Goal: Task Accomplishment & Management: Manage account settings

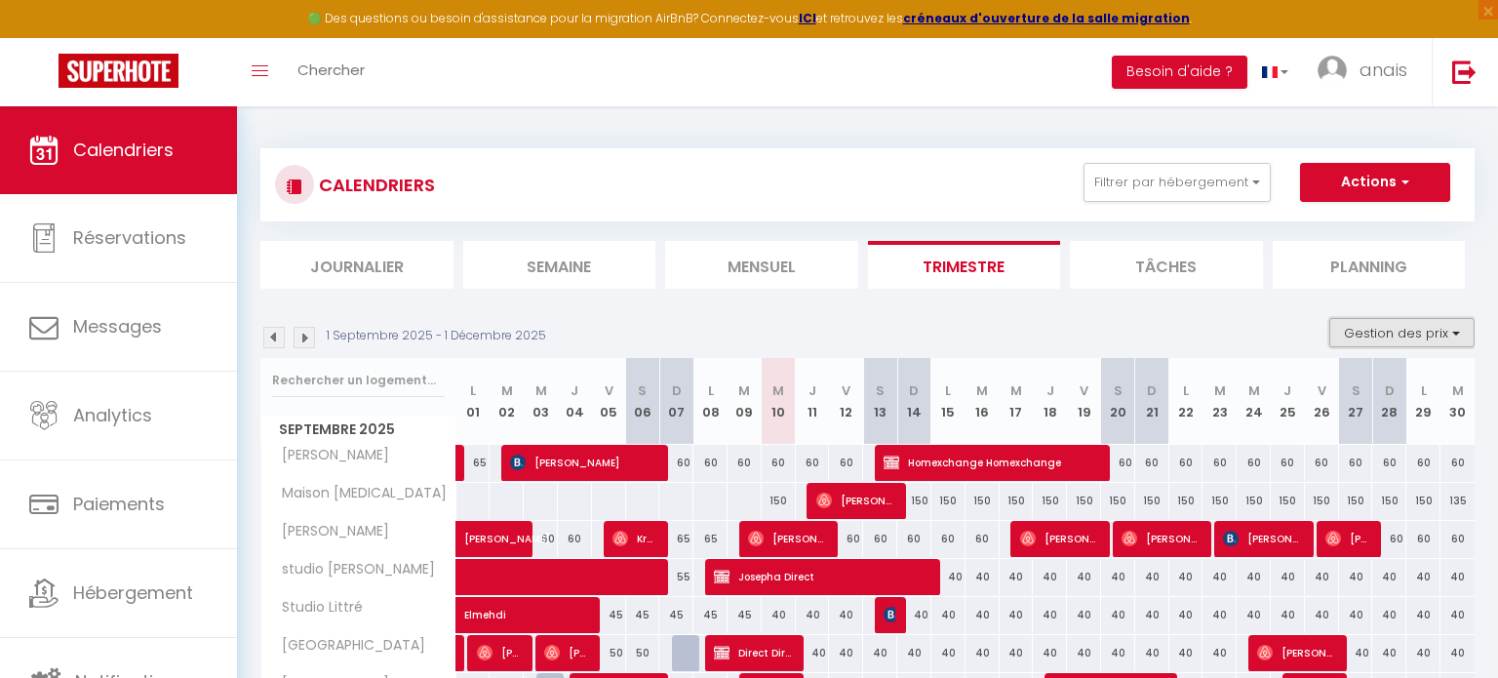
click at [1389, 332] on button "Gestion des prix" at bounding box center [1401, 332] width 145 height 29
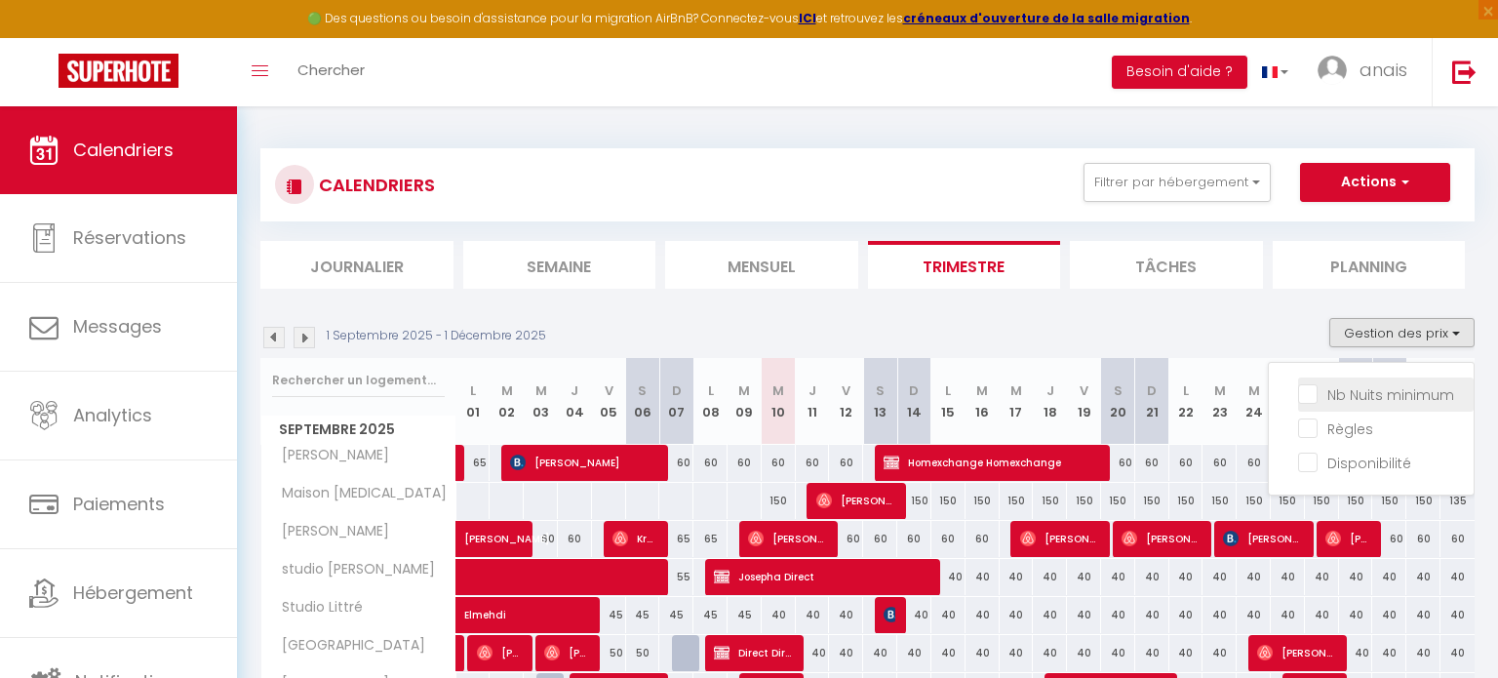
click at [1314, 389] on input "Nb Nuits minimum" at bounding box center [1386, 393] width 176 height 20
checkbox input "true"
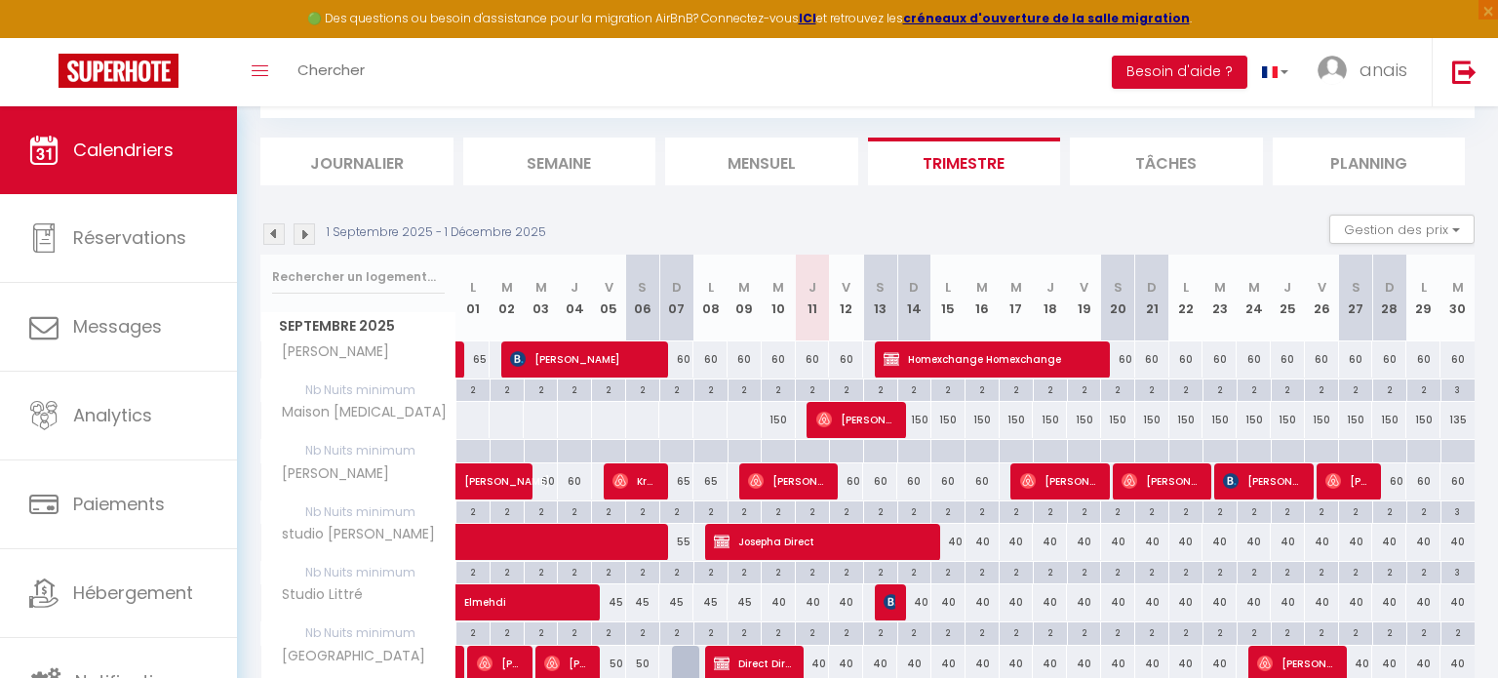
scroll to position [116, 0]
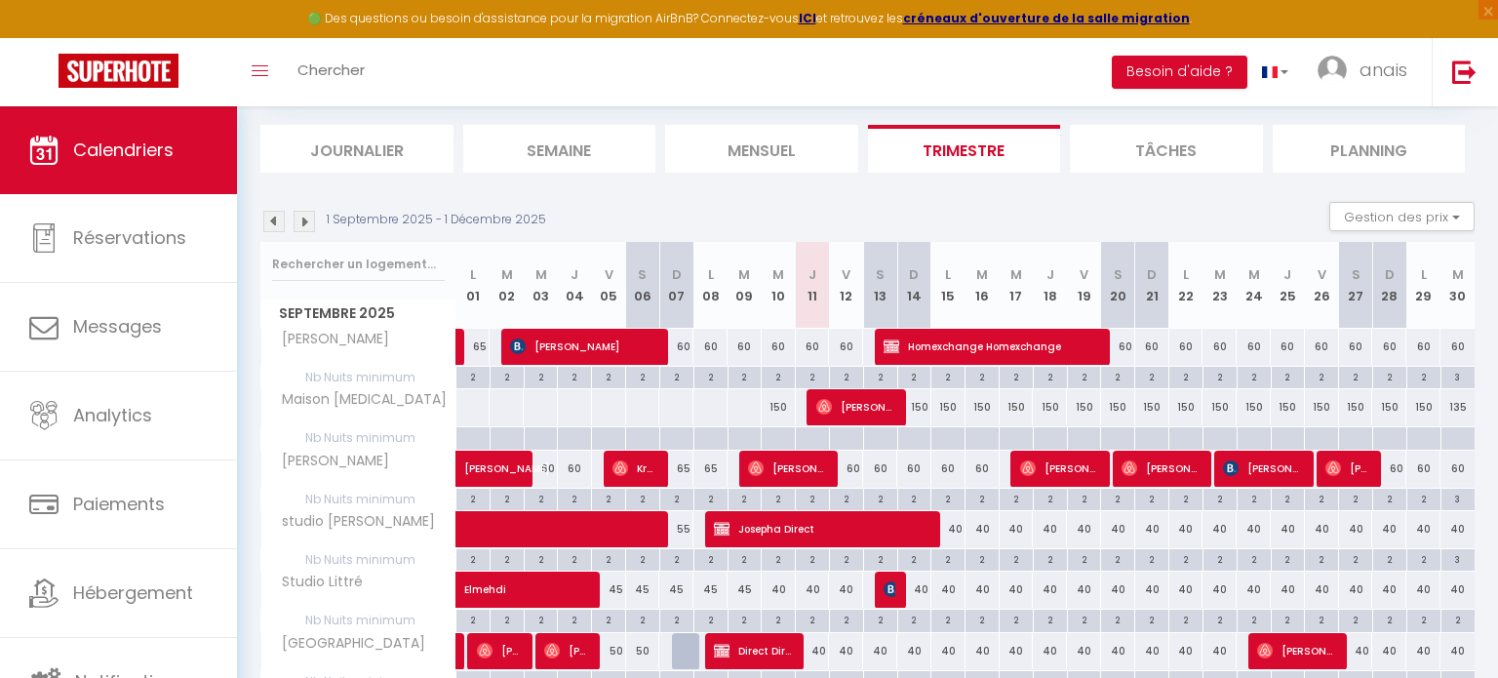
click at [921, 434] on div at bounding box center [914, 438] width 34 height 22
type input "Dim 14 Septembre 2025"
type input "Lun 15 Septembre 2025"
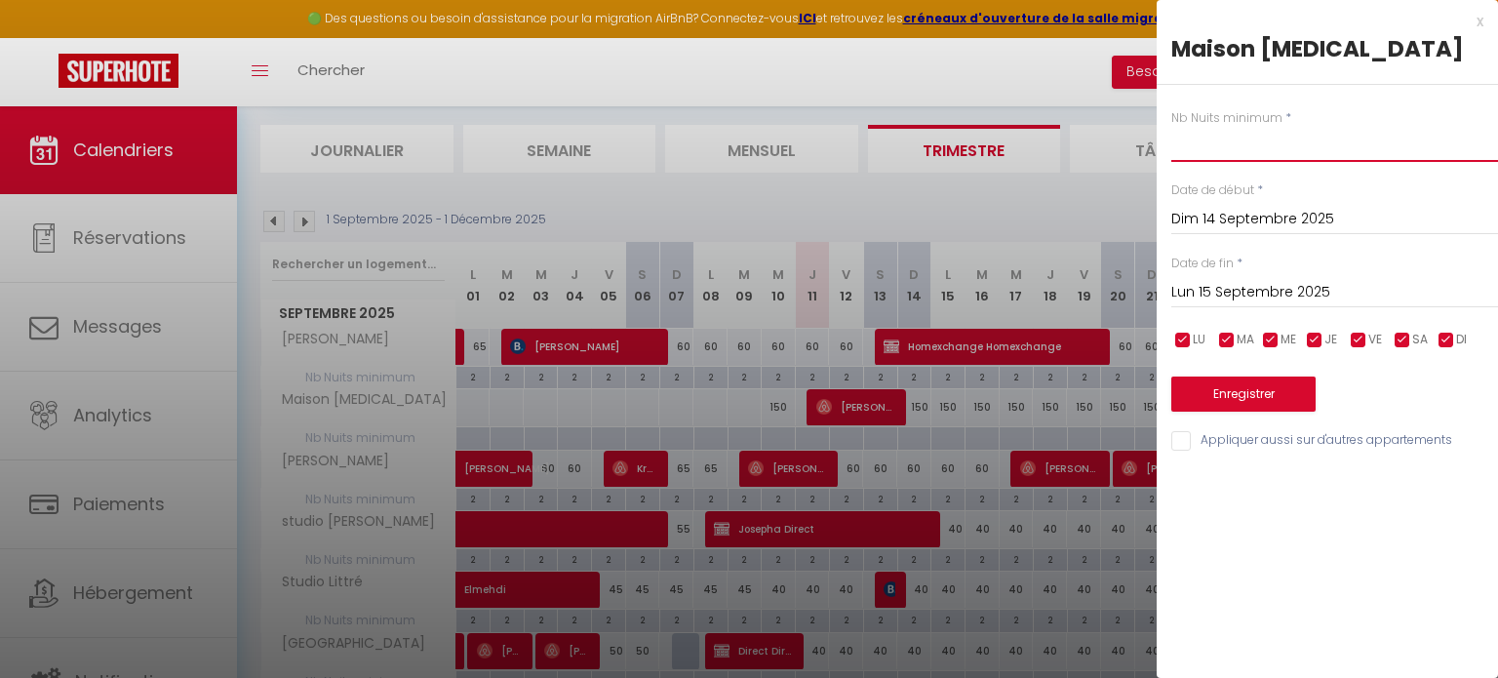
click at [1201, 140] on input "text" at bounding box center [1334, 144] width 327 height 35
type input "3"
click at [1246, 289] on input "Lun 15 Septembre 2025" at bounding box center [1334, 292] width 327 height 25
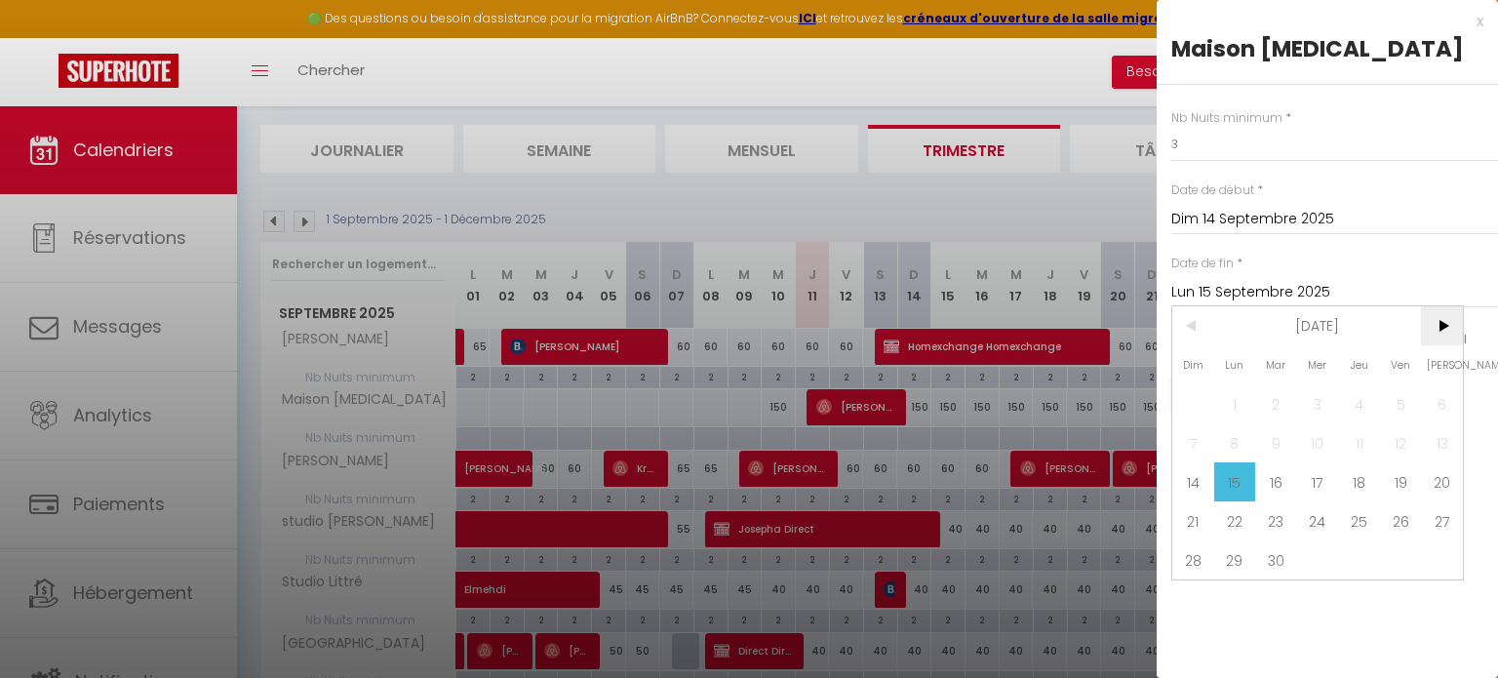
click at [1445, 329] on span ">" at bounding box center [1442, 325] width 42 height 39
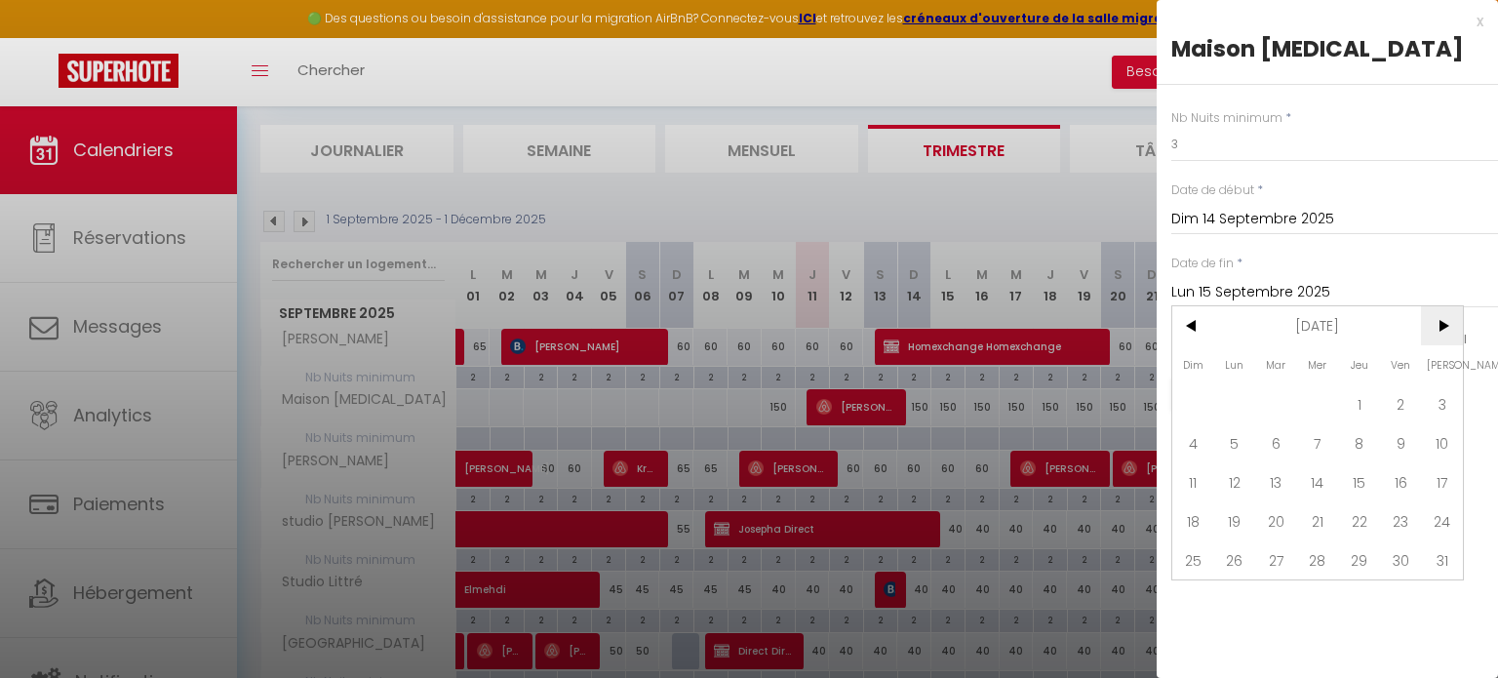
click at [1445, 329] on span ">" at bounding box center [1442, 325] width 42 height 39
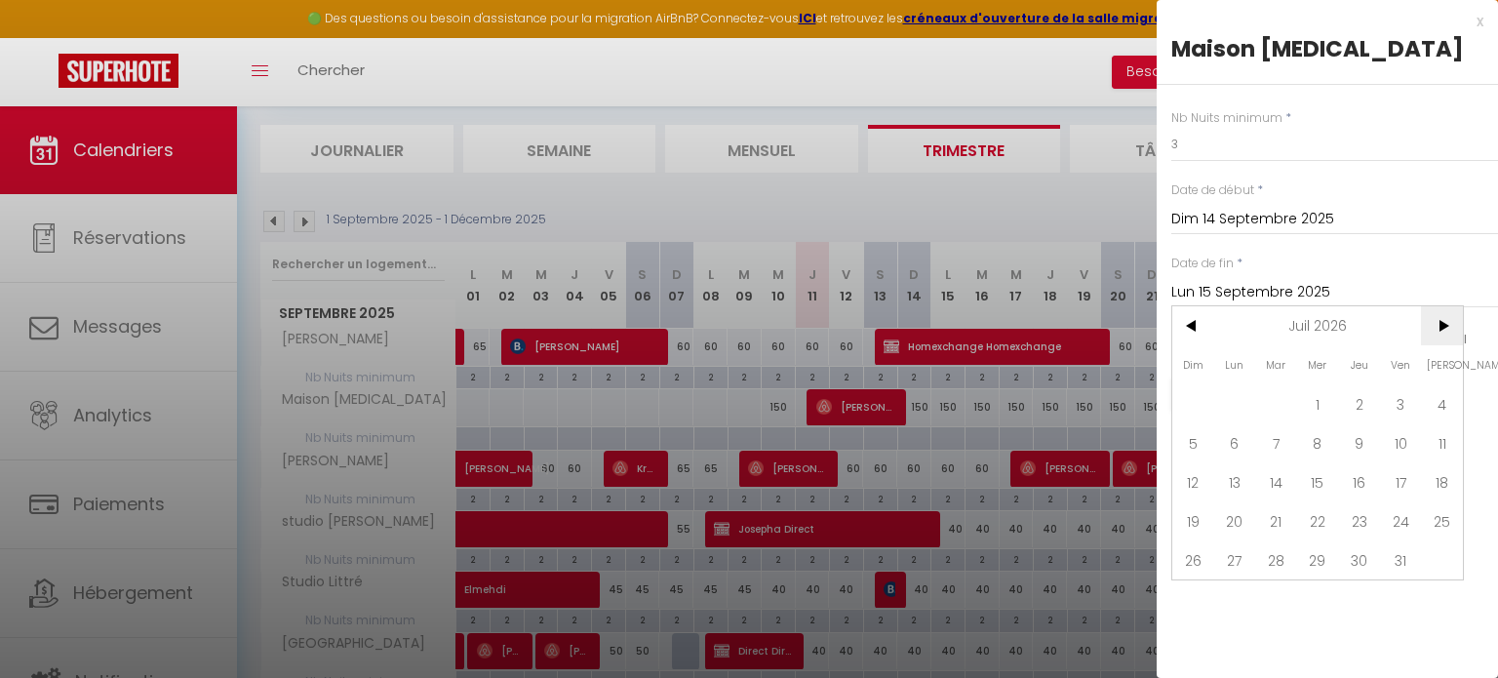
click at [1445, 329] on span ">" at bounding box center [1442, 325] width 42 height 39
click at [1319, 560] on span "30" at bounding box center [1318, 559] width 42 height 39
type input "Mer 30 Septembre 2026"
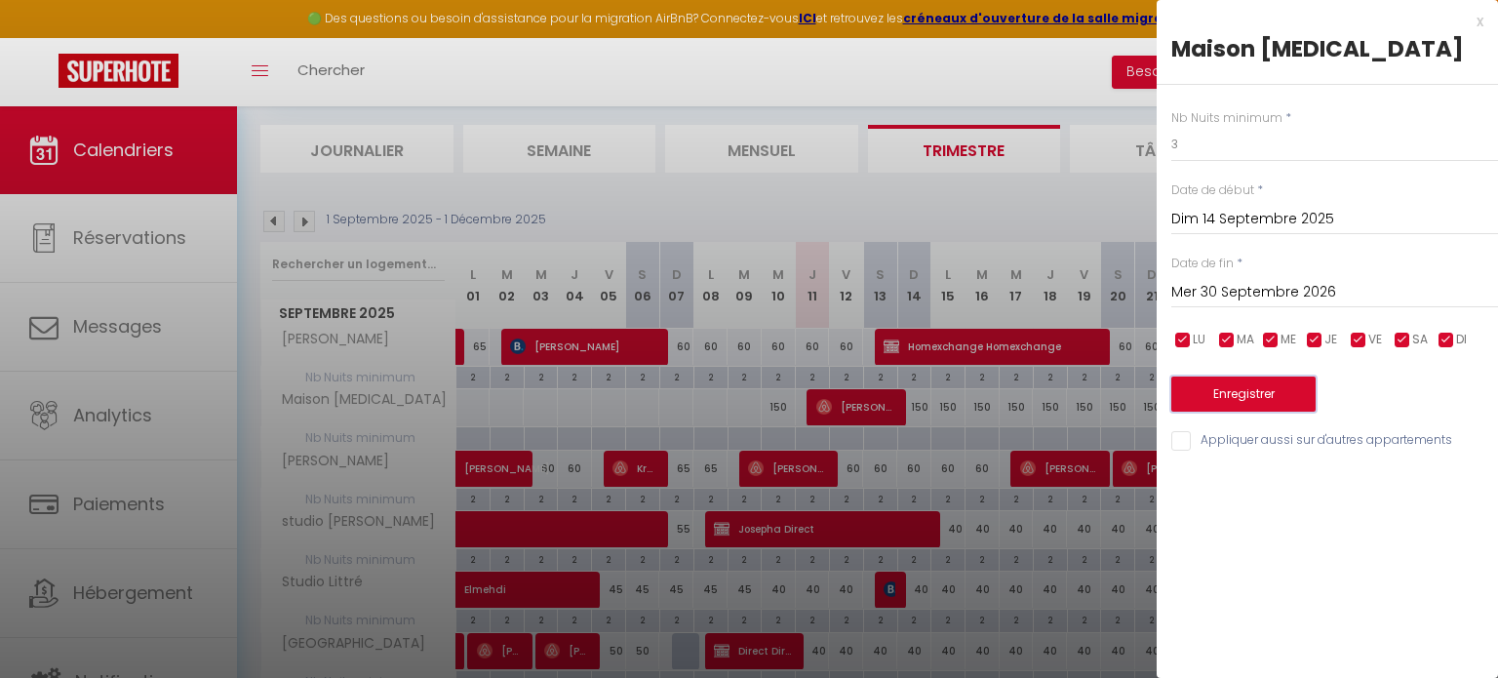
click at [1283, 406] on button "Enregistrer" at bounding box center [1243, 393] width 144 height 35
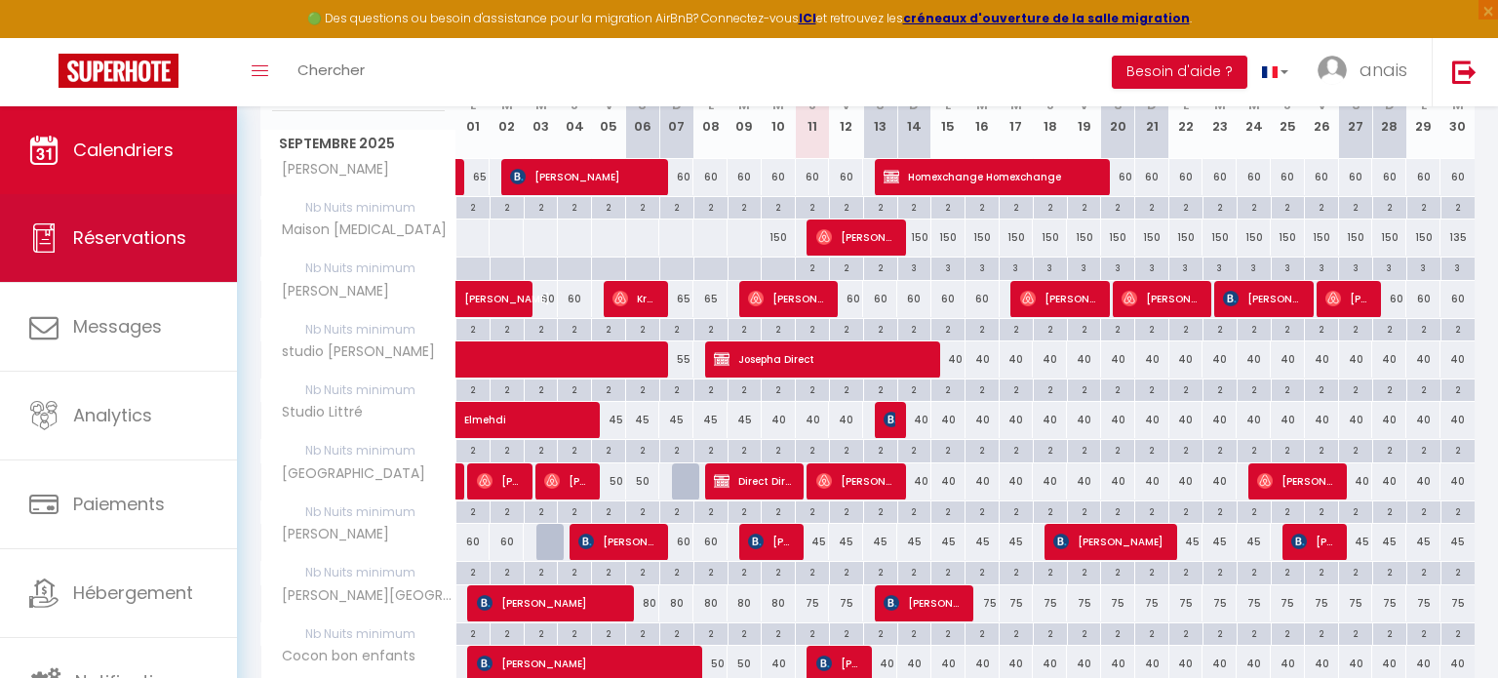
scroll to position [285, 0]
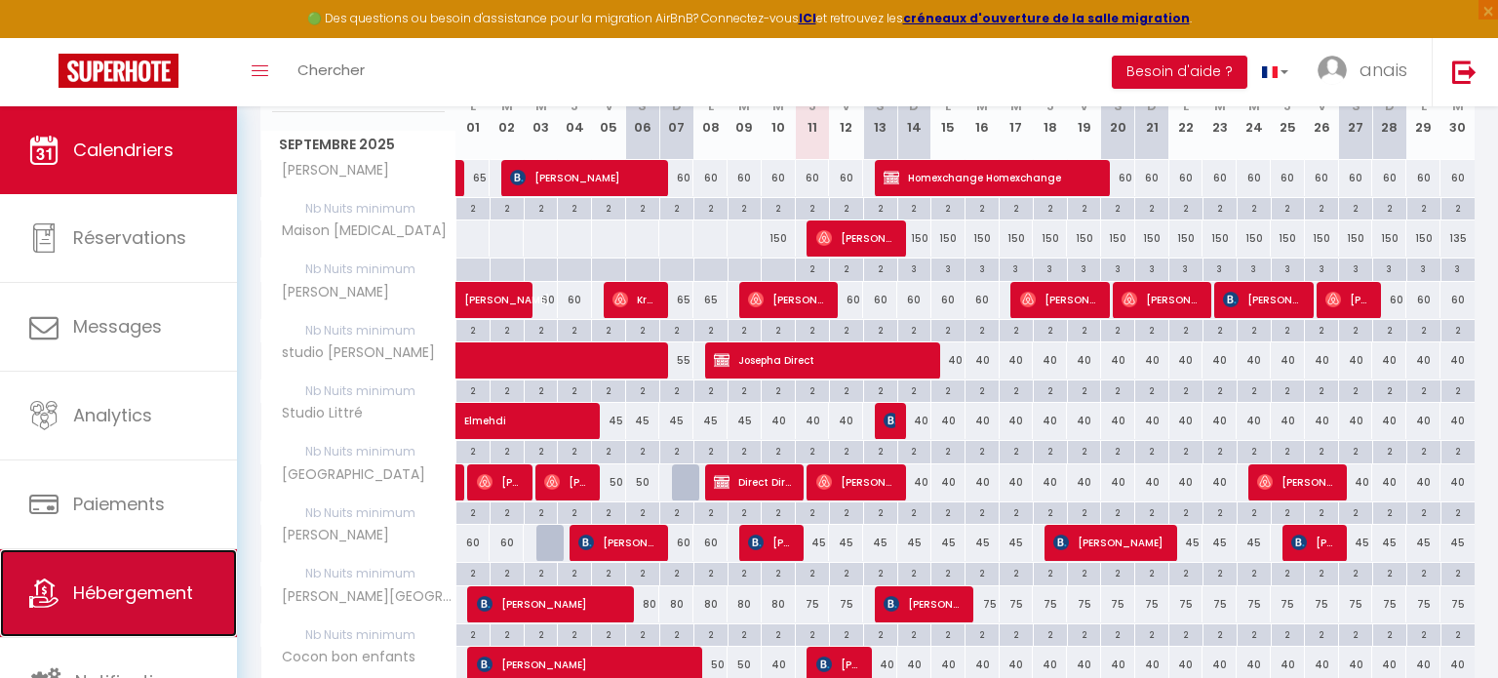
click at [130, 580] on span "Hébergement" at bounding box center [133, 592] width 120 height 24
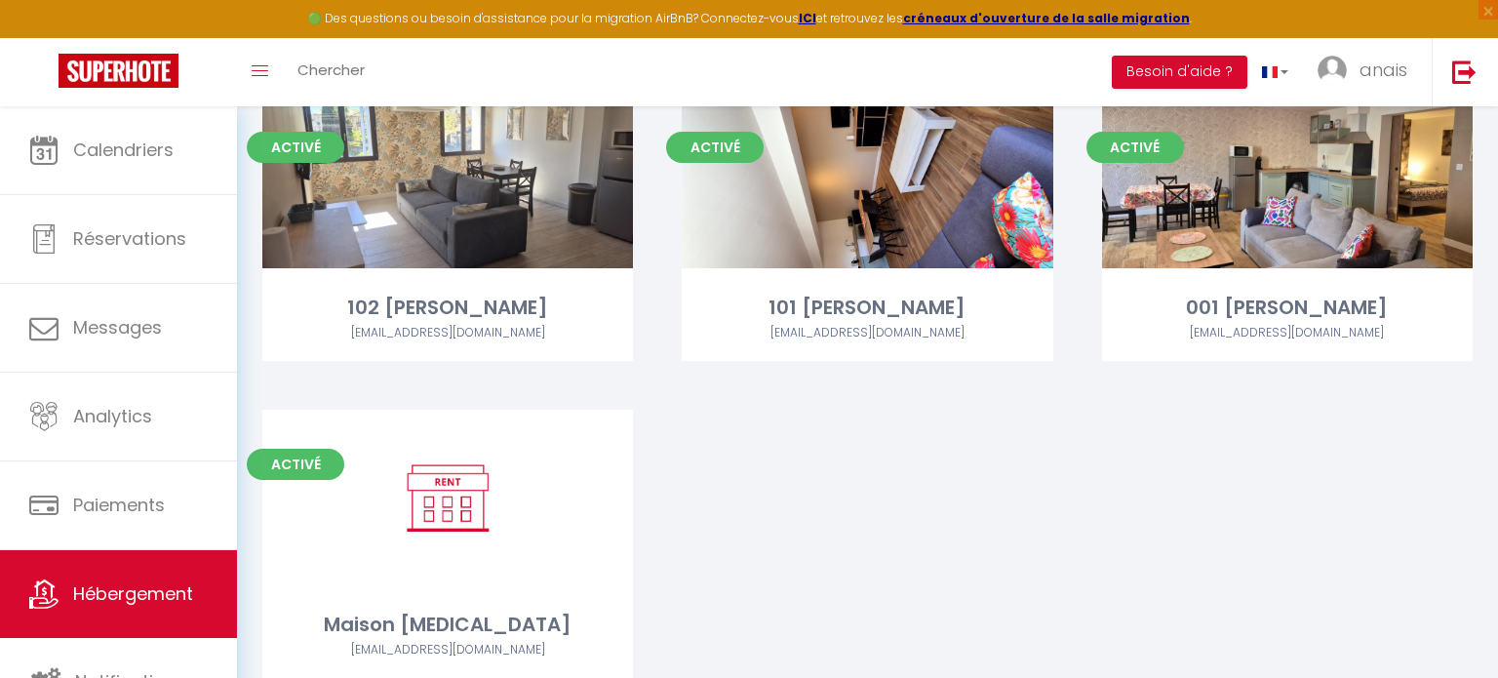
scroll to position [2767, 0]
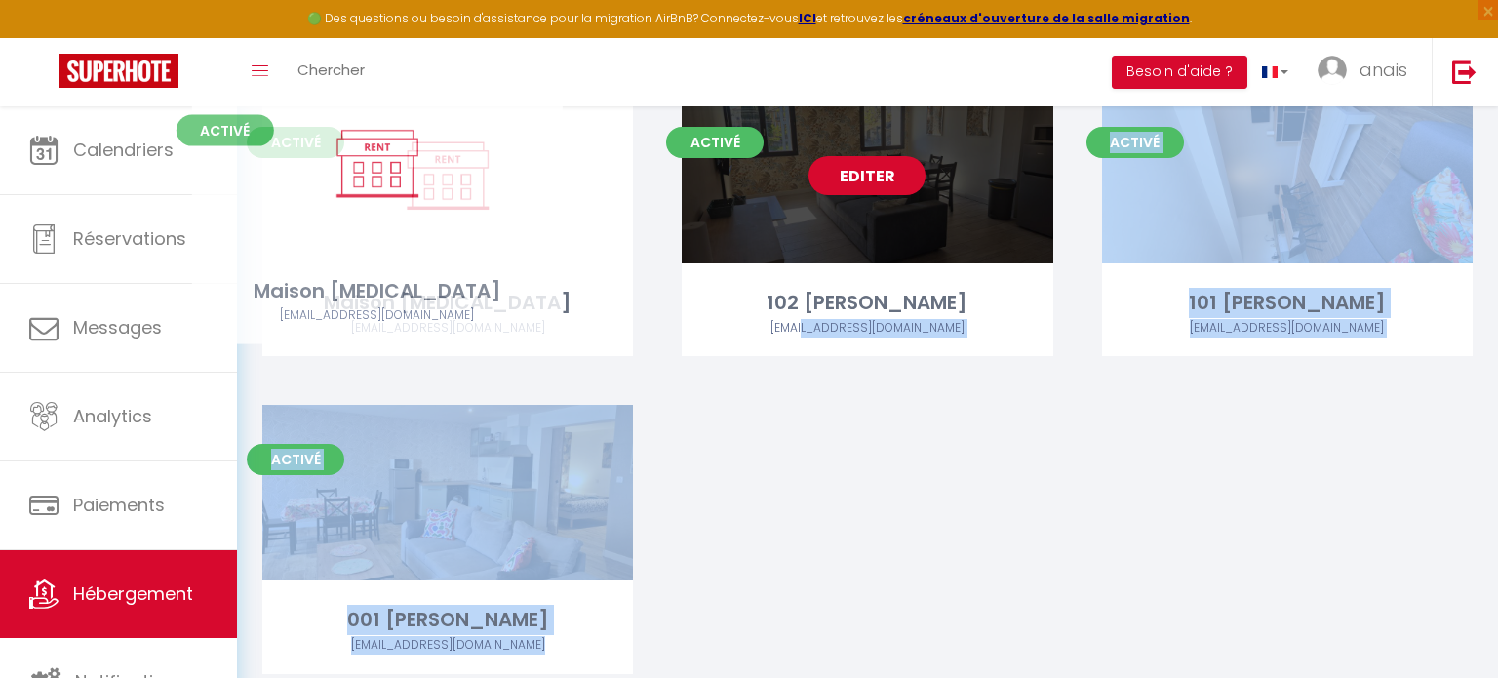
drag, startPoint x: 444, startPoint y: 426, endPoint x: 396, endPoint y: 158, distance: 272.4
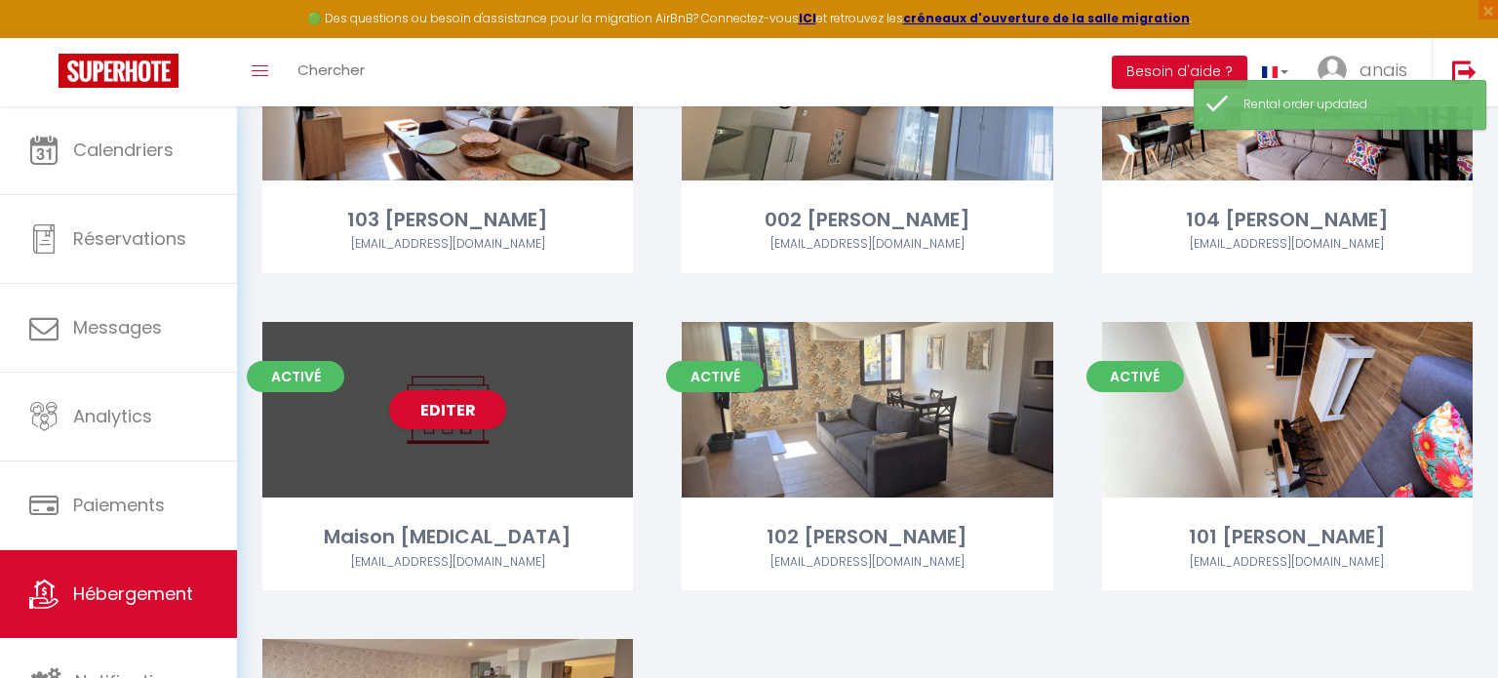
scroll to position [2299, 0]
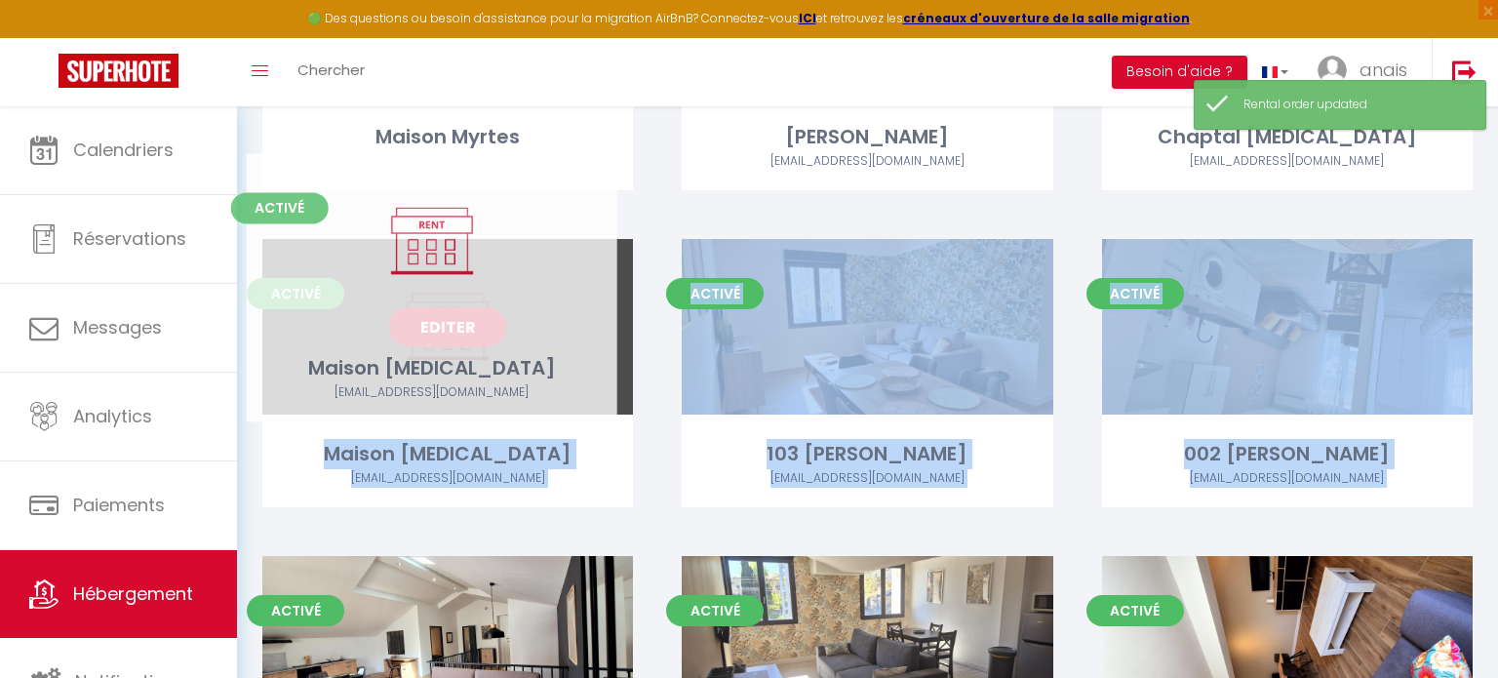
drag, startPoint x: 527, startPoint y: 440, endPoint x: 518, endPoint y: 211, distance: 229.3
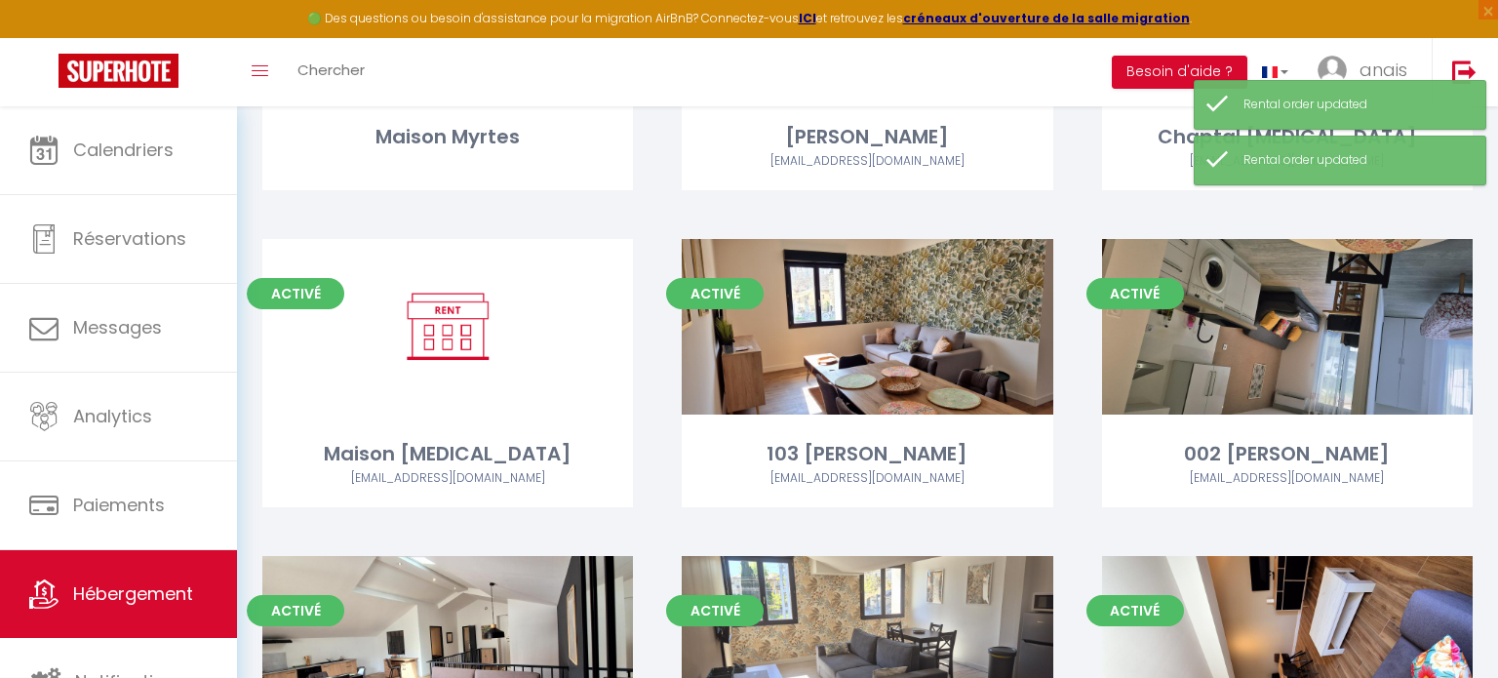
click at [764, 83] on div "Toggle menubar Chercher BUTTON Besoin d'aide ? anais Paramètres Équipe" at bounding box center [812, 72] width 1342 height 68
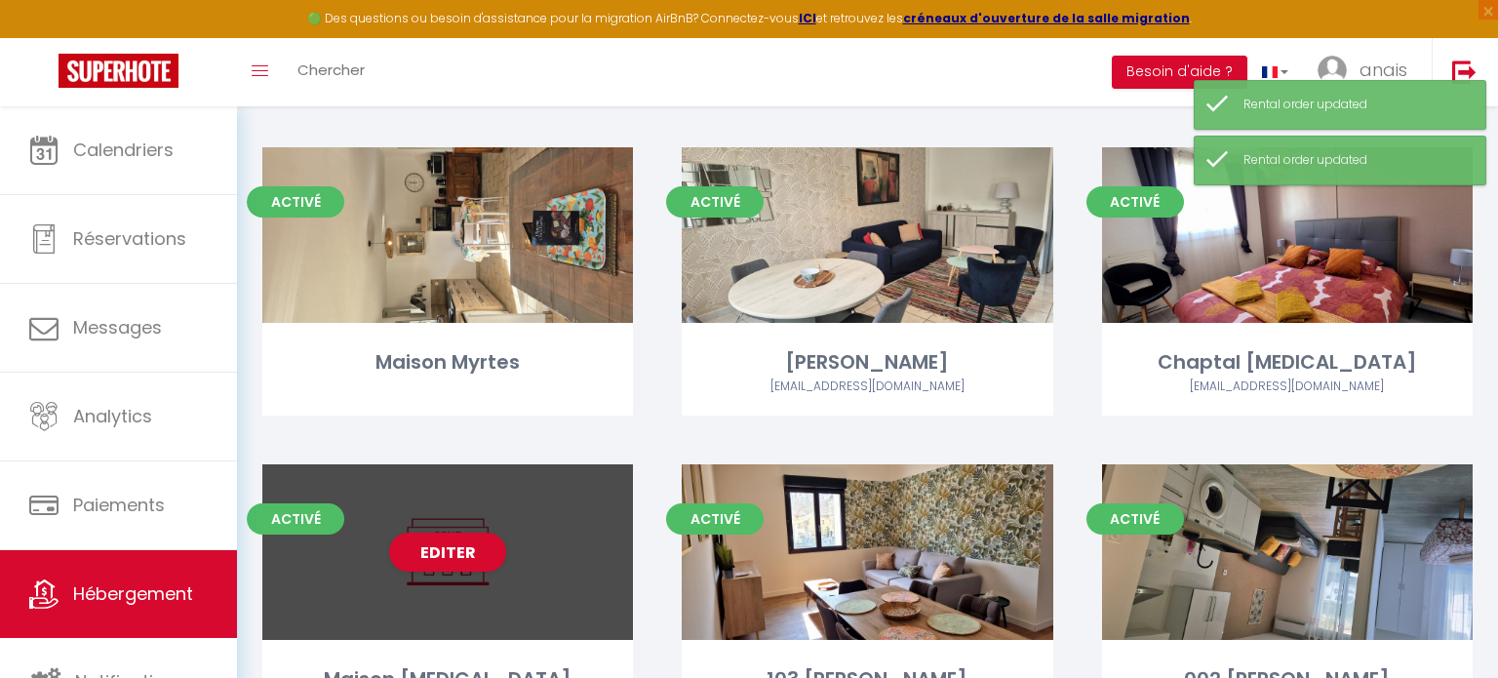
scroll to position [2037, 0]
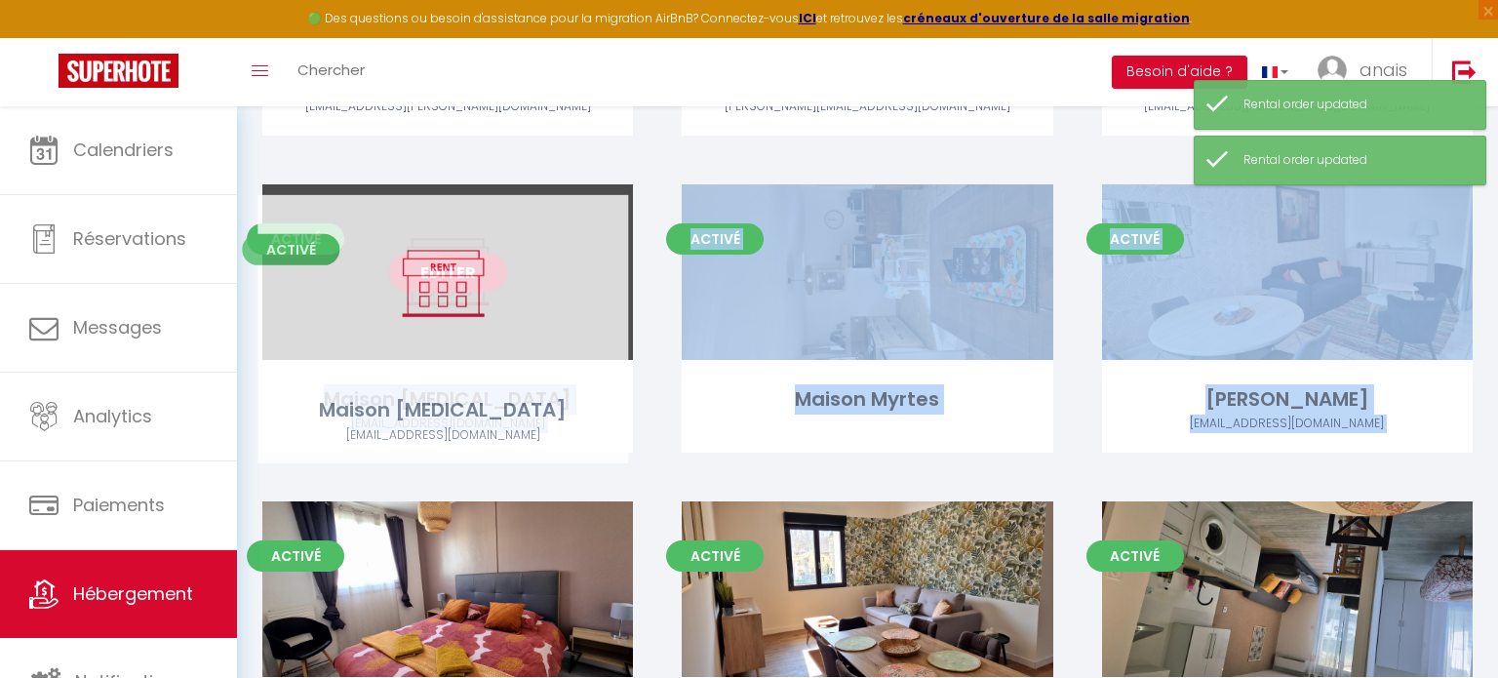
drag, startPoint x: 563, startPoint y: 523, endPoint x: 572, endPoint y: 204, distance: 319.0
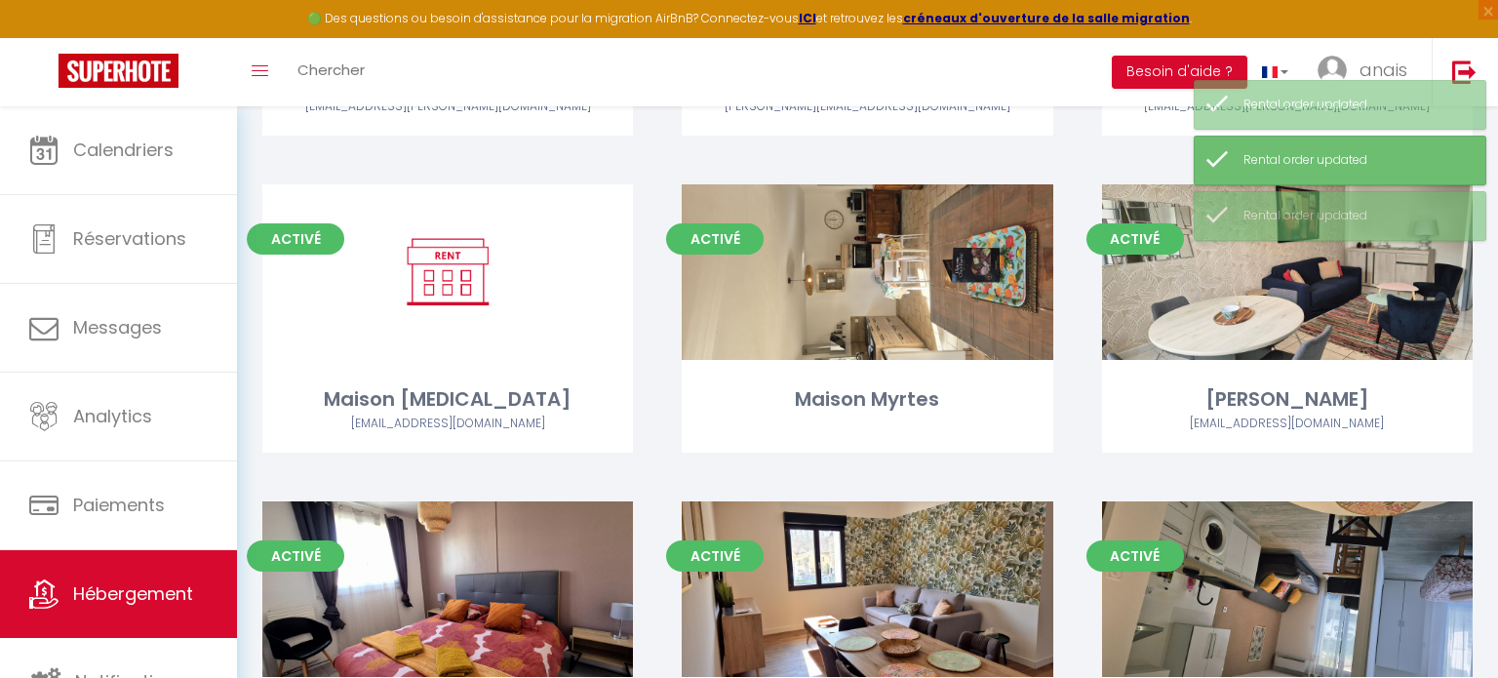
click at [635, 58] on div "Toggle menubar Chercher BUTTON Besoin d'aide ? anais Paramètres Équipe" at bounding box center [812, 72] width 1342 height 68
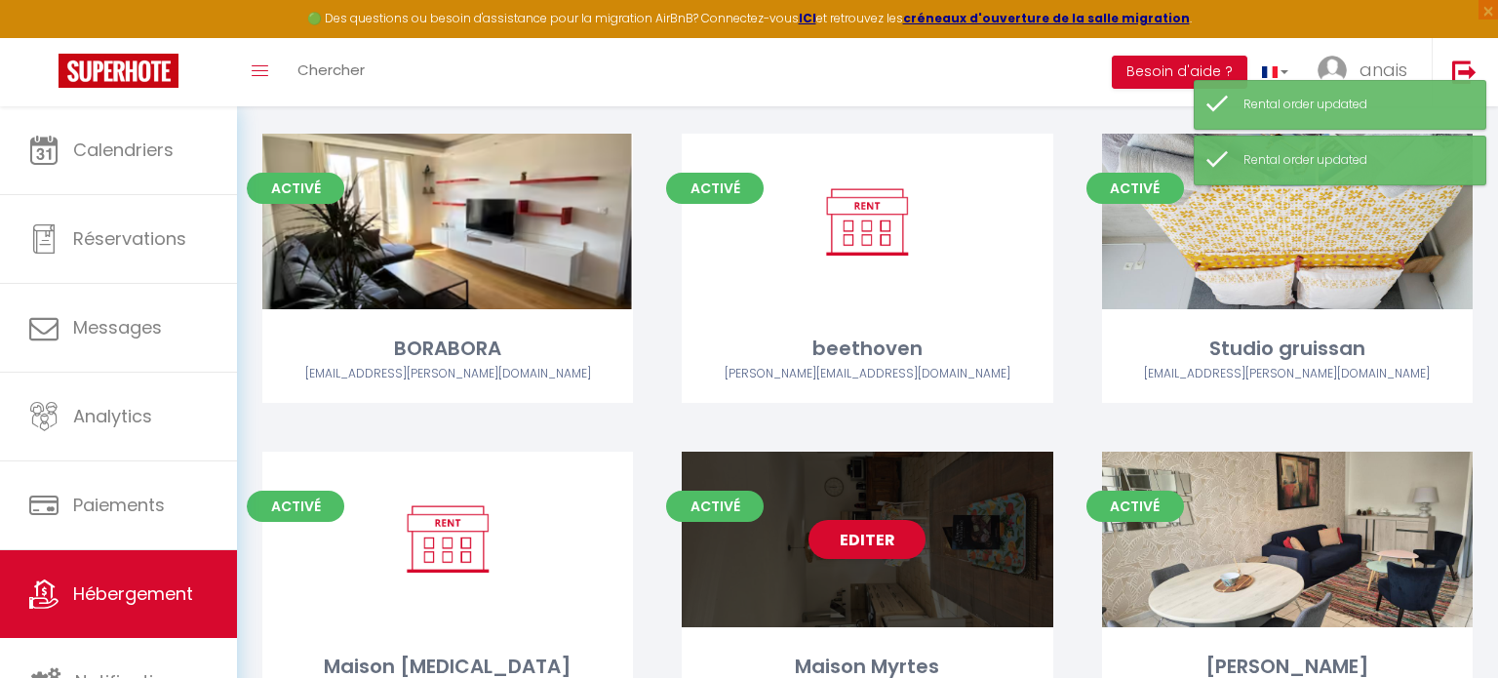
scroll to position [1767, 0]
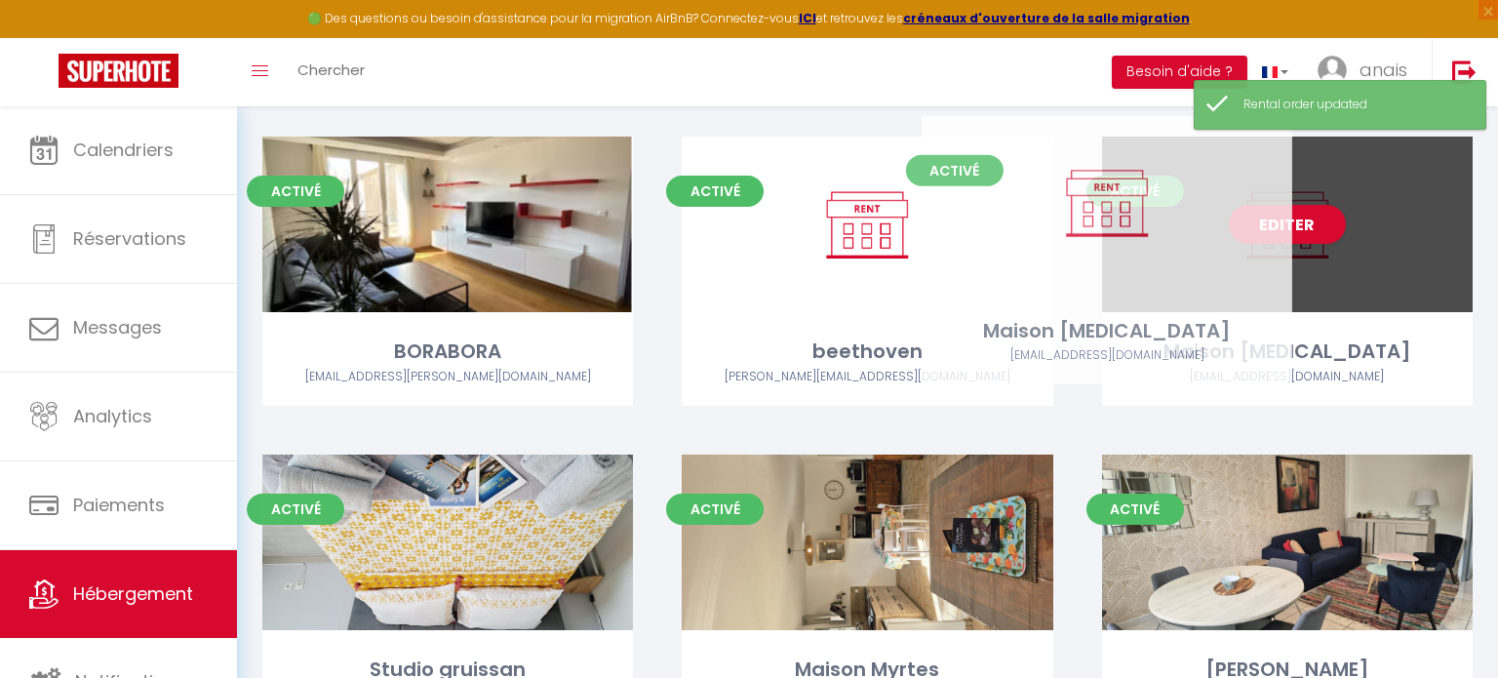
drag, startPoint x: 541, startPoint y: 455, endPoint x: 1201, endPoint y: 180, distance: 715.1
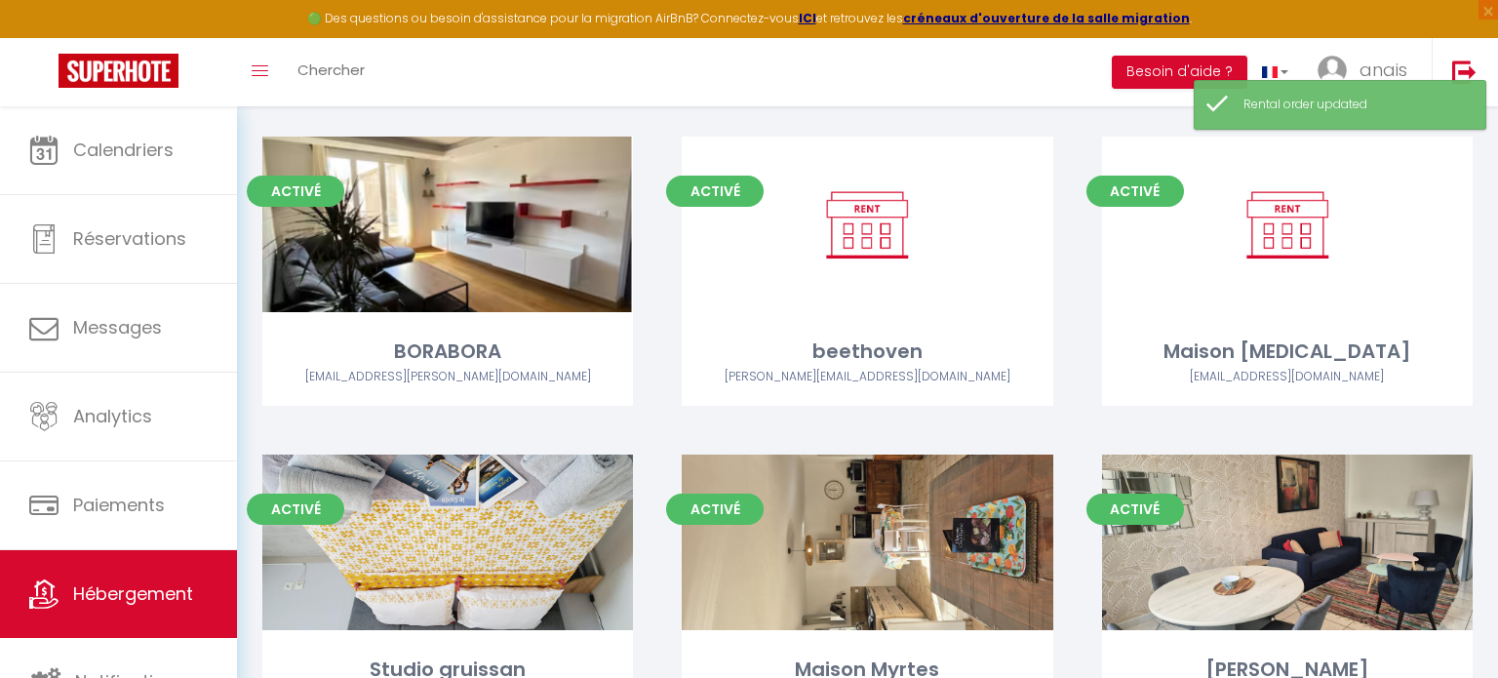
click at [1026, 80] on div "Toggle menubar Chercher BUTTON Besoin d'aide ? anais Paramètres Équipe" at bounding box center [812, 72] width 1342 height 68
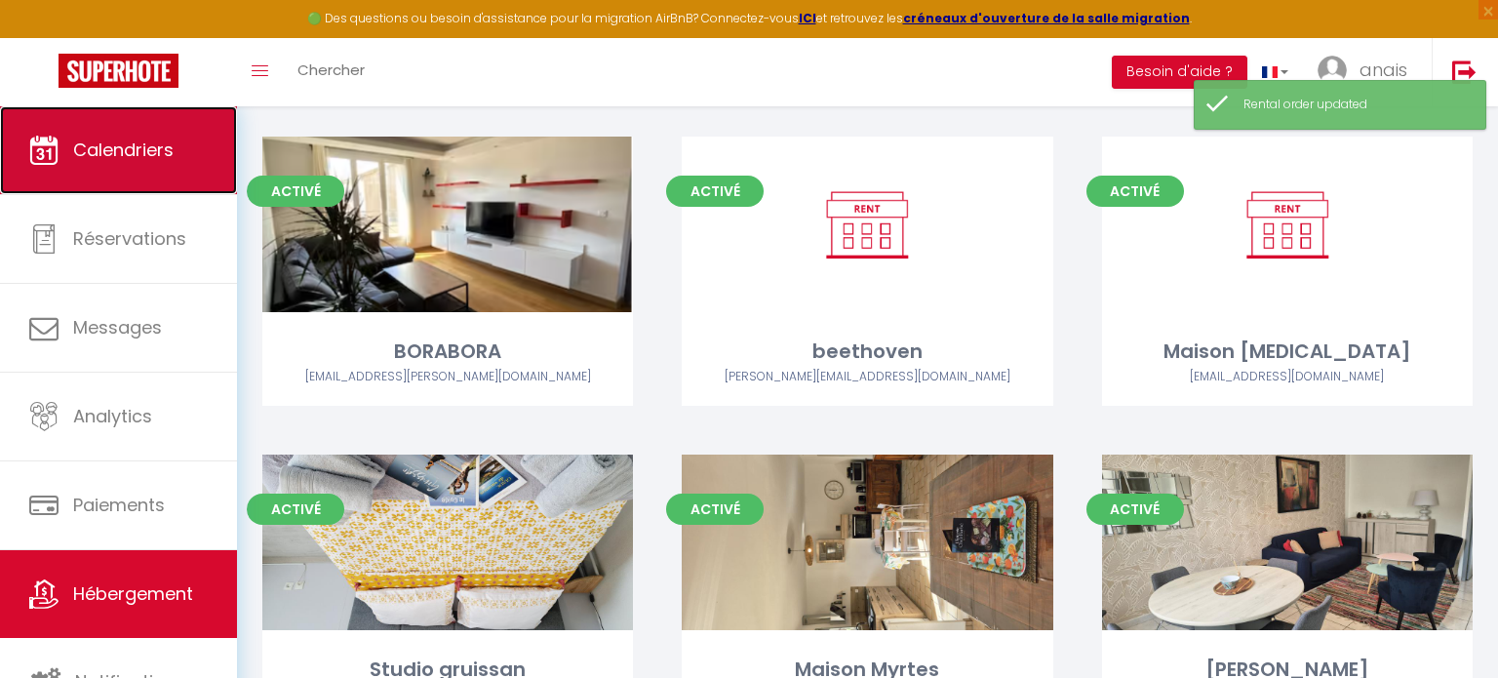
click at [88, 127] on link "Calendriers" at bounding box center [118, 150] width 237 height 88
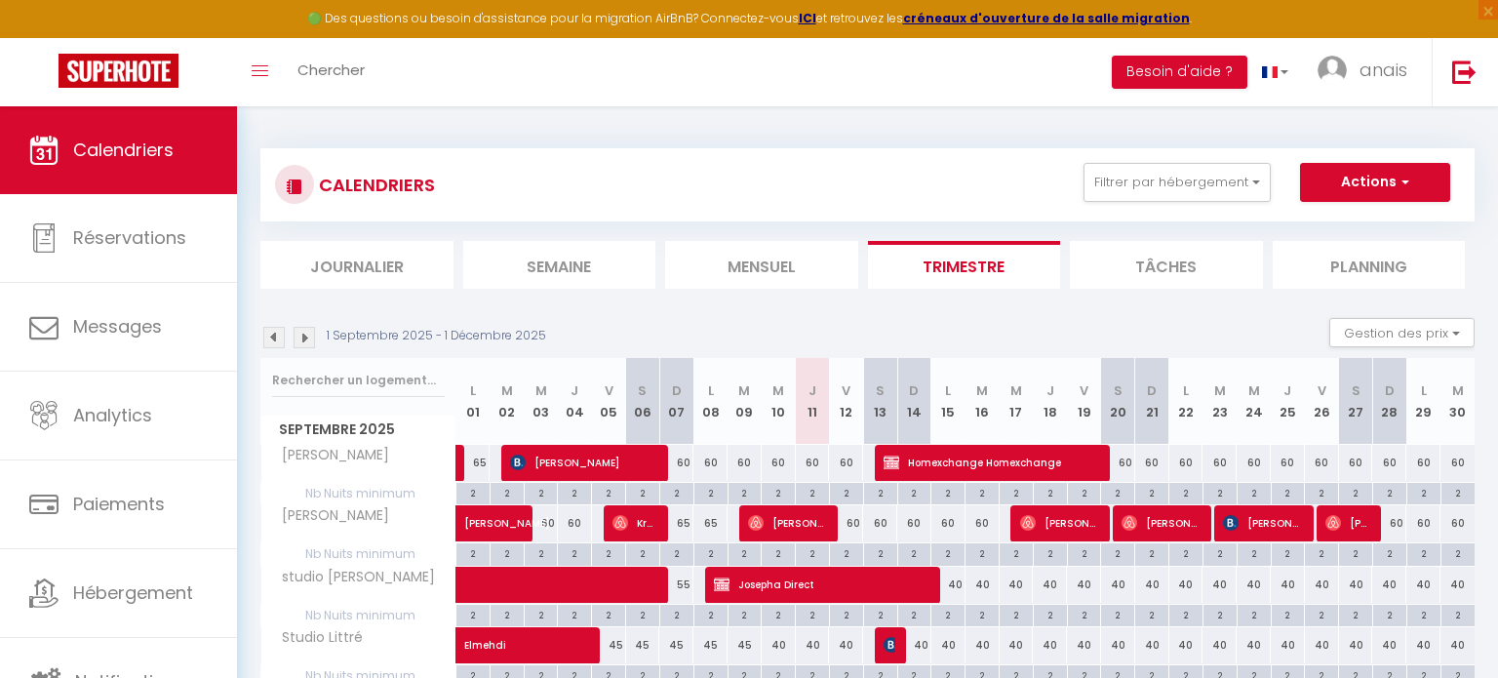
click at [302, 340] on img at bounding box center [303, 337] width 21 height 21
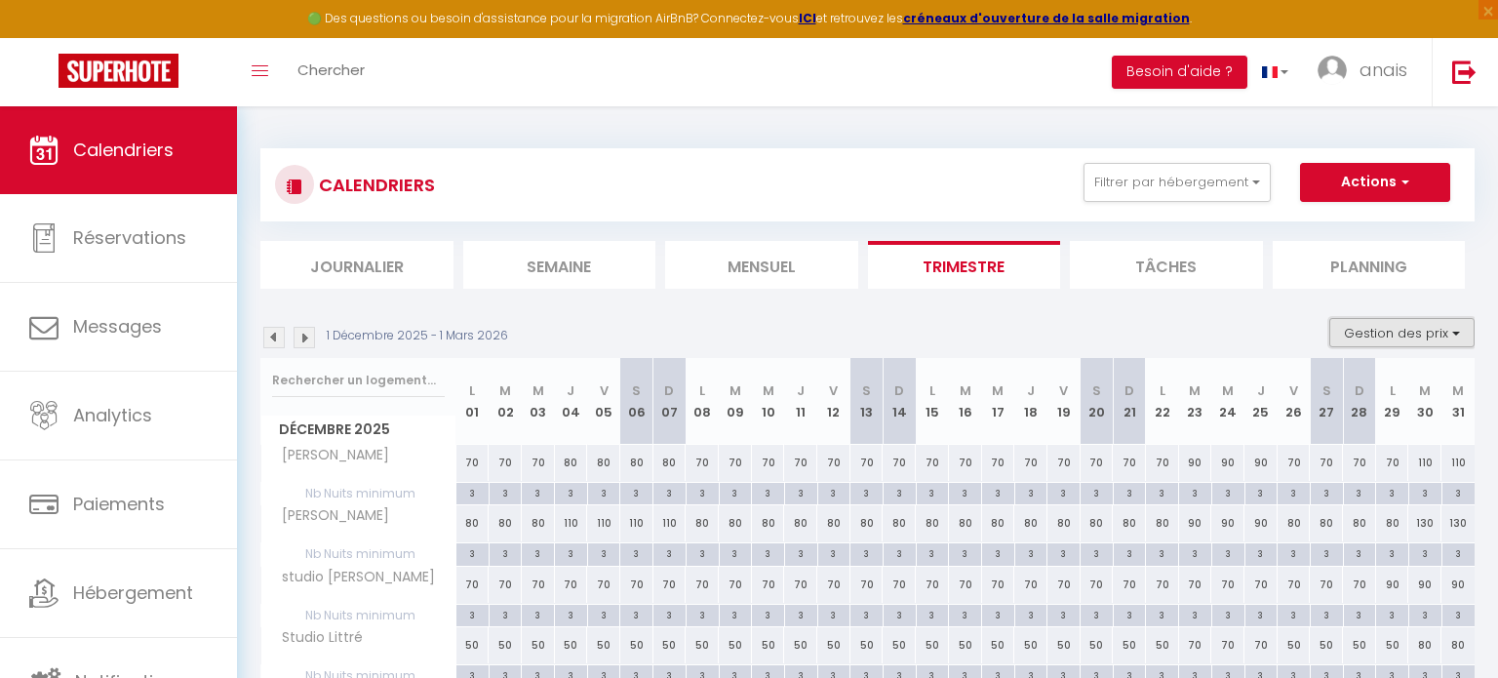
click at [1343, 339] on button "Gestion des prix" at bounding box center [1401, 332] width 145 height 29
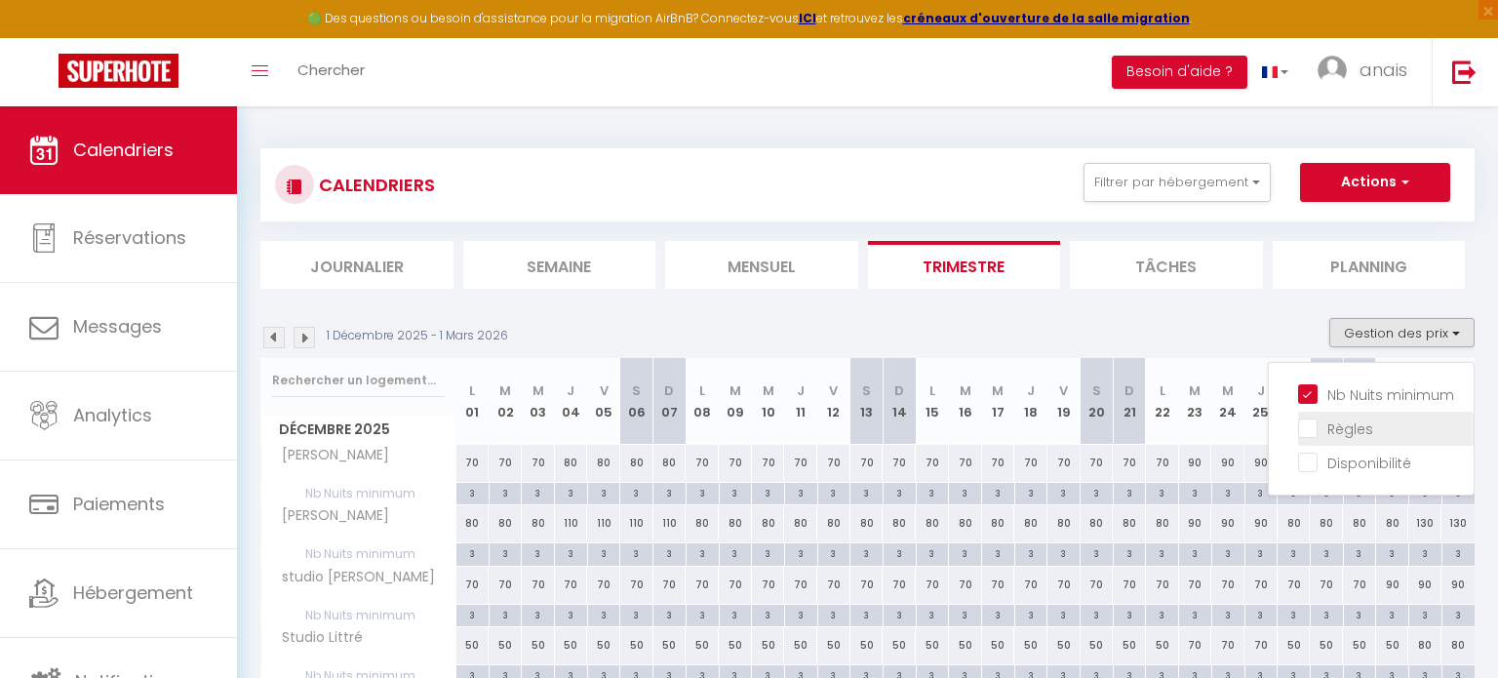
click at [1312, 430] on input "Règles" at bounding box center [1386, 427] width 176 height 20
checkbox input "true"
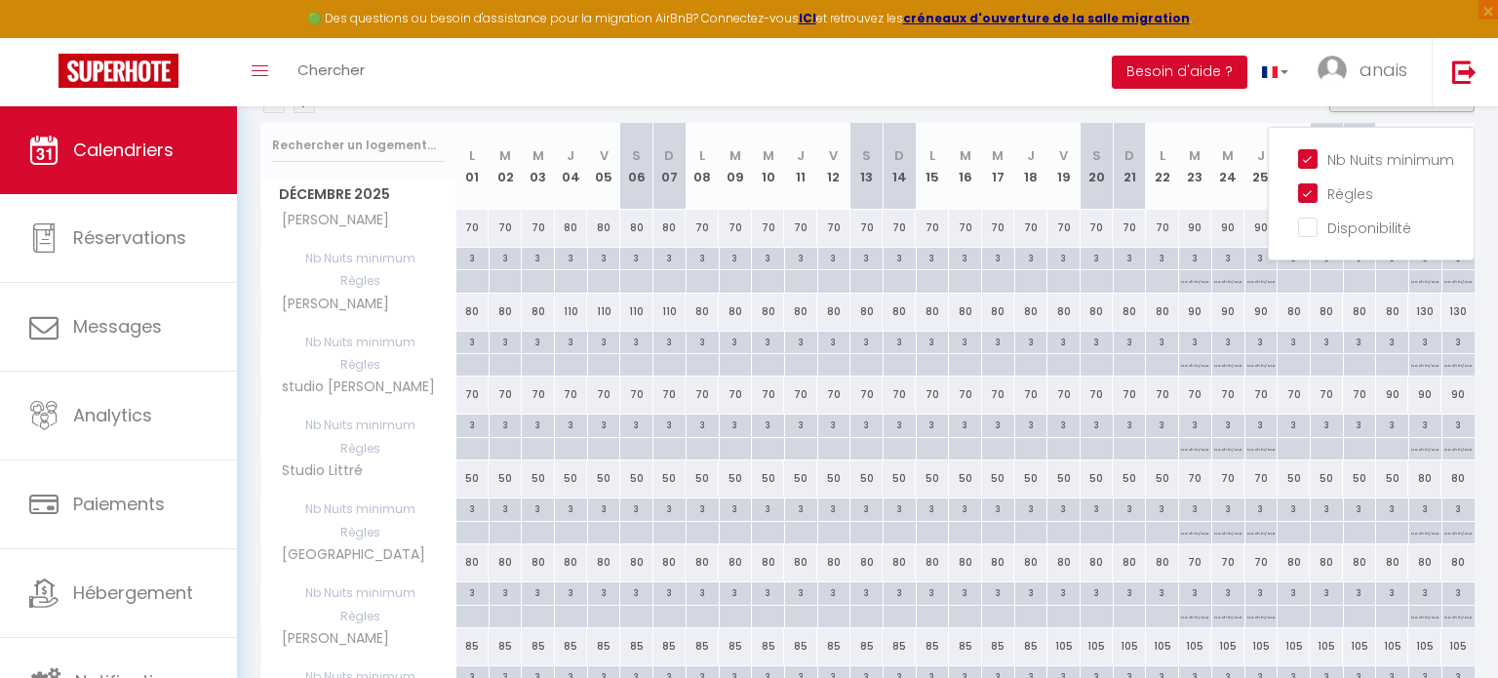
scroll to position [150, 0]
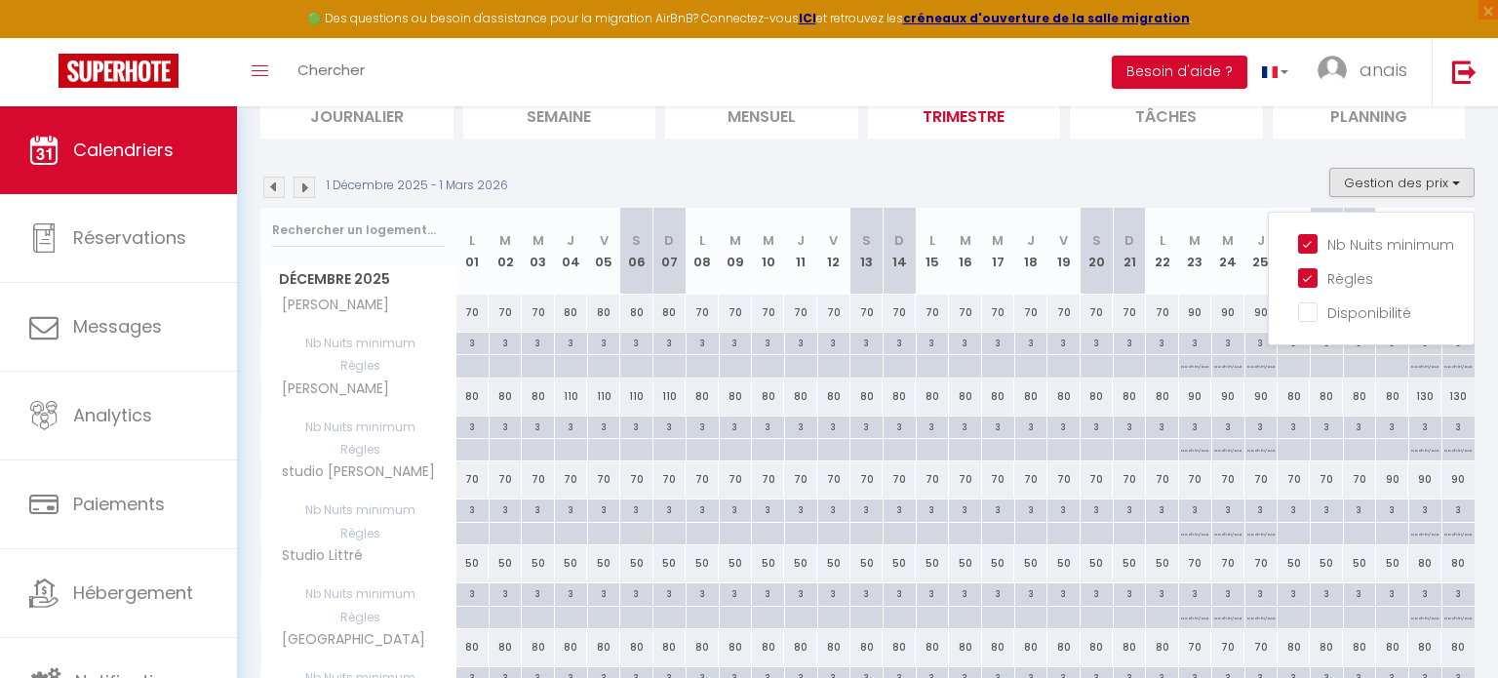
click at [472, 313] on div "70" at bounding box center [472, 312] width 33 height 36
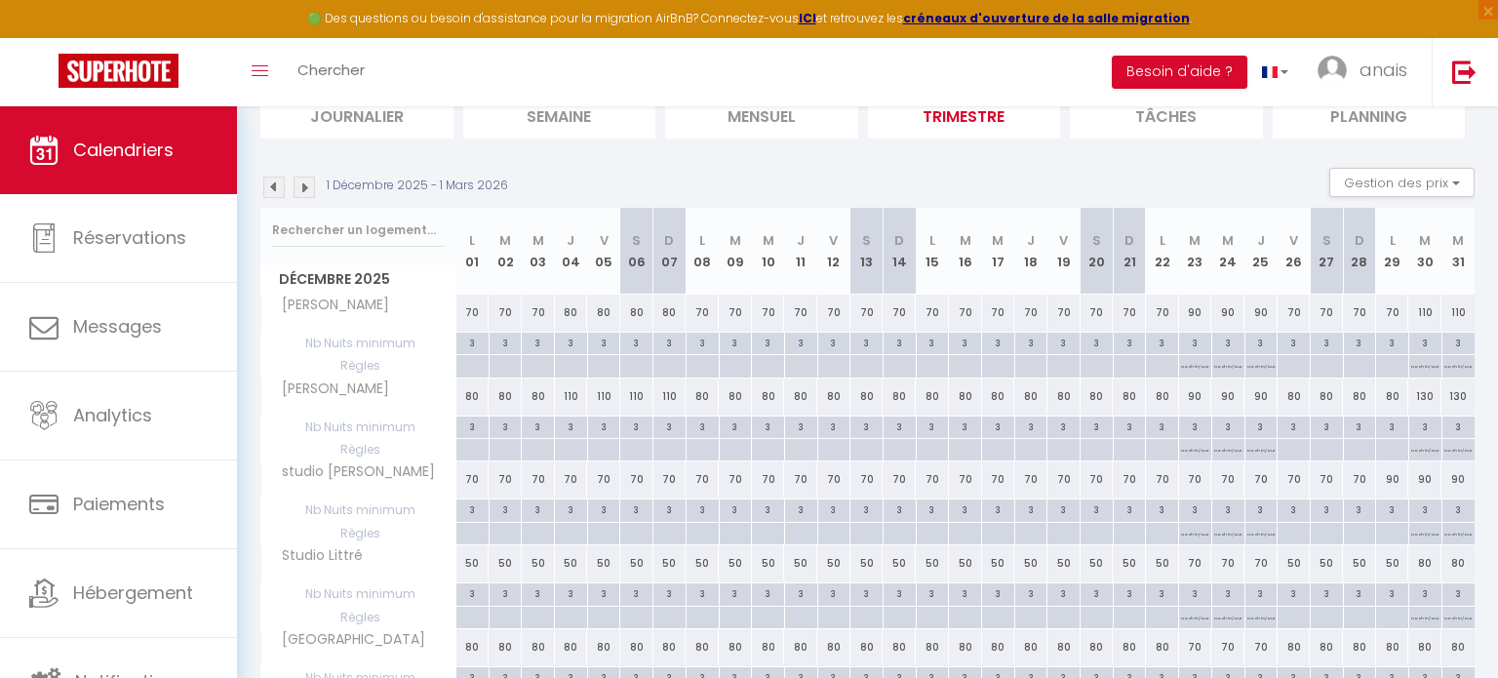
type input "70"
type input "Lun 01 Décembre 2025"
type input "[DATE] Décembre 2025"
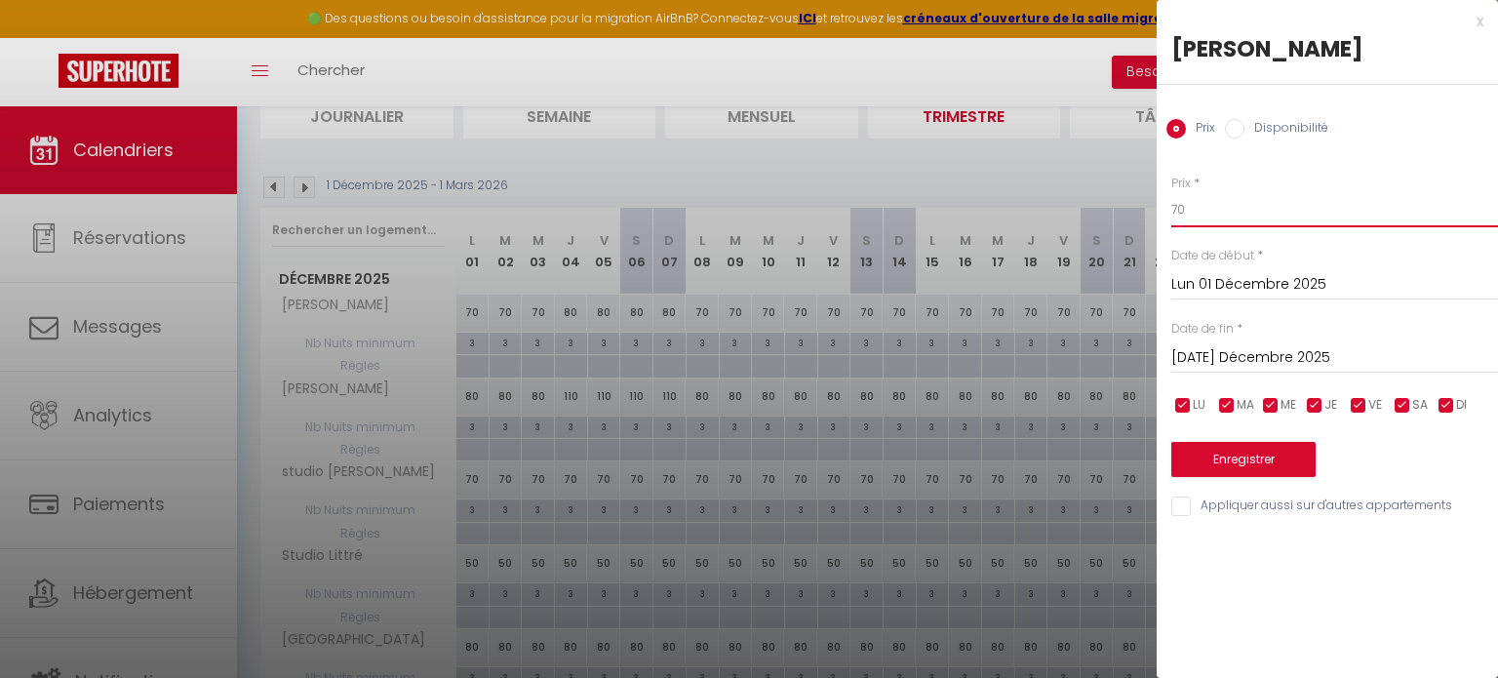
click at [1252, 217] on input "70" at bounding box center [1334, 209] width 327 height 35
type input "7"
type input "60"
click at [1265, 354] on input "[DATE] Décembre 2025" at bounding box center [1334, 357] width 327 height 25
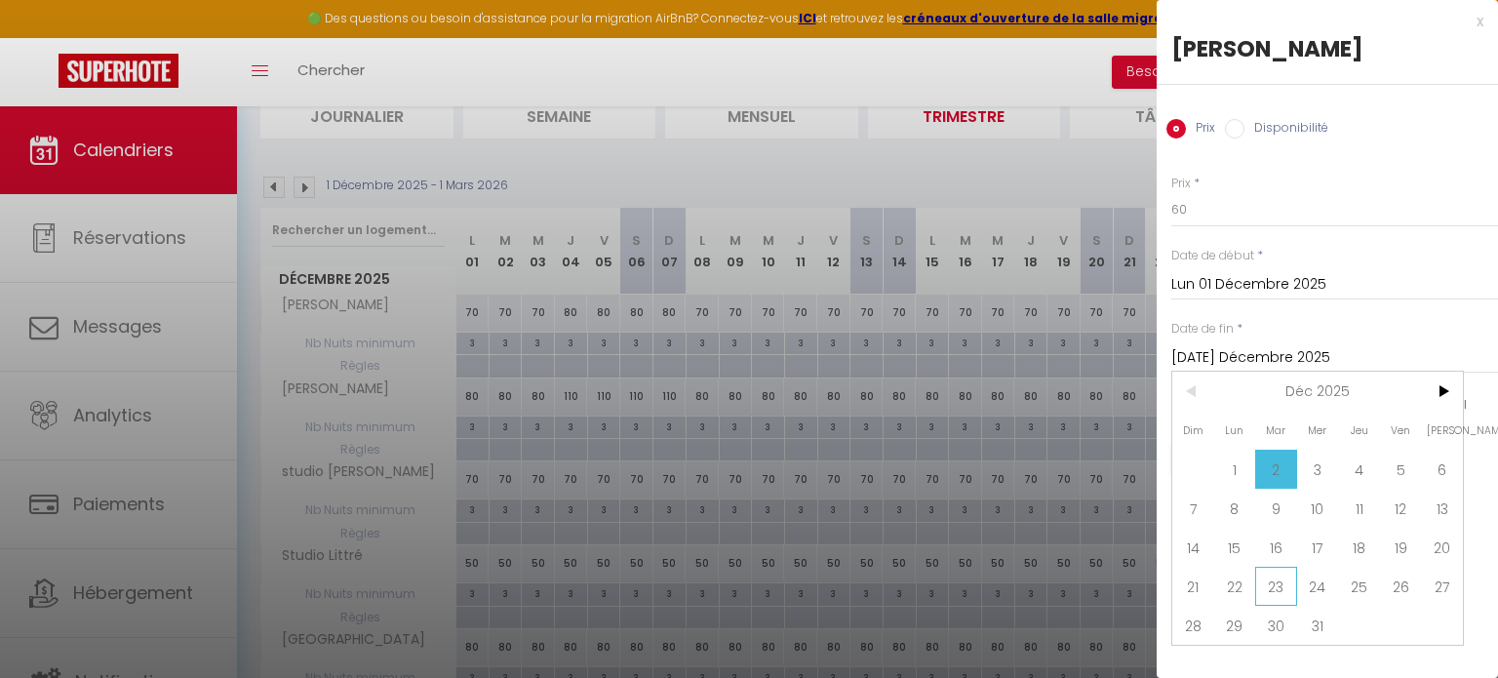
click at [1278, 587] on span "23" at bounding box center [1276, 585] width 42 height 39
type input "[DATE] Décembre 2025"
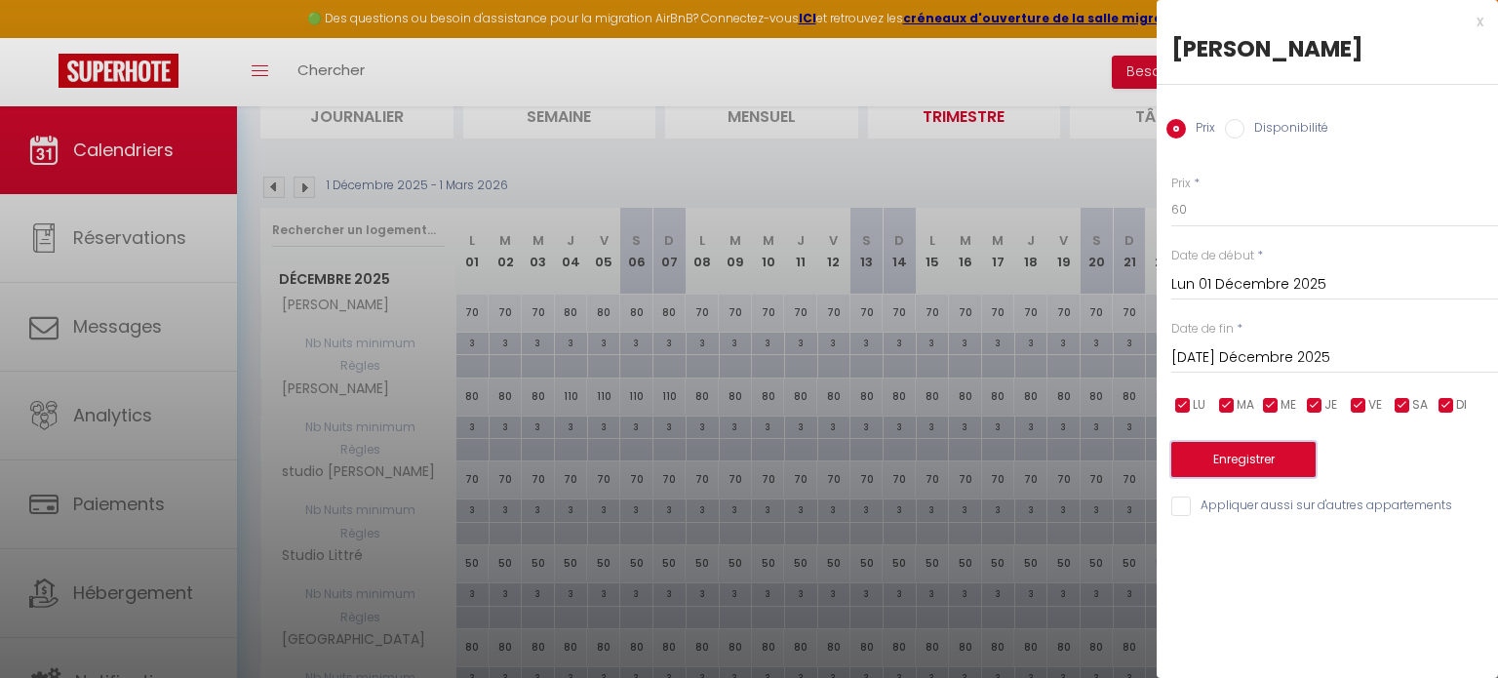
click at [1242, 467] on button "Enregistrer" at bounding box center [1243, 459] width 144 height 35
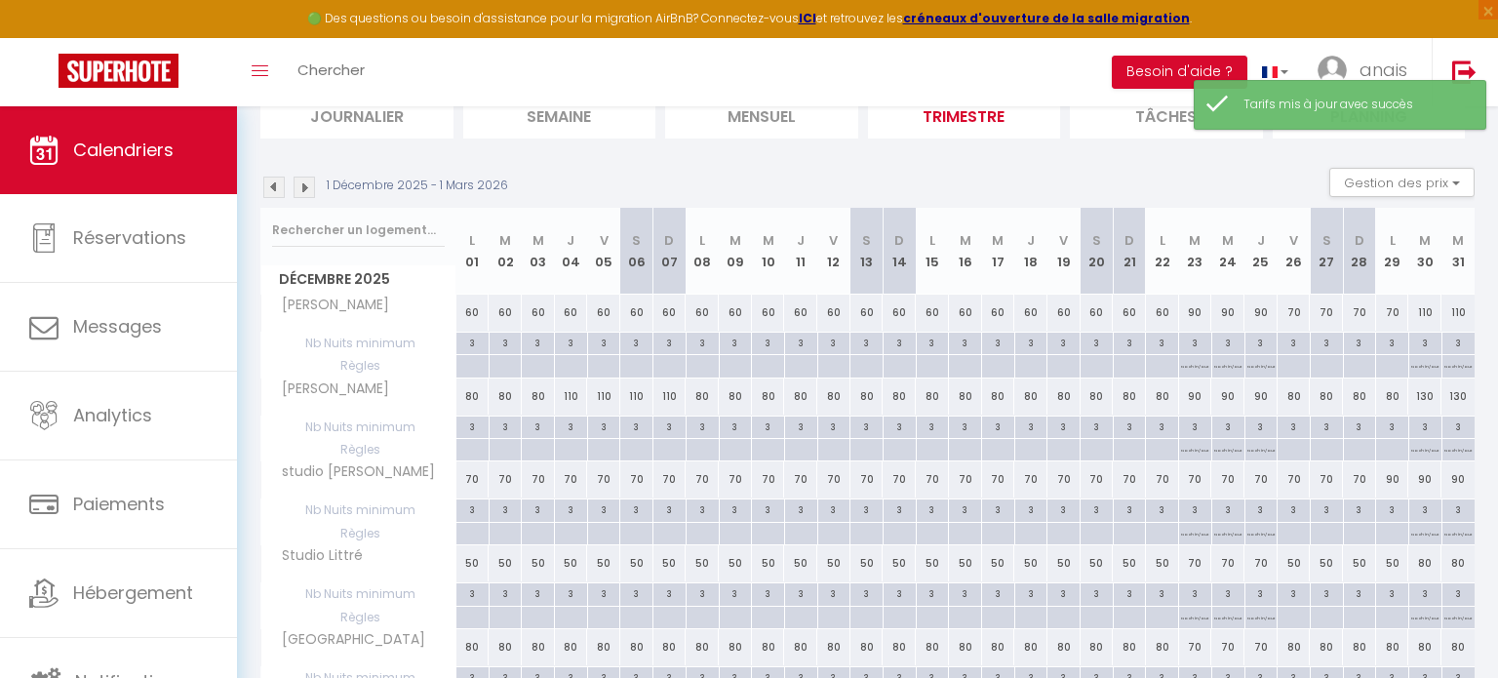
click at [476, 400] on div "80" at bounding box center [472, 396] width 33 height 36
type input "80"
type input "Lun 01 Décembre 2025"
type input "[DATE] Décembre 2025"
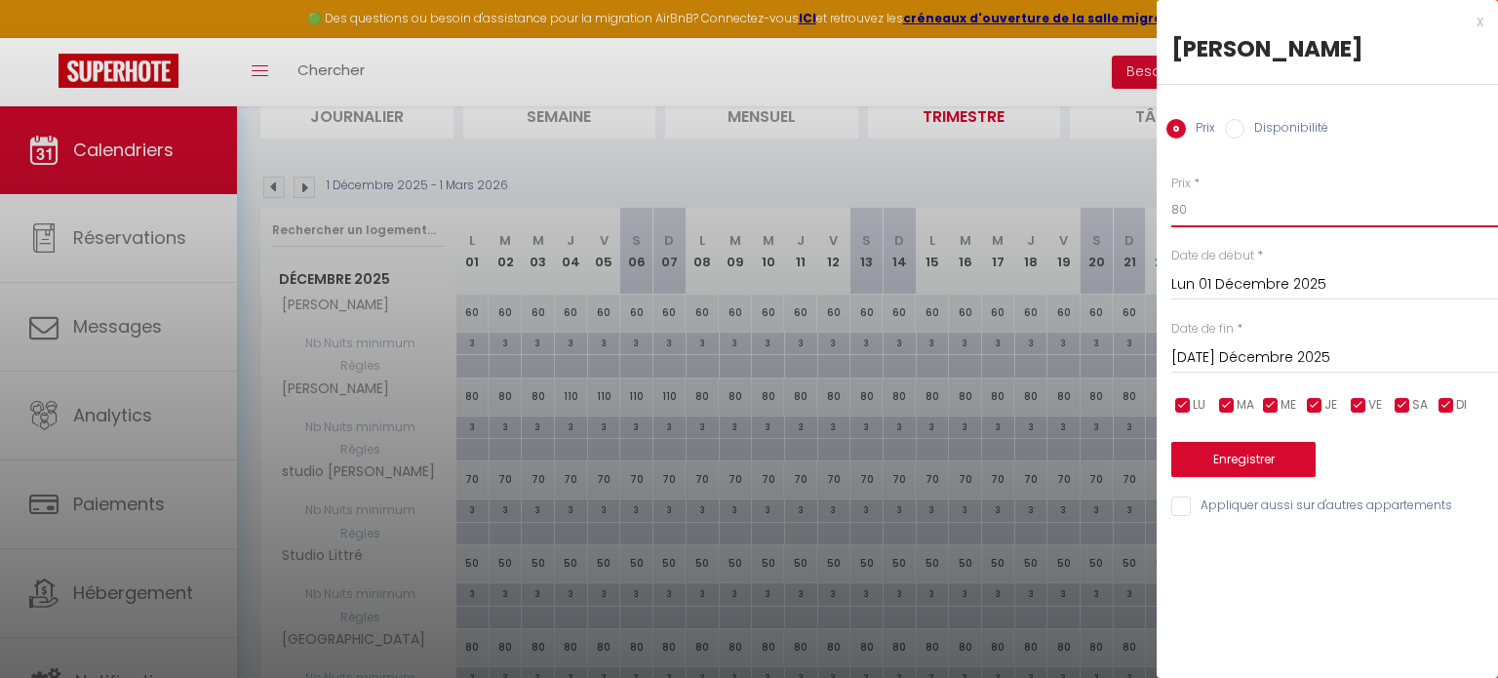
click at [1220, 211] on input "80" at bounding box center [1334, 209] width 327 height 35
type input "8"
type input "70"
click at [1310, 353] on input "[DATE] Décembre 2025" at bounding box center [1334, 357] width 327 height 25
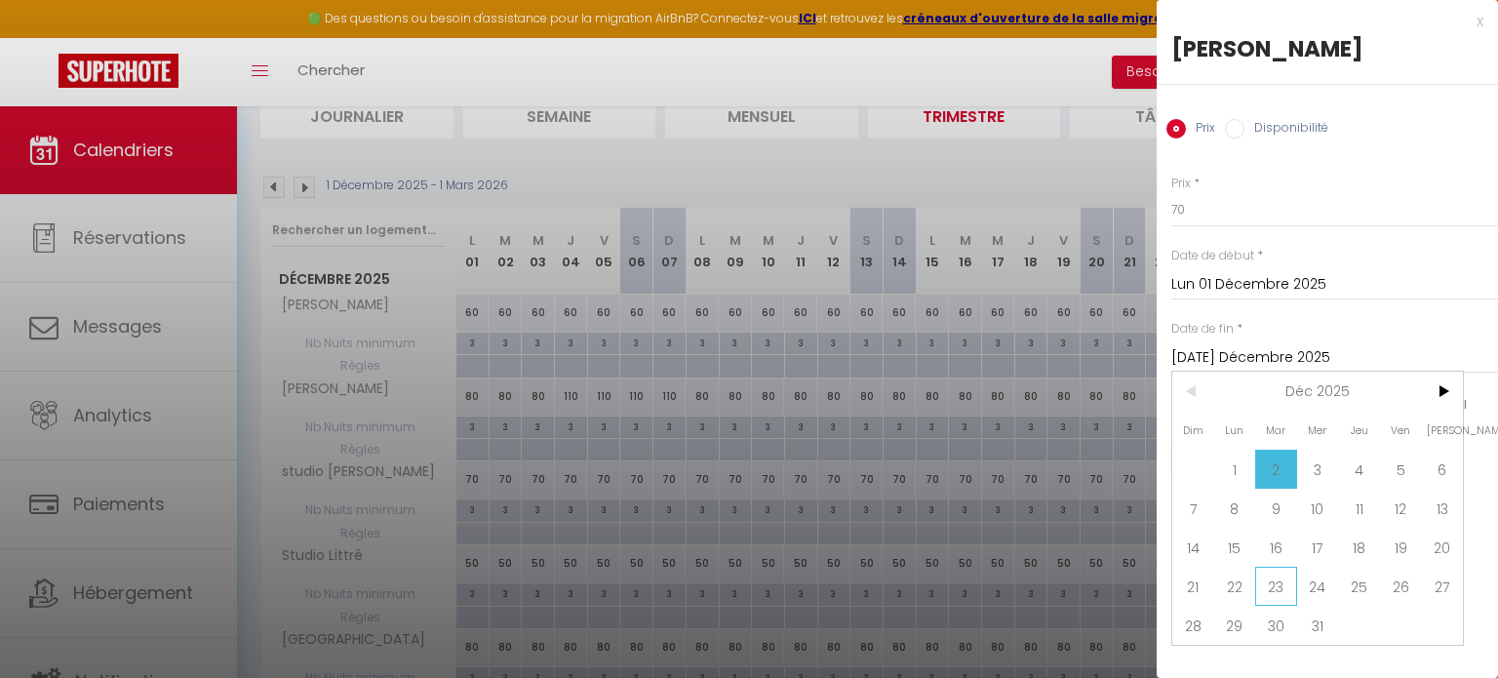
click at [1286, 588] on span "23" at bounding box center [1276, 585] width 42 height 39
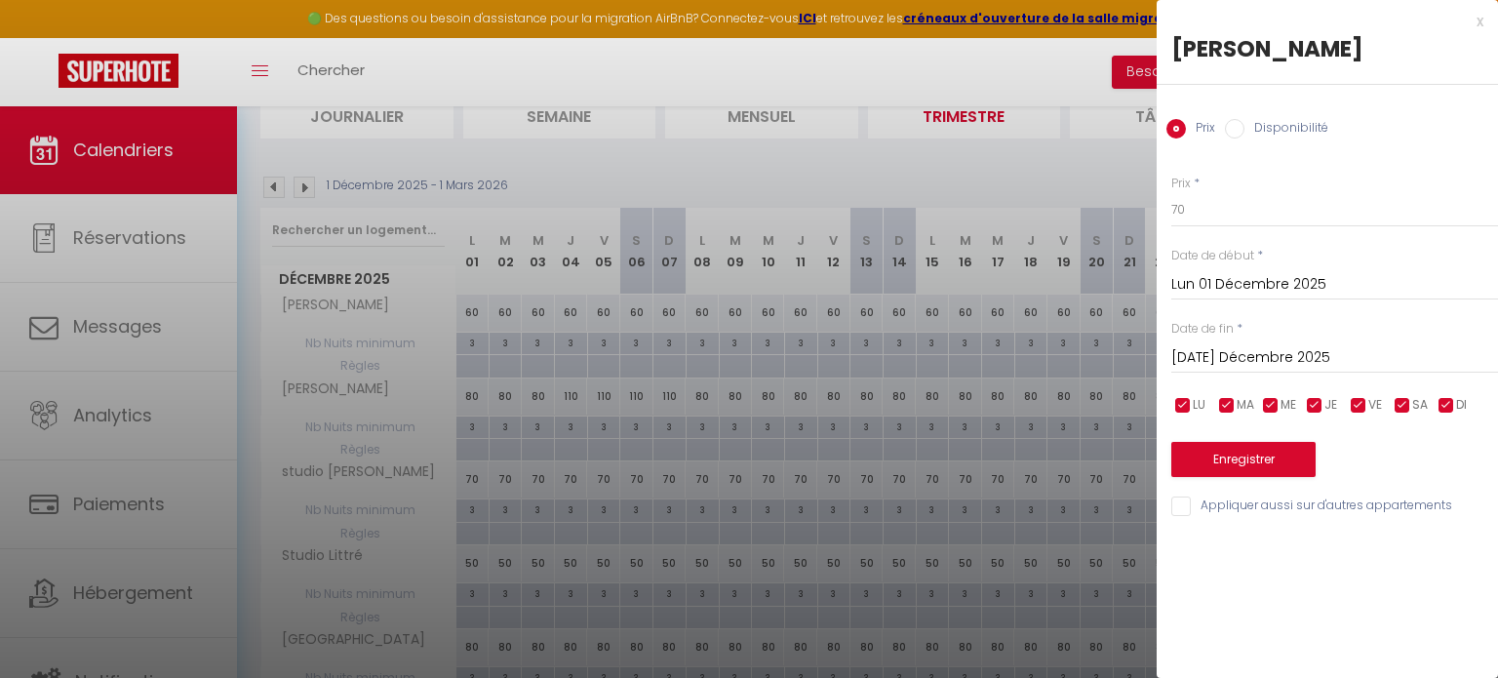
type input "[DATE] Décembre 2025"
click at [1216, 468] on button "Enregistrer" at bounding box center [1243, 459] width 144 height 35
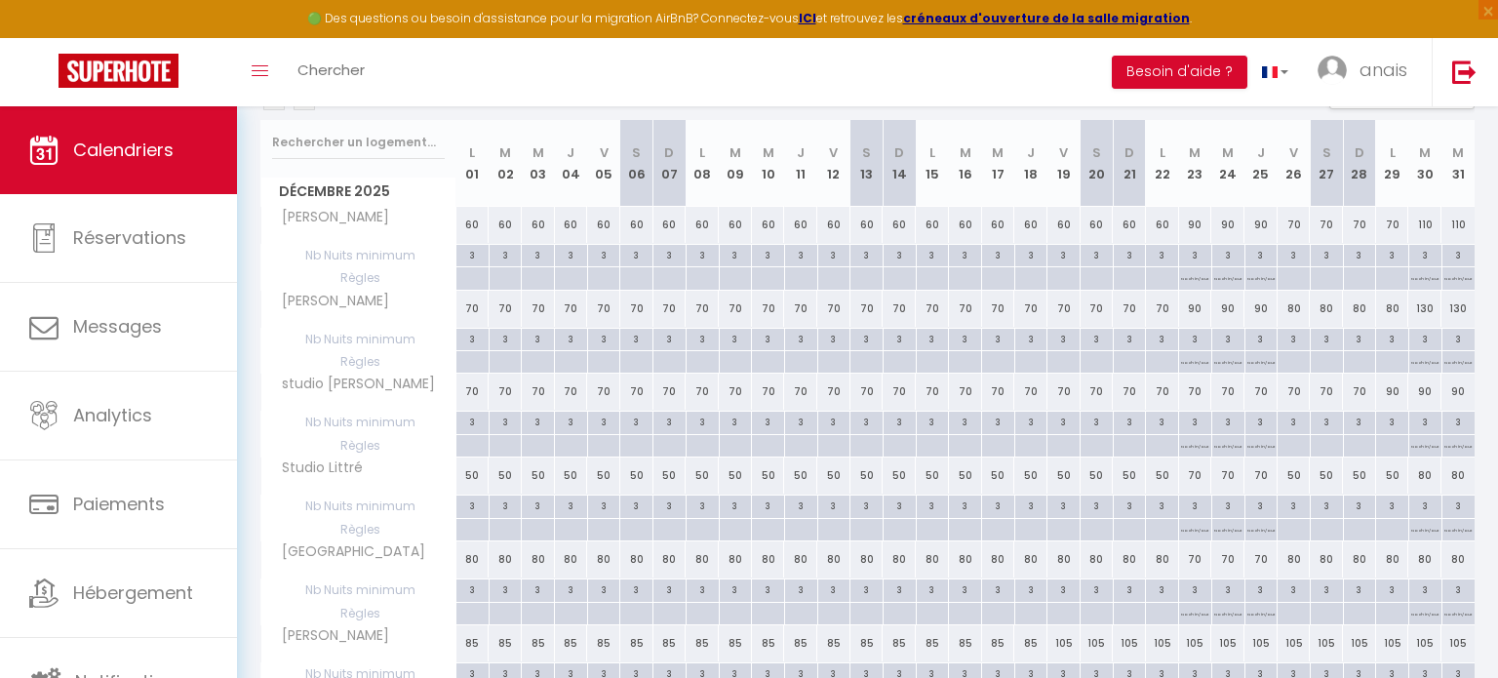
scroll to position [244, 0]
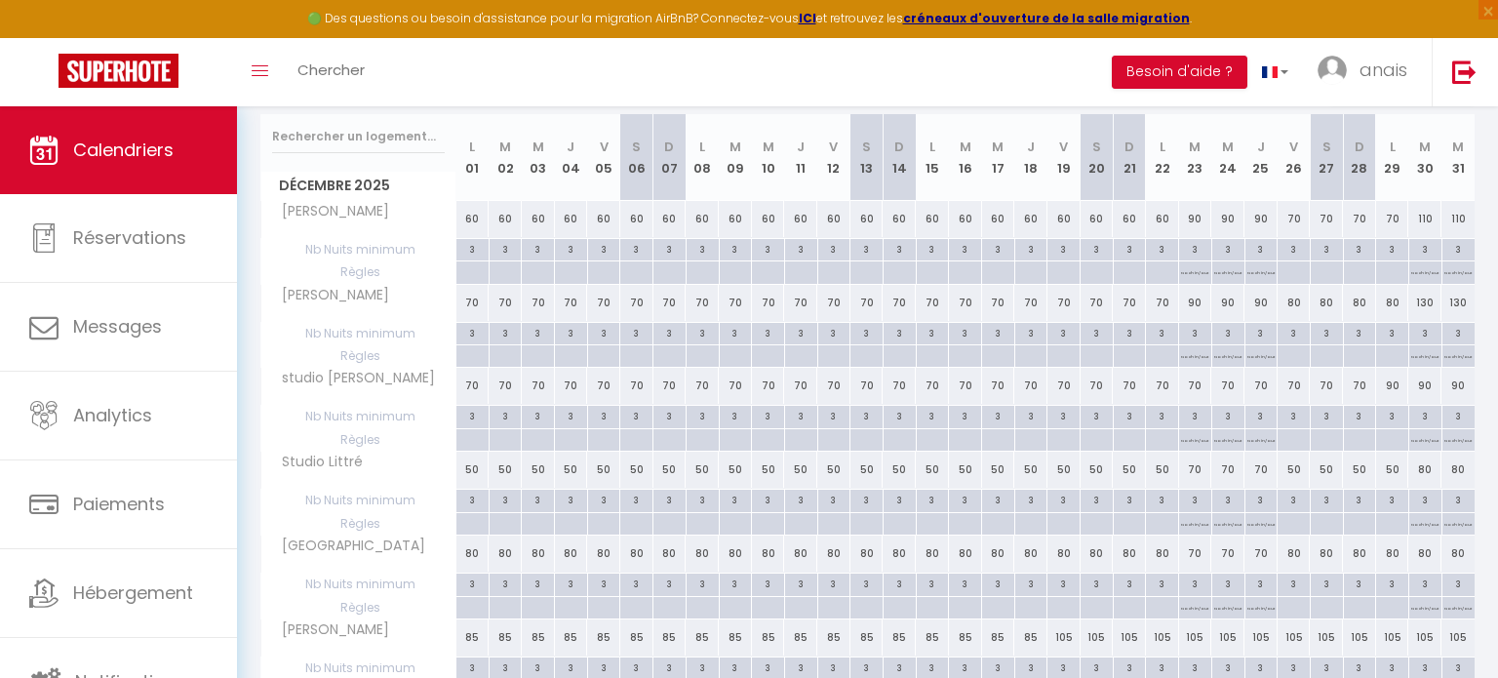
click at [476, 387] on div "70" at bounding box center [472, 386] width 33 height 36
type input "70"
type input "Lun 01 Décembre 2025"
type input "[DATE] Décembre 2025"
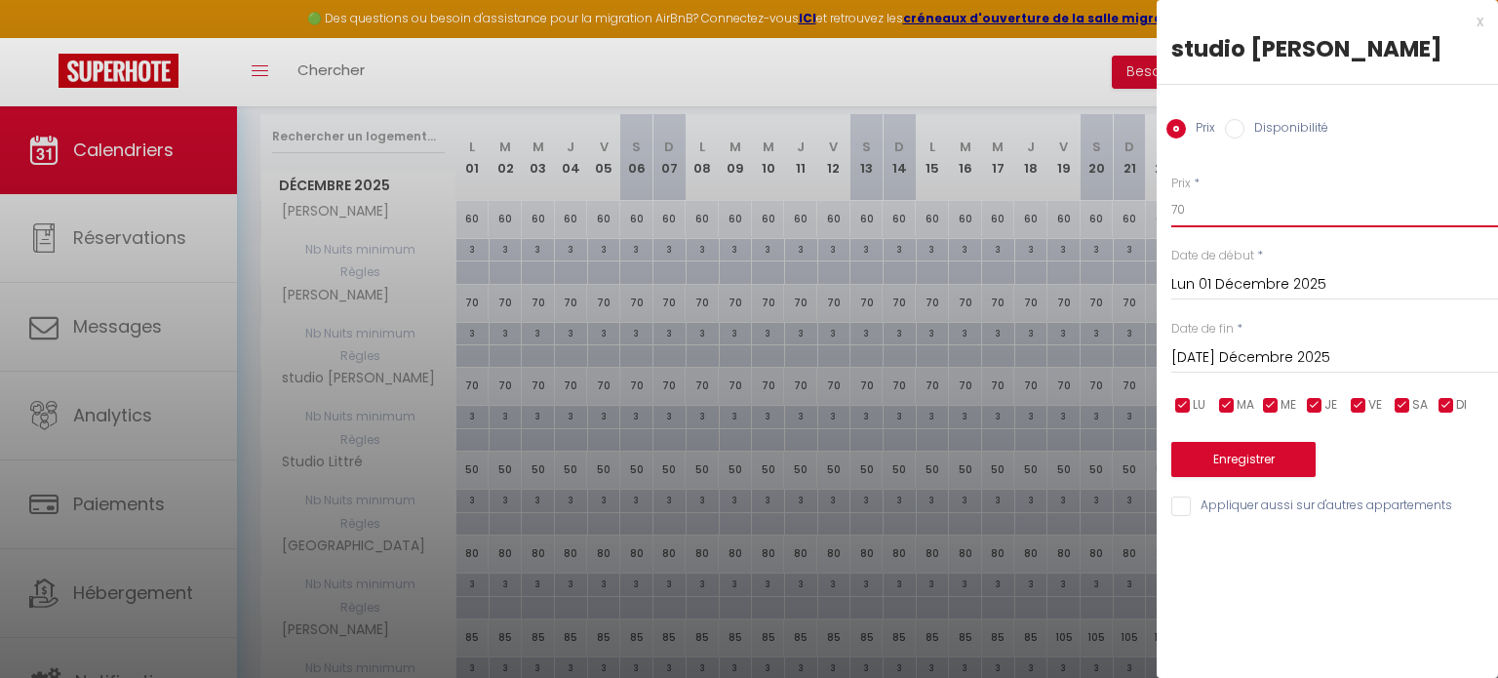
click at [1227, 210] on input "70" at bounding box center [1334, 209] width 327 height 35
type input "7"
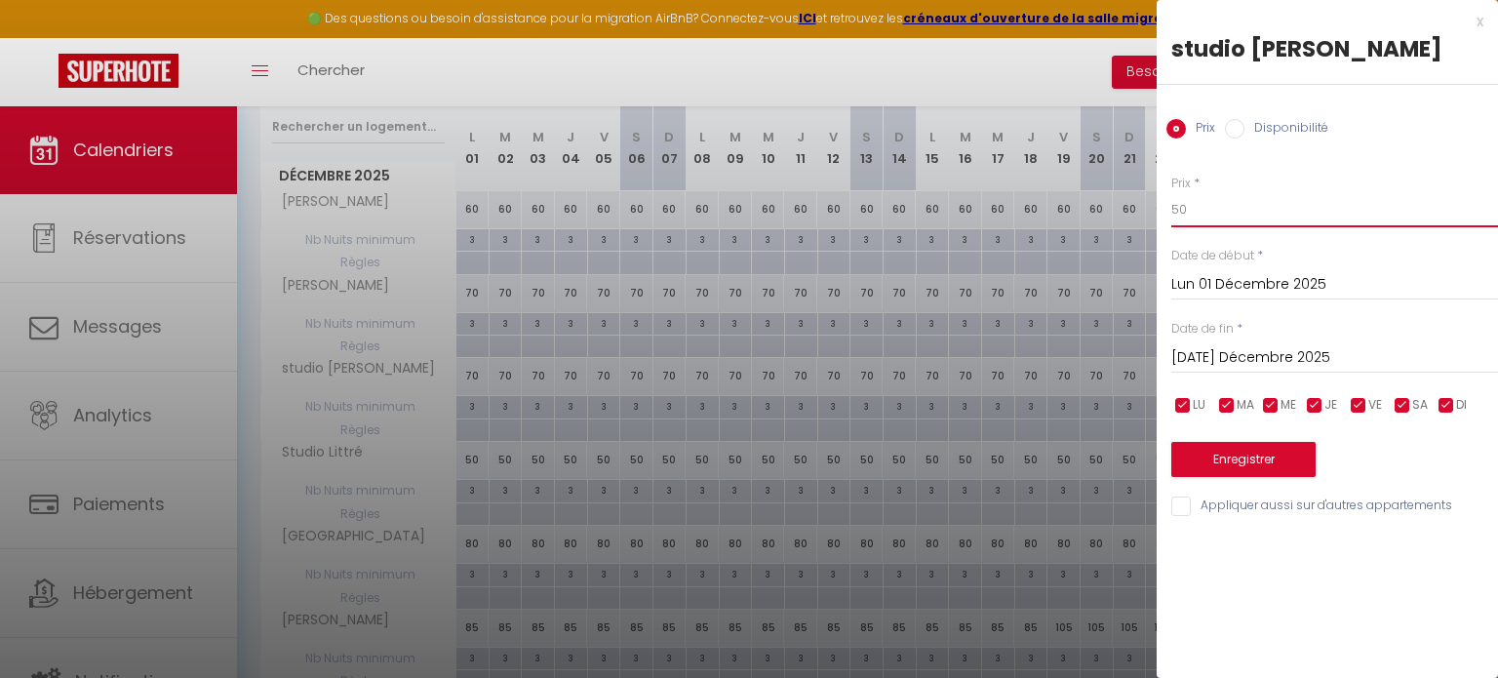
type input "50"
click at [1217, 356] on input "[DATE] Décembre 2025" at bounding box center [1334, 357] width 327 height 25
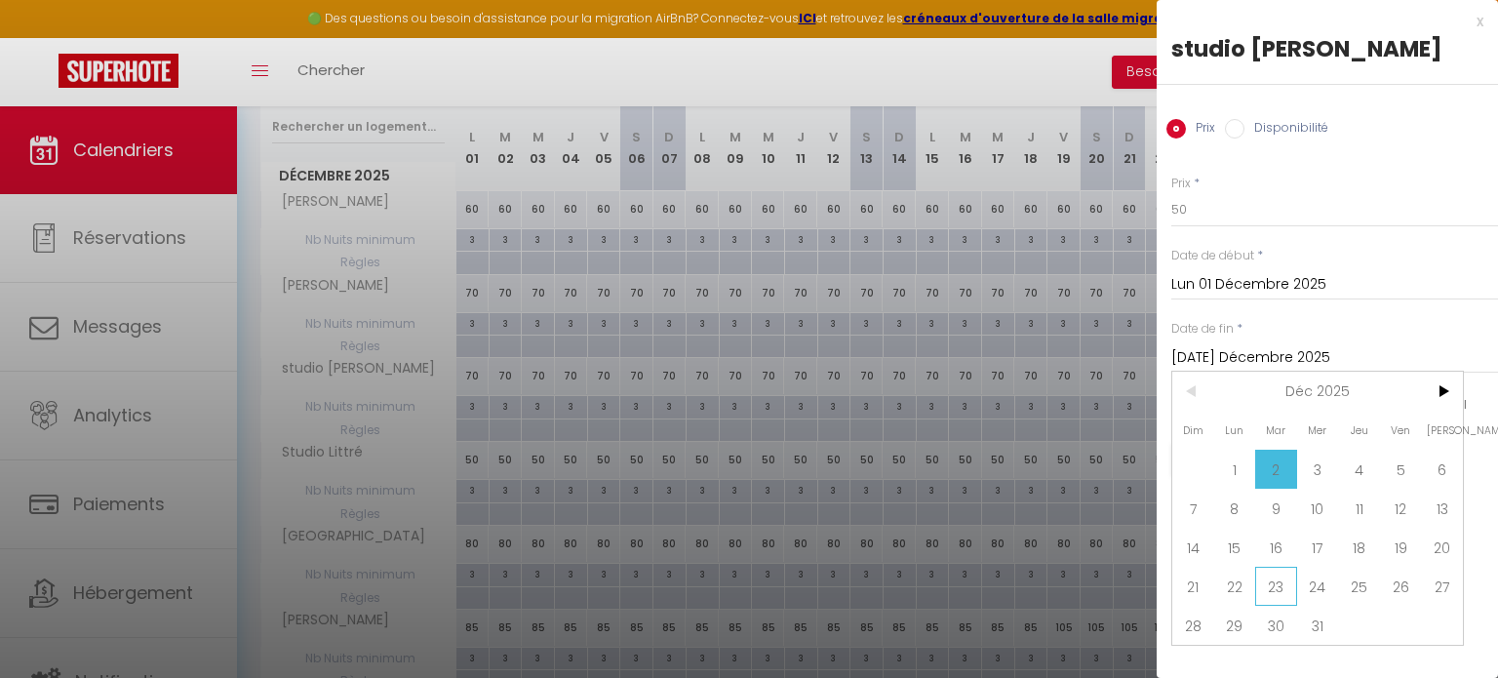
click at [1266, 584] on span "23" at bounding box center [1276, 585] width 42 height 39
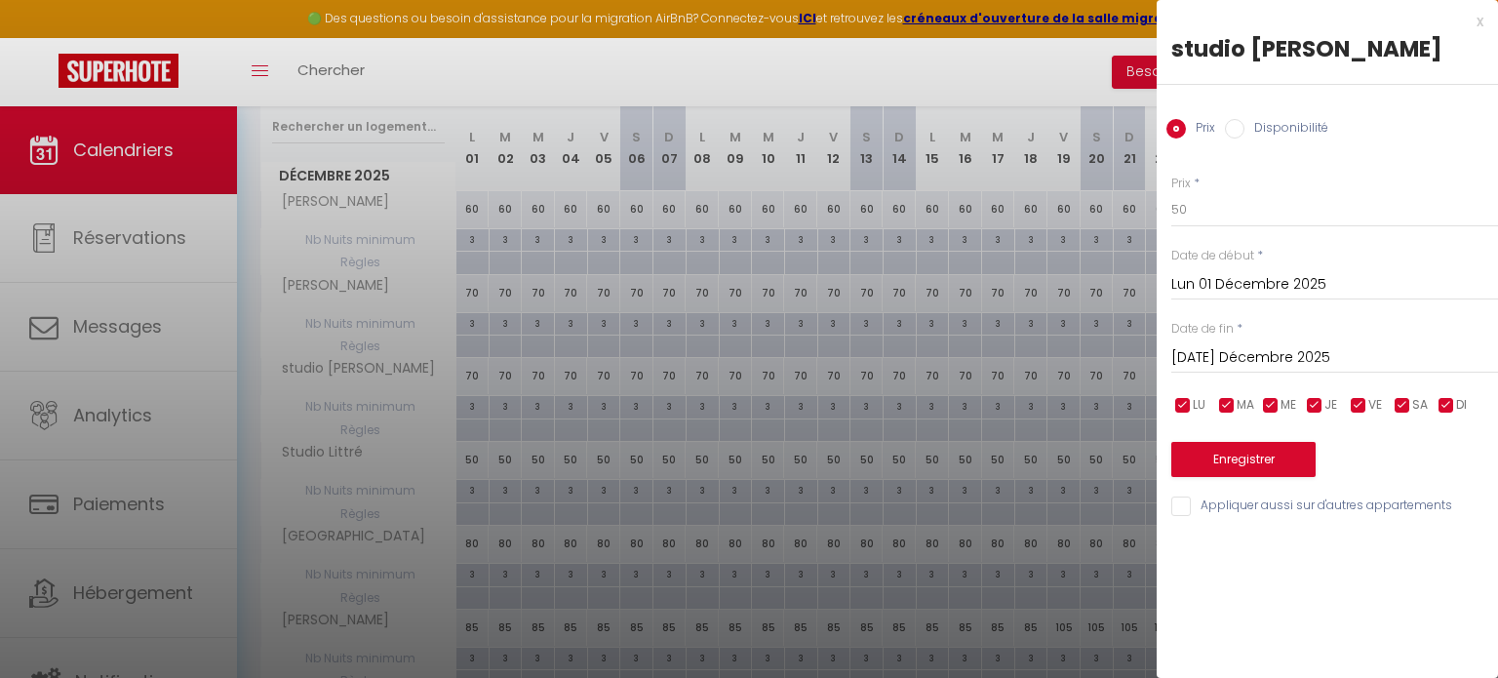
type input "[DATE] Décembre 2025"
click at [1218, 456] on button "Enregistrer" at bounding box center [1243, 459] width 144 height 35
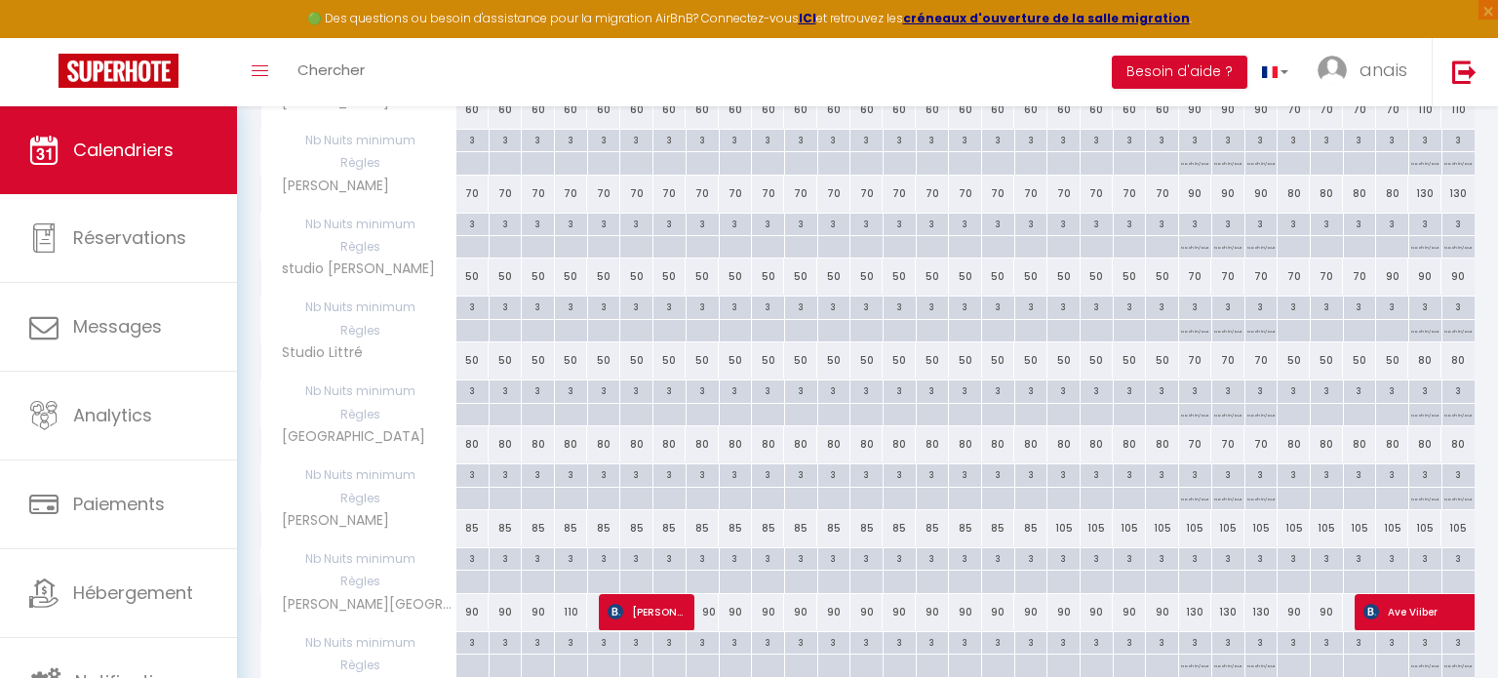
scroll to position [366, 0]
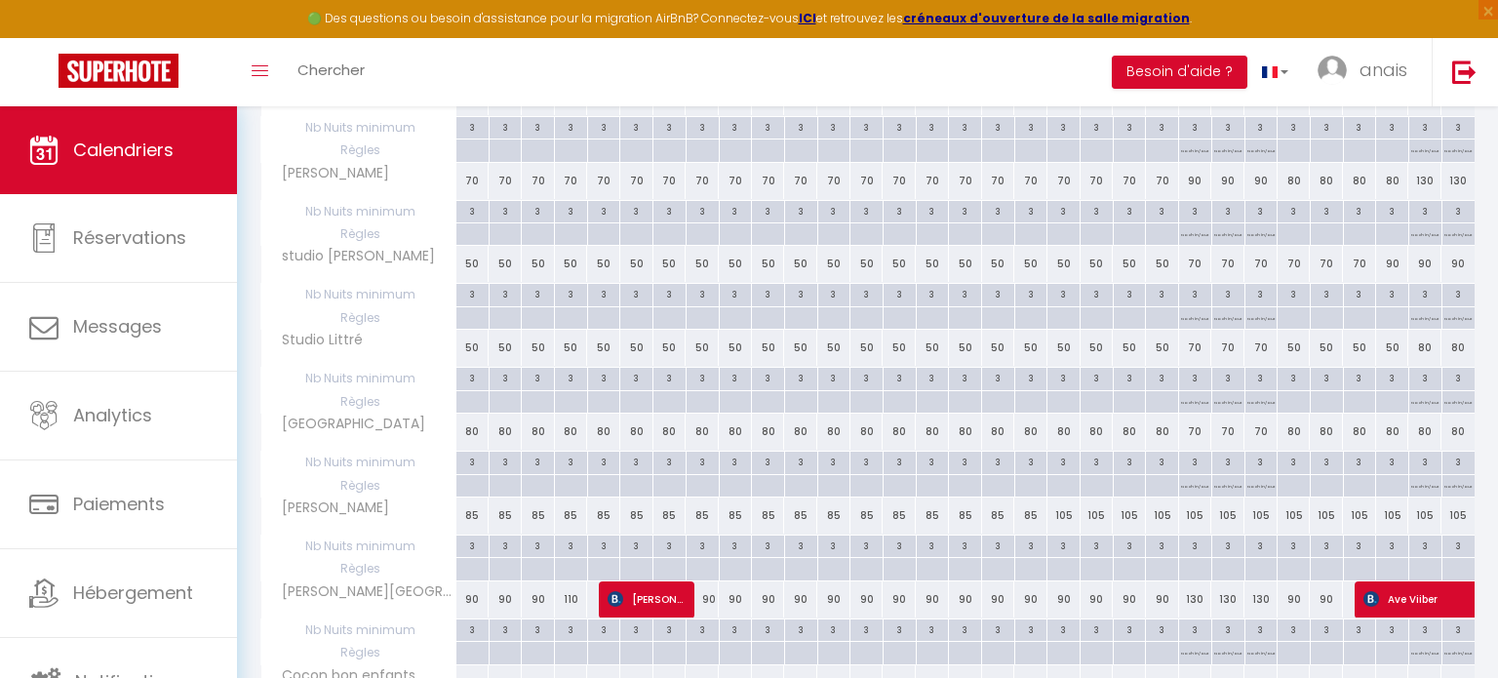
click at [477, 427] on div "80" at bounding box center [472, 431] width 33 height 36
type input "80"
type input "Lun 01 Décembre 2025"
type input "[DATE] Décembre 2025"
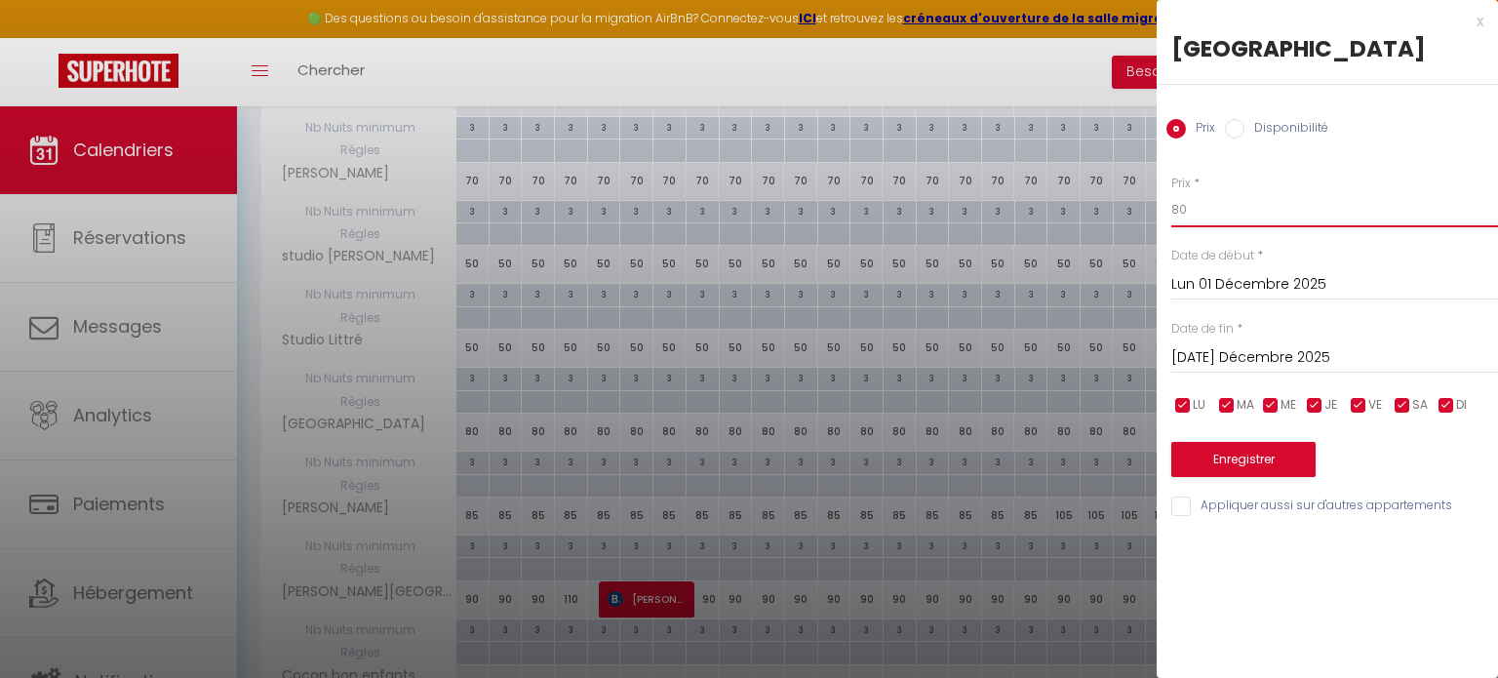
click at [1228, 206] on input "80" at bounding box center [1334, 209] width 327 height 35
type input "8"
type input "55"
click at [1286, 360] on input "[DATE] Décembre 2025" at bounding box center [1334, 357] width 327 height 25
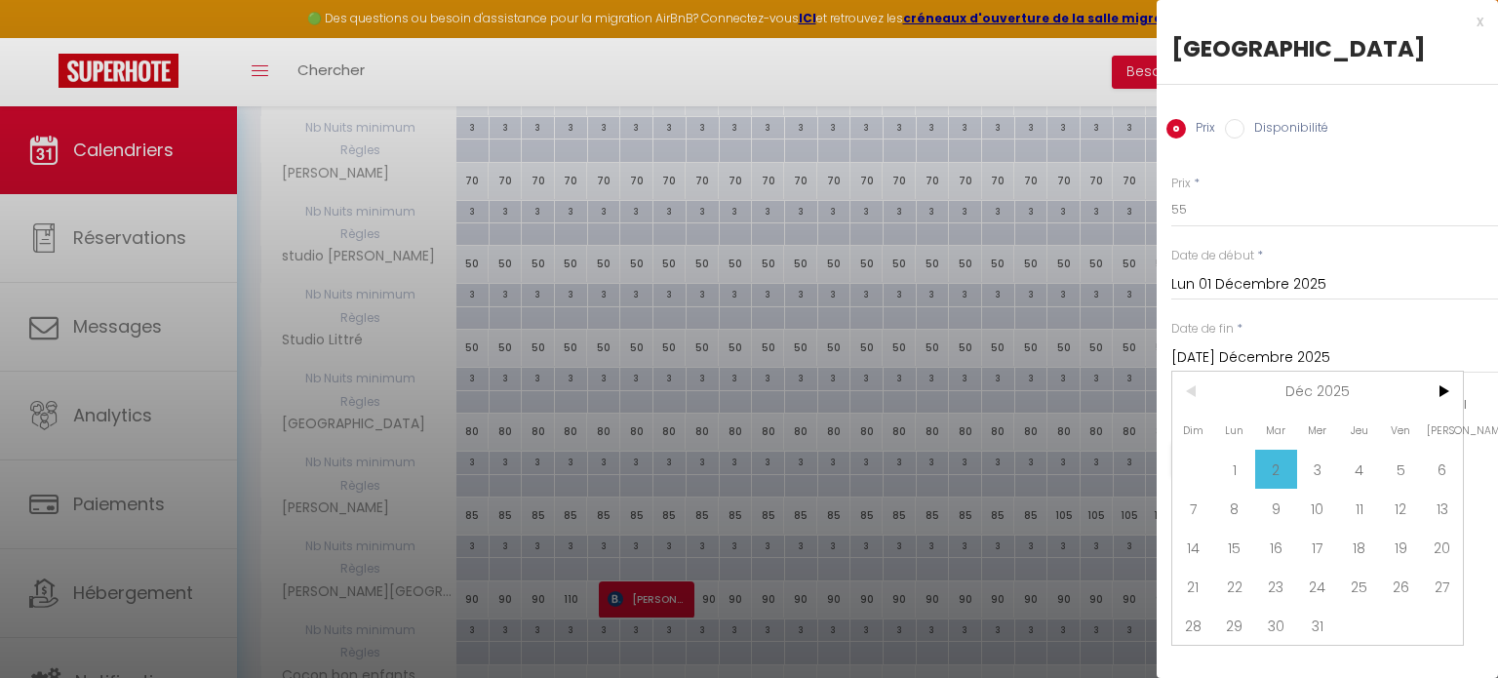
click at [1268, 588] on span "23" at bounding box center [1276, 585] width 42 height 39
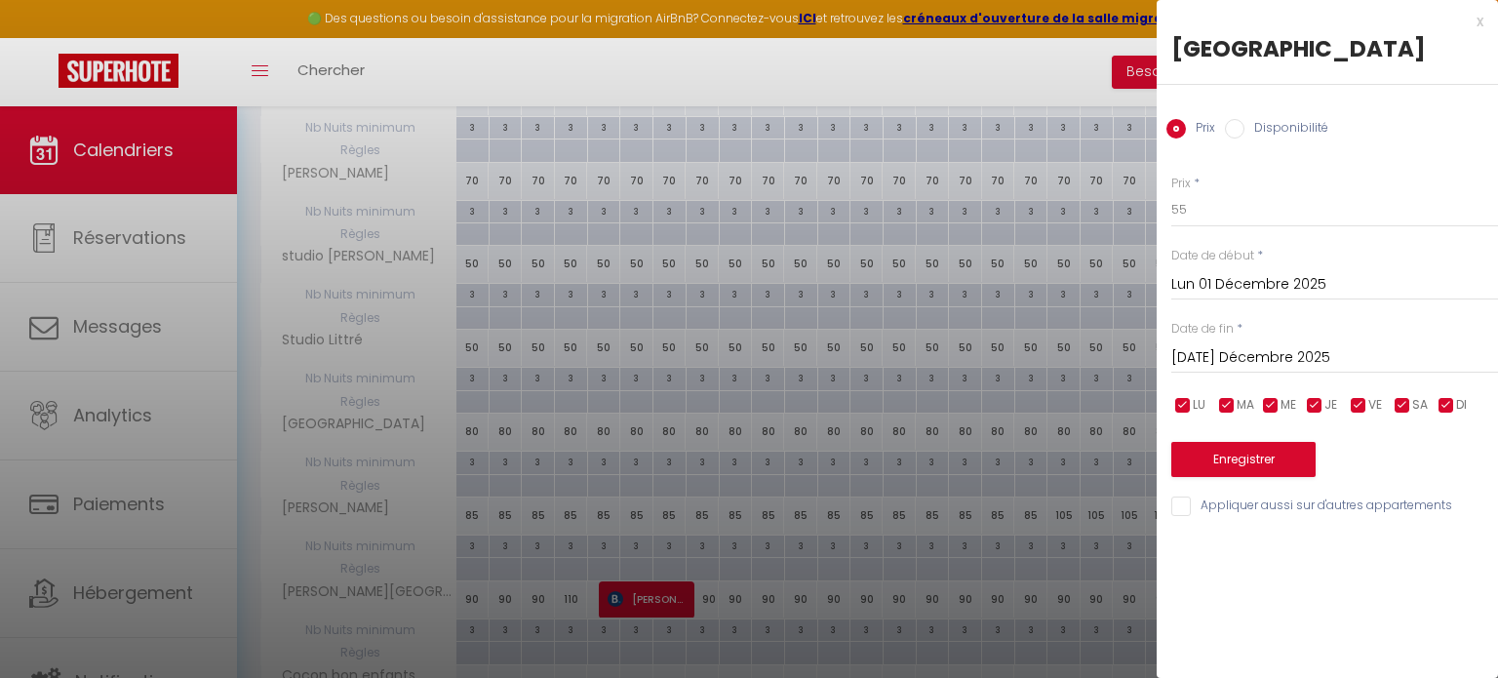
type input "[DATE] Décembre 2025"
click at [1231, 465] on button "Enregistrer" at bounding box center [1243, 459] width 144 height 35
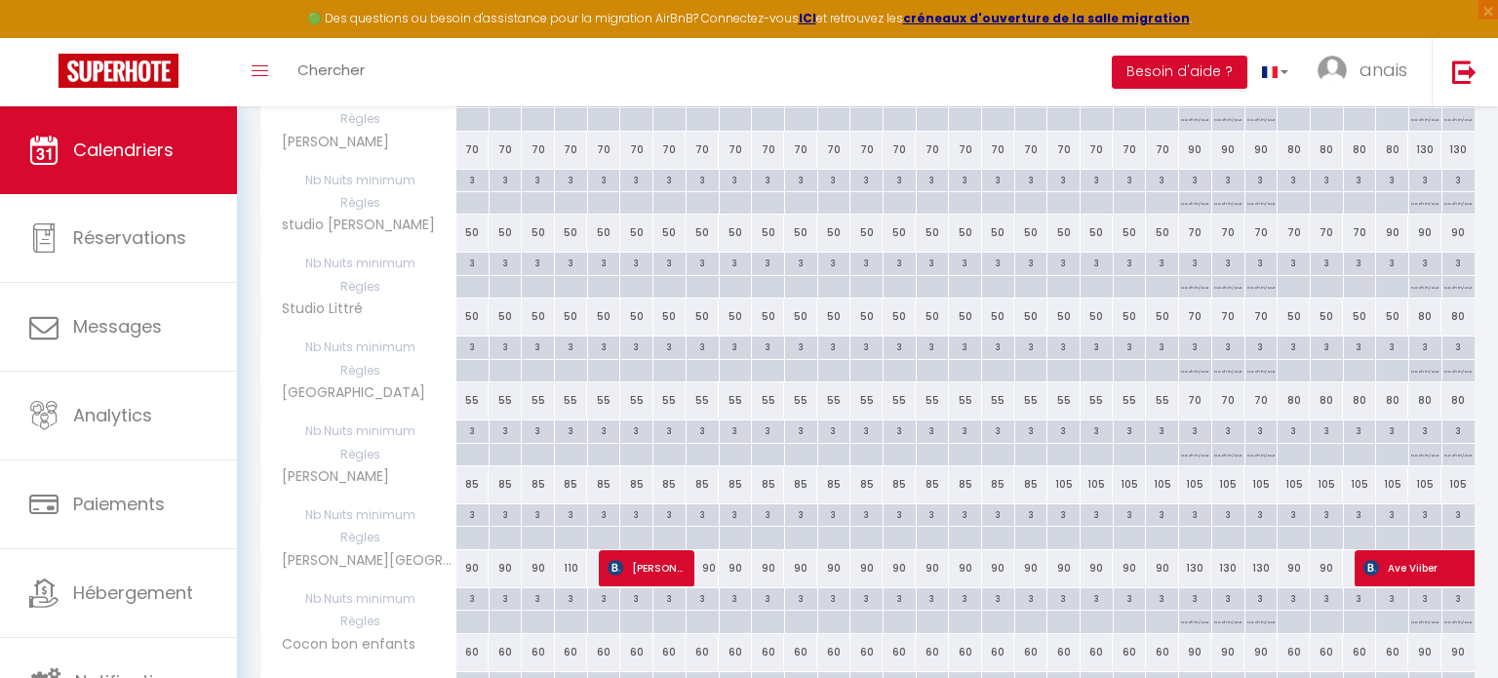
scroll to position [449, 0]
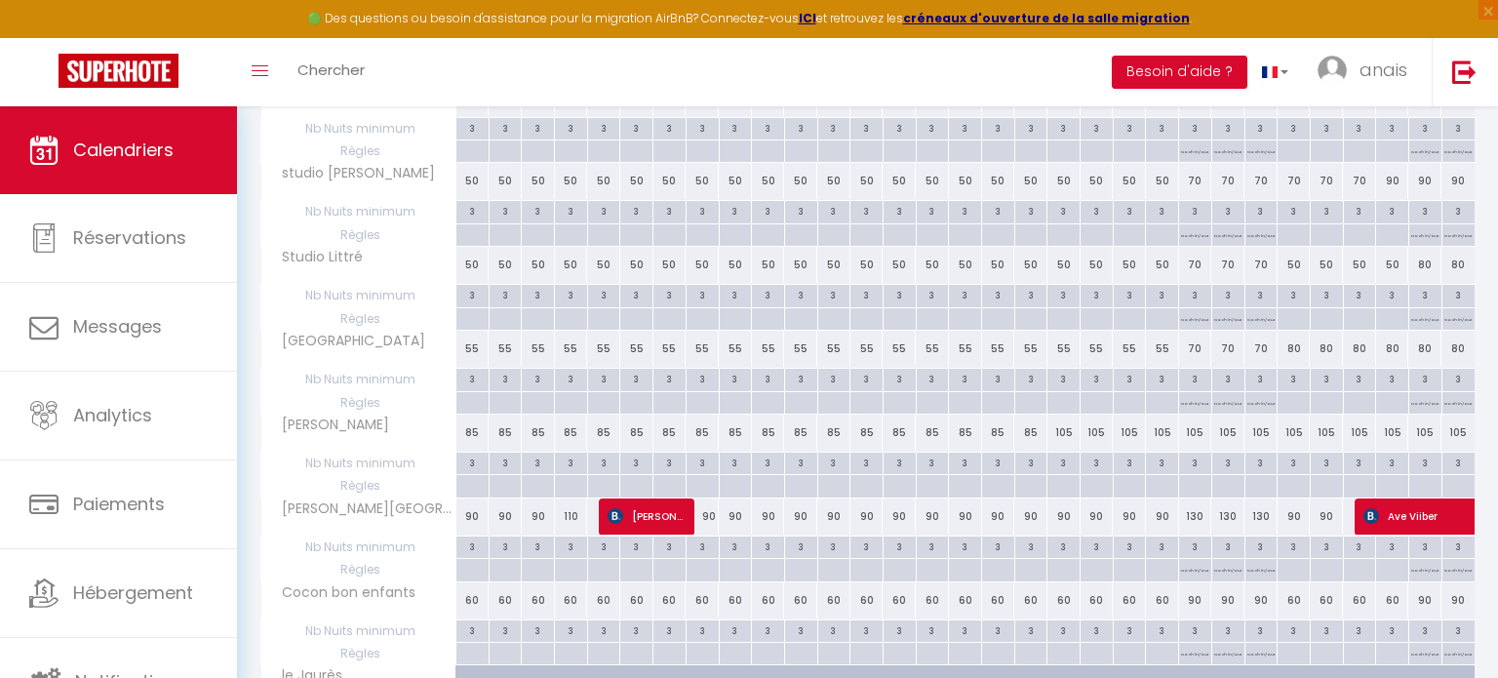
drag, startPoint x: 468, startPoint y: 432, endPoint x: 556, endPoint y: 425, distance: 88.0
click at [468, 431] on div "85" at bounding box center [472, 432] width 33 height 36
type input "85"
type input "Lun 01 Décembre 2025"
type input "[DATE] Décembre 2025"
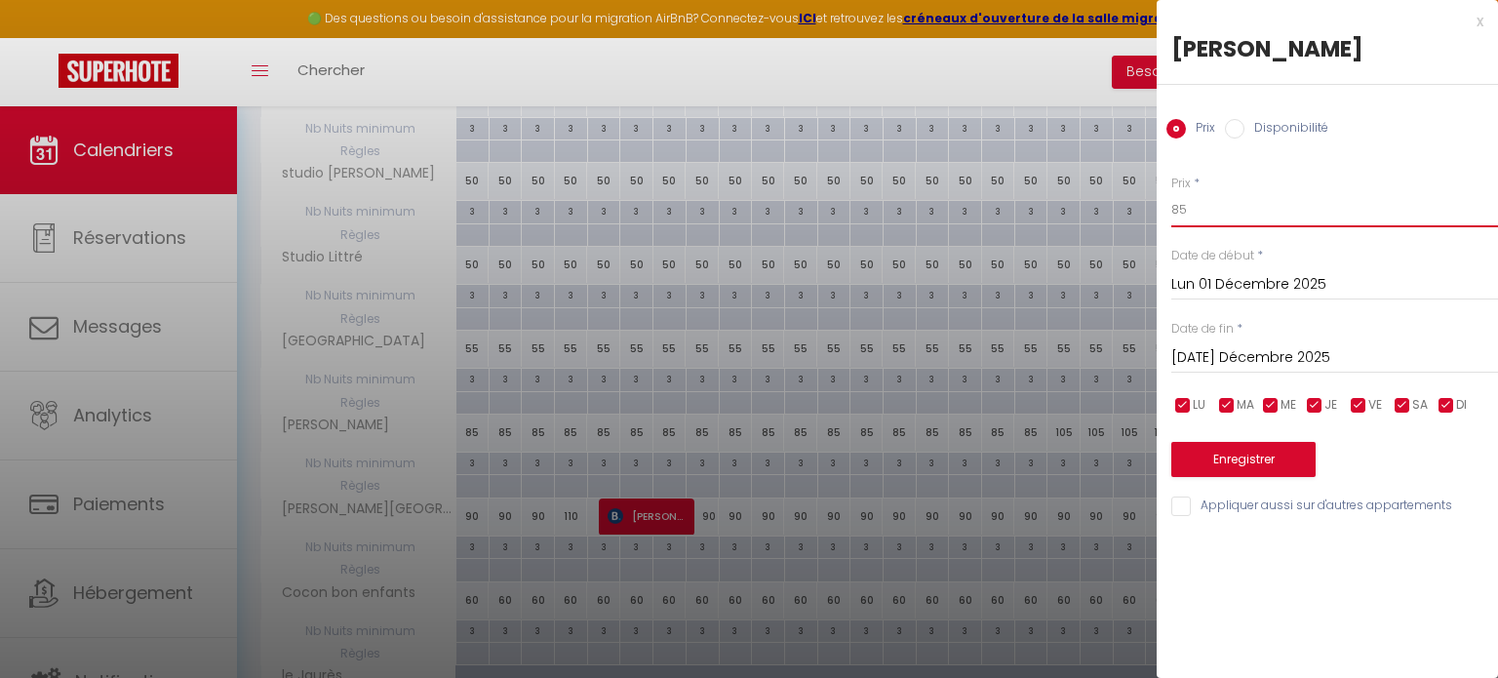
click at [1214, 216] on input "85" at bounding box center [1334, 209] width 327 height 35
type input "8"
type input "6"
type input "55"
click at [1239, 366] on input "[DATE] Décembre 2025" at bounding box center [1334, 357] width 327 height 25
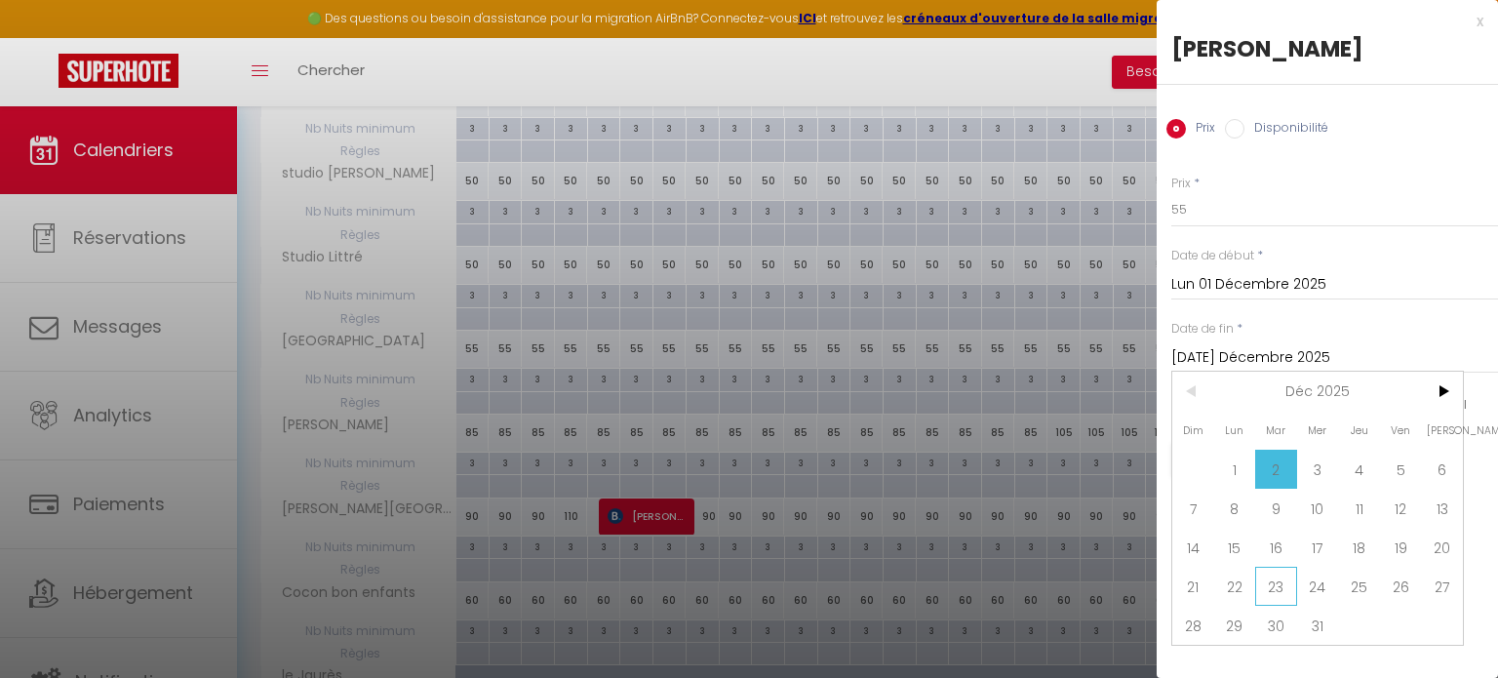
click at [1288, 574] on span "23" at bounding box center [1276, 585] width 42 height 39
type input "[DATE] Décembre 2025"
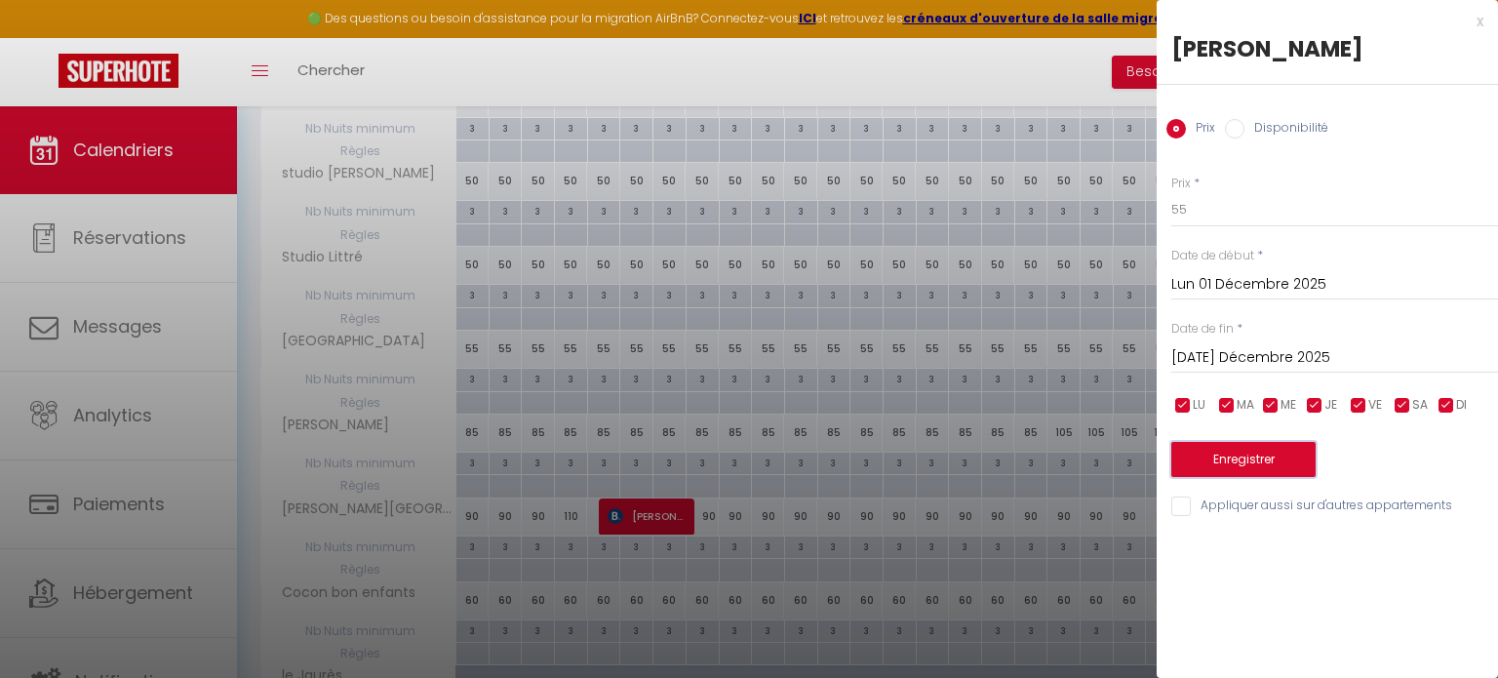
click at [1226, 456] on button "Enregistrer" at bounding box center [1243, 459] width 144 height 35
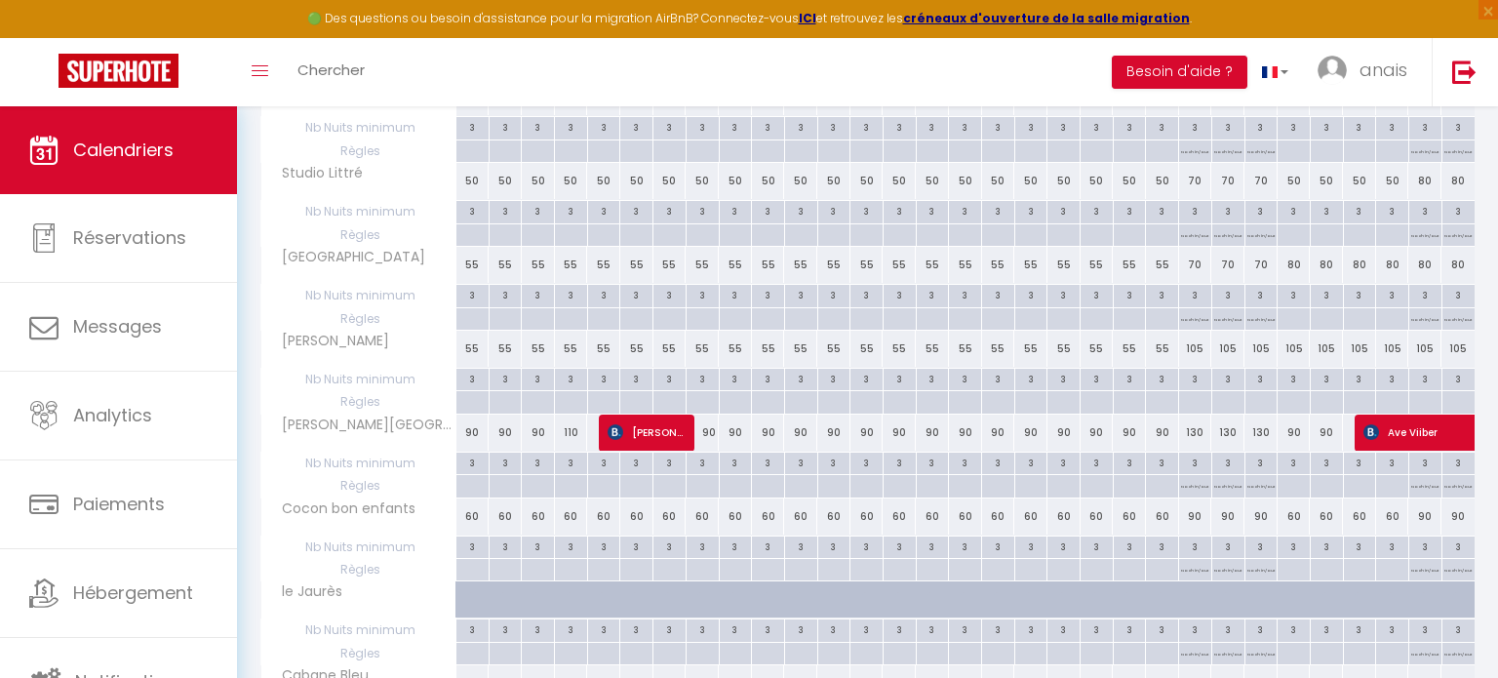
scroll to position [619, 0]
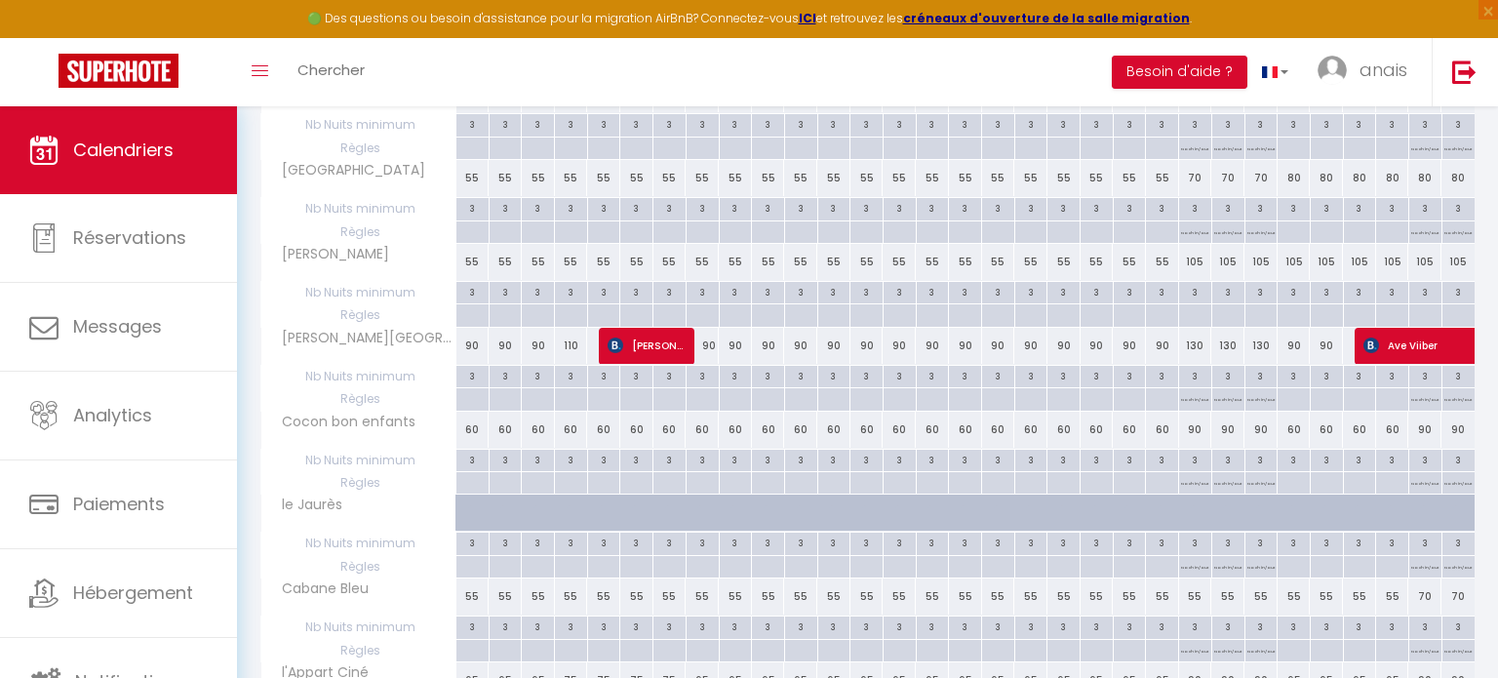
click at [475, 424] on div "60" at bounding box center [472, 429] width 33 height 36
type input "60"
type input "Lun 01 Décembre 2025"
type input "[DATE] Décembre 2025"
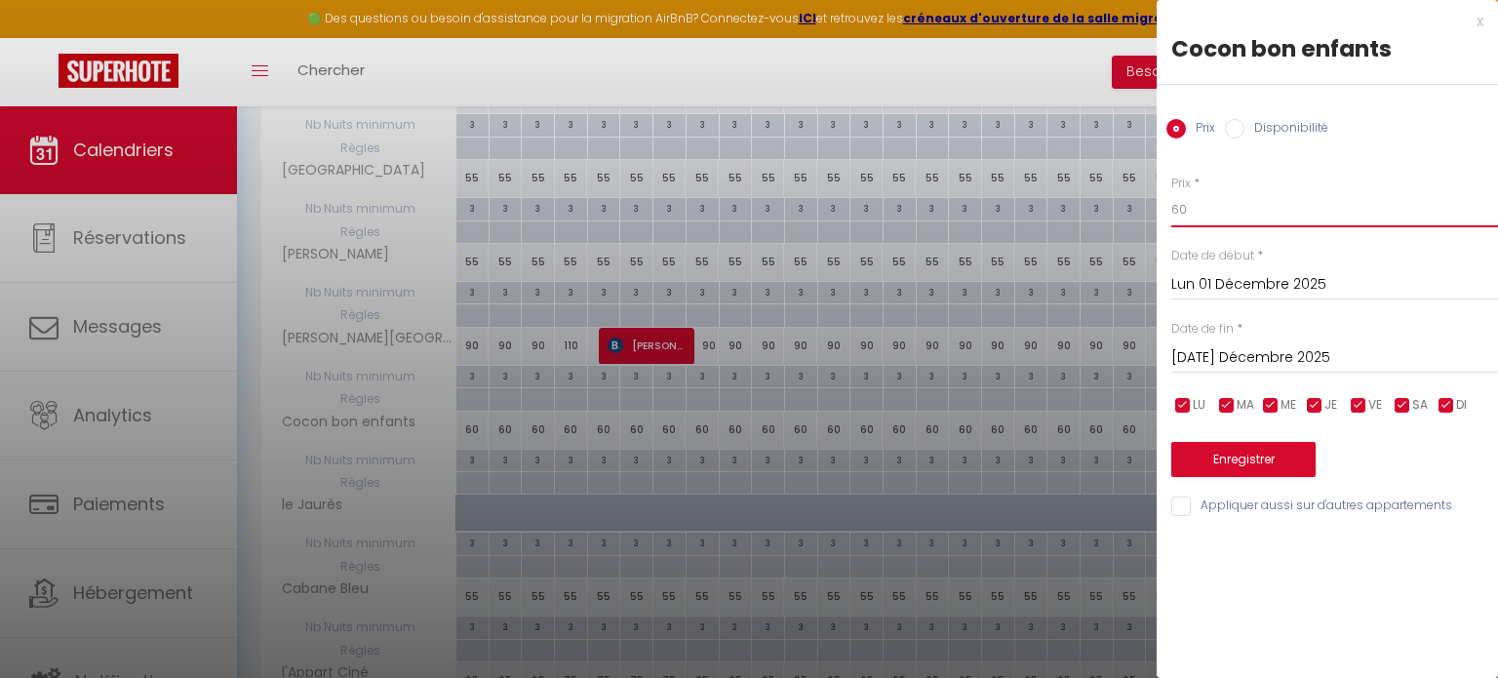
click at [1212, 209] on input "60" at bounding box center [1334, 209] width 327 height 35
type input "6"
type input "50"
click at [1210, 350] on input "[DATE] Décembre 2025" at bounding box center [1334, 357] width 327 height 25
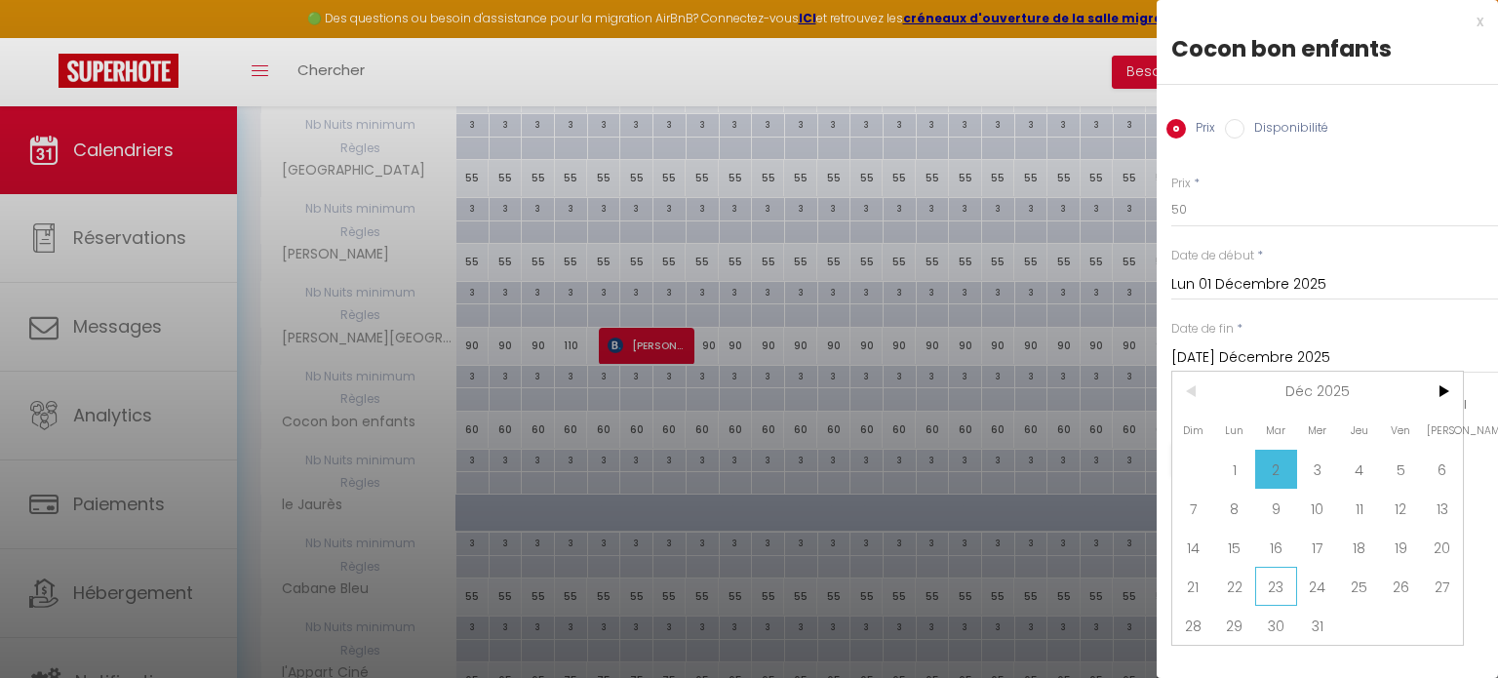
click at [1286, 578] on span "23" at bounding box center [1276, 585] width 42 height 39
type input "[DATE] Décembre 2025"
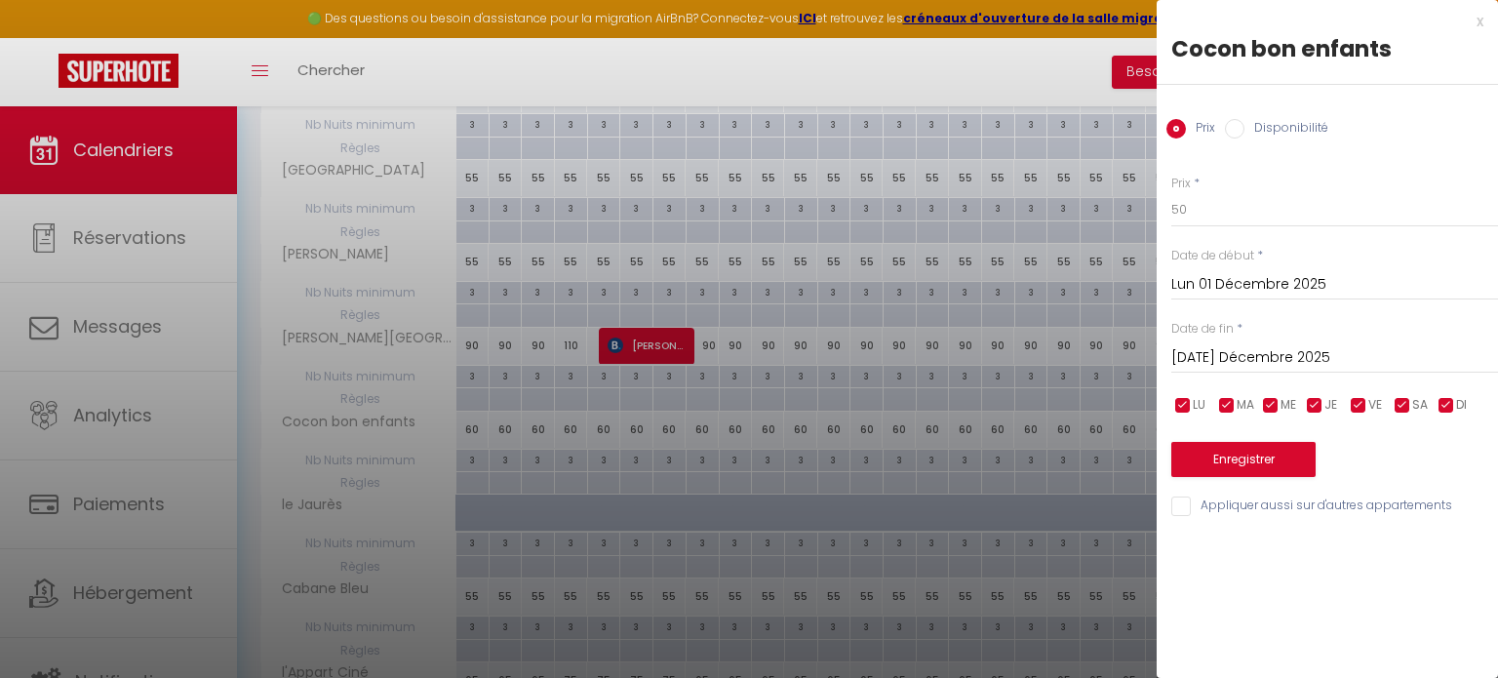
click at [1184, 510] on input "Appliquer aussi sur d'autres appartements" at bounding box center [1334, 506] width 327 height 20
checkbox input "true"
click at [1205, 463] on button "Enregistrer" at bounding box center [1243, 459] width 144 height 35
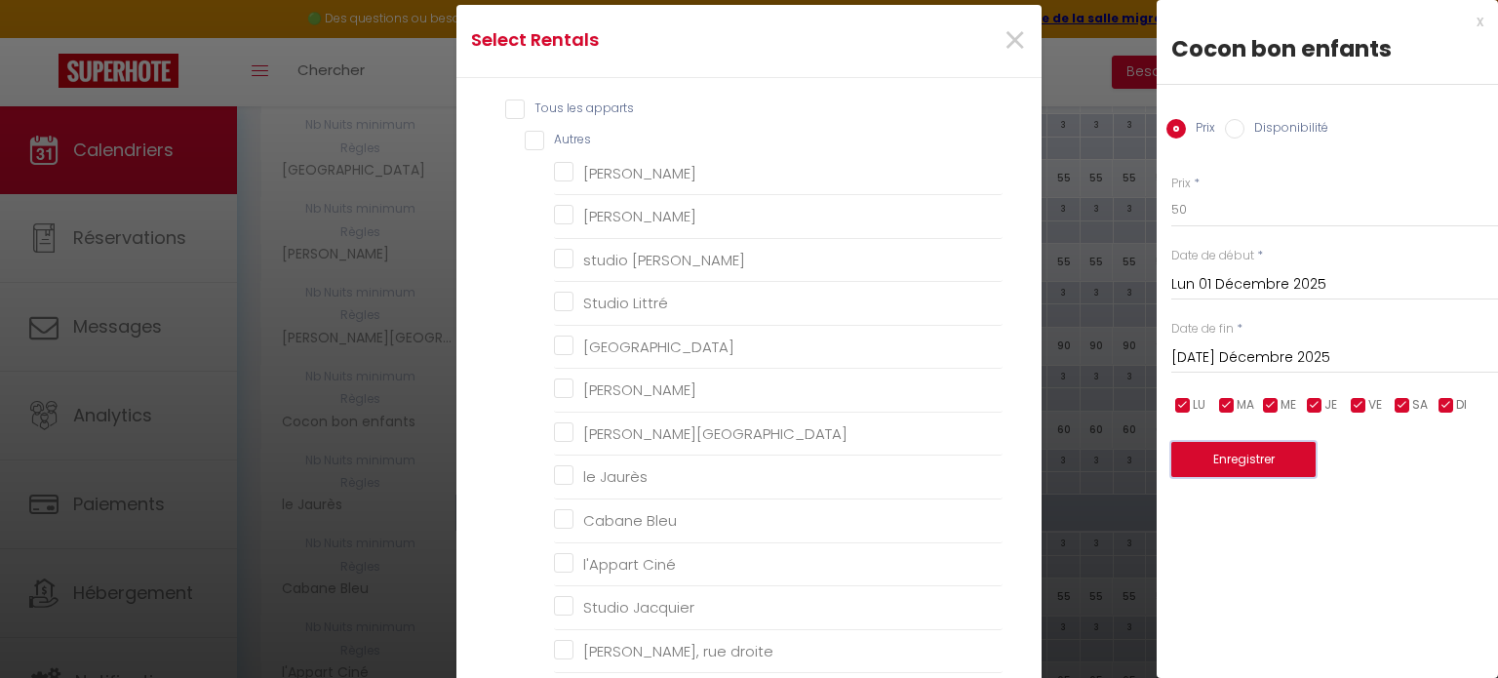
scroll to position [10, 0]
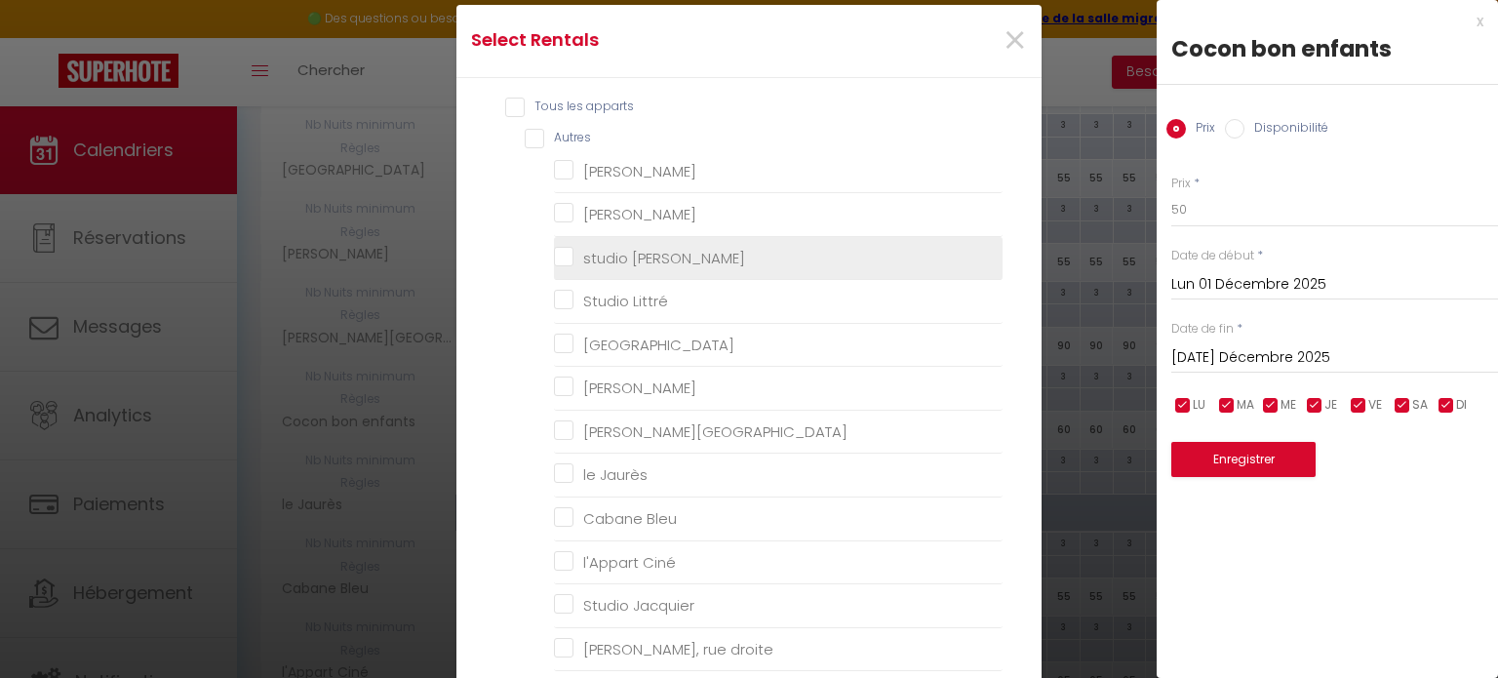
click at [566, 260] on chennebier "studio [PERSON_NAME]" at bounding box center [778, 258] width 449 height 20
checkbox chennebier "true"
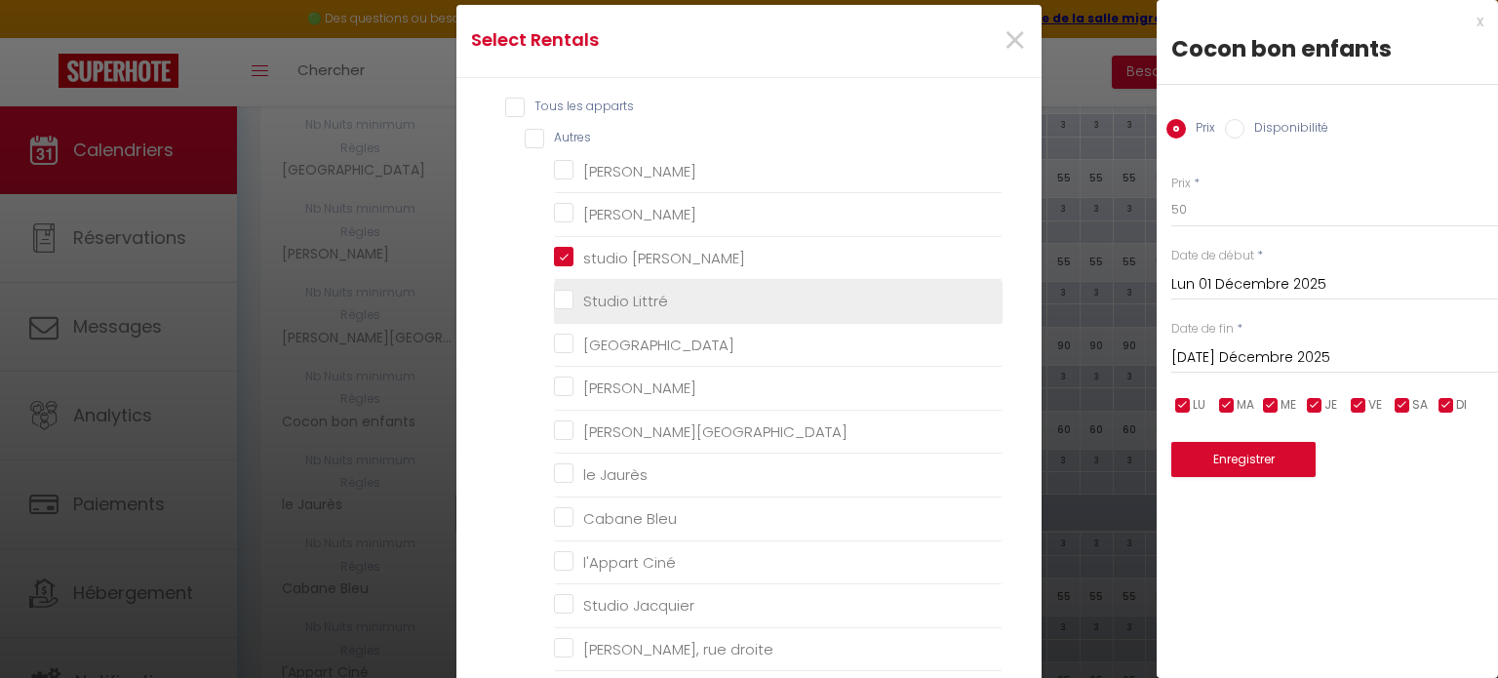
checkbox Camp "false"
checkbox chennebier "false"
checkbox Littré "false"
checkbox Fossés "false"
checkbox Mistal "false"
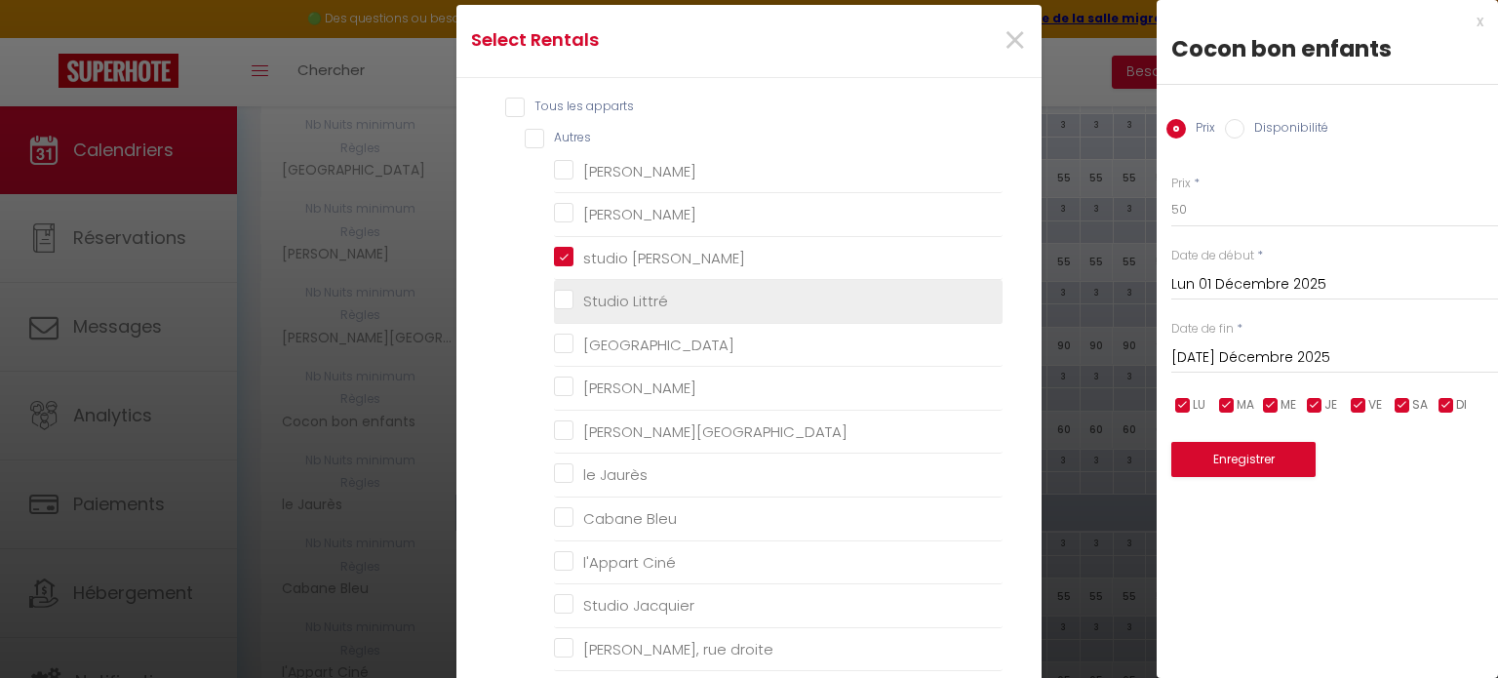
checkbox France "false"
checkbox Jaurès "false"
checkbox Bleu "false"
checkbox Ciné "false"
checkbox Jacquier "false"
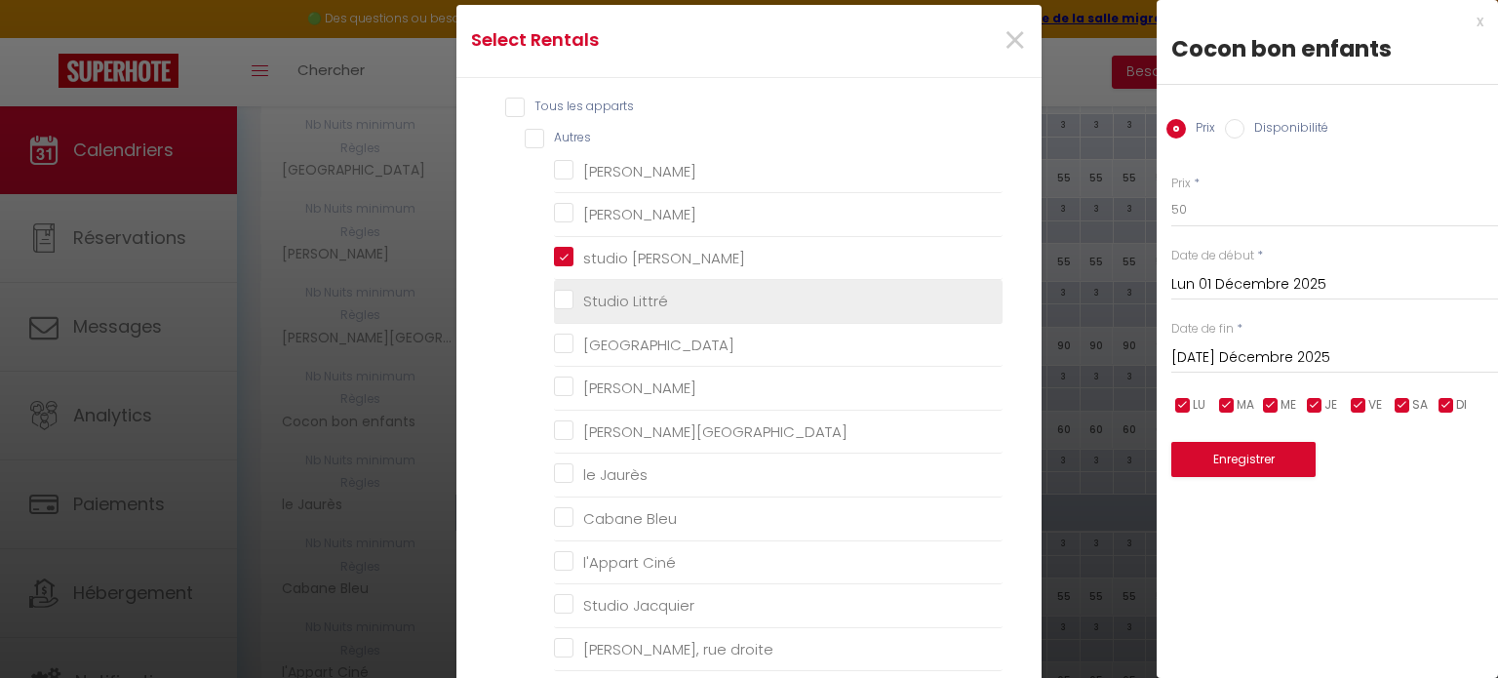
checkbox droite "false"
checkbox input "false"
checkbox Lattre "false"
checkbox input "false"
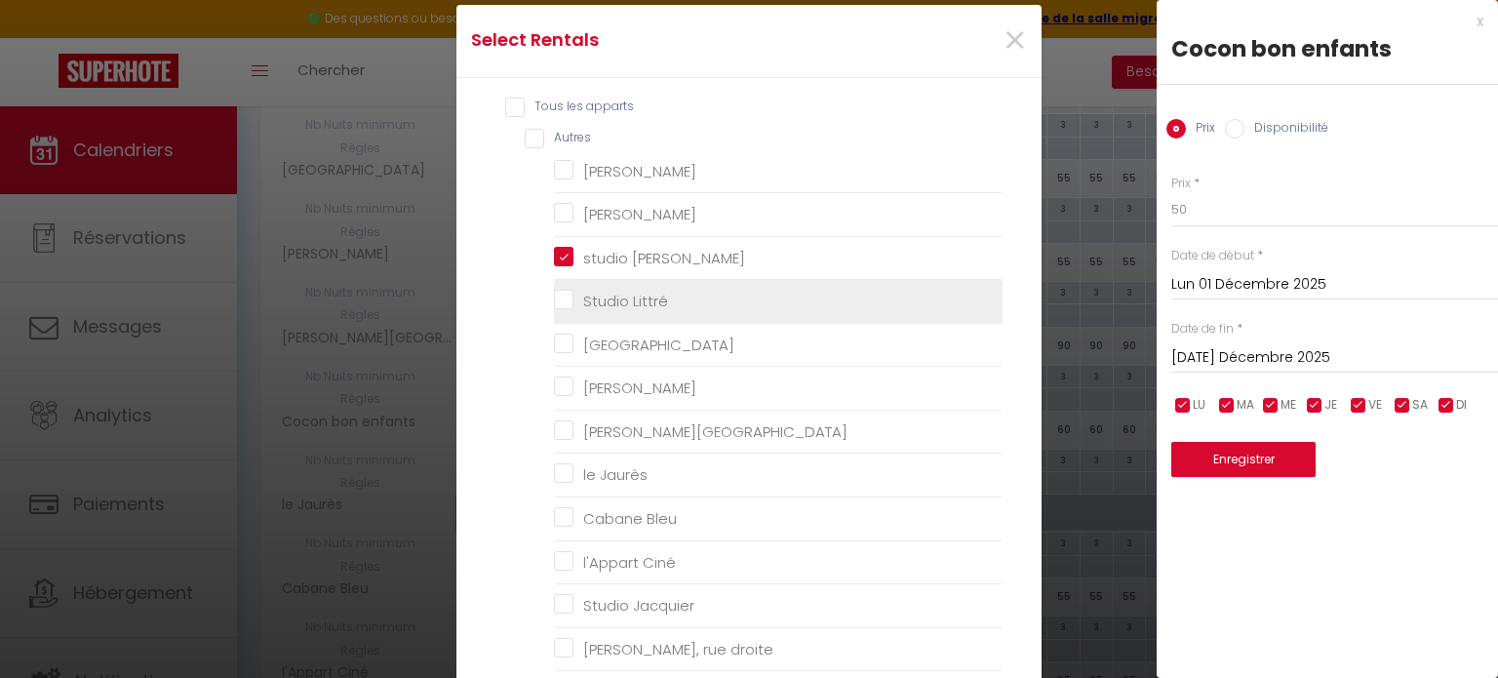
checkbox malleus "false"
checkbox gruissan "false"
checkbox Myrtes "false"
checkbox Camelle "false"
checkbox T3 "false"
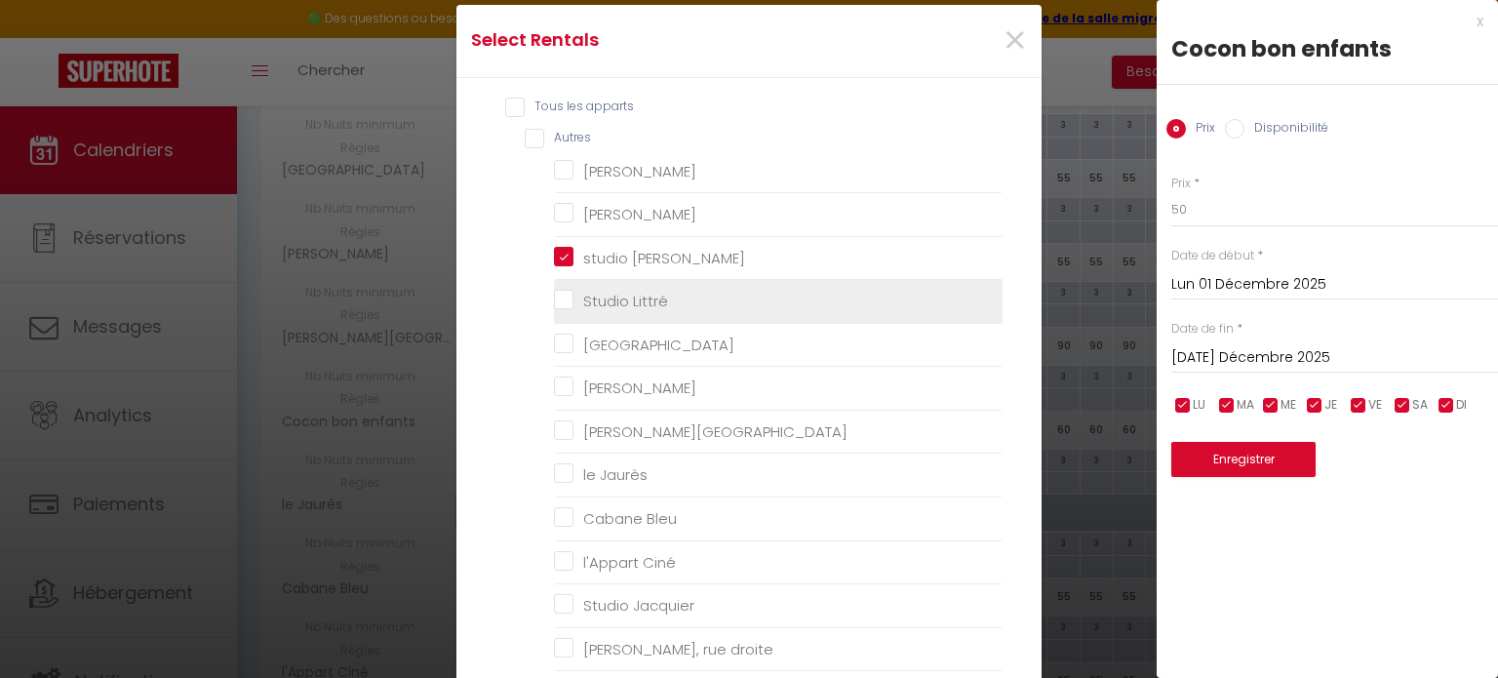
checkbox trenet "false"
checkbox Trenet "false"
checkbox trenet "false"
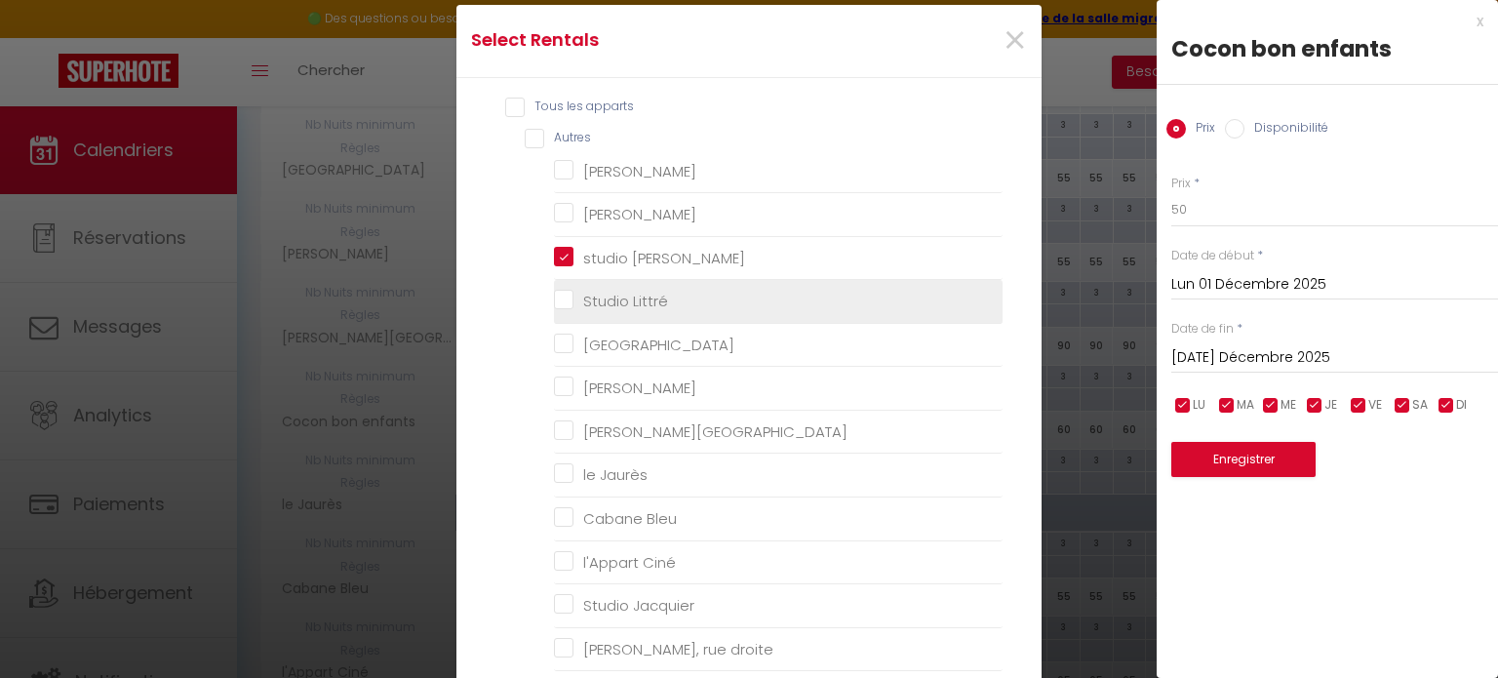
checkbox trenet "false"
click at [564, 301] on Littré "Studio Littré" at bounding box center [778, 302] width 449 height 20
checkbox Littré "true"
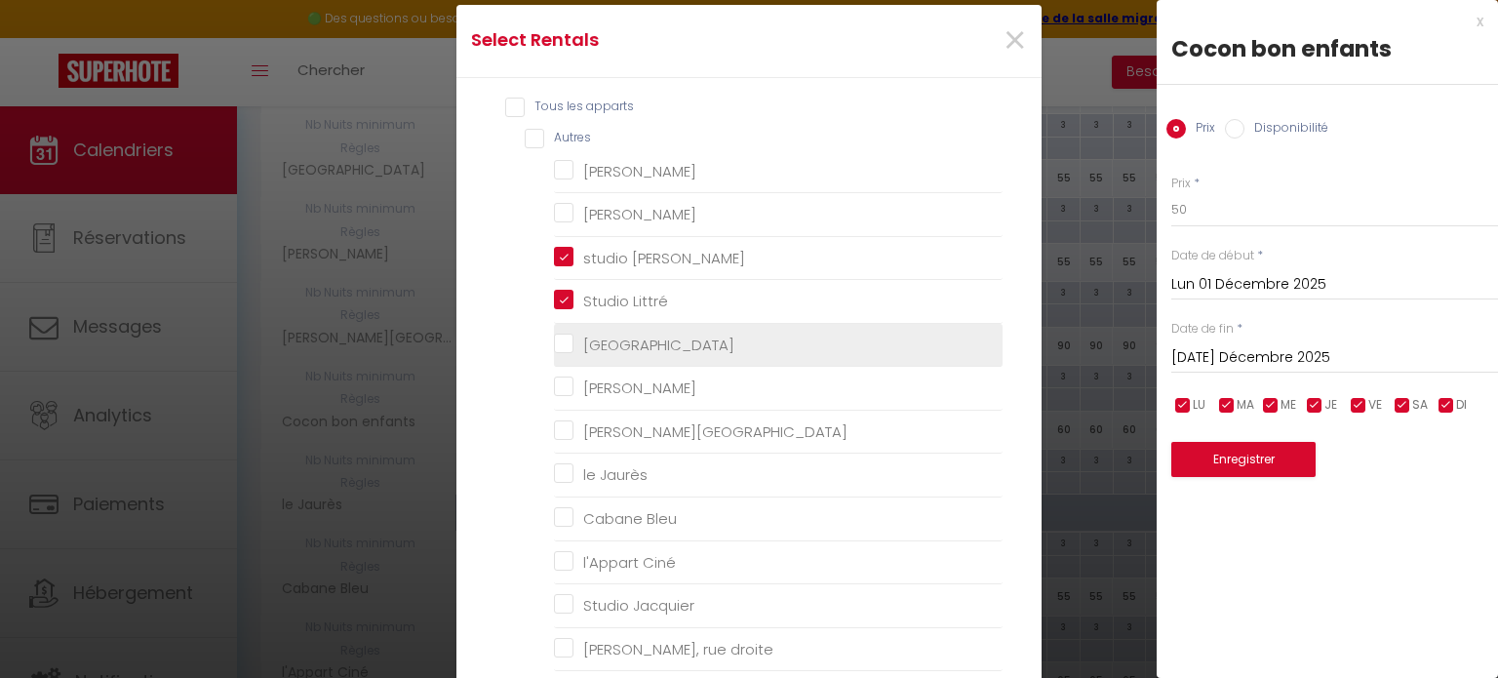
checkbox Camp "false"
checkbox chennebier "false"
checkbox Fossés "false"
checkbox Mistal "false"
checkbox France "false"
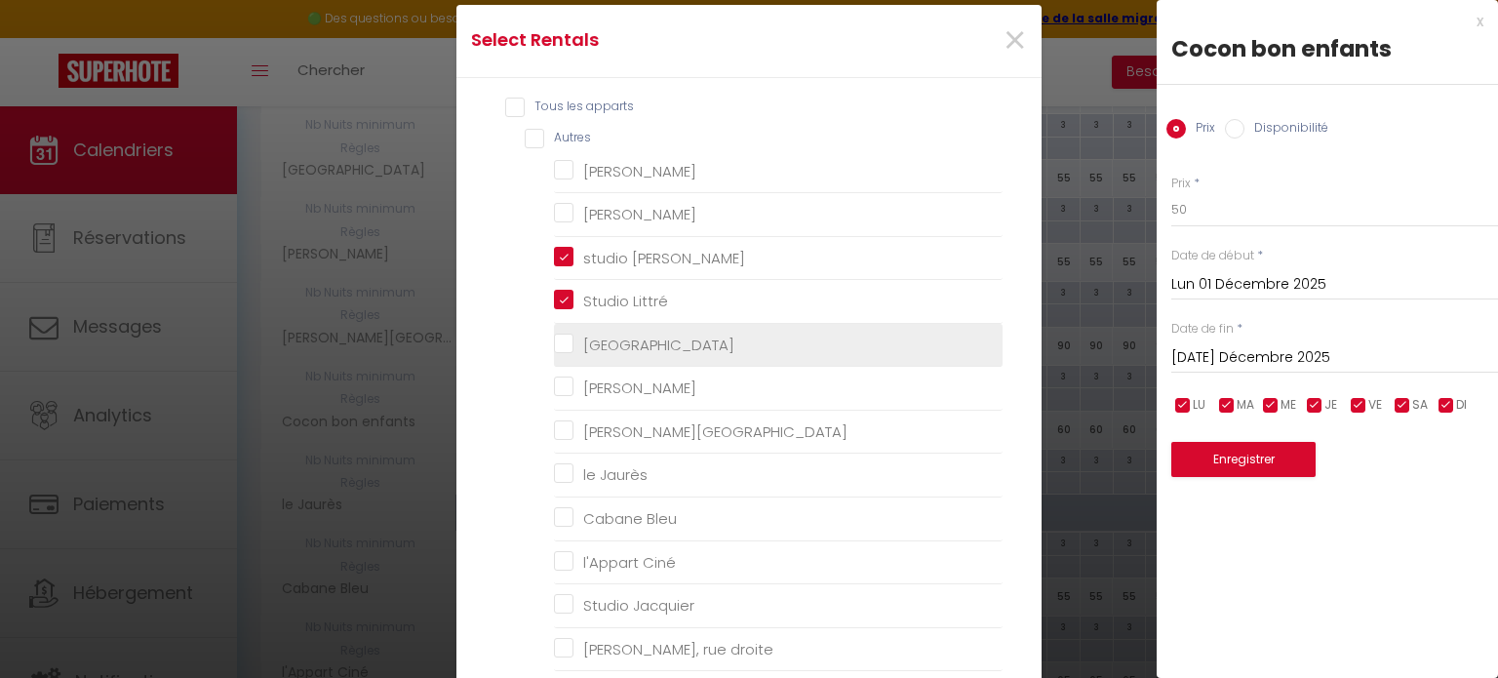
checkbox Jaurès "false"
checkbox Bleu "false"
checkbox Ciné "false"
checkbox Jacquier "false"
checkbox droite "false"
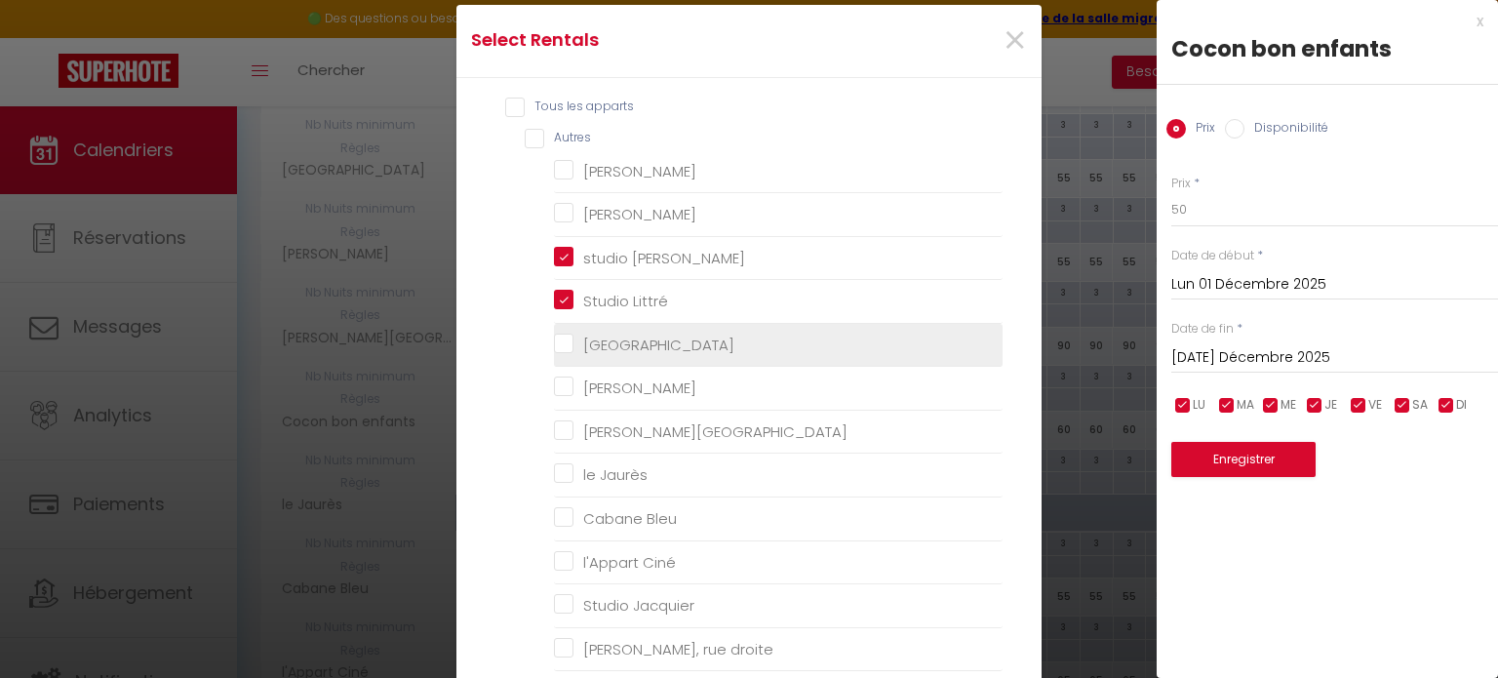
checkbox input "false"
checkbox Lattre "false"
checkbox input "false"
checkbox malleus "false"
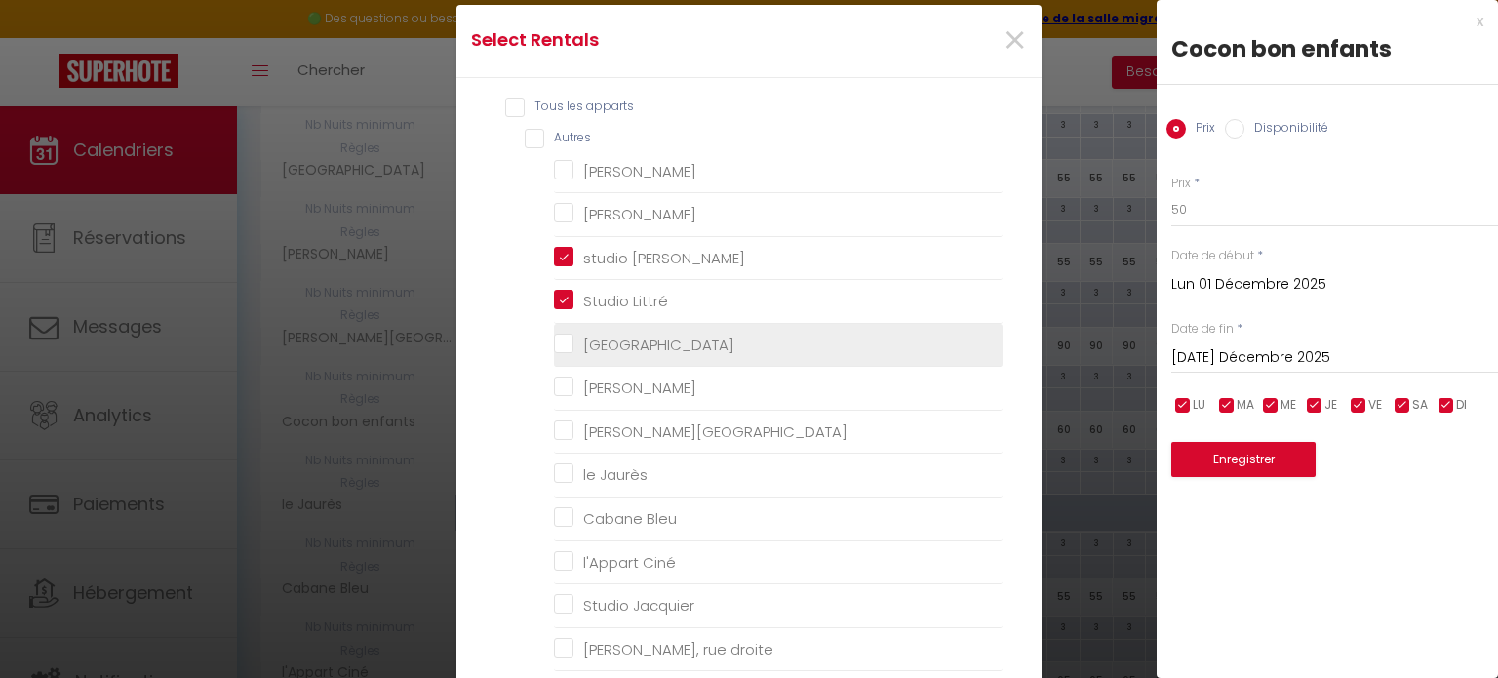
checkbox gruissan "false"
checkbox Myrtes "false"
checkbox Camelle "false"
checkbox T3 "false"
checkbox trenet "false"
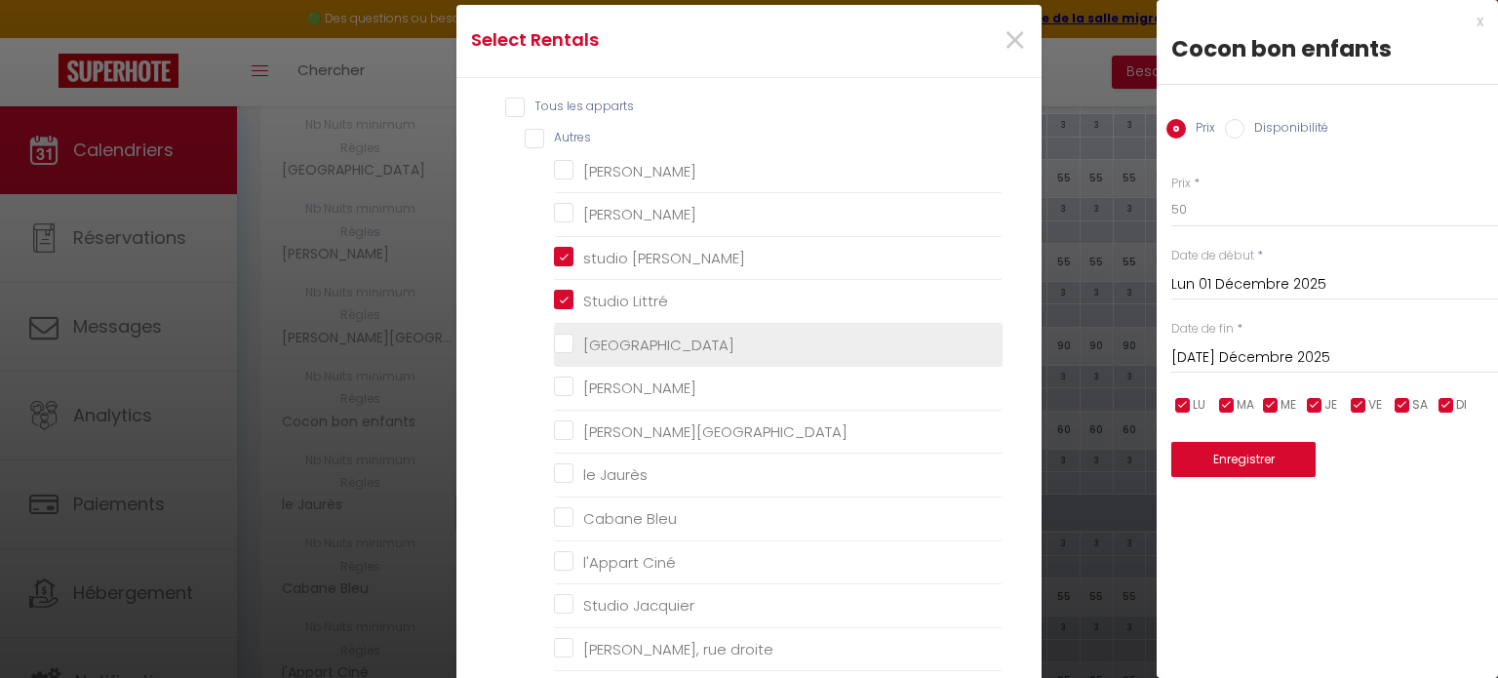
checkbox Trenet "false"
checkbox trenet "false"
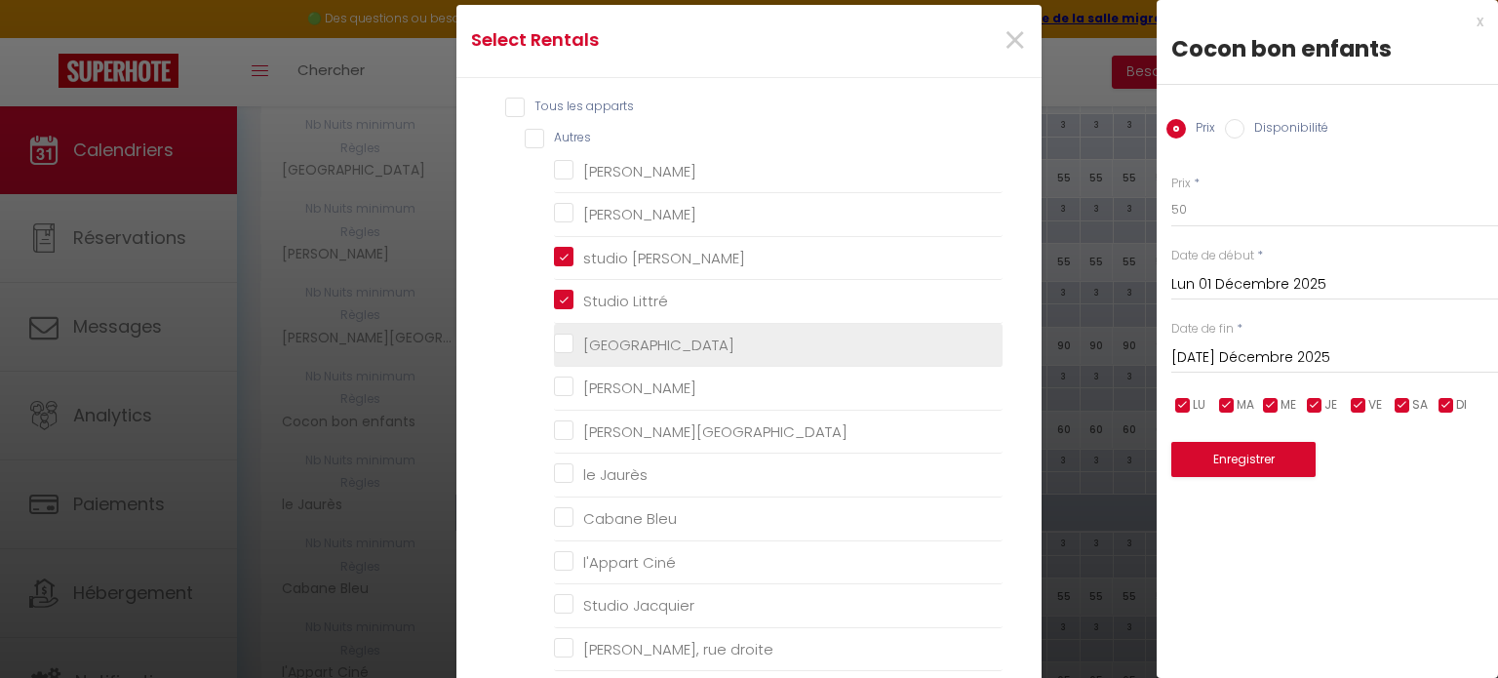
click at [560, 335] on Fossés "[GEOGRAPHIC_DATA]" at bounding box center [778, 345] width 449 height 20
checkbox Fossés "true"
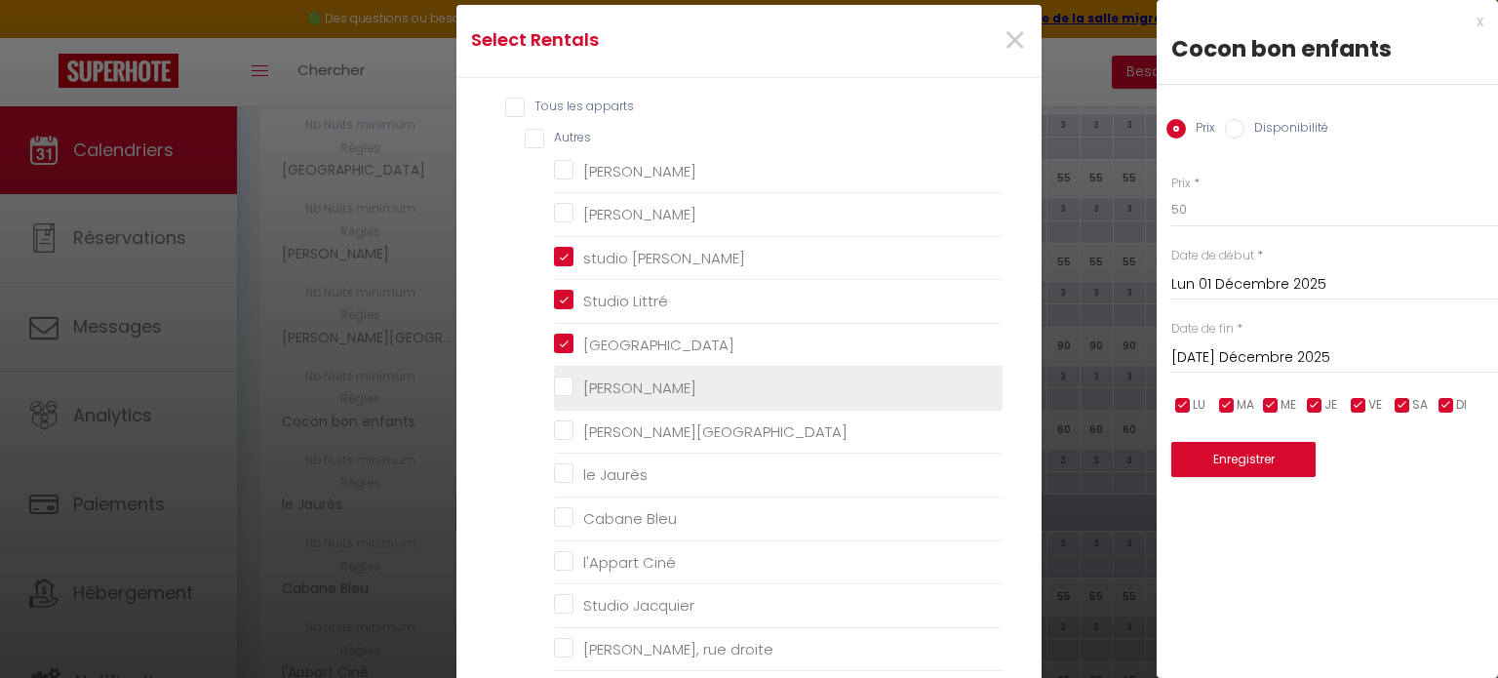
checkbox Camp "false"
checkbox chennebier "false"
checkbox Mistal "false"
checkbox France "false"
checkbox Jaurès "false"
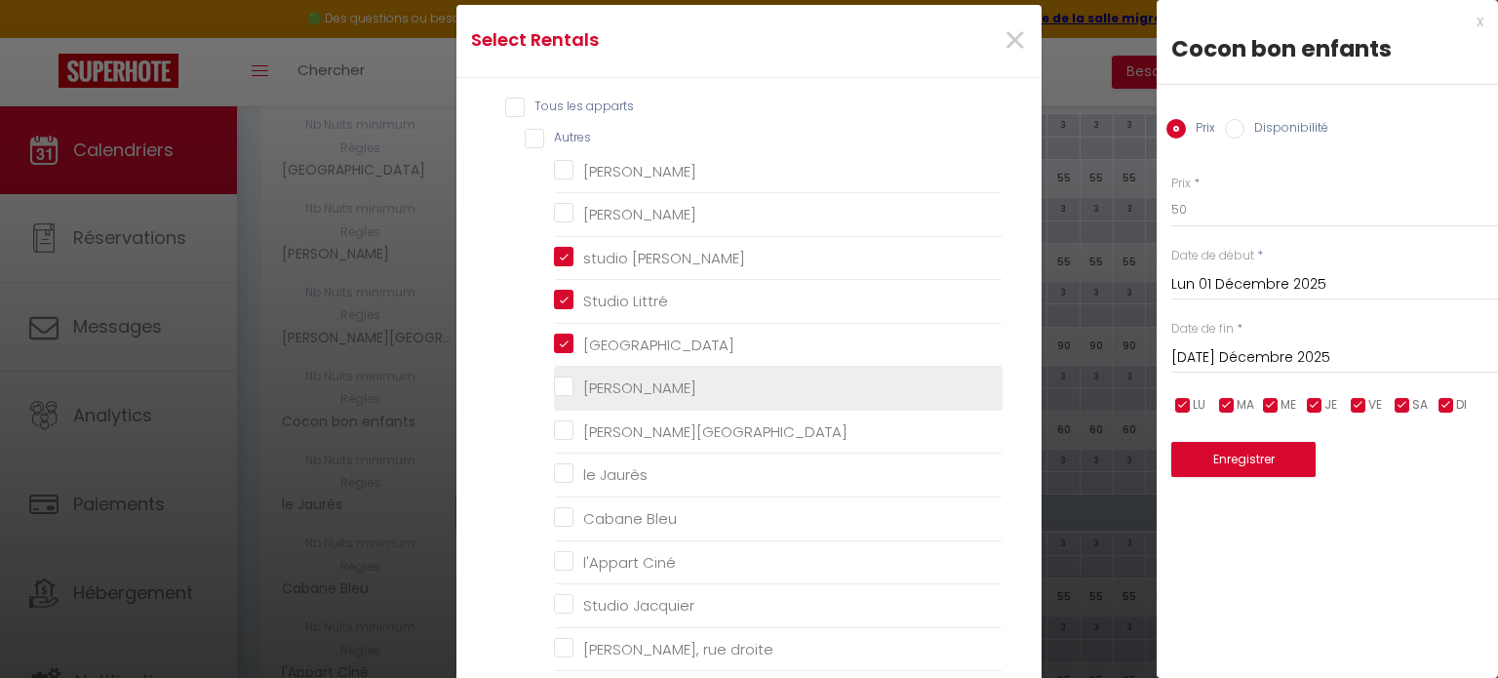
checkbox Bleu "false"
checkbox Ciné "false"
checkbox Jacquier "false"
checkbox droite "false"
checkbox input "false"
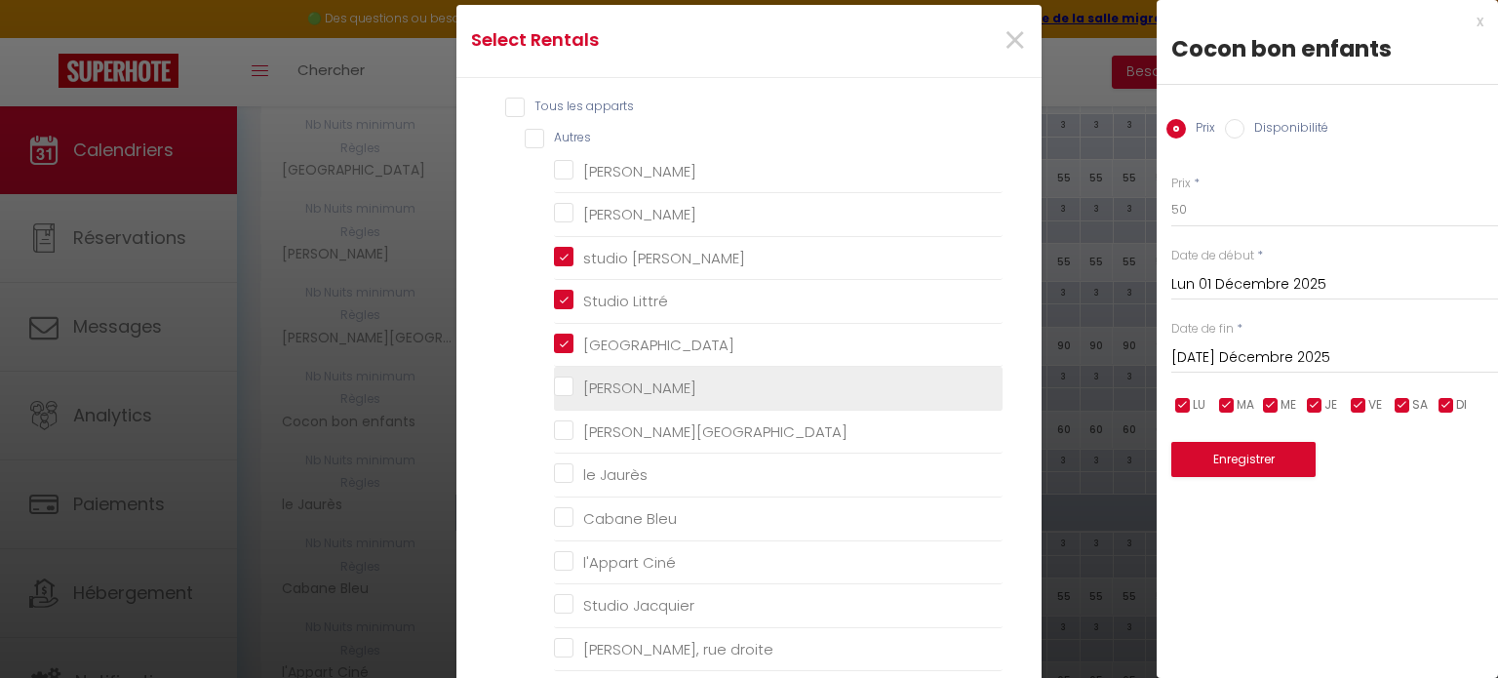
checkbox Lattre "false"
checkbox input "false"
checkbox malleus "false"
checkbox gruissan "false"
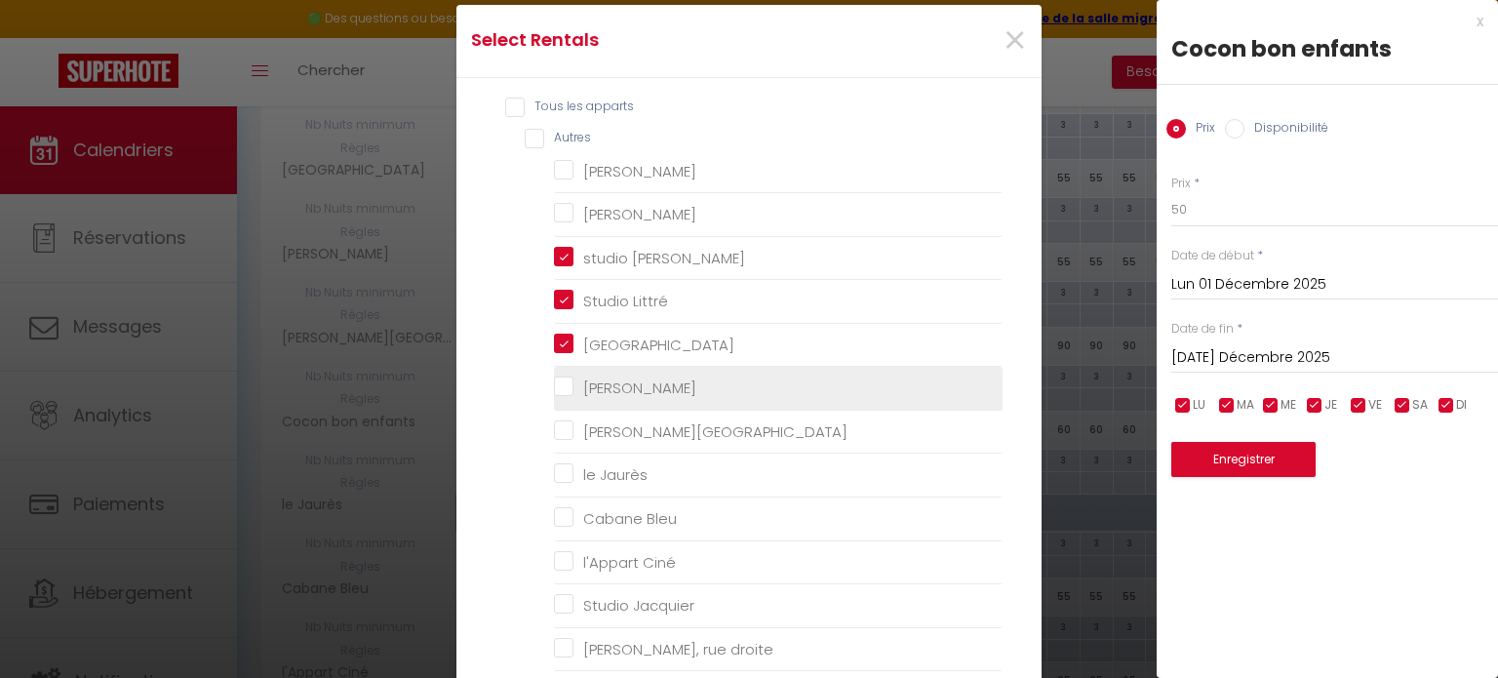
checkbox Myrtes "false"
checkbox Camelle "false"
checkbox T3 "false"
checkbox trenet "false"
checkbox Trenet "false"
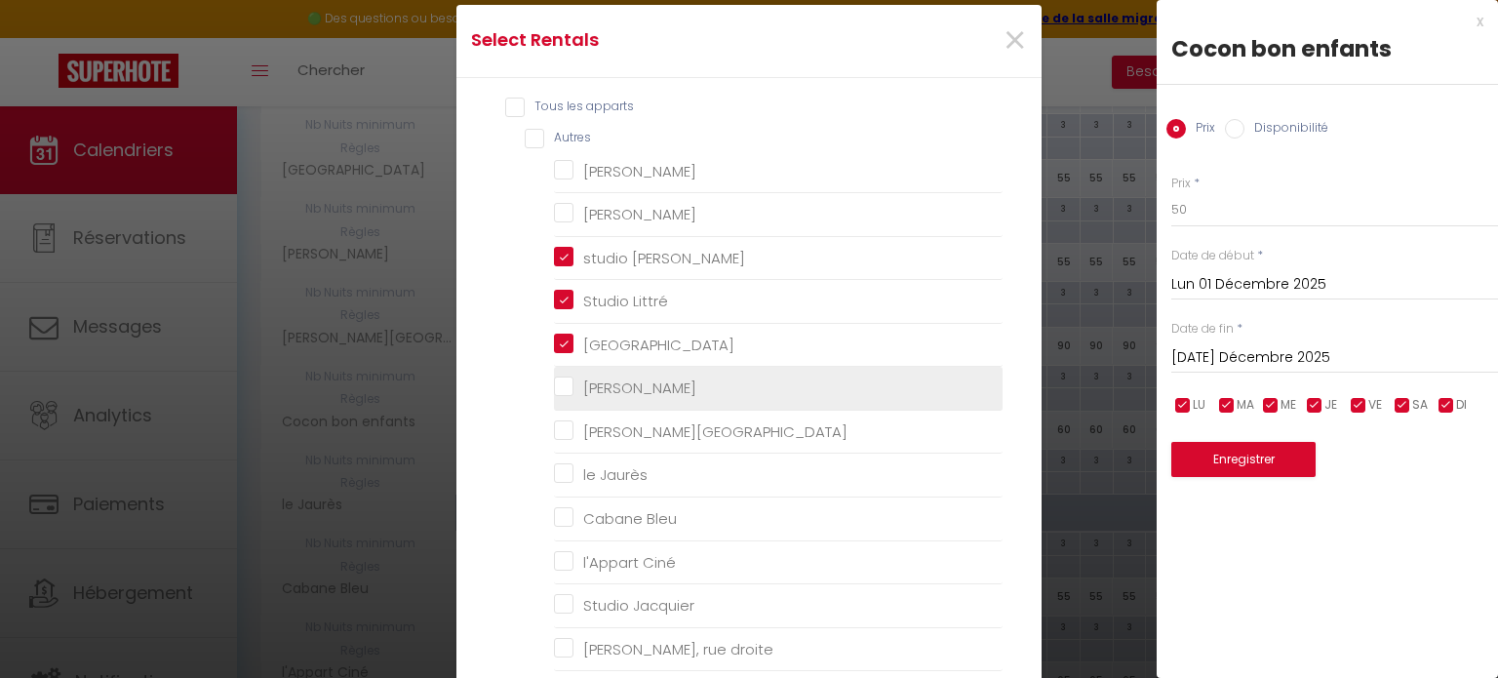
checkbox Trenet "false"
checkbox trenet "false"
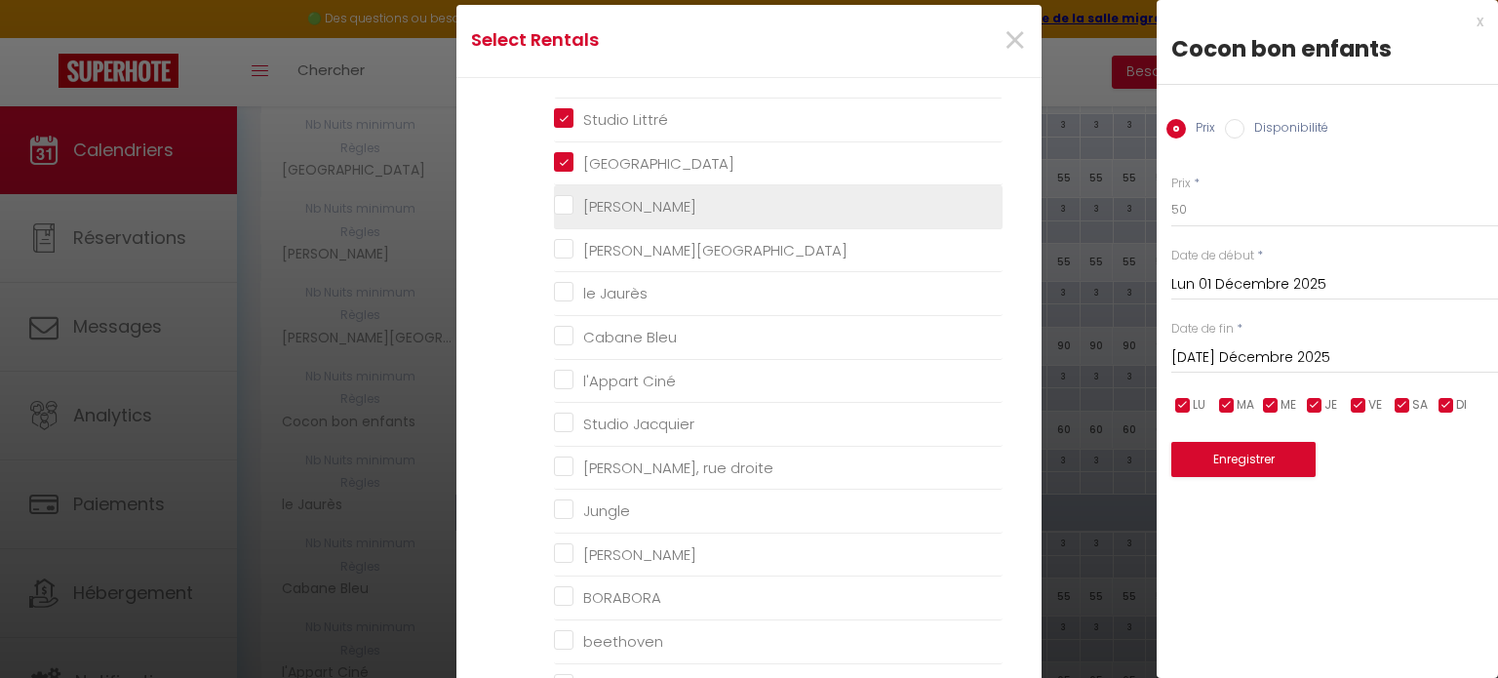
scroll to position [222, 0]
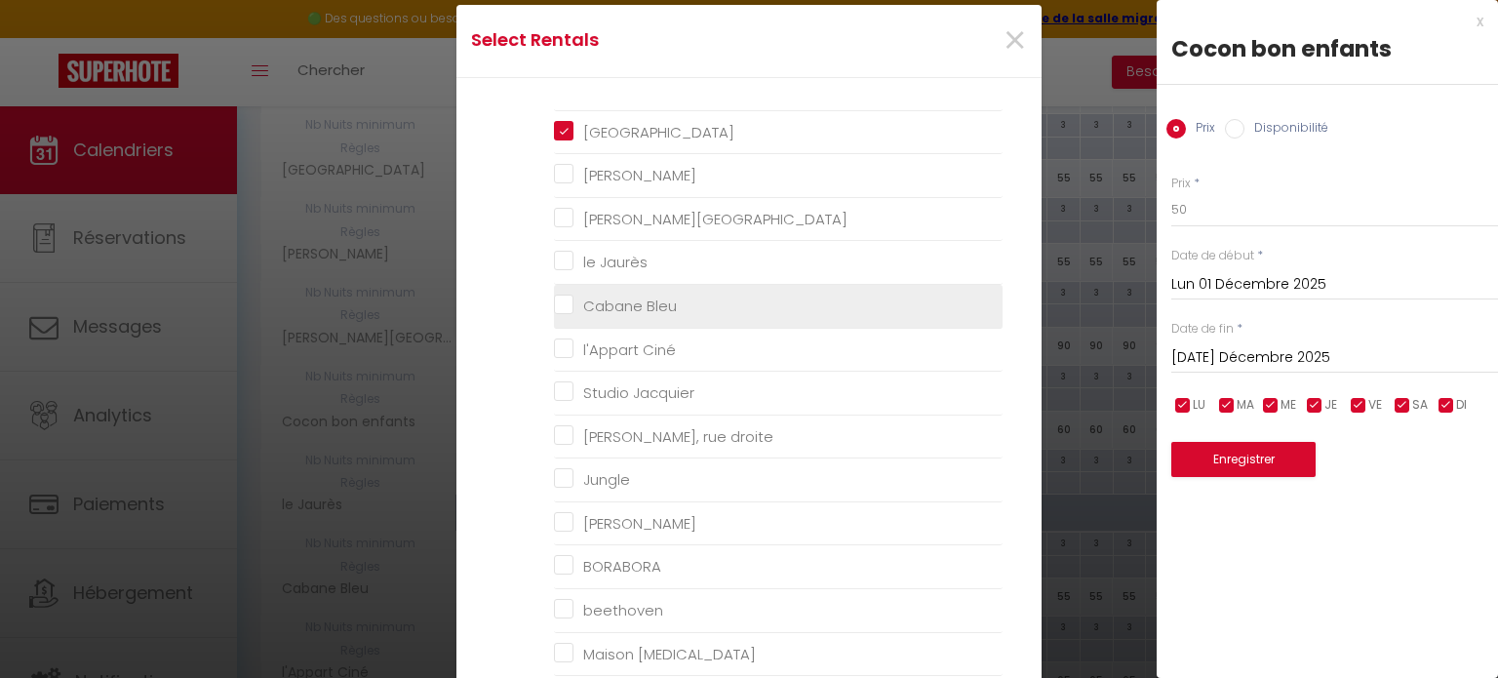
click at [565, 306] on Bleu "Cabane Bleu" at bounding box center [778, 306] width 449 height 20
checkbox Bleu "true"
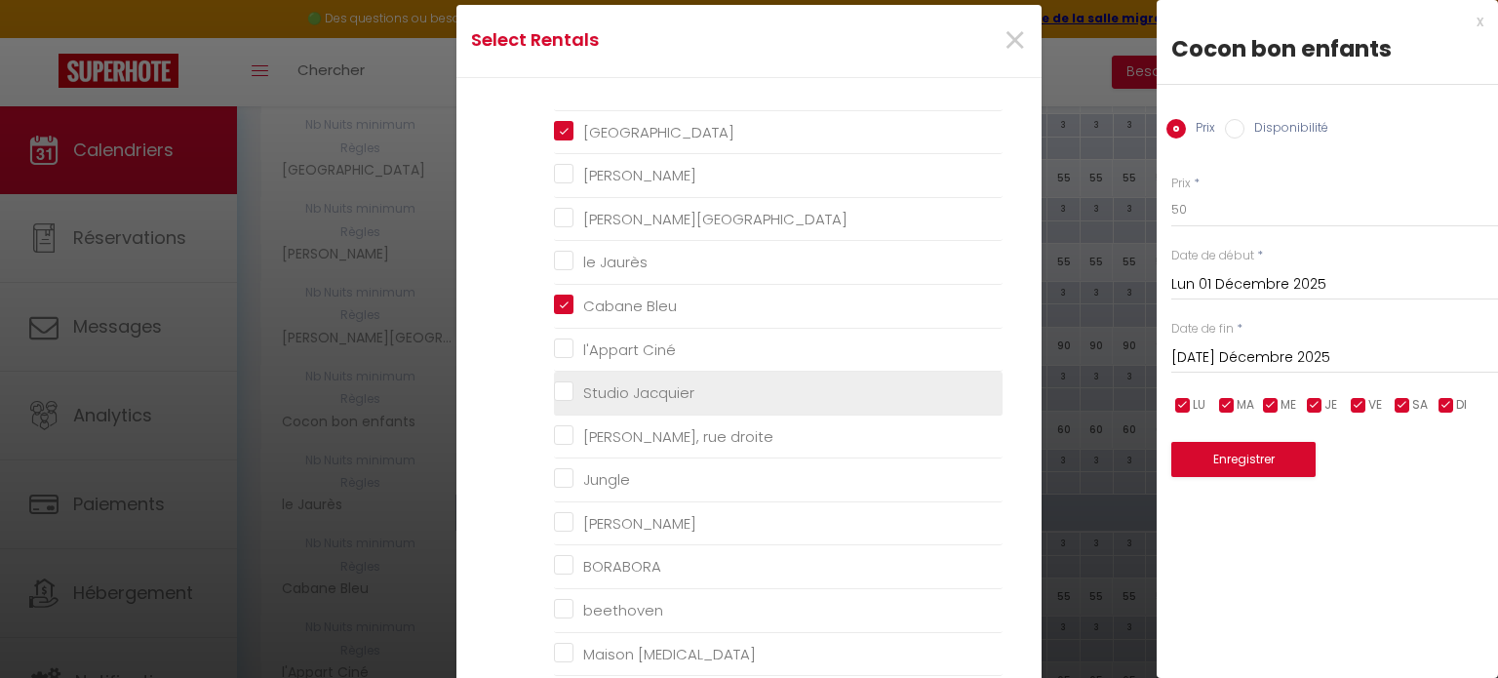
checkbox Camp "false"
checkbox chennebier "false"
checkbox Mistal "false"
checkbox France "false"
checkbox Jaurès "false"
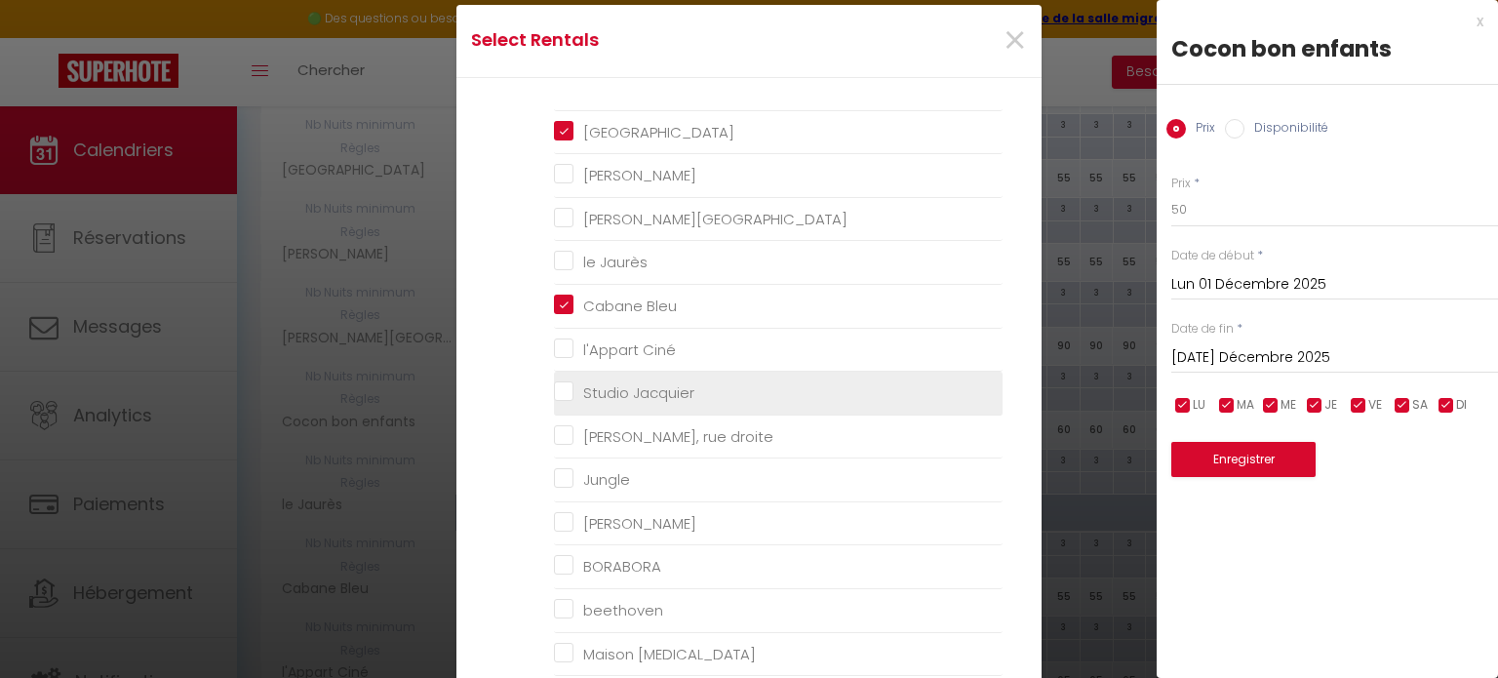
checkbox Ciné "false"
checkbox Jacquier "false"
checkbox droite "false"
checkbox input "false"
checkbox Lattre "false"
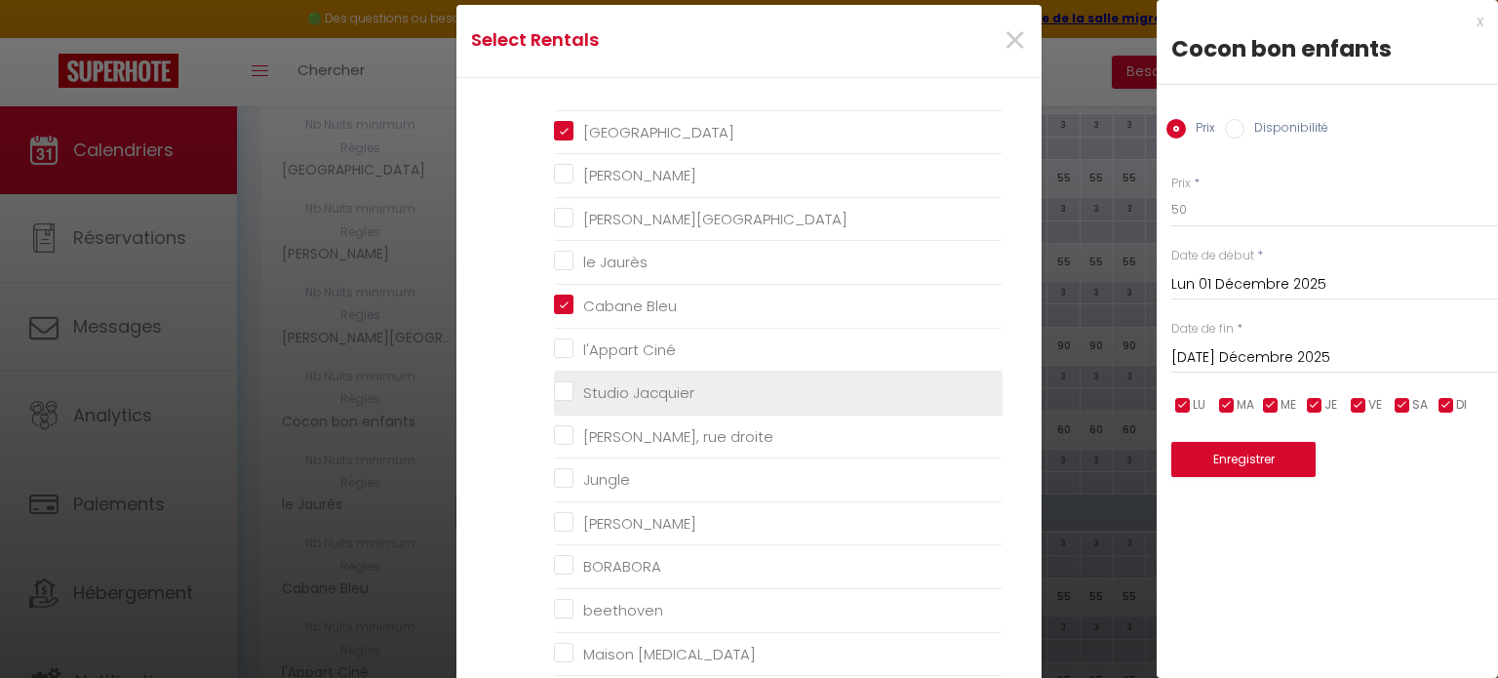
checkbox input "false"
checkbox malleus "false"
checkbox gruissan "false"
checkbox Myrtes "false"
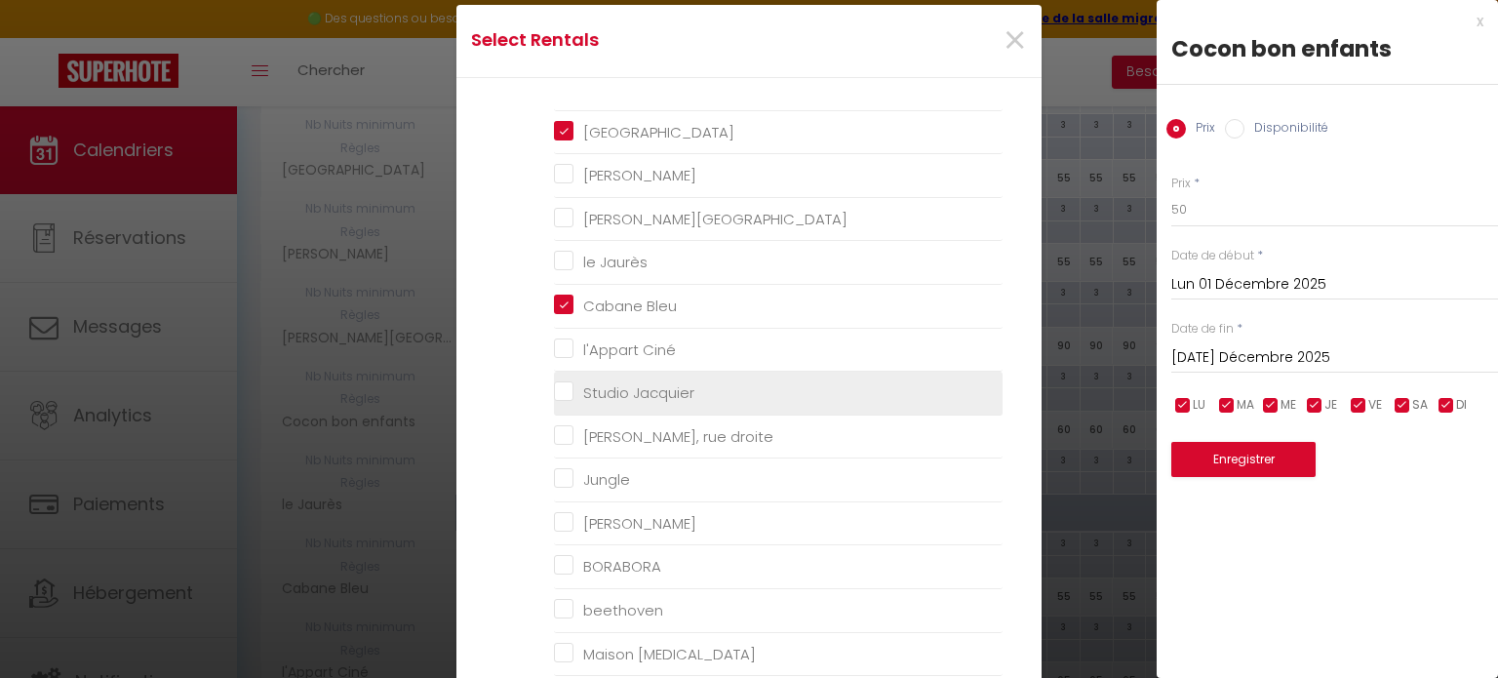
checkbox Camelle "false"
checkbox T3 "false"
checkbox trenet "false"
checkbox Trenet "false"
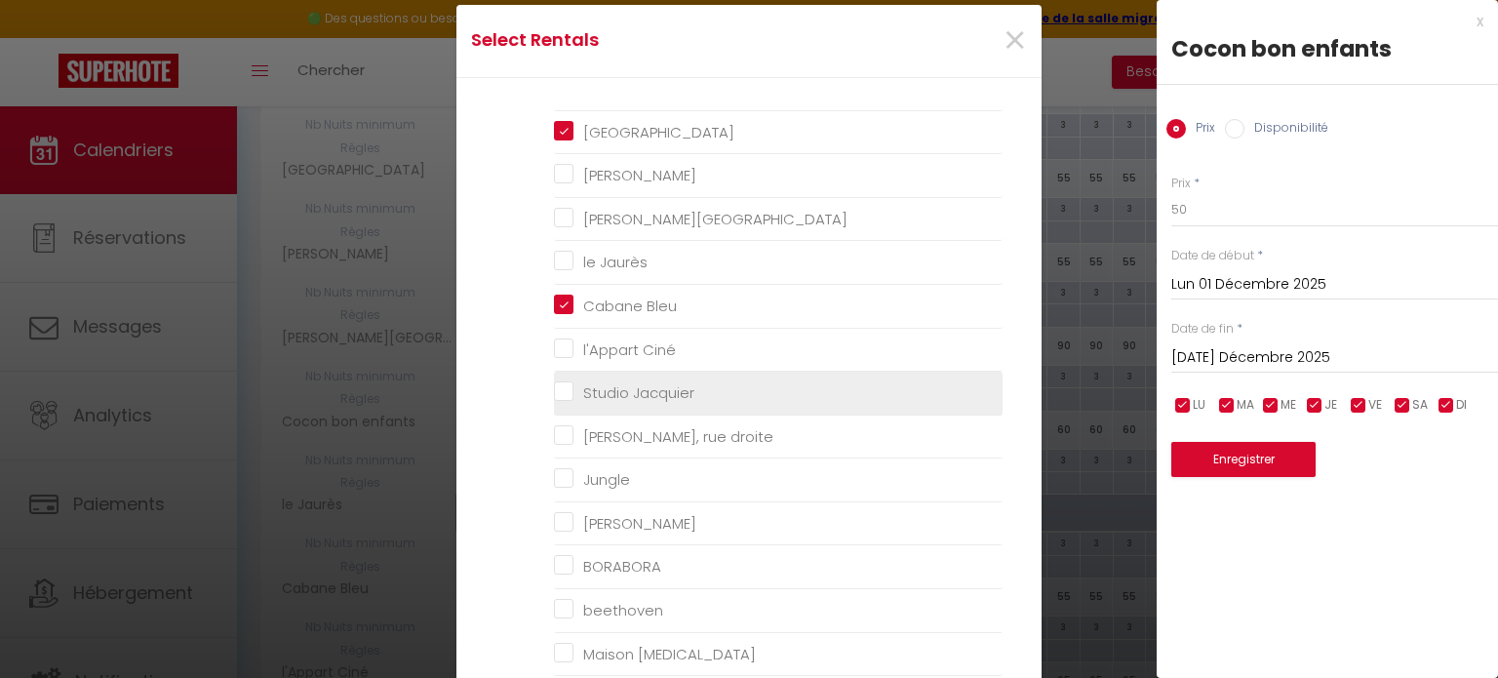
checkbox Trenet "false"
checkbox trenet "false"
click at [564, 387] on Jacquier "Studio Jacquier" at bounding box center [778, 393] width 449 height 20
checkbox Jacquier "true"
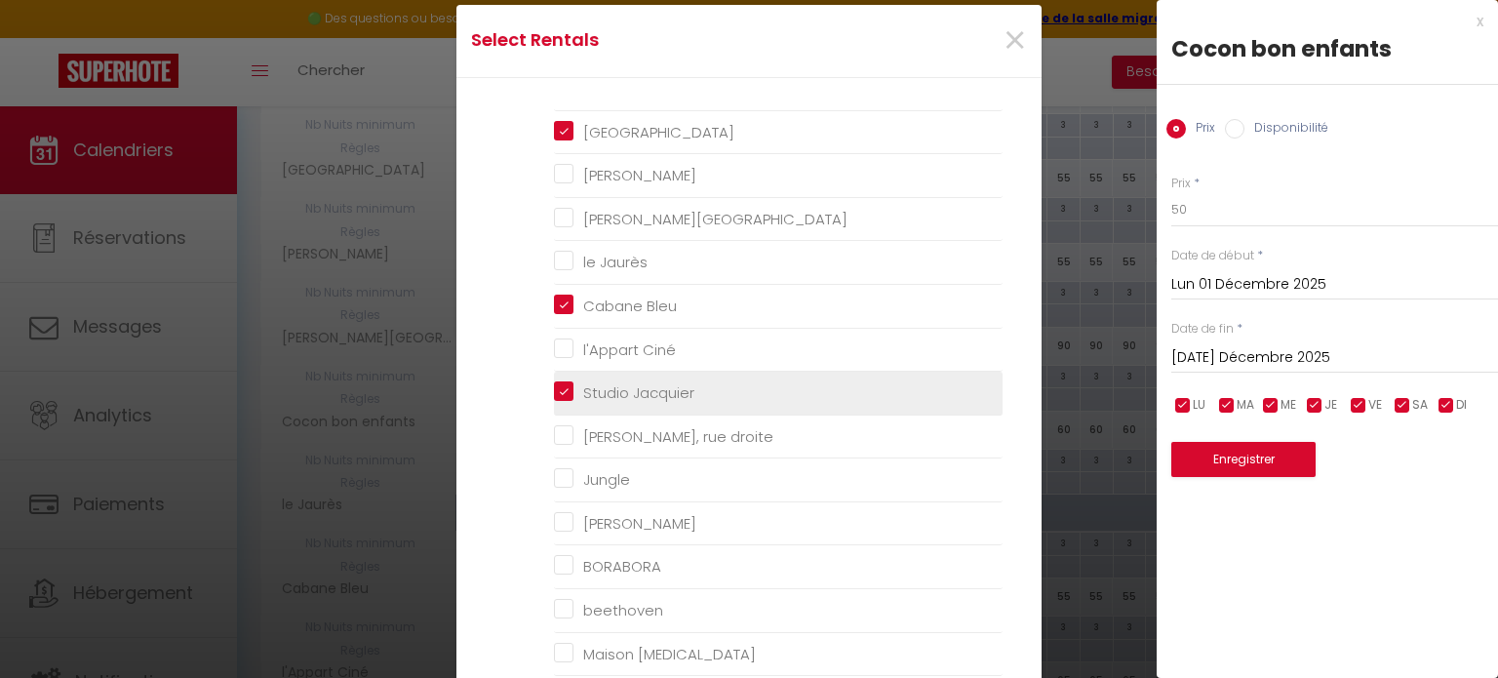
checkbox Camp "false"
checkbox chennebier "false"
checkbox Mistal "false"
checkbox France "false"
checkbox Jaurès "false"
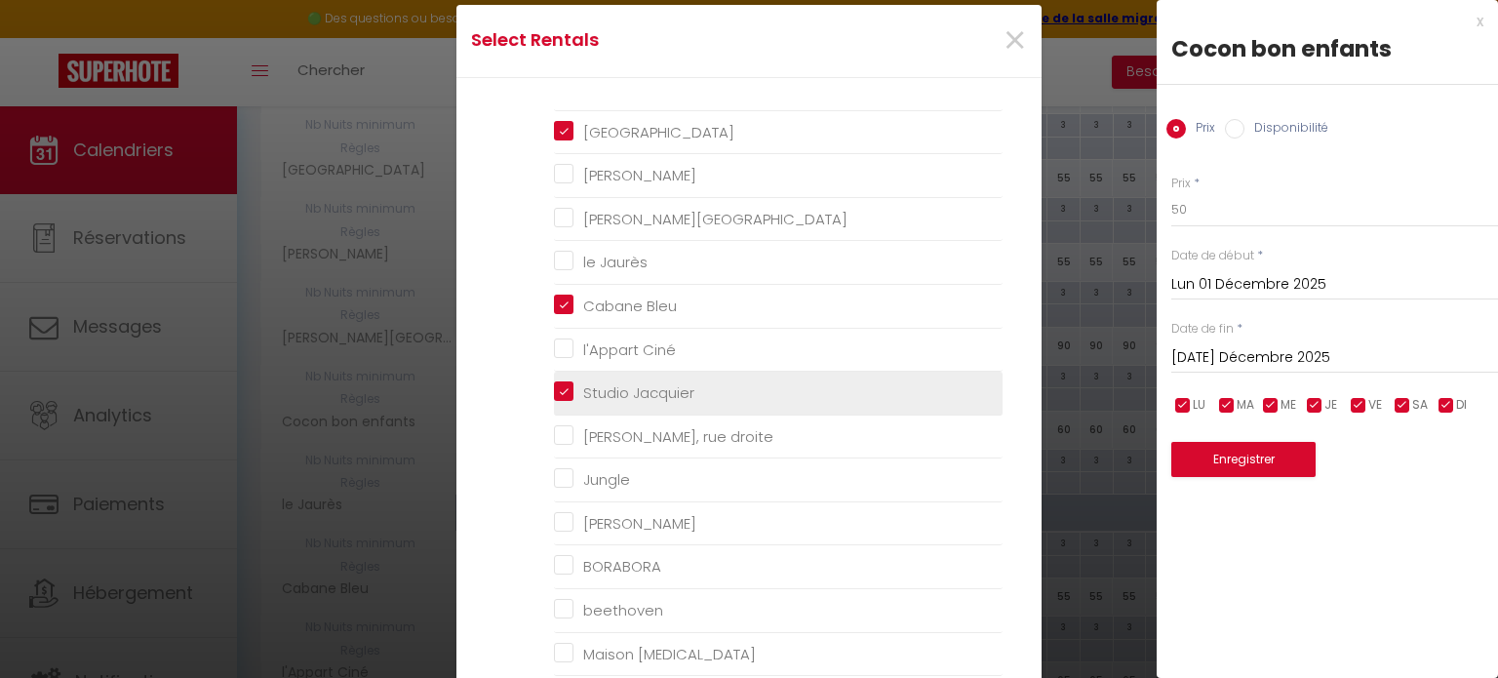
checkbox Ciné "false"
checkbox droite "false"
checkbox input "false"
checkbox Lattre "false"
checkbox input "false"
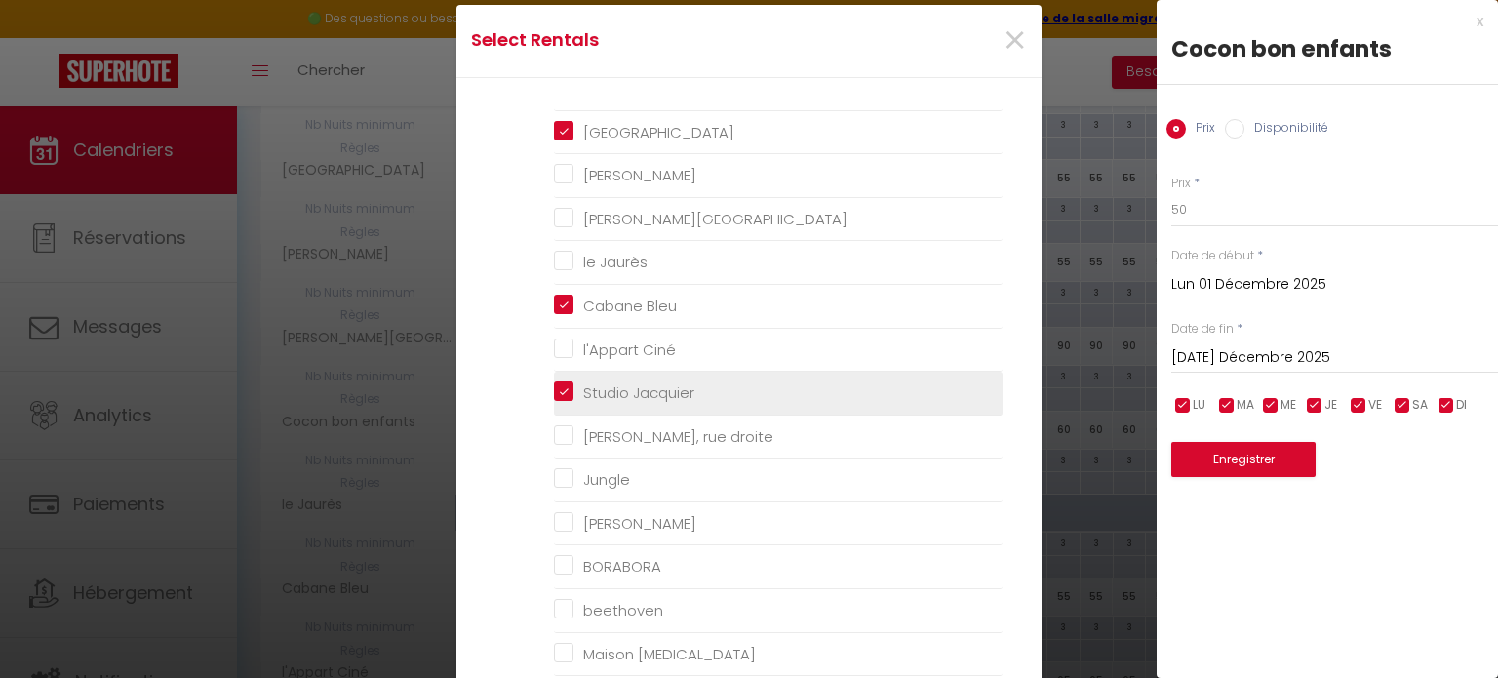
checkbox input "false"
checkbox malleus "false"
checkbox gruissan "false"
checkbox Myrtes "false"
checkbox Camelle "false"
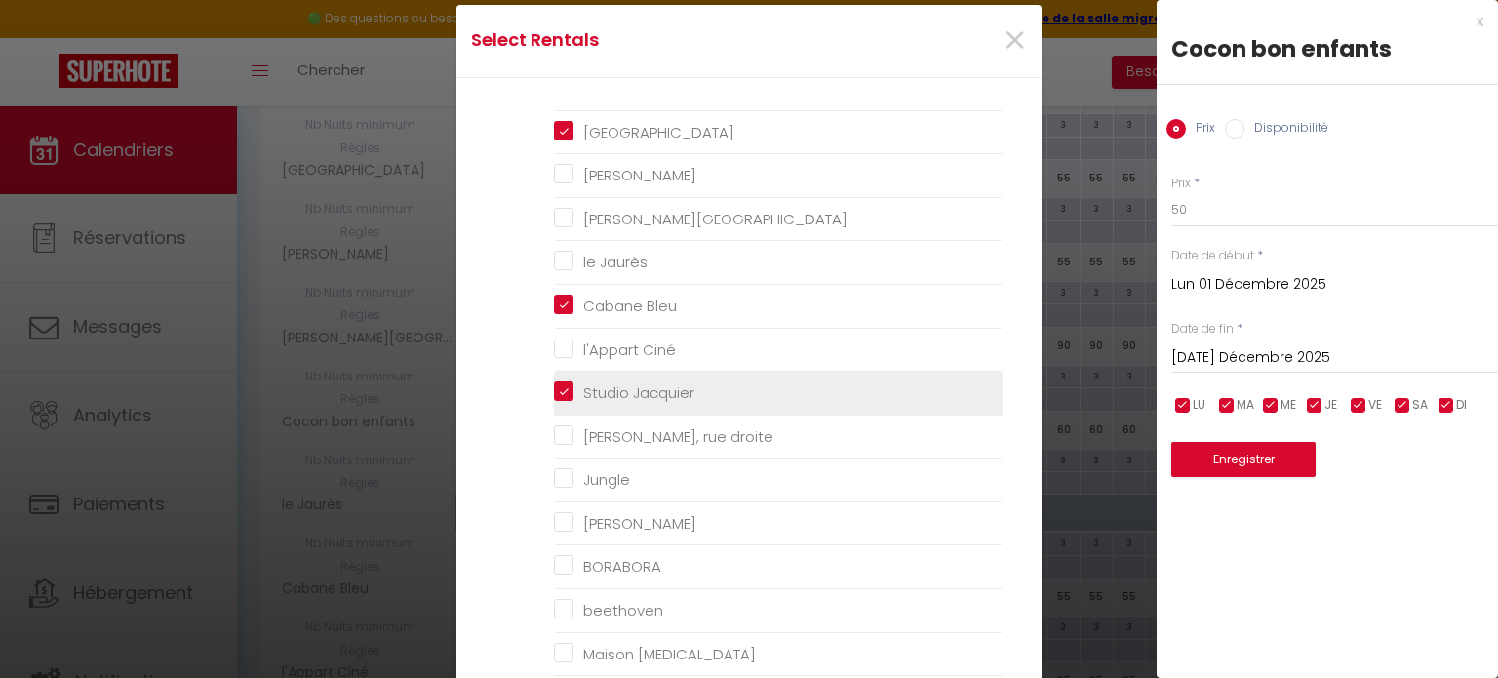
checkbox T3 "false"
checkbox trenet "false"
checkbox Trenet "false"
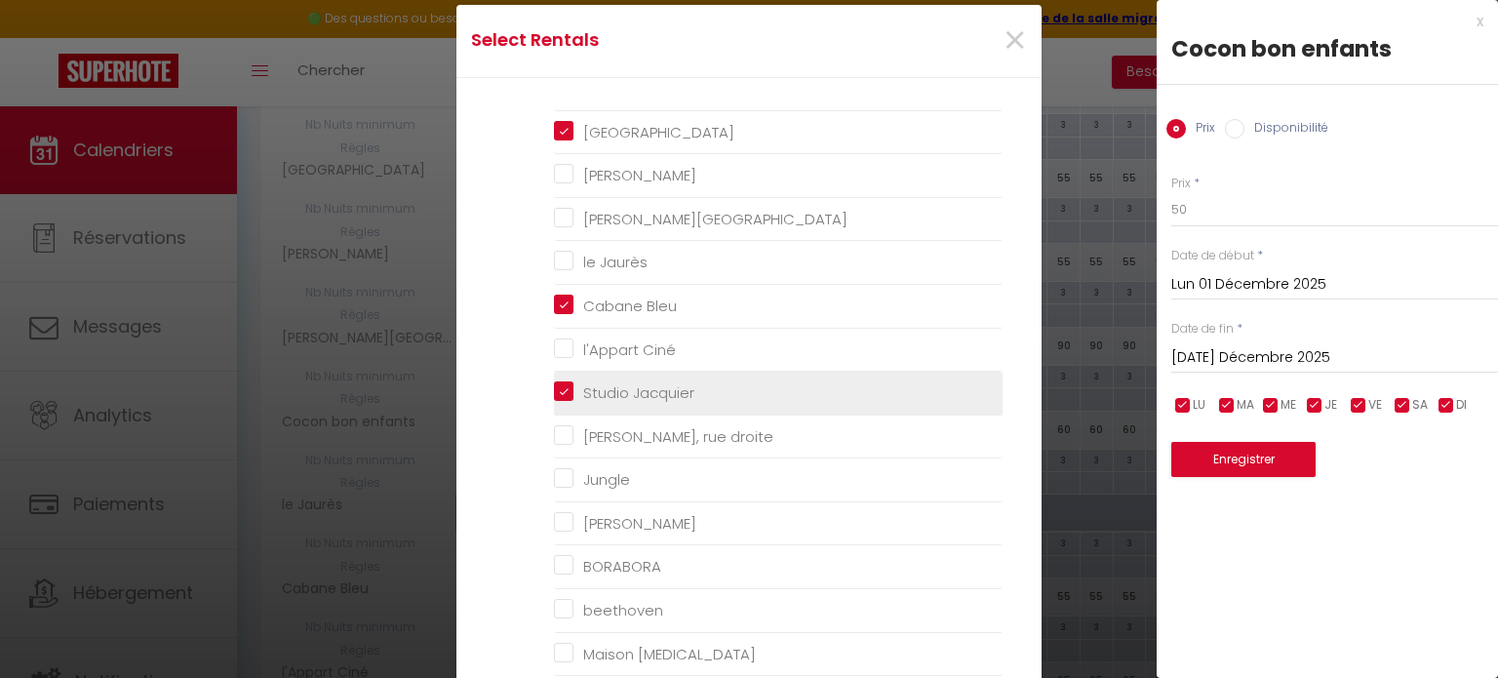
checkbox trenet "false"
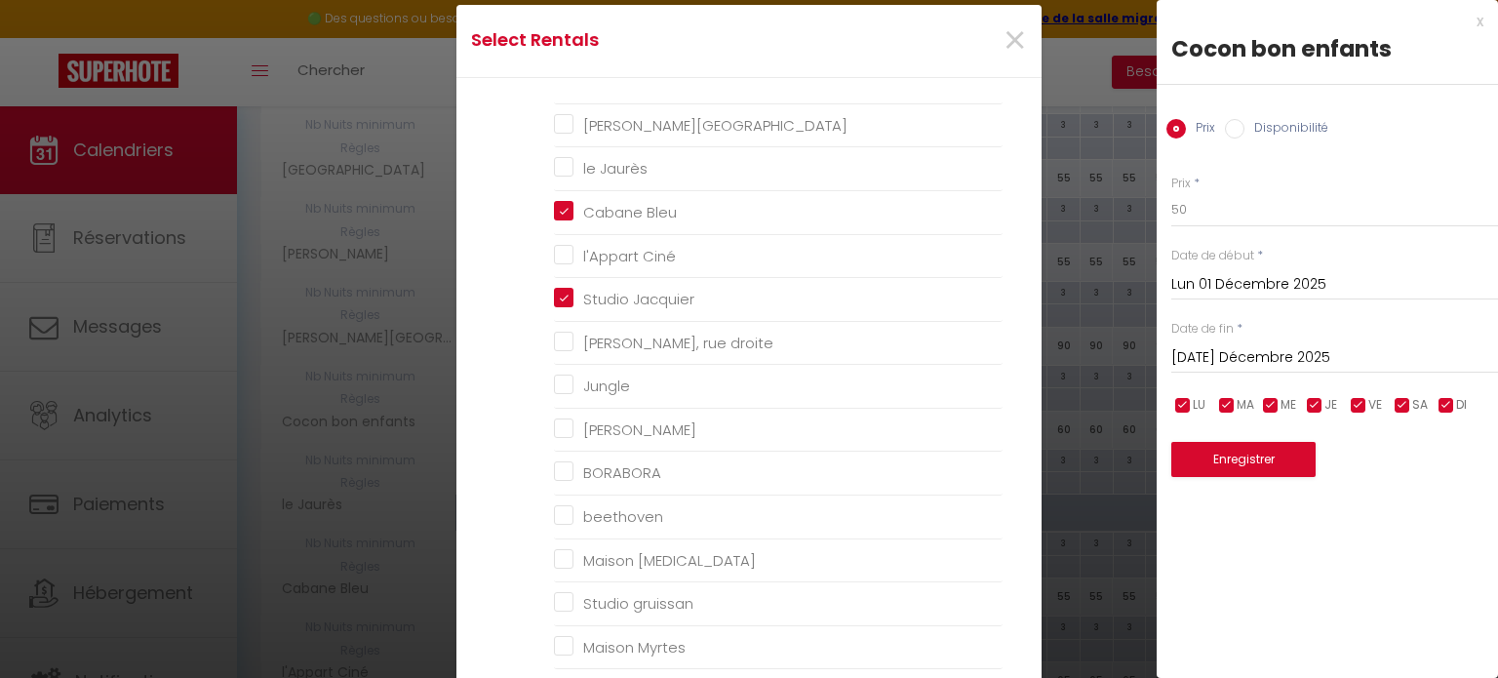
scroll to position [318, 0]
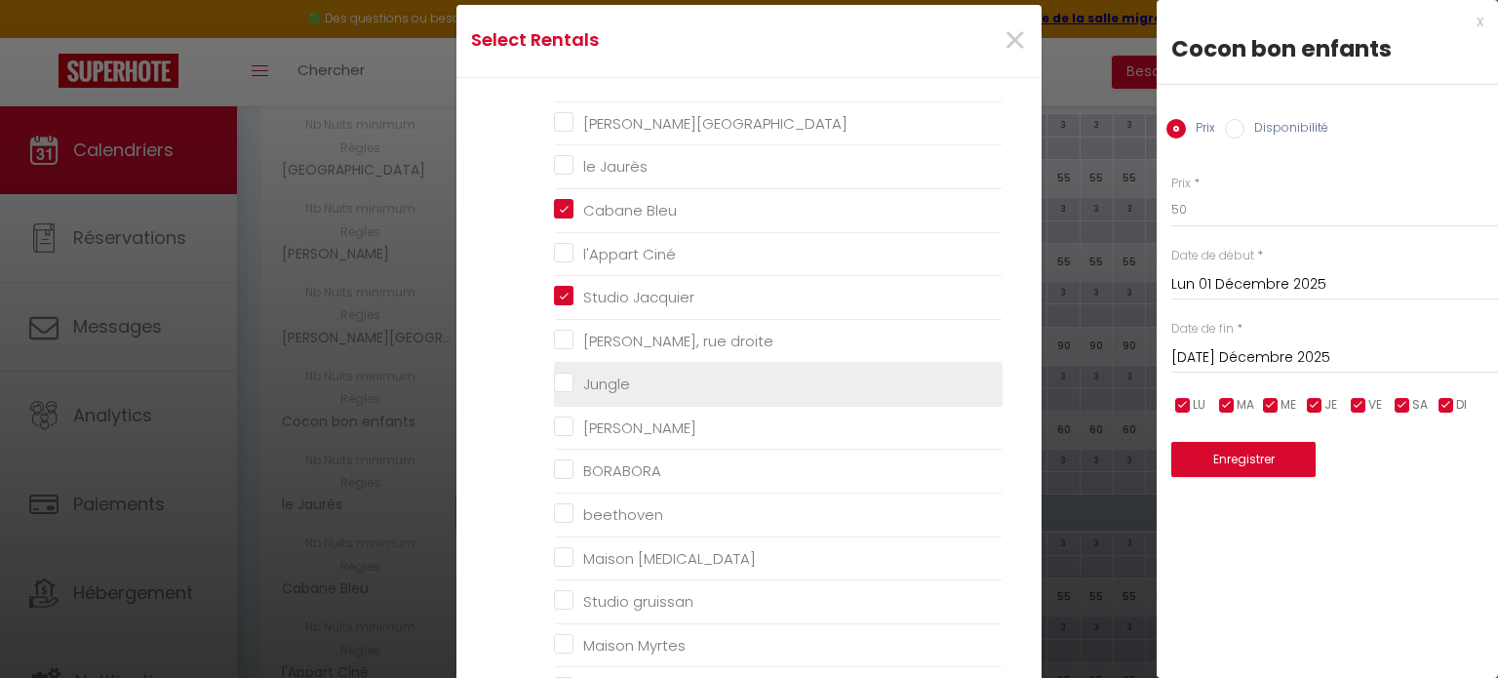
click at [563, 382] on input "Jungle" at bounding box center [778, 384] width 449 height 20
checkbox input "true"
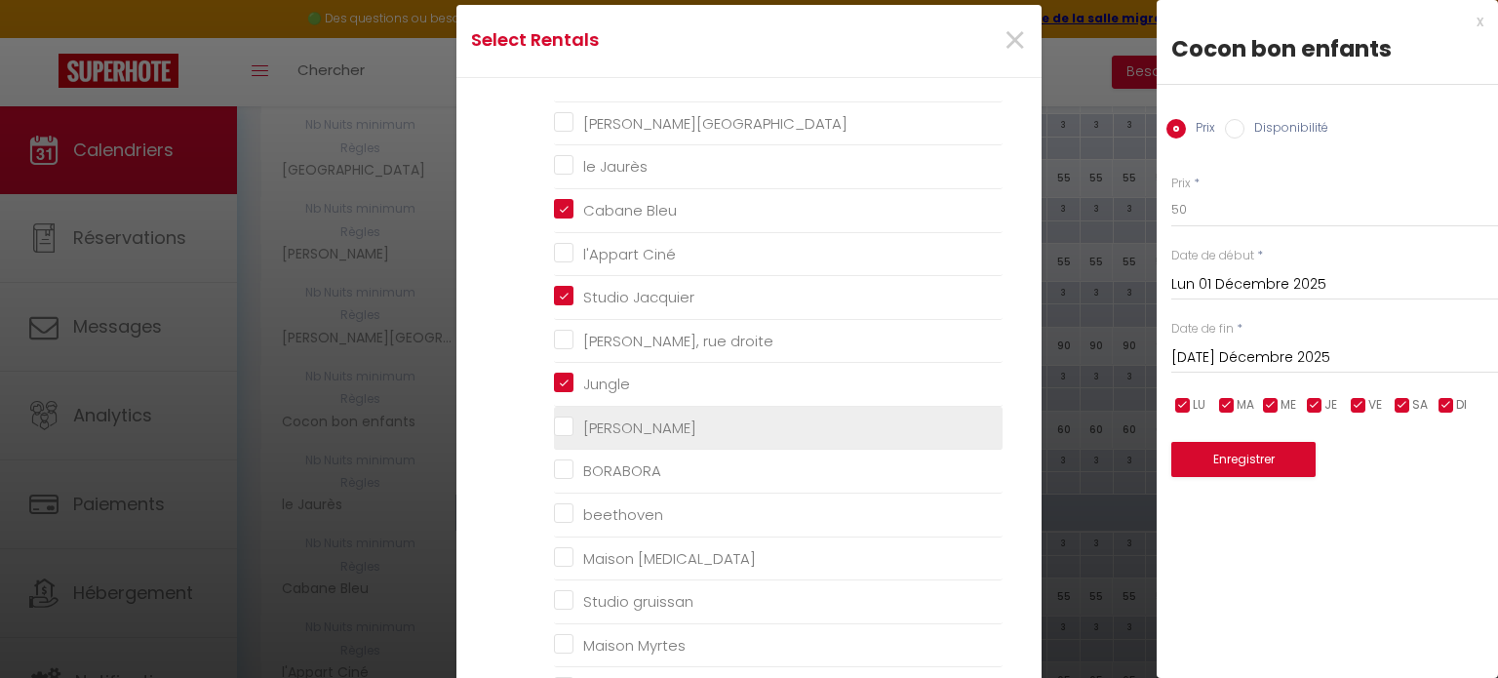
checkbox Camp "false"
checkbox chennebier "false"
checkbox Mistal "false"
checkbox France "false"
checkbox Jaurès "false"
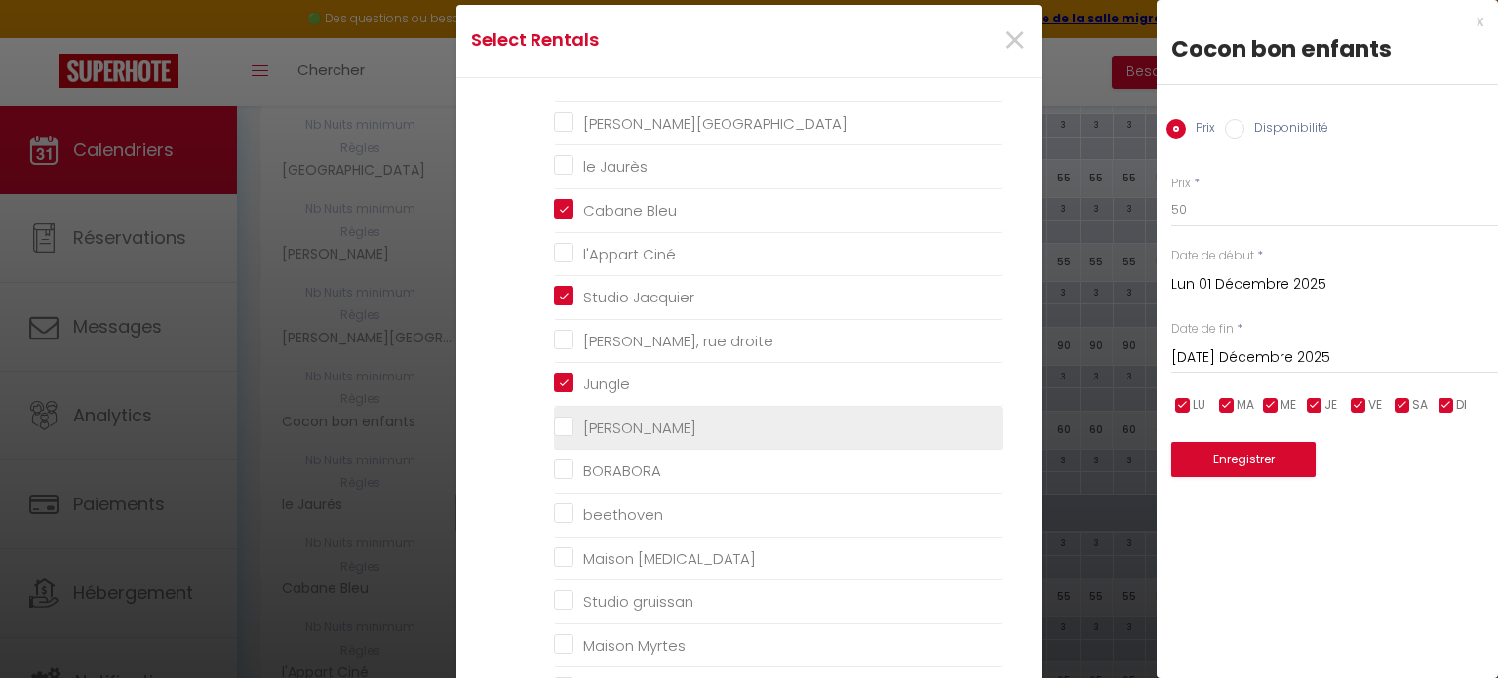
checkbox Ciné "false"
checkbox droite "false"
checkbox Lattre "false"
checkbox input "false"
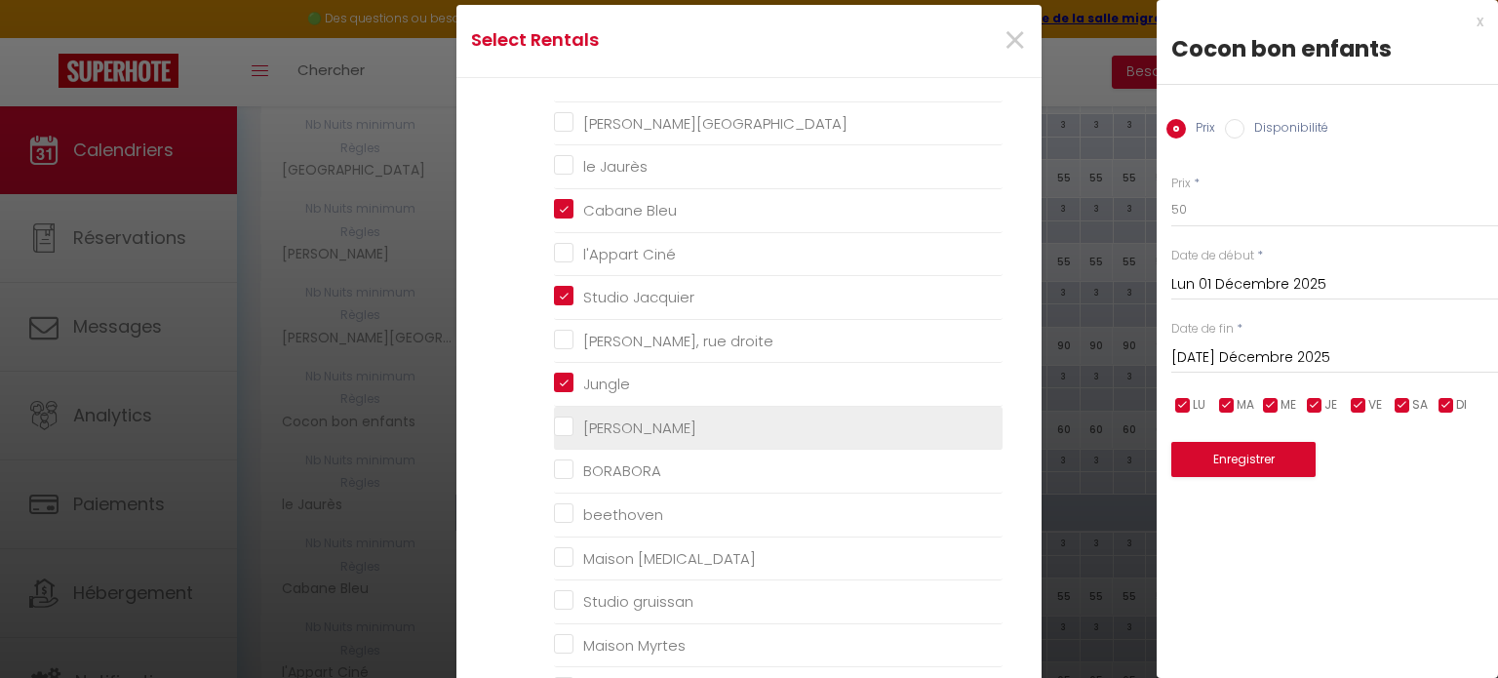
checkbox malleus "false"
checkbox gruissan "false"
checkbox Myrtes "false"
checkbox Camelle "false"
checkbox T3 "false"
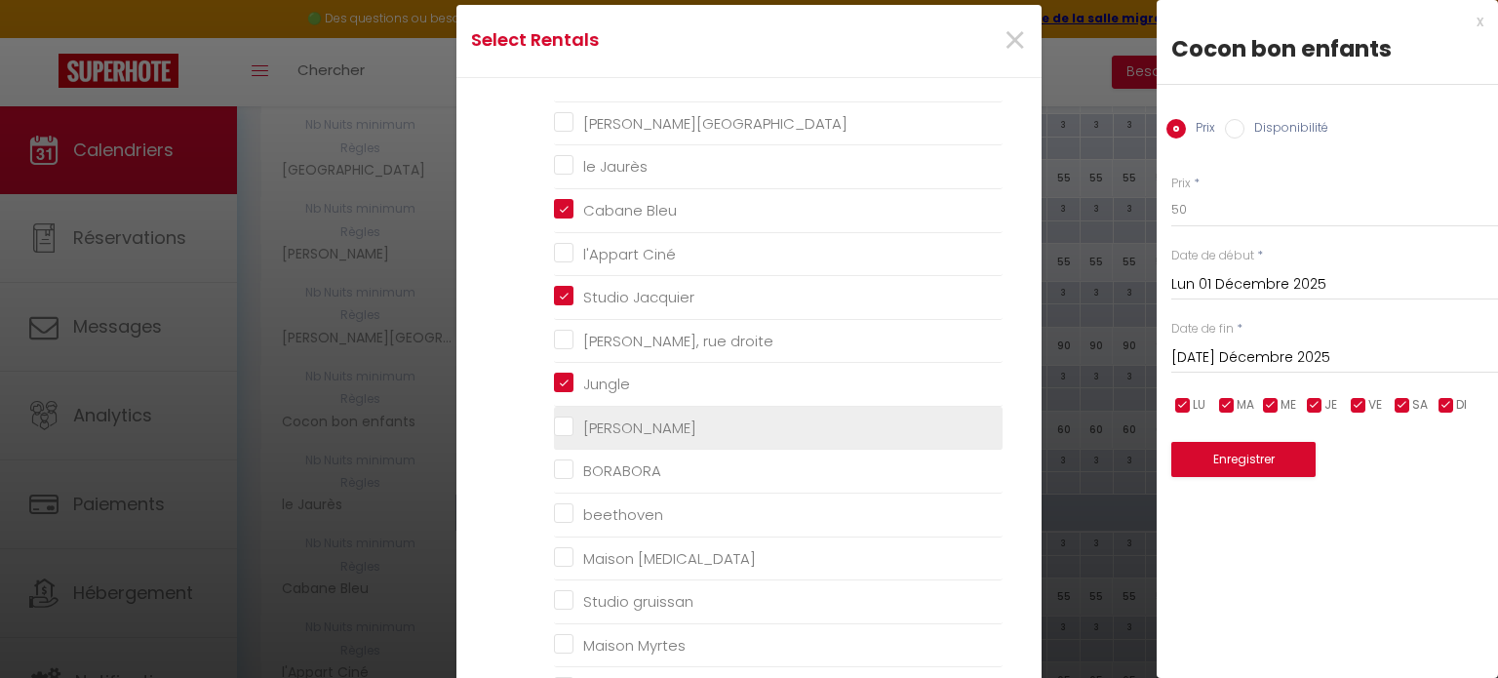
checkbox trenet "false"
checkbox Trenet "false"
checkbox trenet "false"
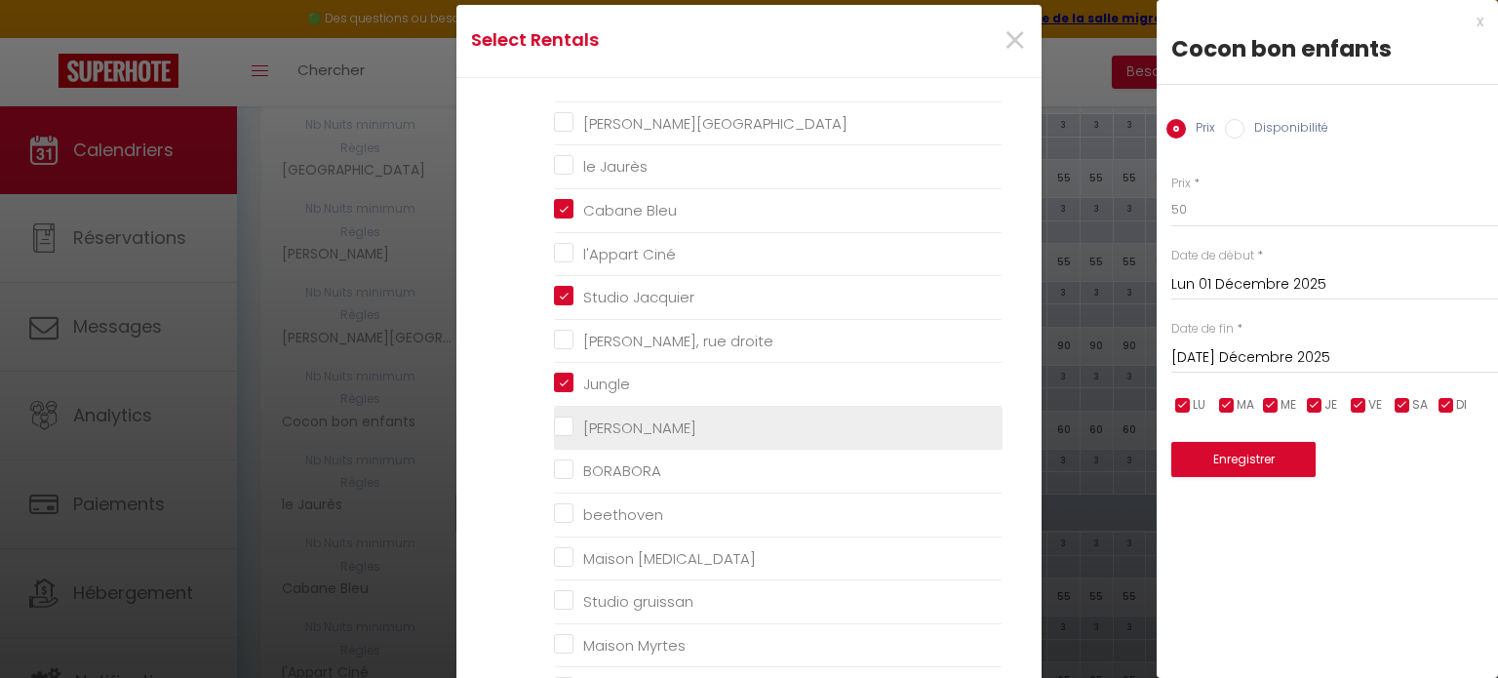
checkbox trenet "false"
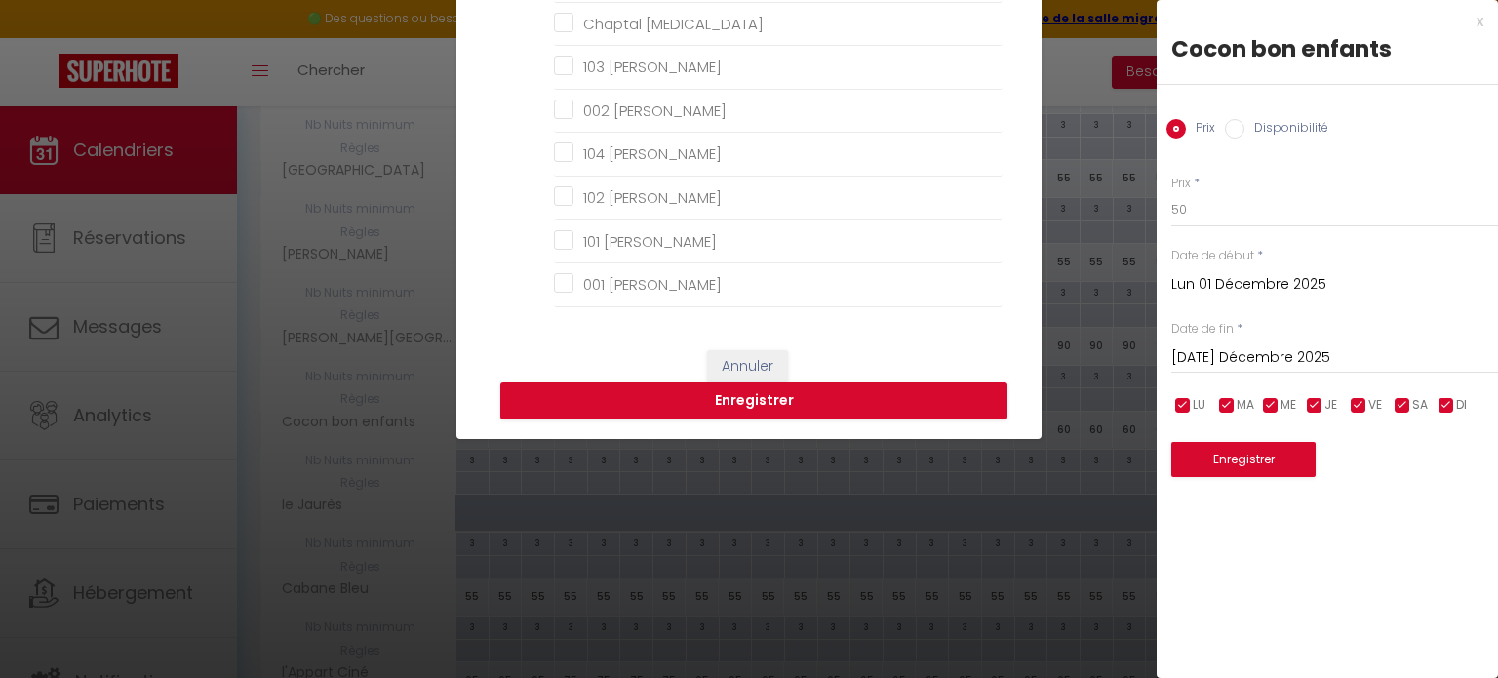
scroll to position [374, 0]
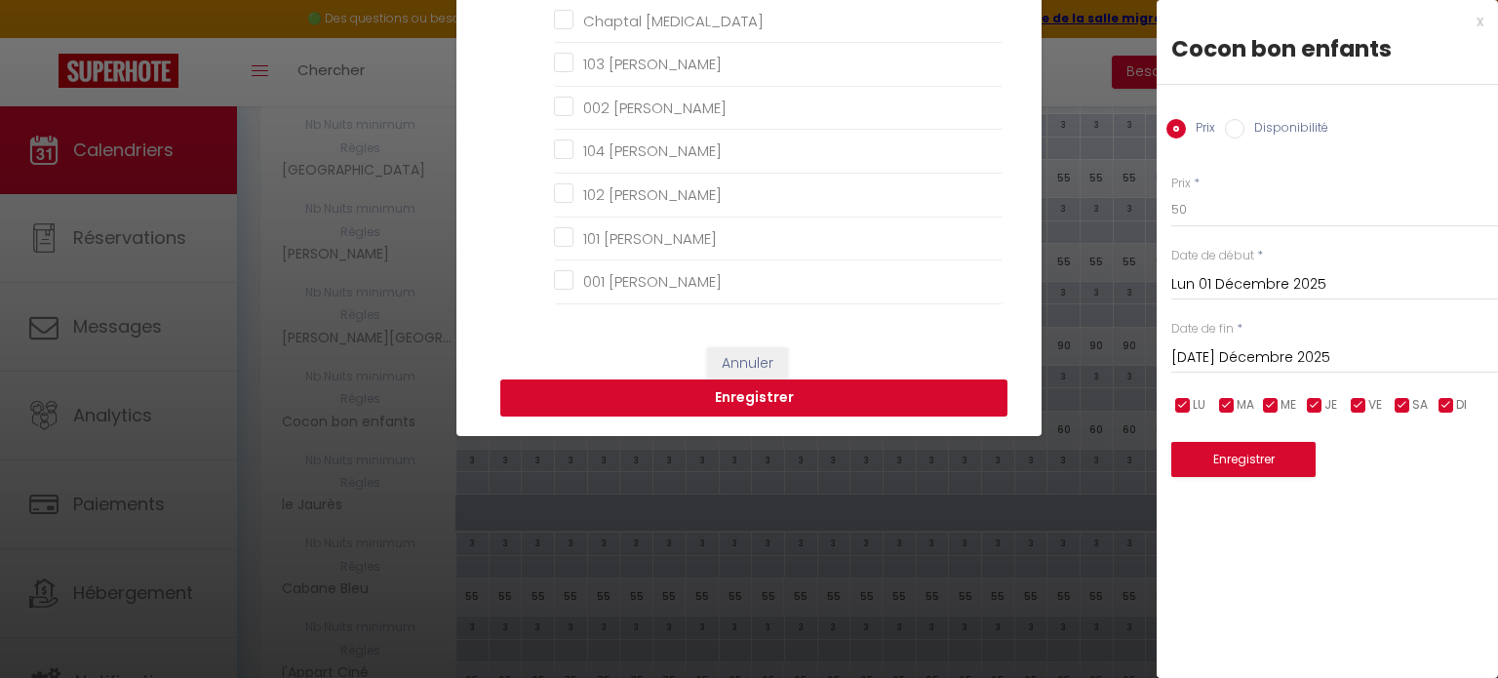
click at [686, 404] on button "Enregistrer" at bounding box center [753, 397] width 507 height 37
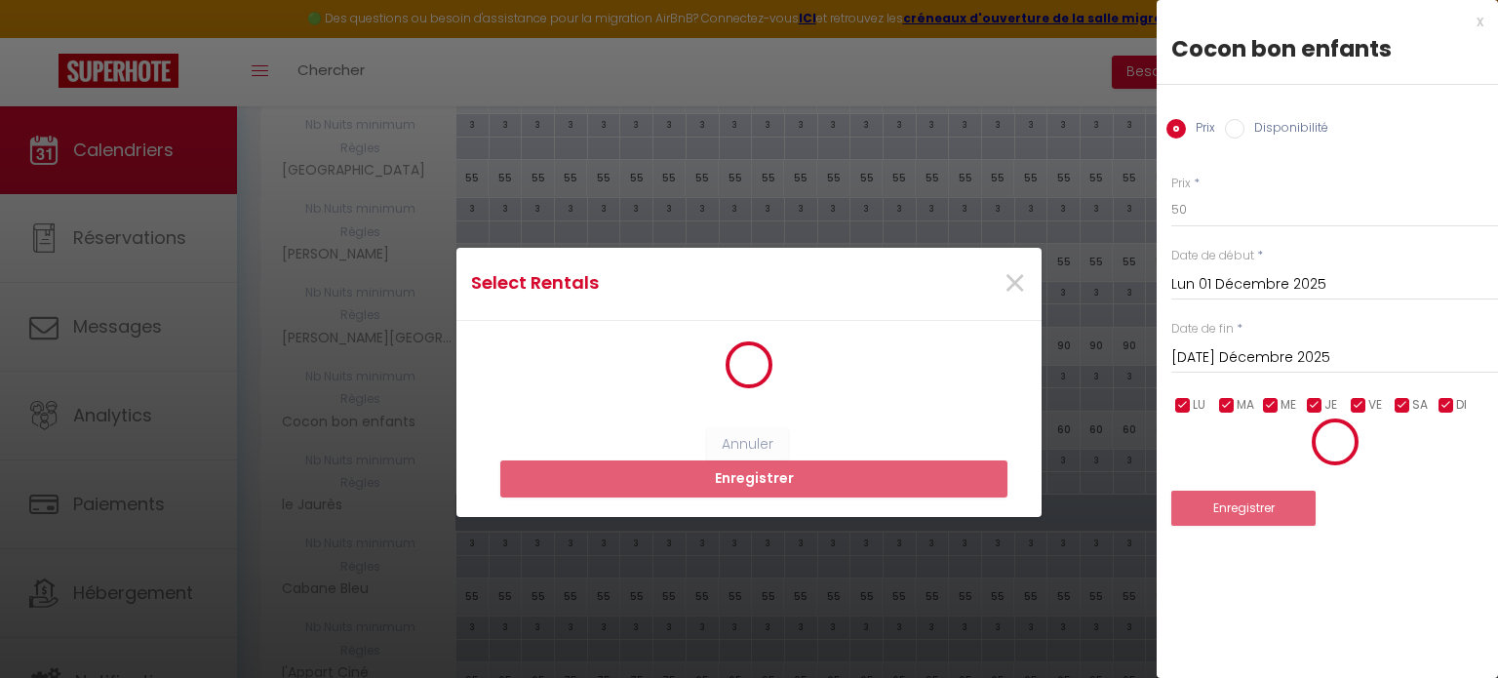
scroll to position [0, 0]
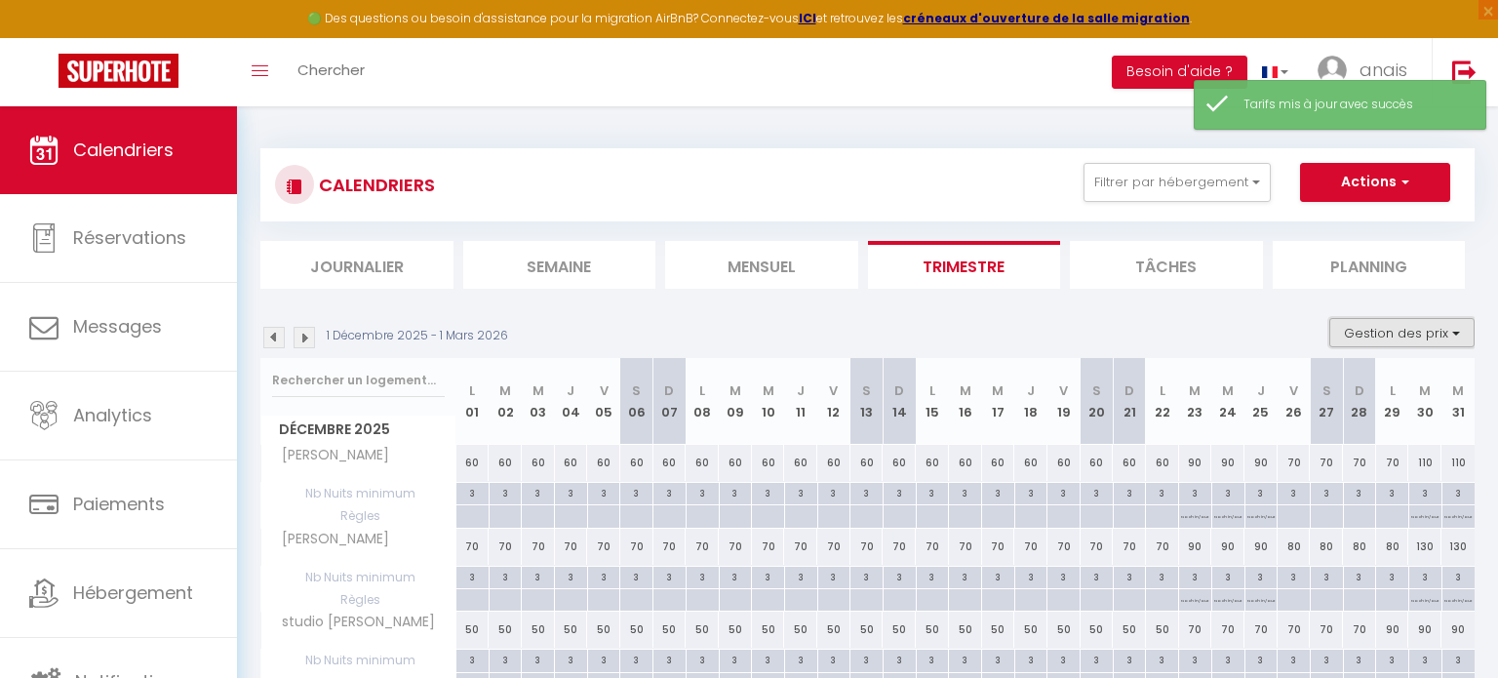
click at [1358, 333] on button "Gestion des prix" at bounding box center [1401, 332] width 145 height 29
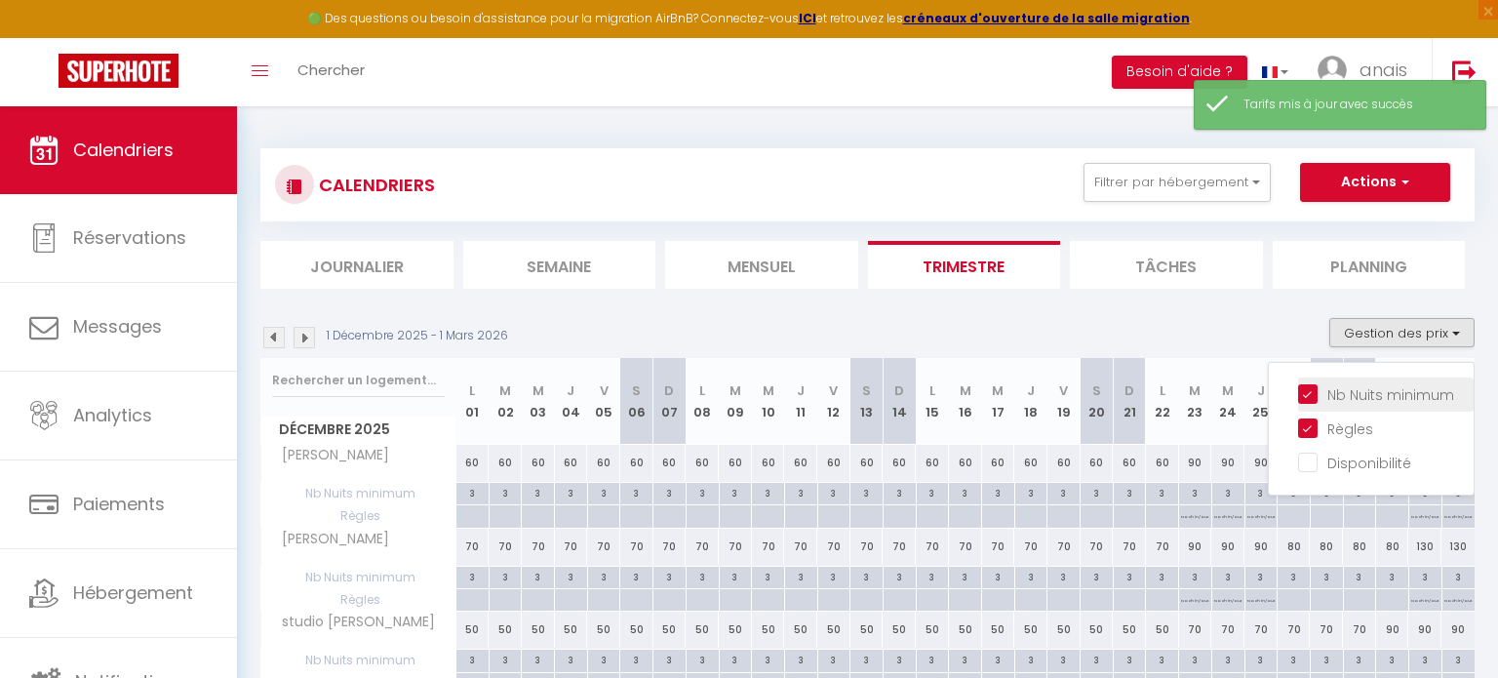
click at [1309, 392] on input "Nb Nuits minimum" at bounding box center [1386, 393] width 176 height 20
checkbox input "false"
click at [1310, 427] on input "Règles" at bounding box center [1386, 427] width 176 height 20
checkbox input "false"
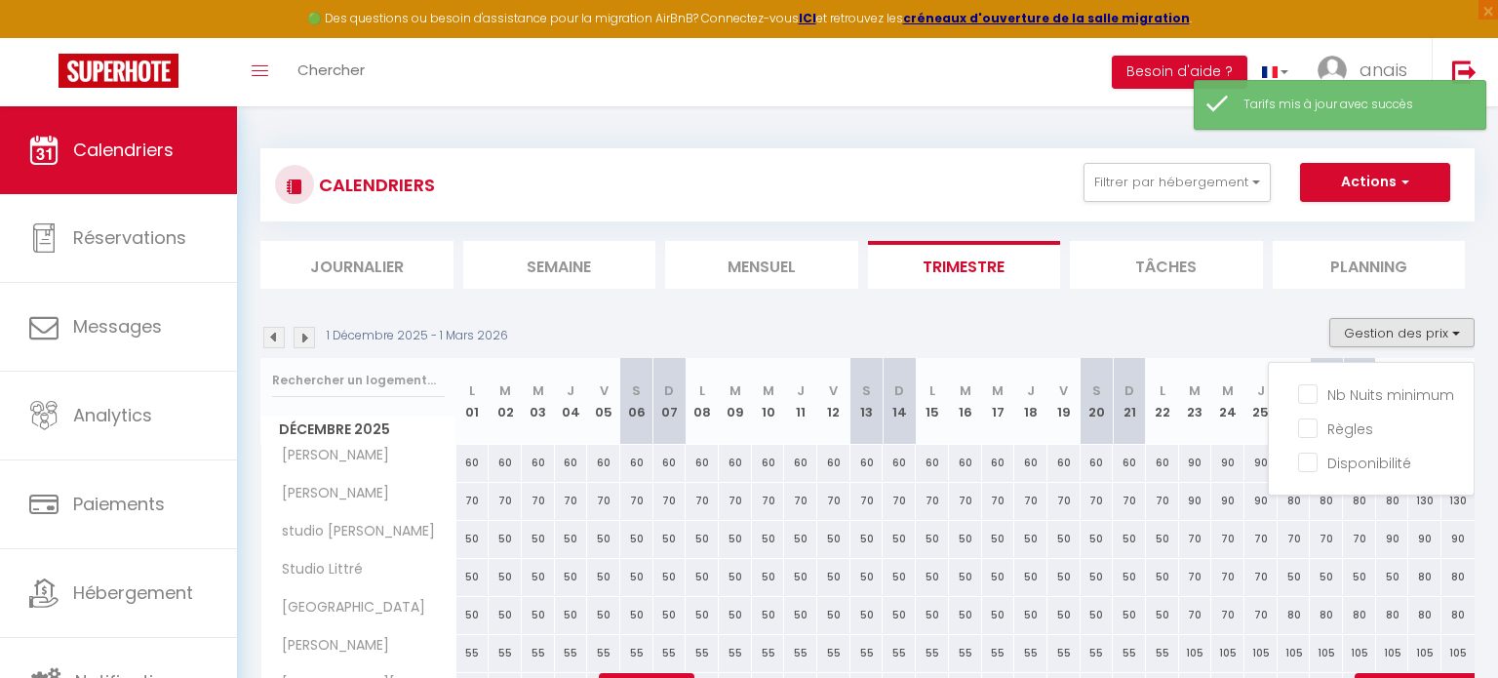
click at [1076, 330] on div "1 Décembre 2025 - 1 Mars 2026 Gestion des prix Nb Nuits minimum Règles Disponib…" at bounding box center [867, 338] width 1214 height 40
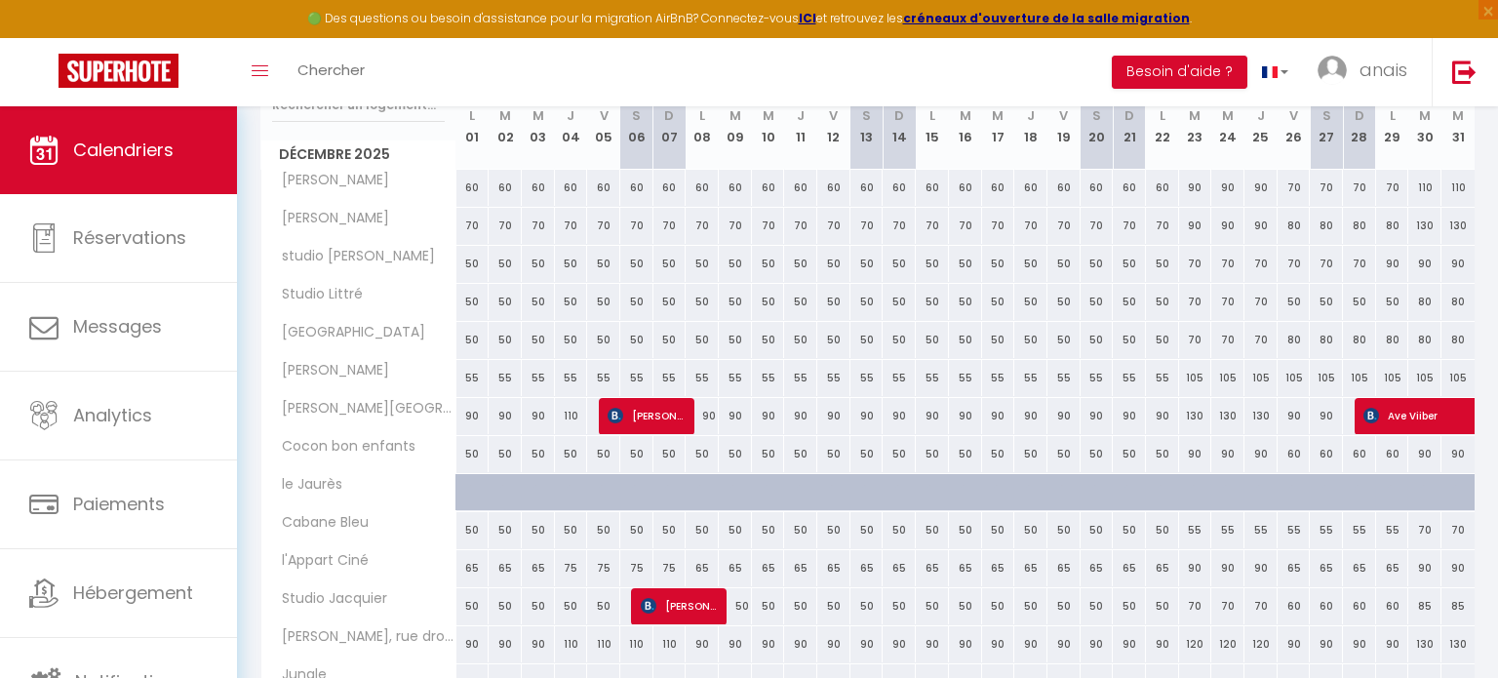
scroll to position [284, 0]
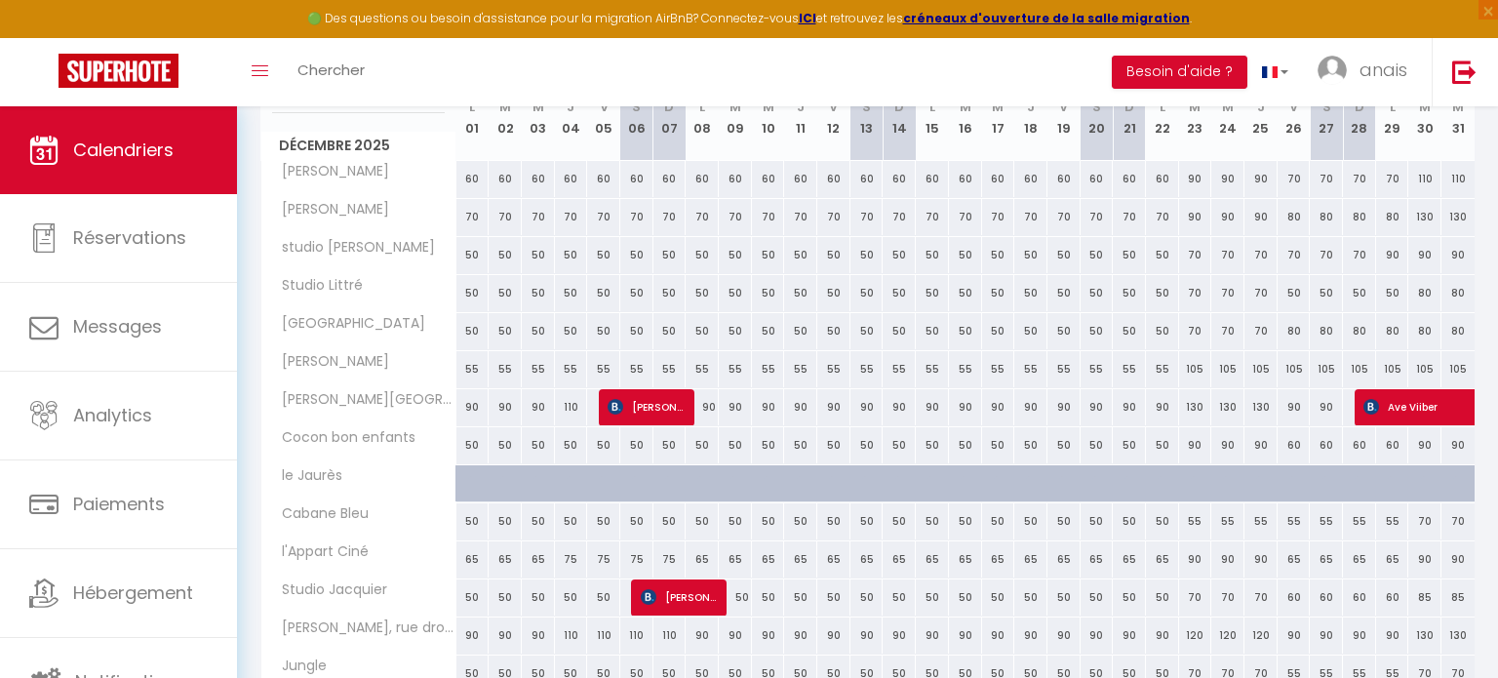
click at [473, 400] on div "90" at bounding box center [472, 407] width 33 height 36
type input "90"
type input "Lun 01 Décembre 2025"
type input "[DATE] Décembre 2025"
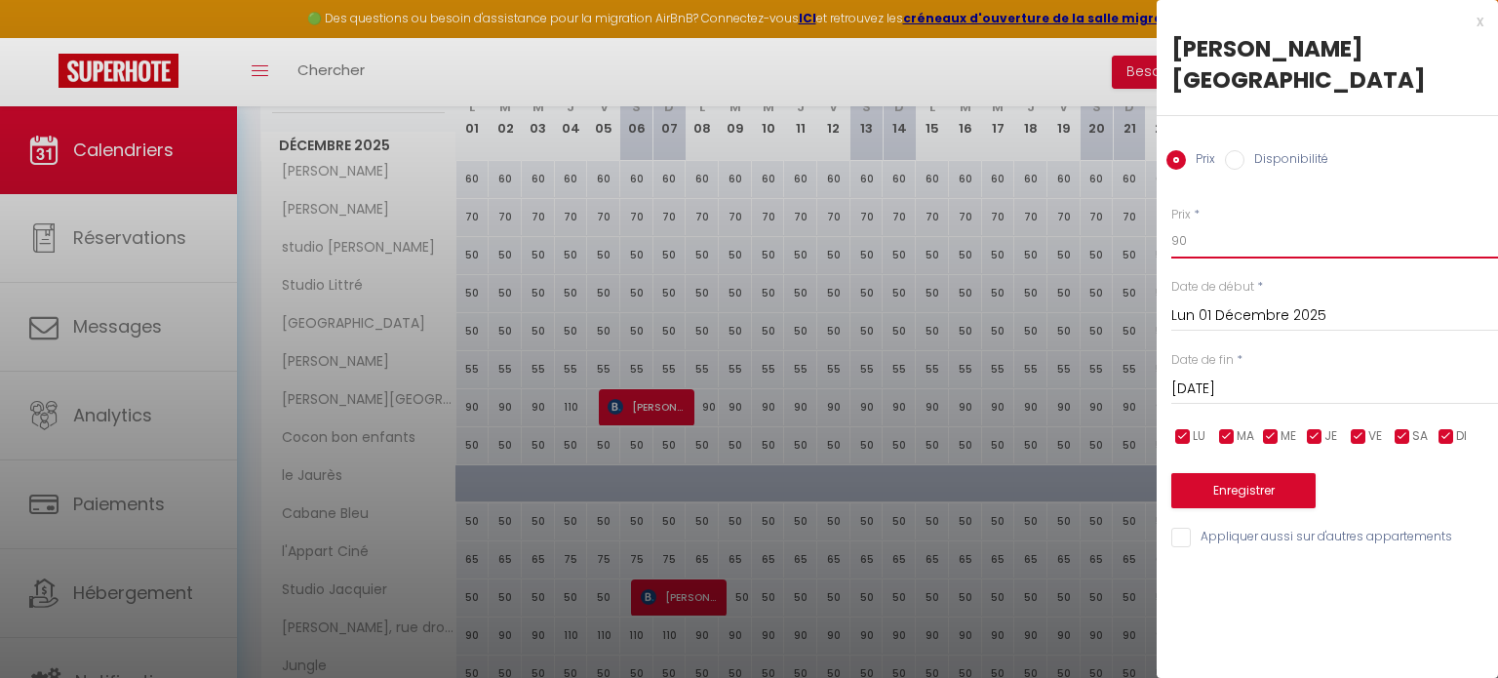
click at [1228, 223] on input "90" at bounding box center [1334, 240] width 327 height 35
type input "9"
type input "75"
click at [1272, 370] on div "Mar 02 Décembre 2025 < Déc 2025 > Dim Lun Mar Mer Jeu Ven Sam 1 2 3 4 5 6 7 8 9…" at bounding box center [1334, 387] width 327 height 35
click at [1248, 376] on input "[DATE] Décembre 2025" at bounding box center [1334, 388] width 327 height 25
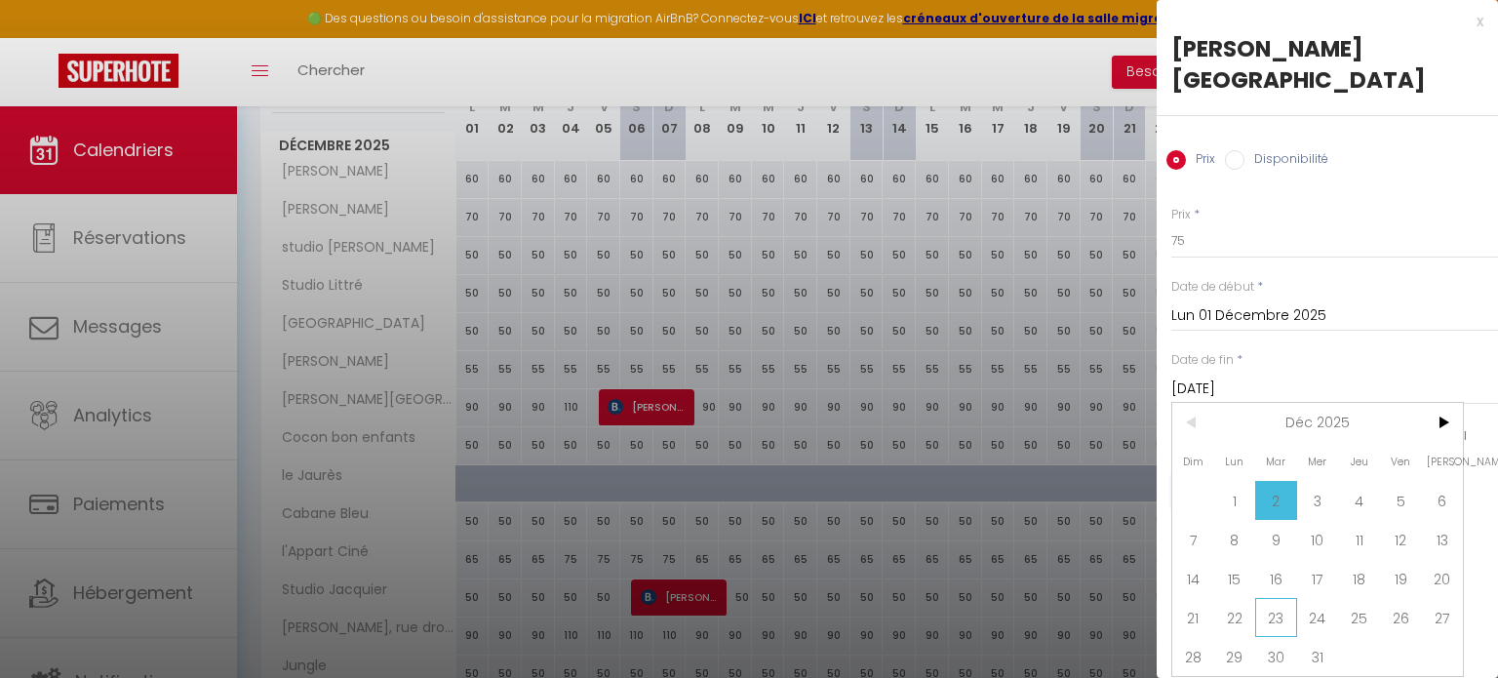
click at [1287, 598] on span "23" at bounding box center [1276, 617] width 42 height 39
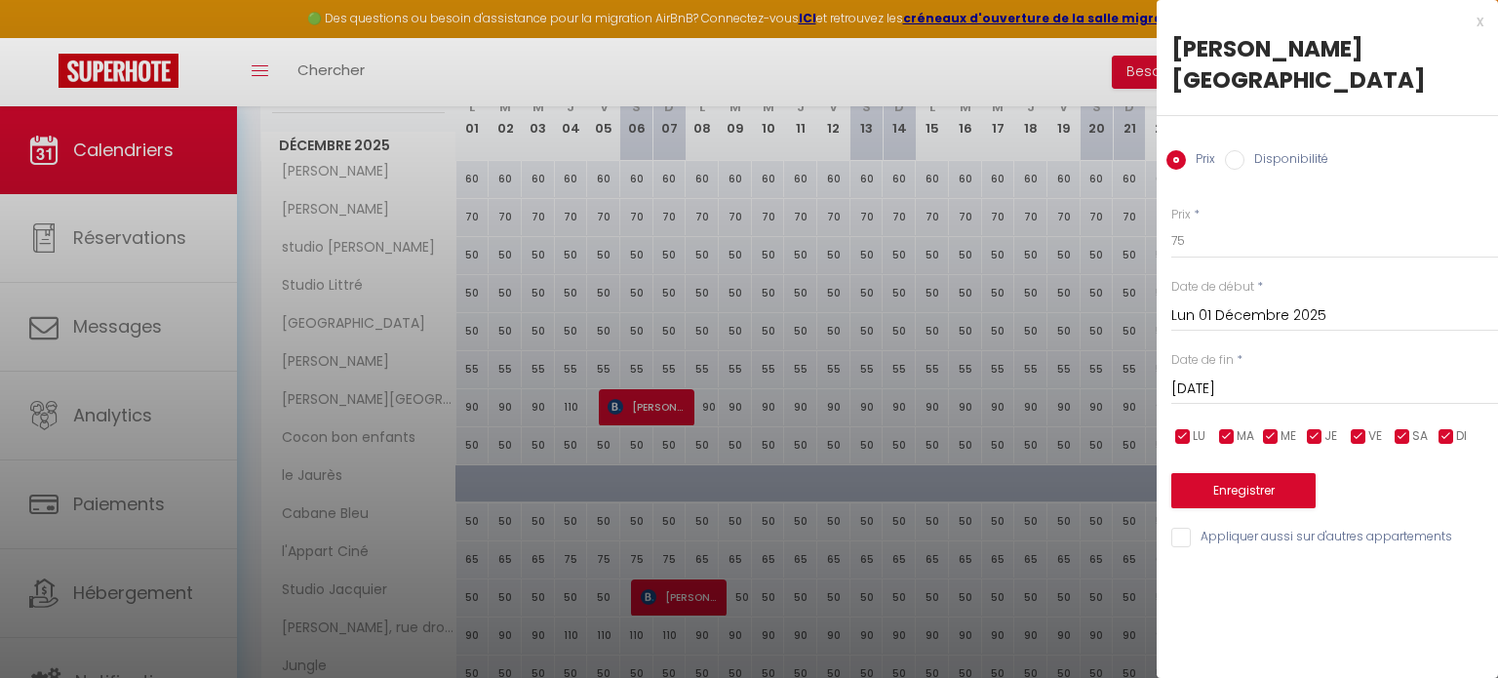
type input "[DATE] Décembre 2025"
click at [1246, 473] on button "Enregistrer" at bounding box center [1243, 490] width 144 height 35
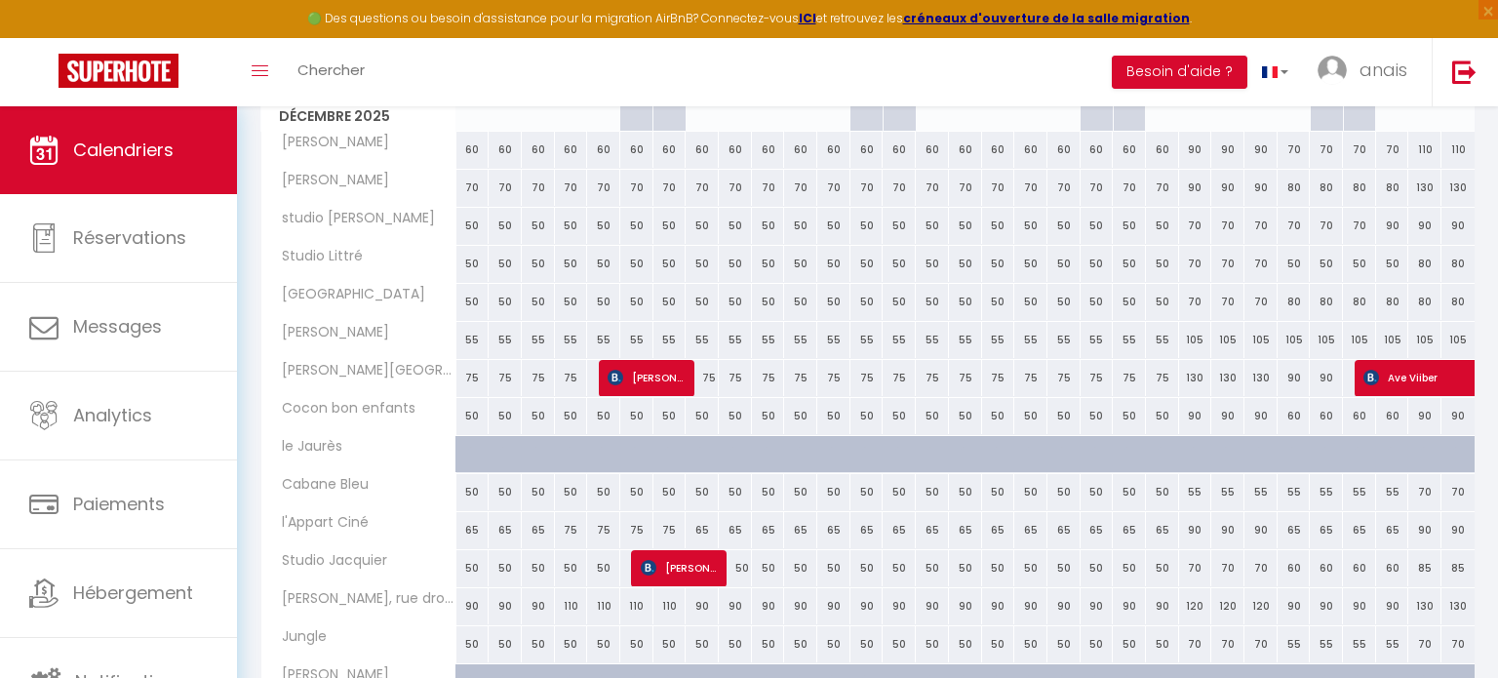
scroll to position [394, 0]
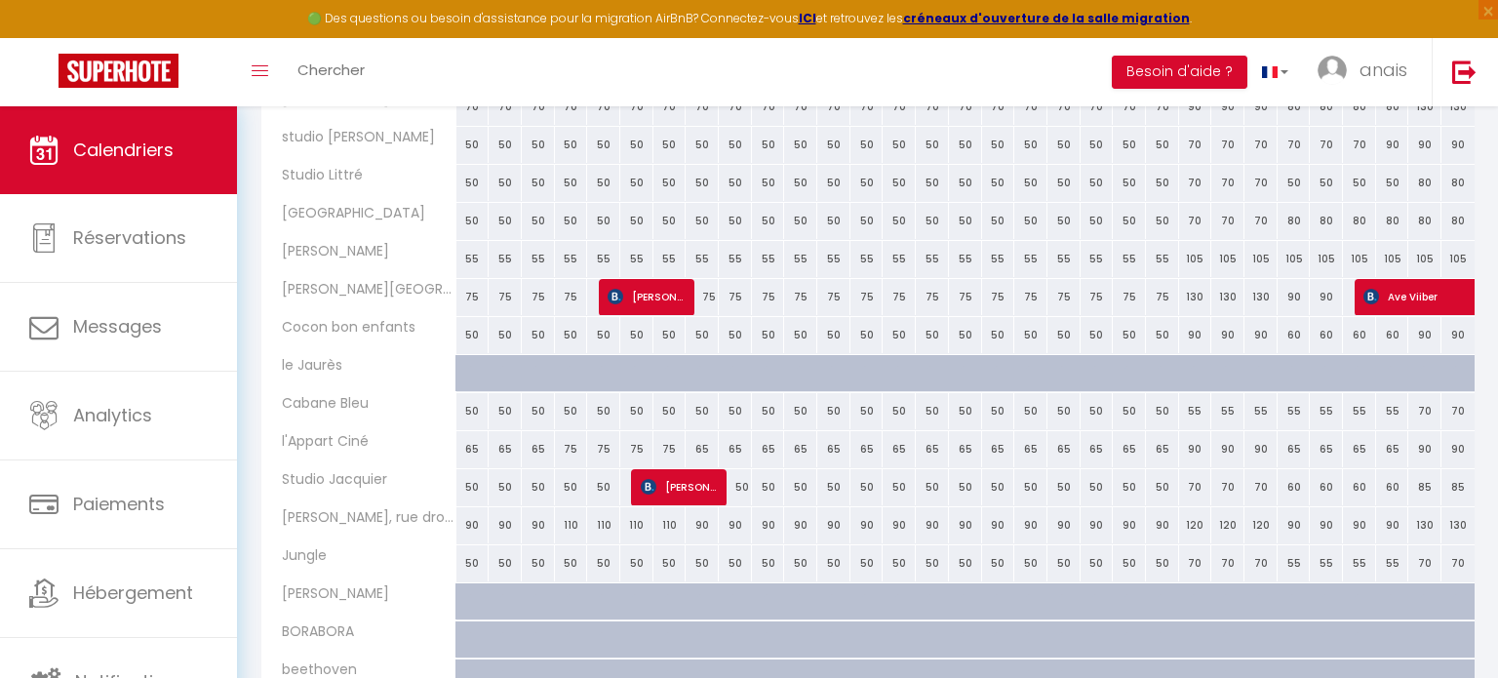
click at [473, 526] on div "90" at bounding box center [472, 525] width 33 height 36
type input "90"
type input "Lun 01 Décembre 2025"
type input "[DATE] Décembre 2025"
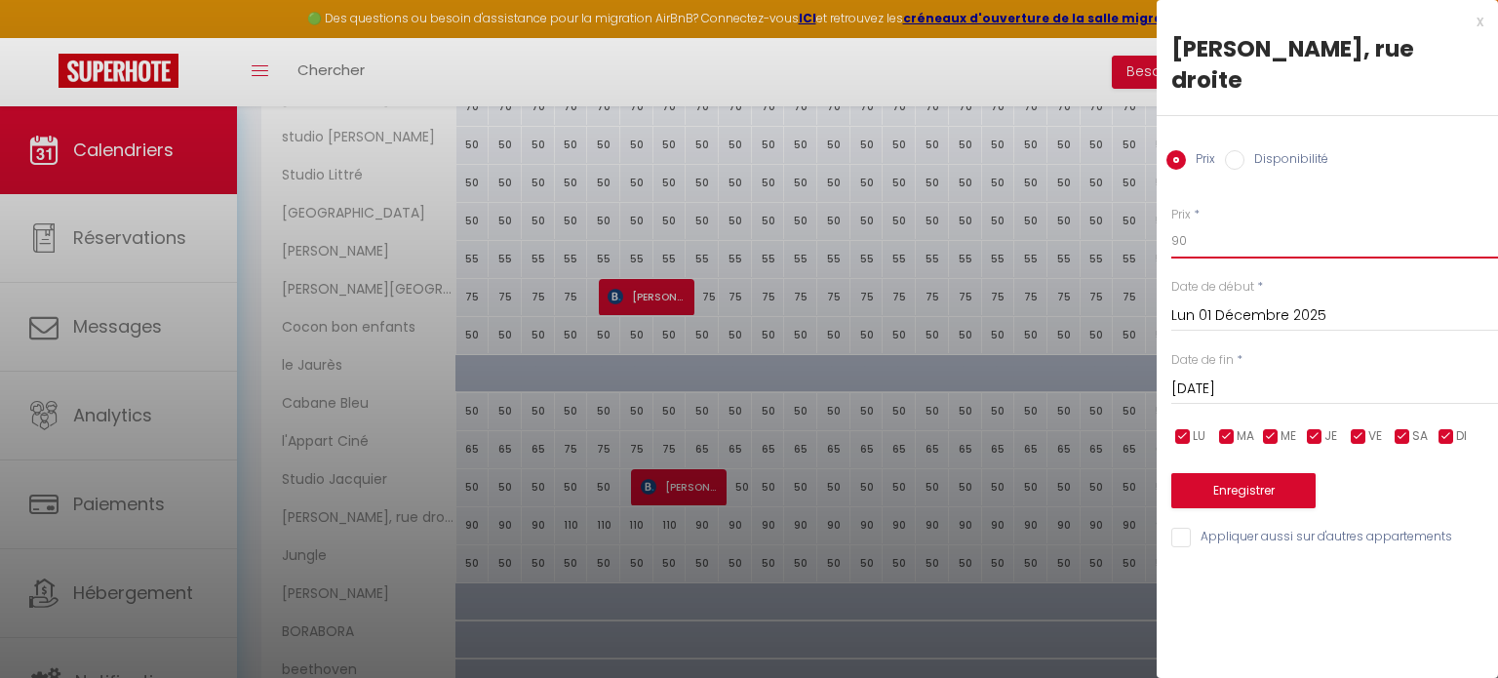
click at [1197, 223] on input "90" at bounding box center [1334, 240] width 327 height 35
type input "9"
click at [1151, 333] on div at bounding box center [749, 339] width 1498 height 678
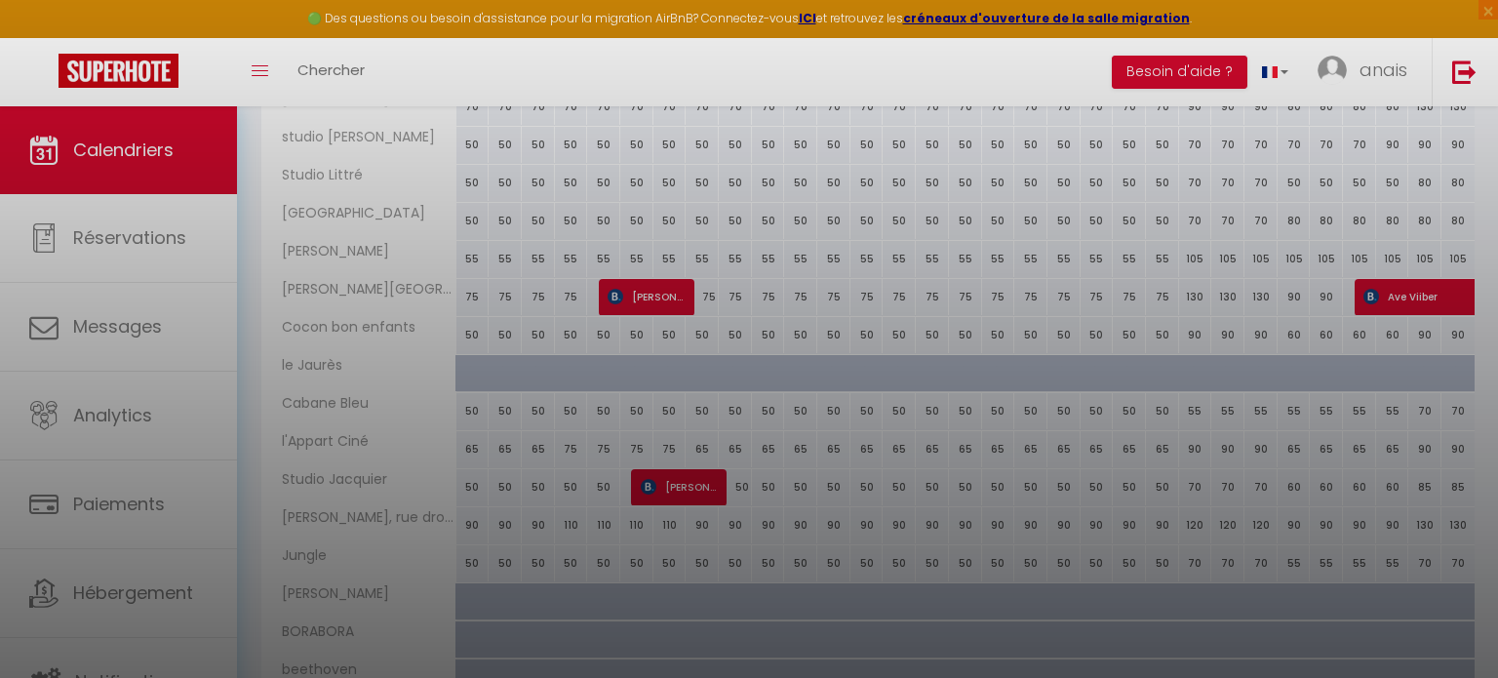
click at [1290, 358] on div at bounding box center [749, 339] width 1498 height 678
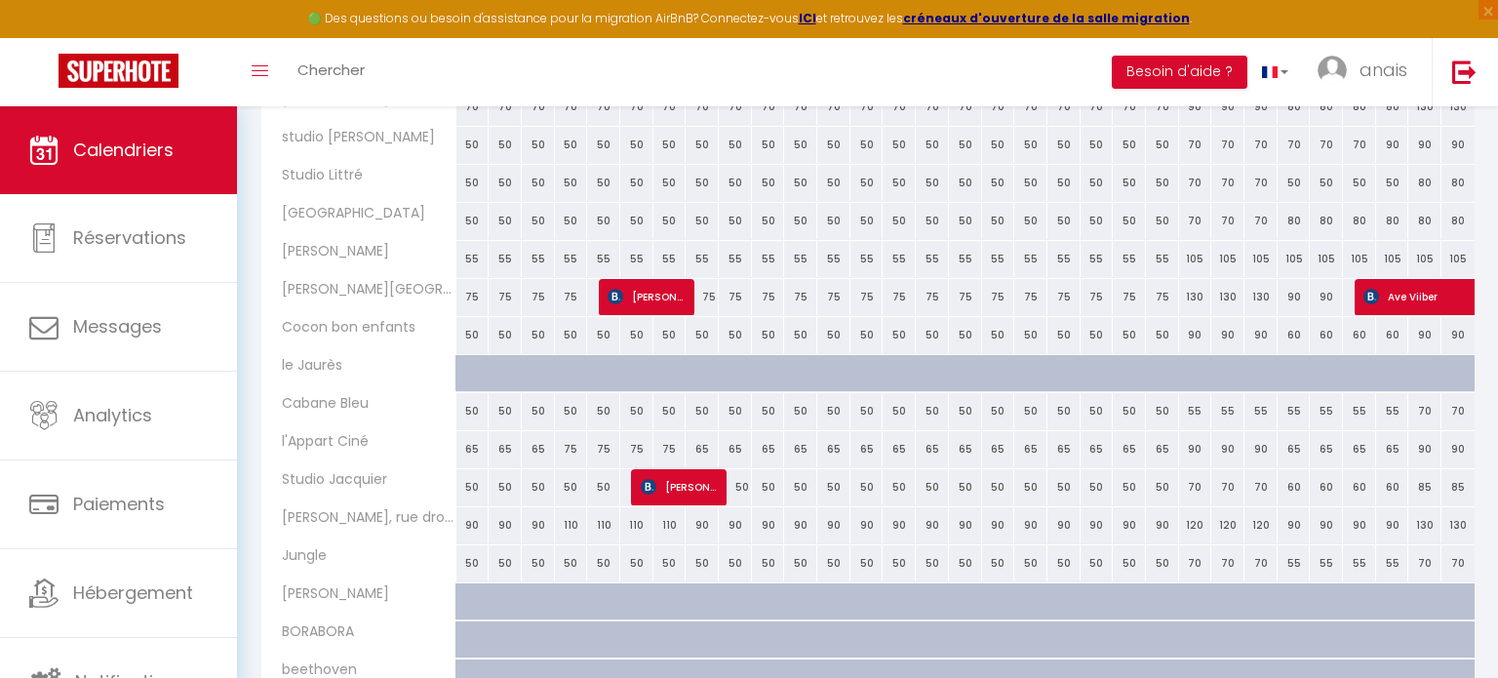
click at [473, 523] on div "90" at bounding box center [472, 525] width 33 height 36
type input "90"
type input "Lun 01 Décembre 2025"
type input "[DATE] Décembre 2025"
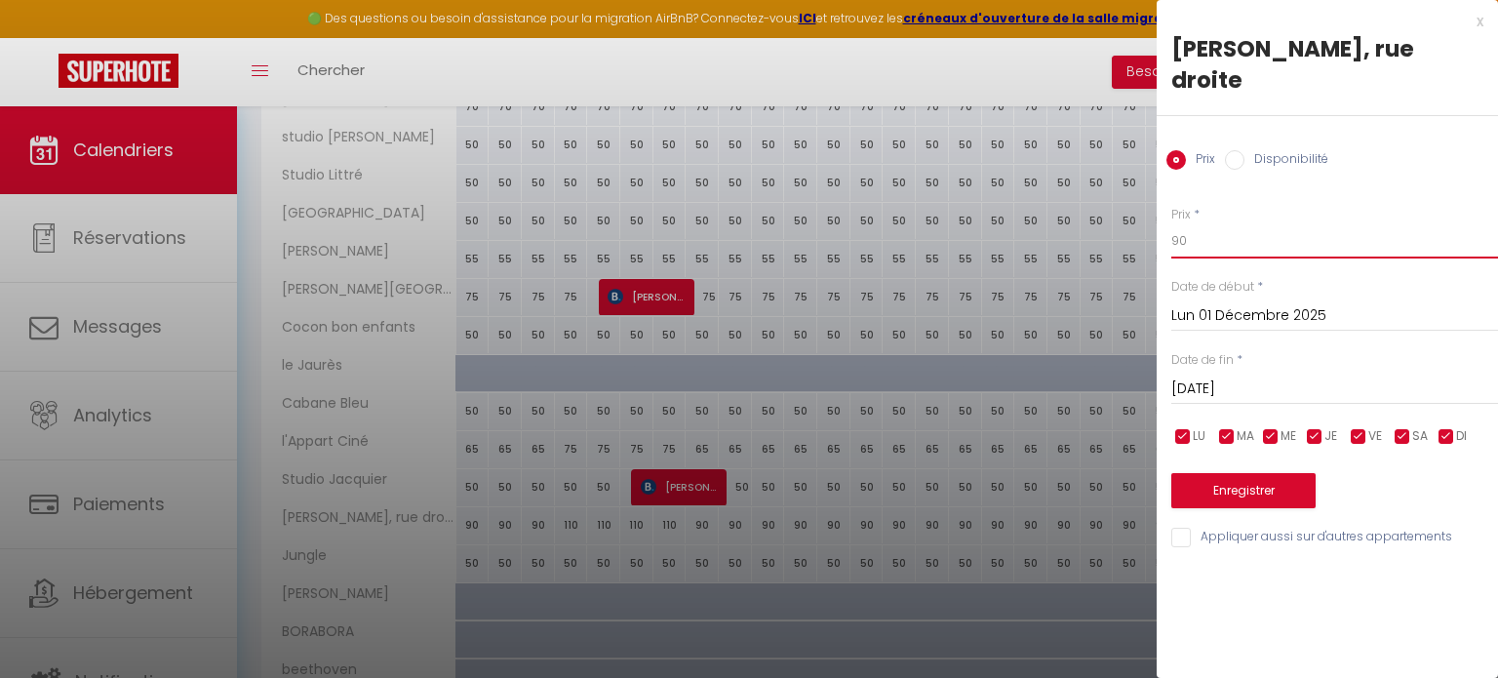
click at [1236, 223] on input "90" at bounding box center [1334, 240] width 327 height 35
type input "9"
type input "75"
click at [1234, 376] on input "[DATE] Décembre 2025" at bounding box center [1334, 388] width 327 height 25
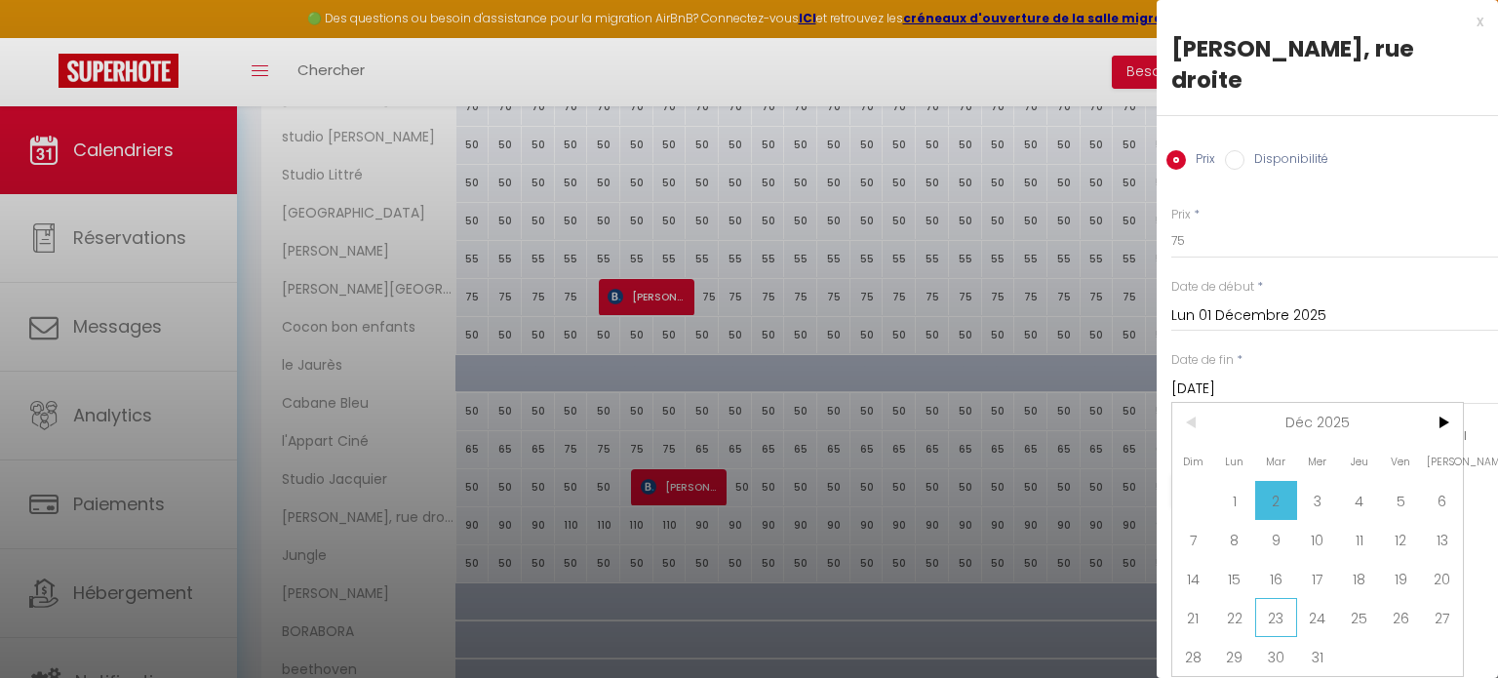
click at [1276, 598] on span "23" at bounding box center [1276, 617] width 42 height 39
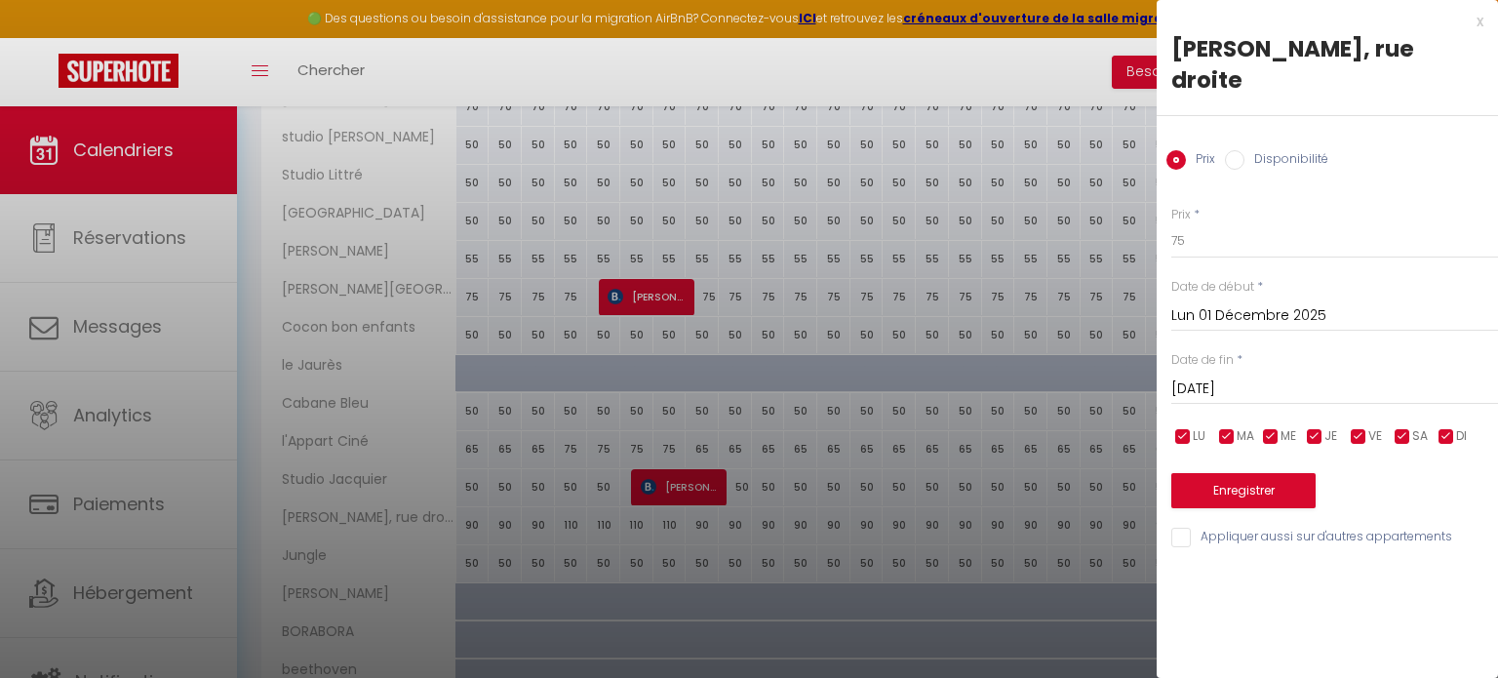
type input "[DATE] Décembre 2025"
click at [1233, 473] on button "Enregistrer" at bounding box center [1243, 490] width 144 height 35
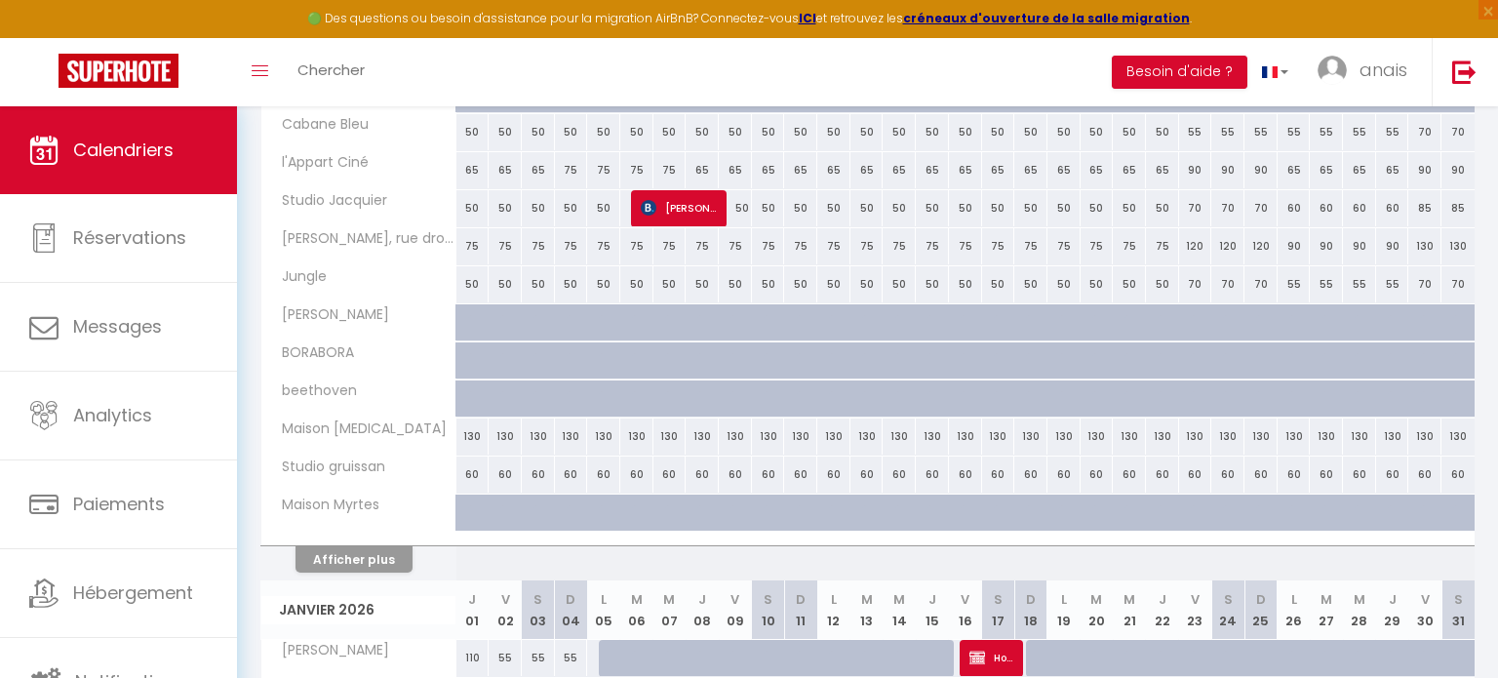
scroll to position [677, 0]
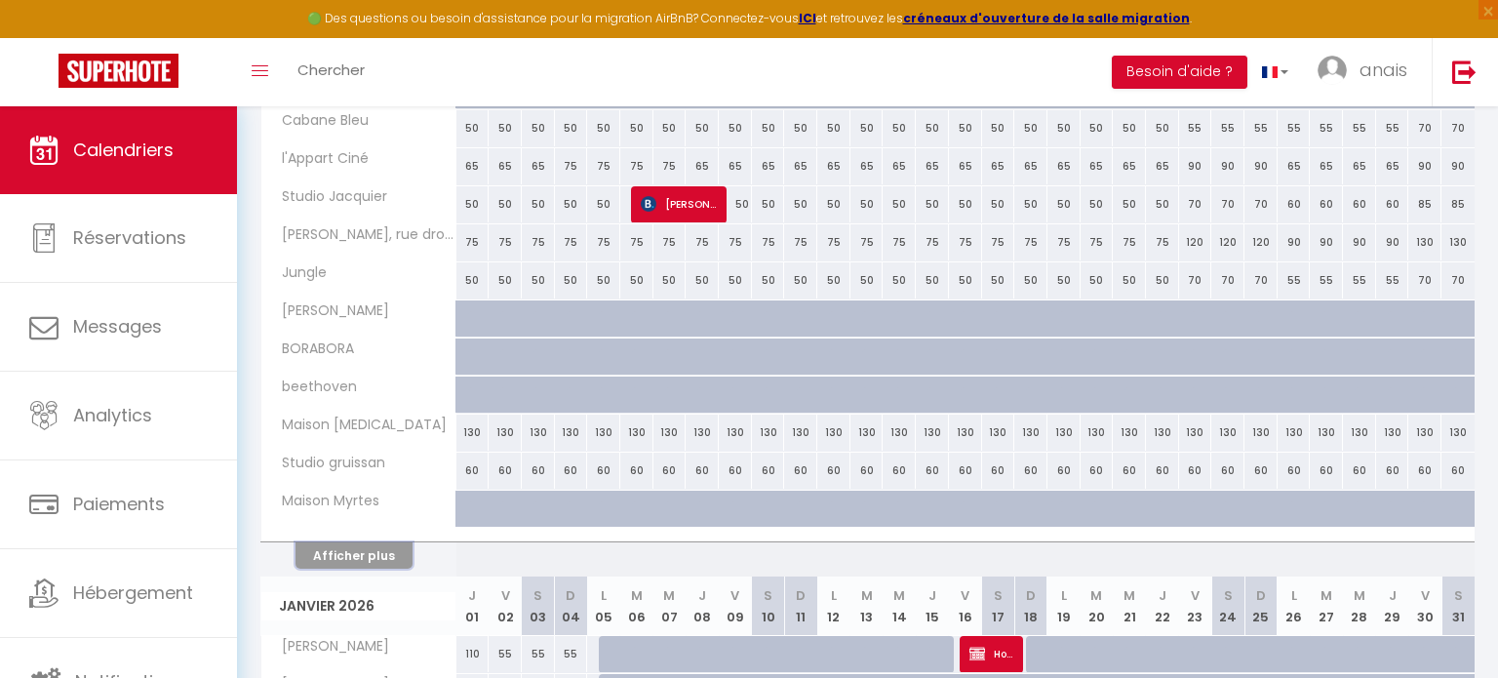
click at [363, 544] on button "Afficher plus" at bounding box center [353, 555] width 117 height 26
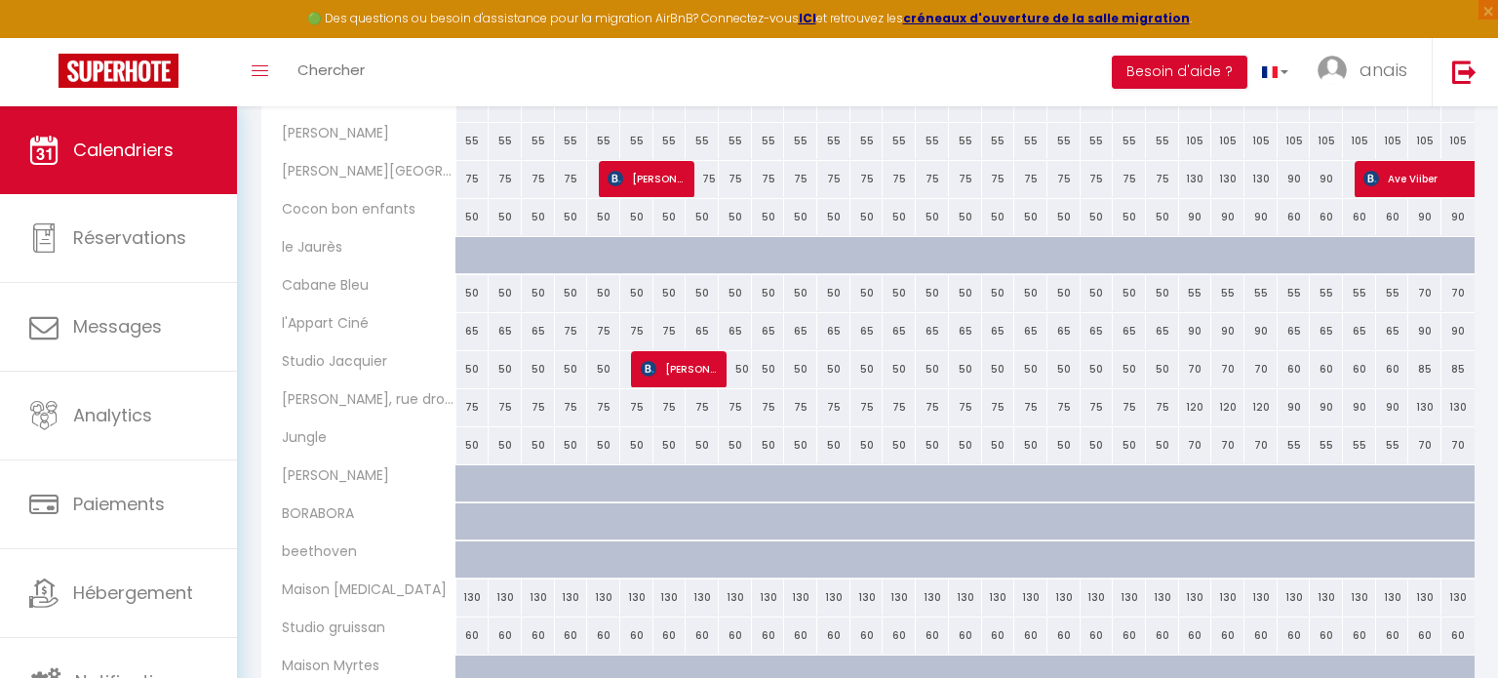
scroll to position [517, 0]
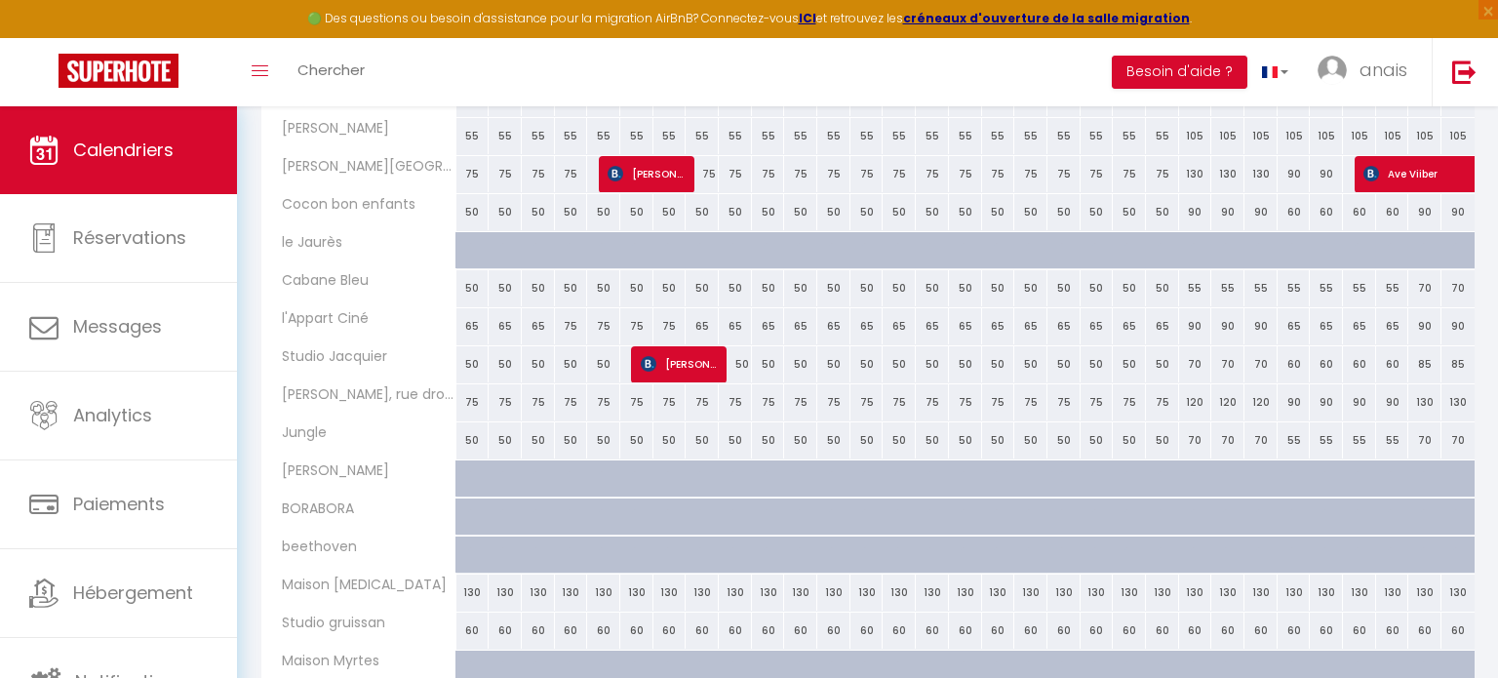
click at [470, 330] on div "65" at bounding box center [472, 326] width 33 height 36
type input "65"
type input "Lun 01 Décembre 2025"
type input "[DATE] Décembre 2025"
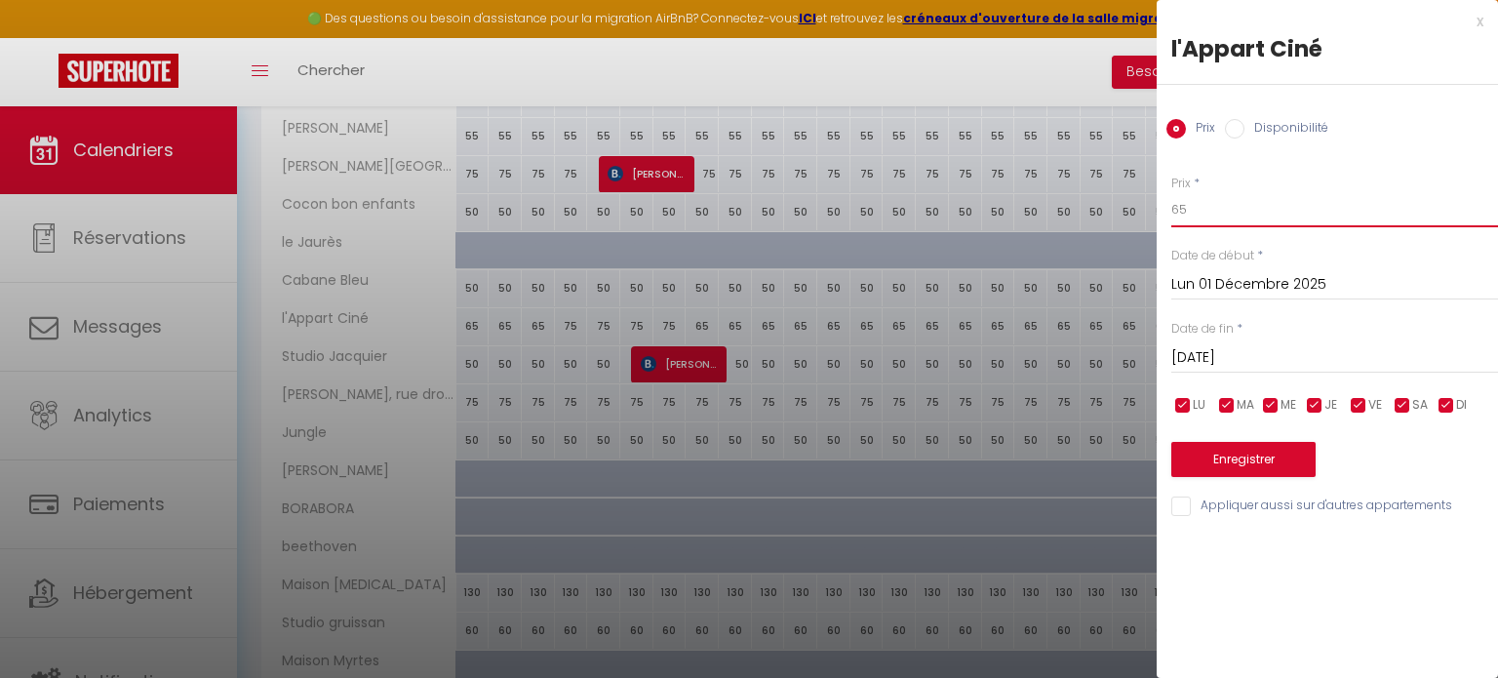
click at [1229, 220] on input "65" at bounding box center [1334, 209] width 327 height 35
type input "6"
type input "55"
click at [1223, 370] on div "Mar 02 Décembre 2025 < Déc 2025 > Dim Lun Mar Mer Jeu Ven Sam 1 2 3 4 5 6 7 8 9…" at bounding box center [1334, 355] width 327 height 35
click at [1221, 366] on input "[DATE] Décembre 2025" at bounding box center [1334, 357] width 327 height 25
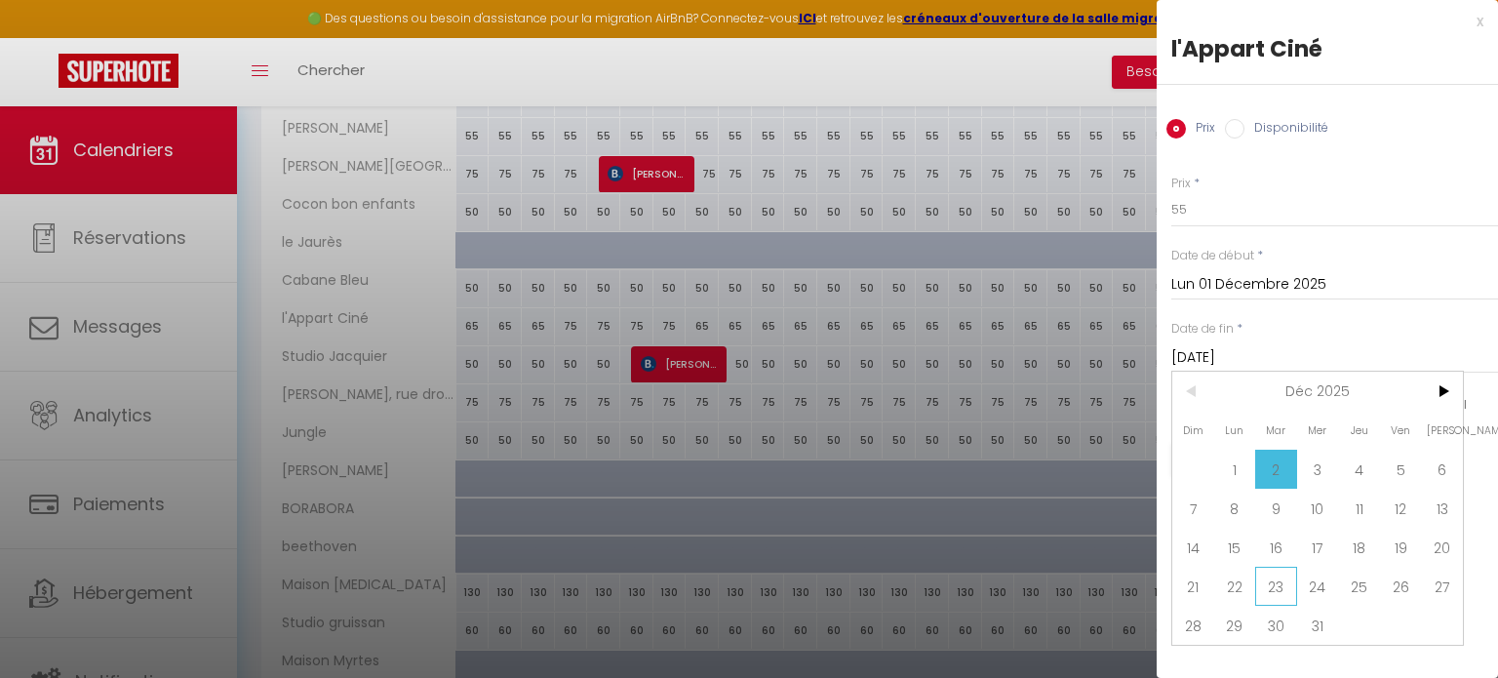
click at [1281, 586] on span "23" at bounding box center [1276, 585] width 42 height 39
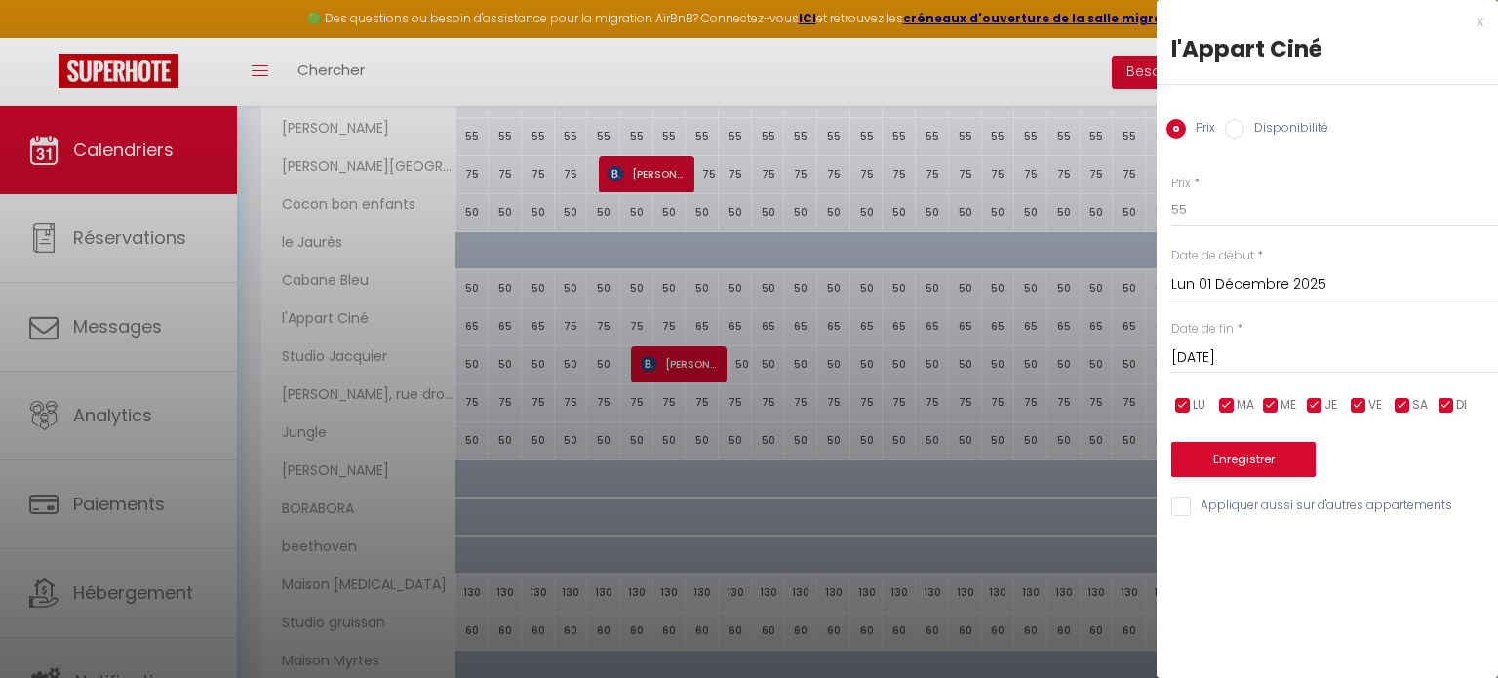
type input "[DATE] Décembre 2025"
click at [1234, 466] on button "Enregistrer" at bounding box center [1243, 459] width 144 height 35
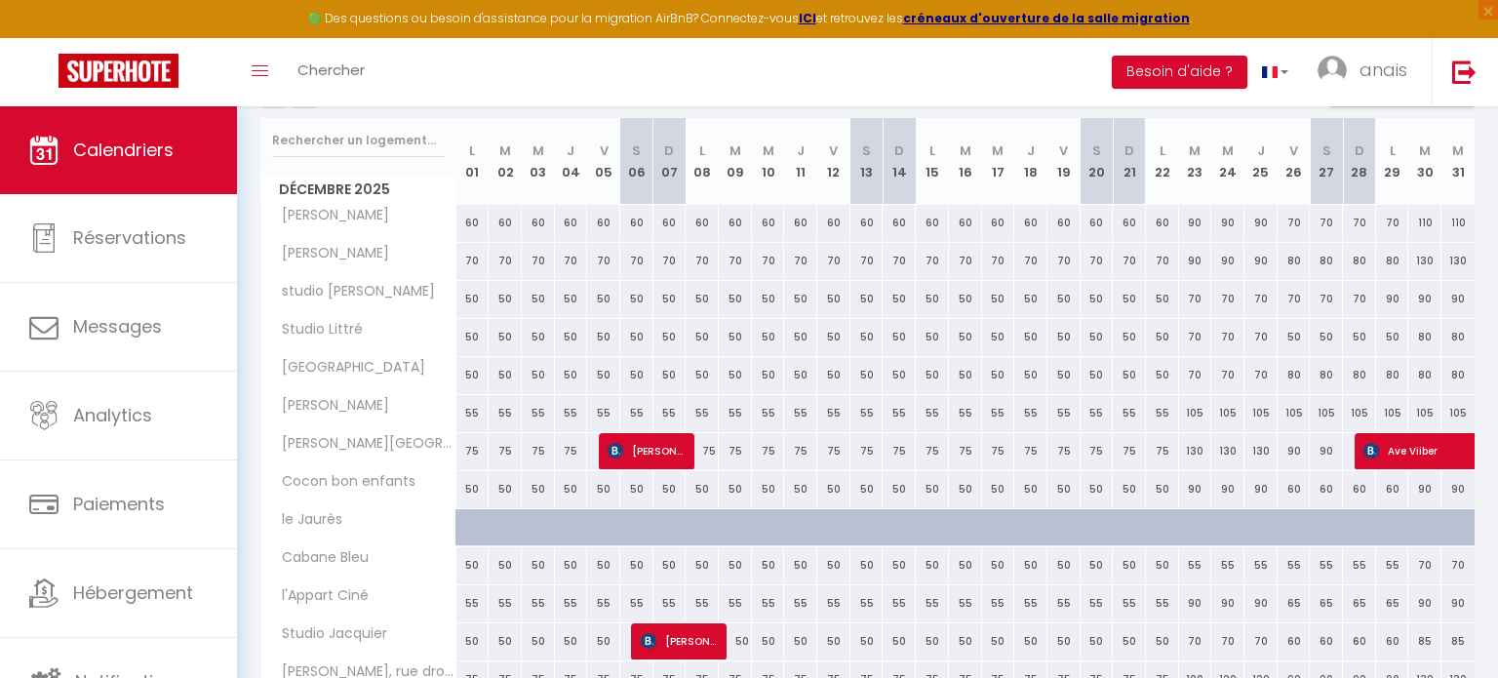
scroll to position [239, 0]
click at [1193, 215] on div "90" at bounding box center [1195, 224] width 33 height 36
type input "90"
type input "[DATE] Décembre 2025"
type input "Mer 24 Décembre 2025"
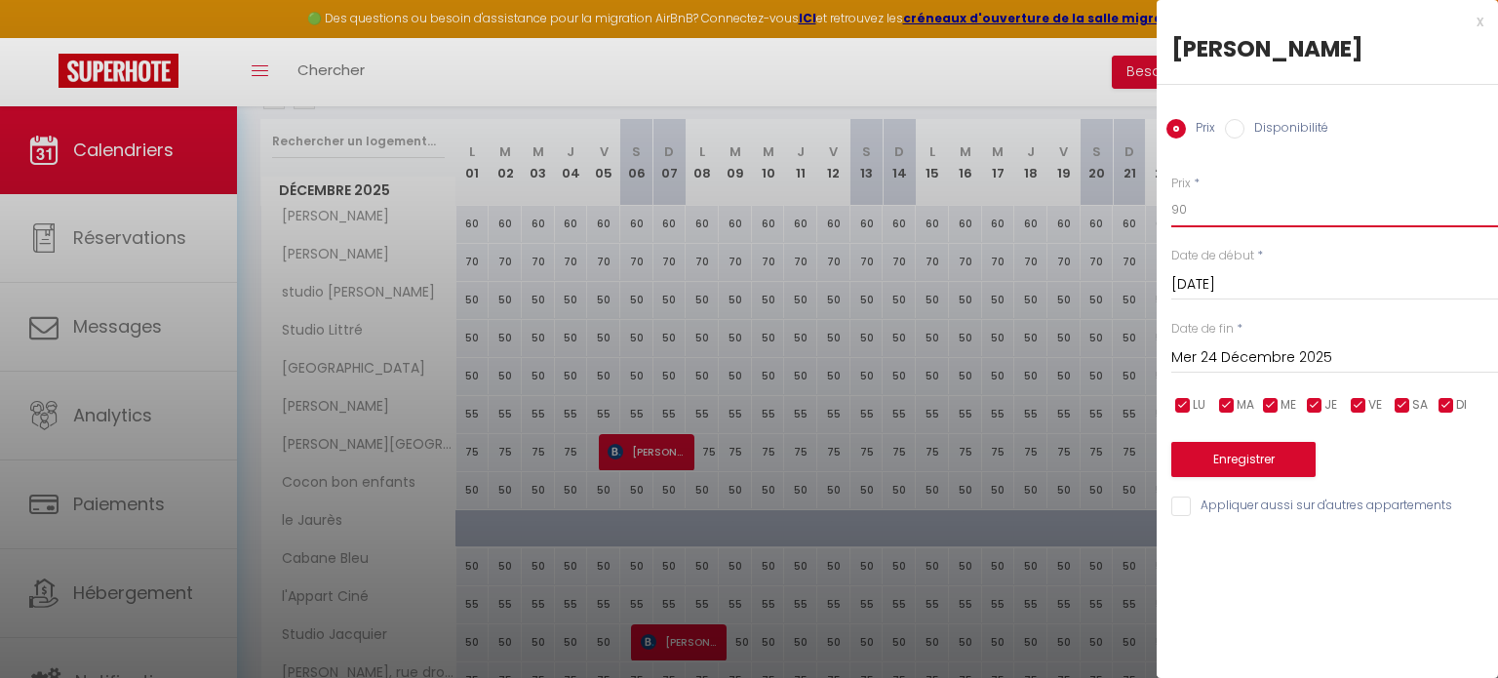
click at [1236, 215] on input "90" at bounding box center [1334, 209] width 327 height 35
type input "9"
type input "75"
click at [1223, 361] on input "Mer 24 Décembre 2025" at bounding box center [1334, 357] width 327 height 25
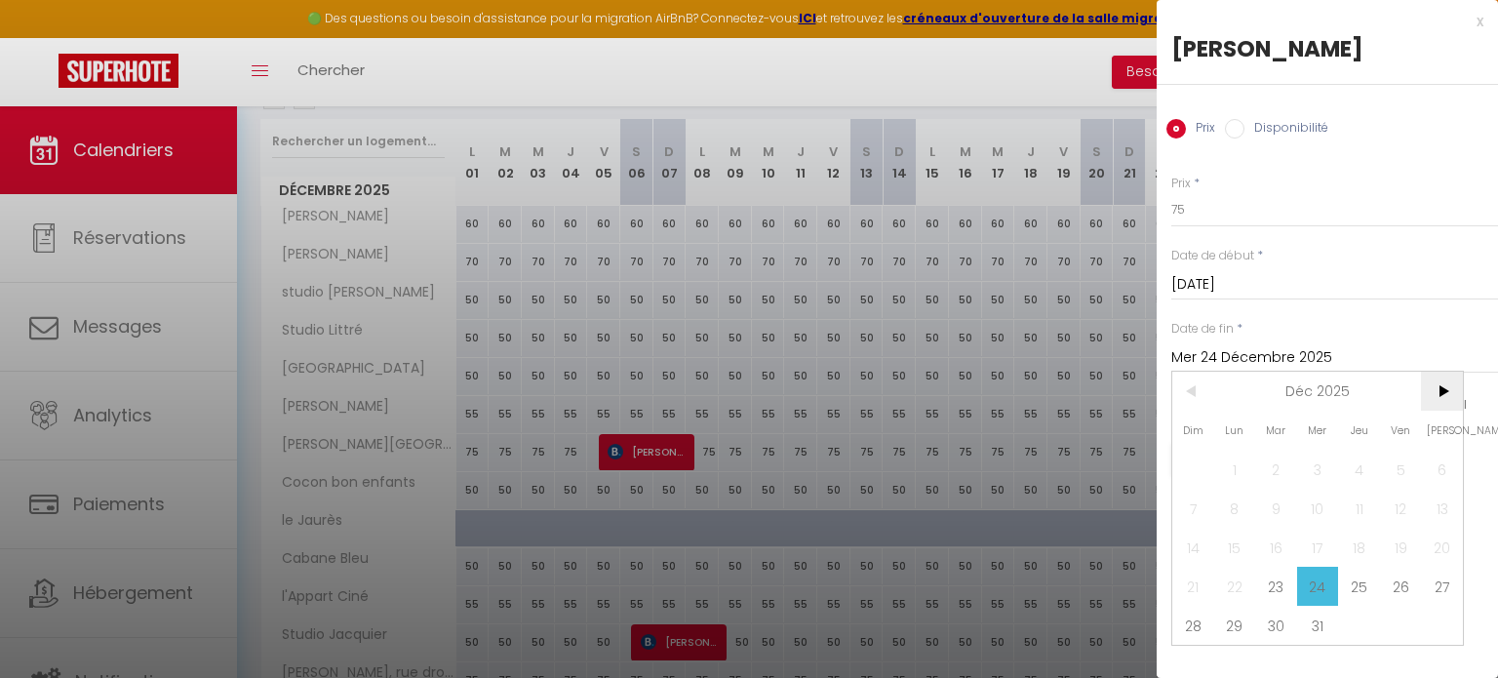
click at [1438, 389] on span ">" at bounding box center [1442, 390] width 42 height 39
click at [1189, 504] on span "4" at bounding box center [1193, 507] width 42 height 39
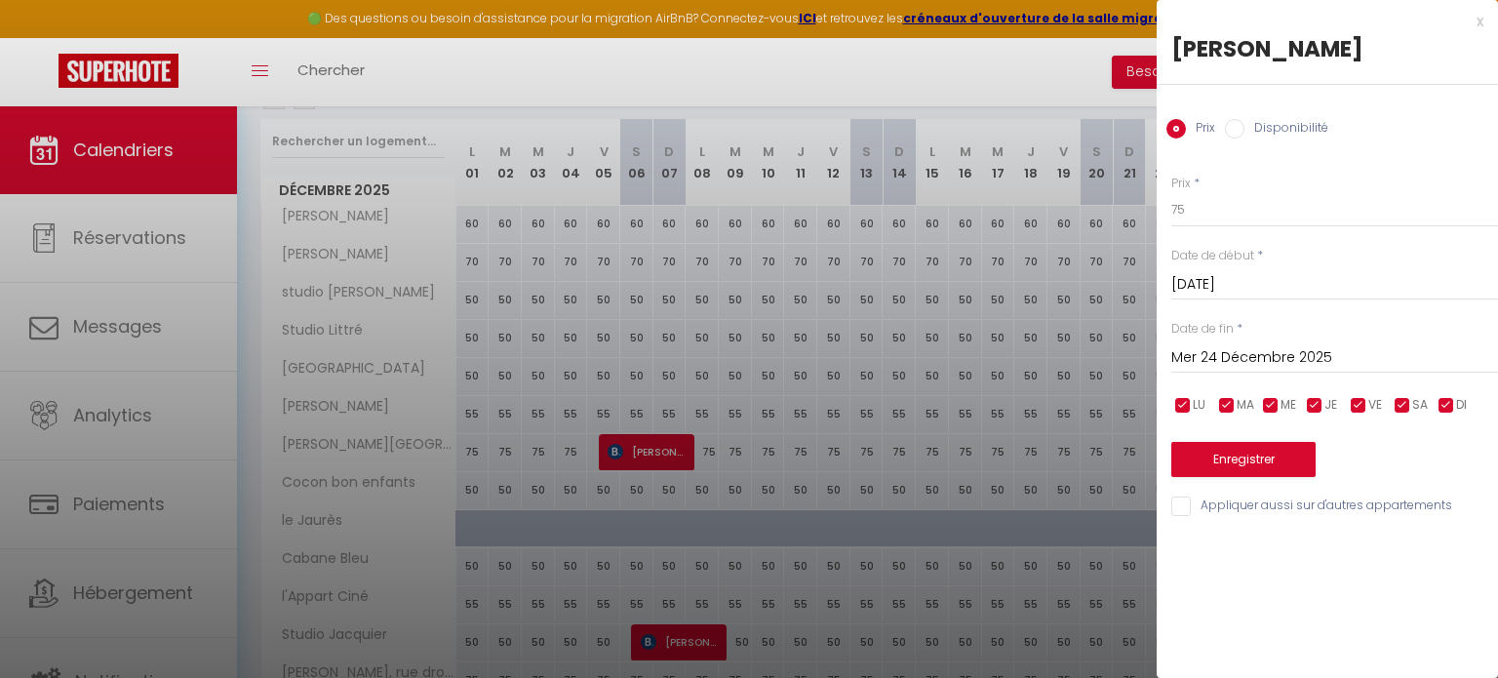
type input "Dim 04 Janvier 2026"
click at [1179, 514] on input "Appliquer aussi sur d'autres appartements" at bounding box center [1334, 506] width 327 height 20
checkbox input "true"
click at [1226, 464] on button "Enregistrer" at bounding box center [1243, 459] width 144 height 35
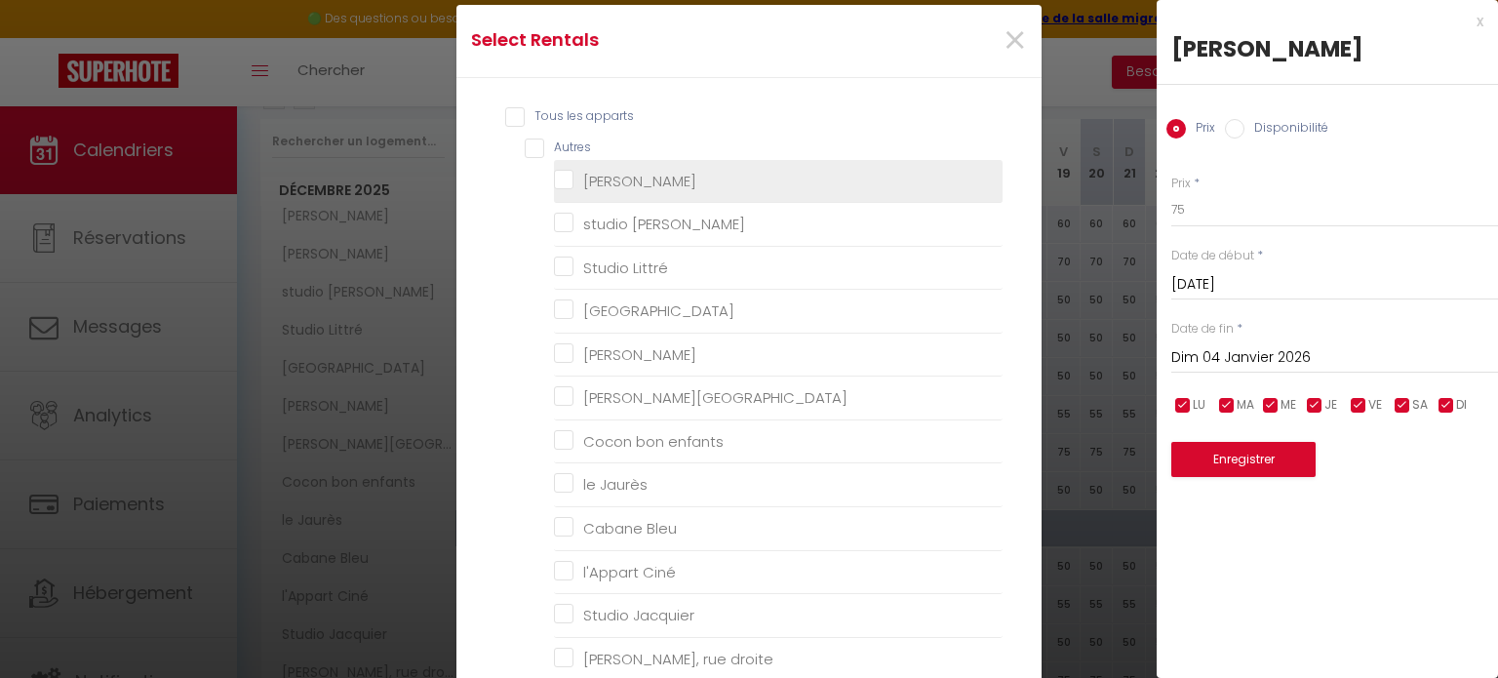
click at [563, 183] on chennebier "[PERSON_NAME]" at bounding box center [778, 181] width 449 height 20
checkbox chennebier "true"
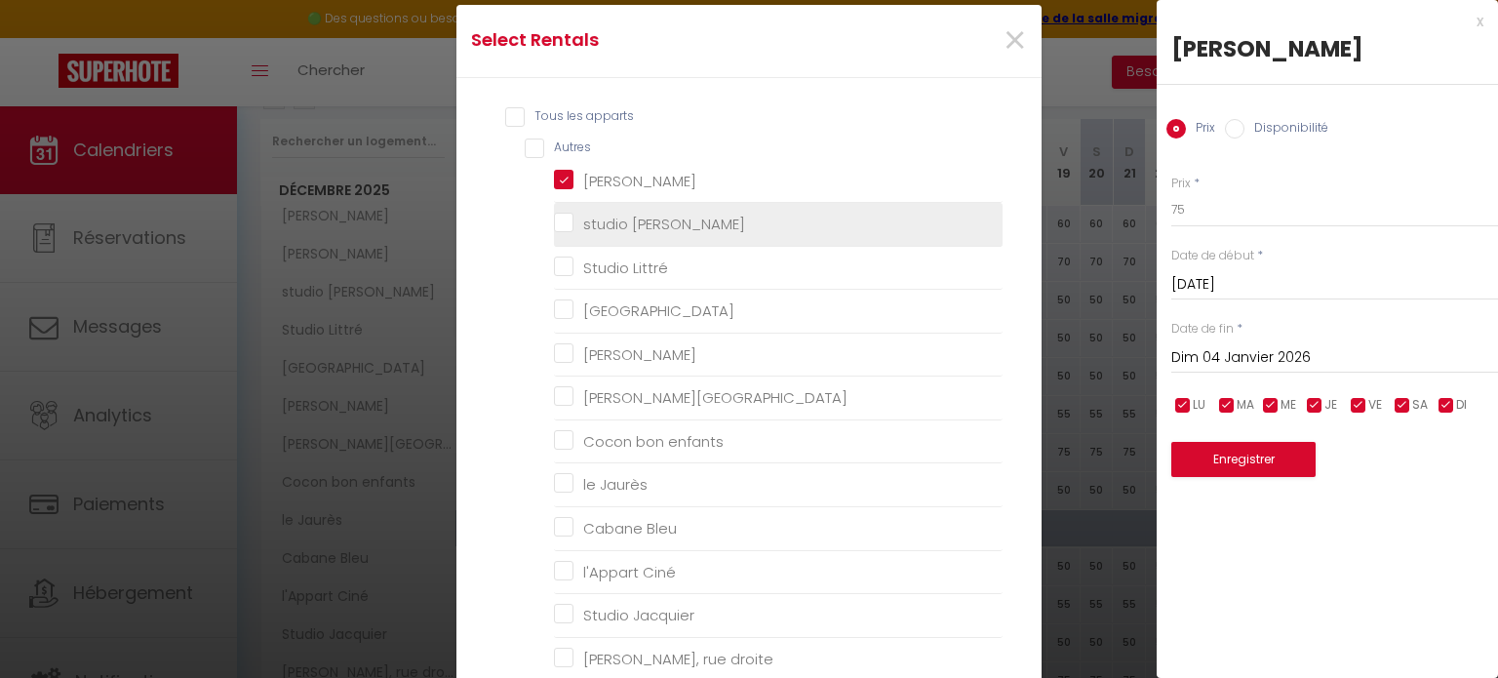
checkbox chennebier "false"
checkbox Littré "false"
checkbox Fossés "false"
checkbox Mistal "false"
checkbox France "false"
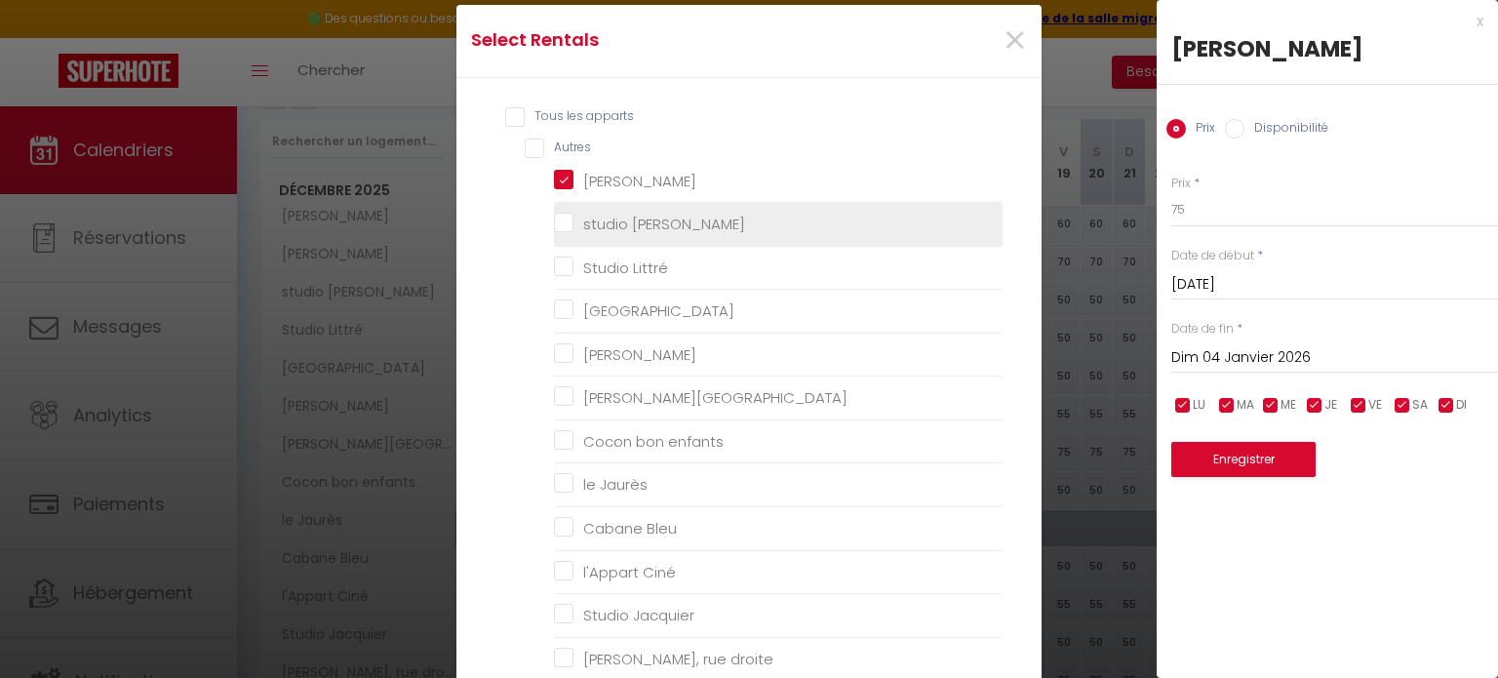
checkbox enfants "false"
checkbox Jaurès "false"
checkbox Bleu "false"
checkbox Ciné "false"
checkbox Jacquier "false"
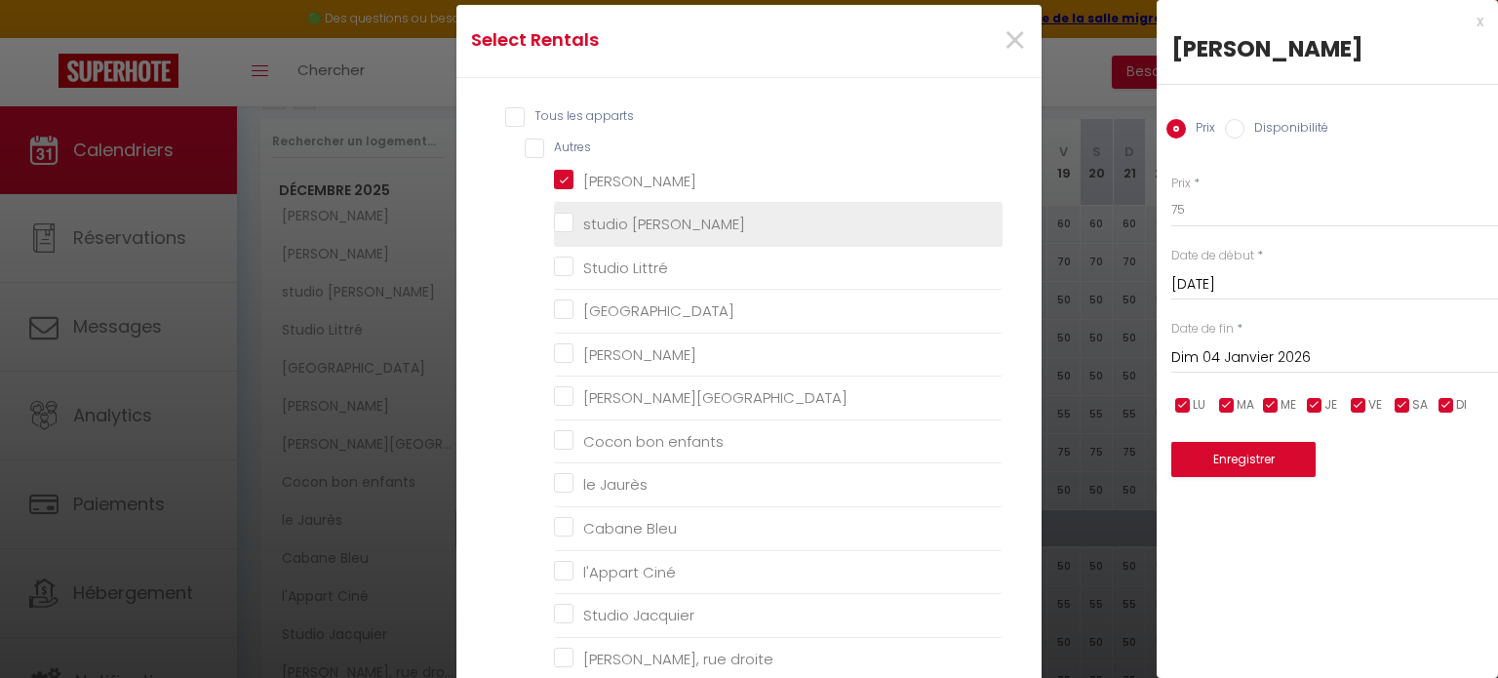
checkbox droite "false"
checkbox input "false"
checkbox Lattre "false"
checkbox input "false"
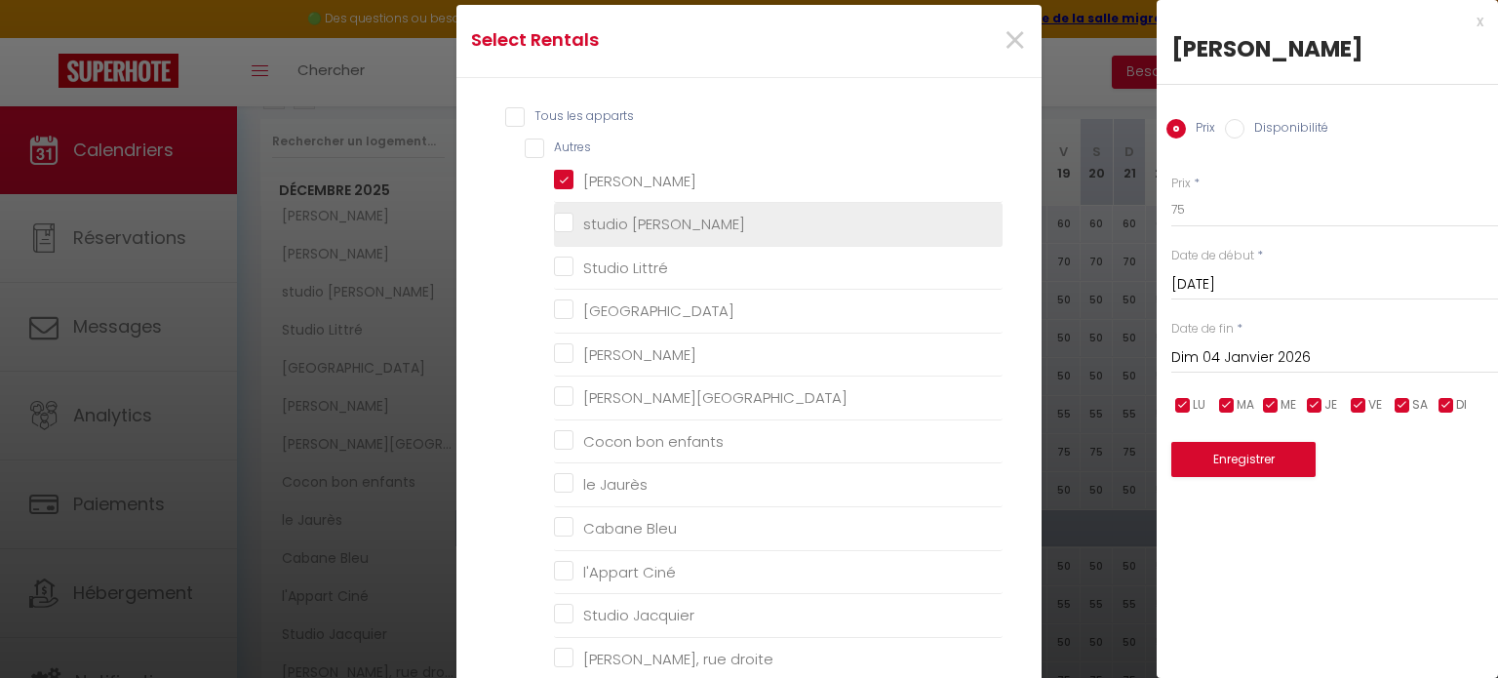
checkbox malleus "false"
checkbox gruissan "false"
checkbox Myrtes "false"
checkbox Camelle "false"
checkbox T3 "false"
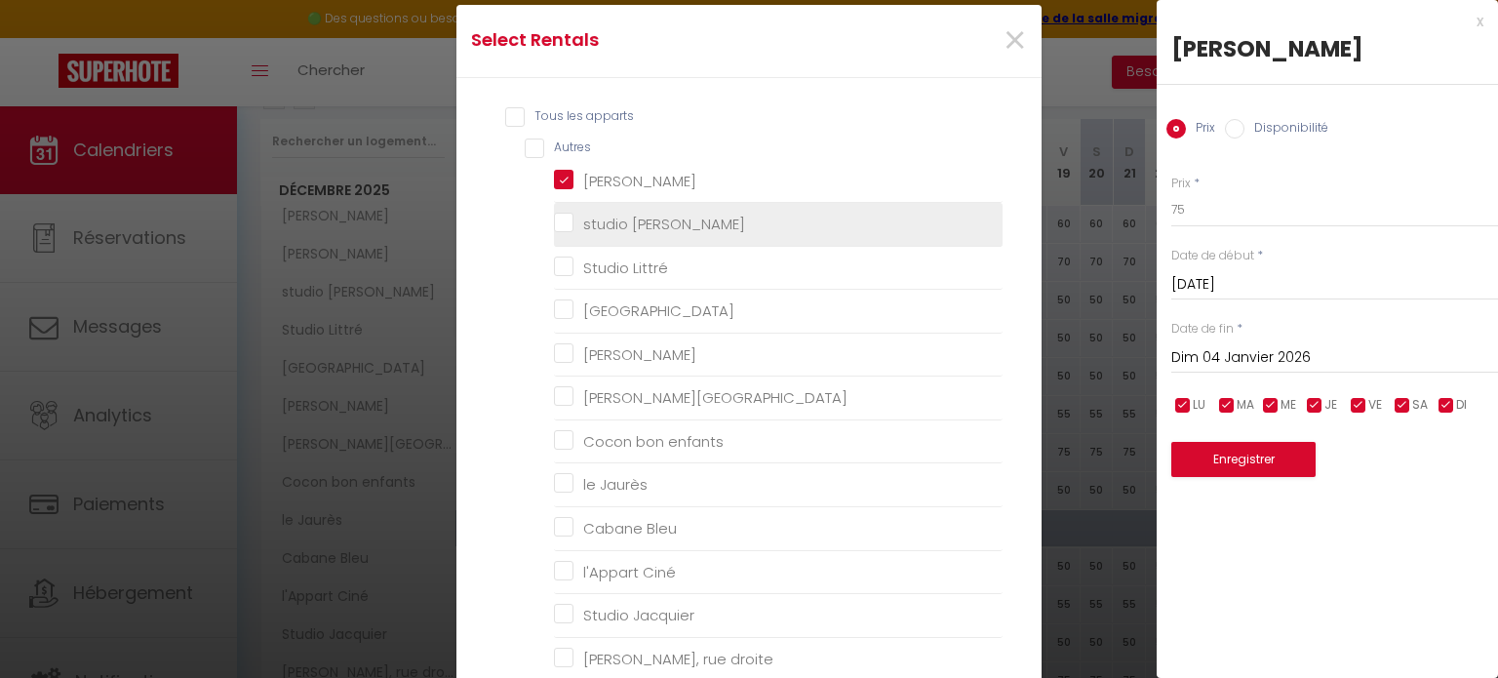
checkbox trenet "false"
checkbox Trenet "false"
checkbox trenet "false"
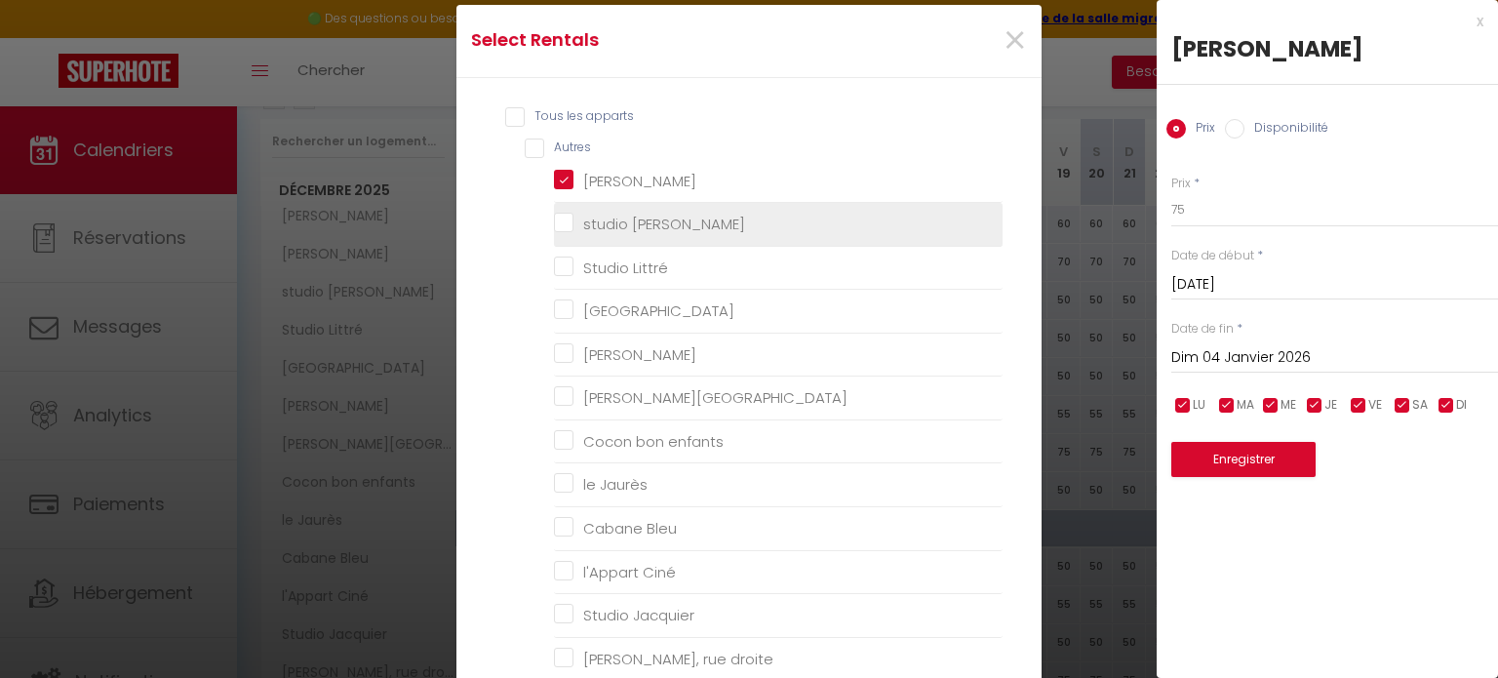
checkbox trenet "false"
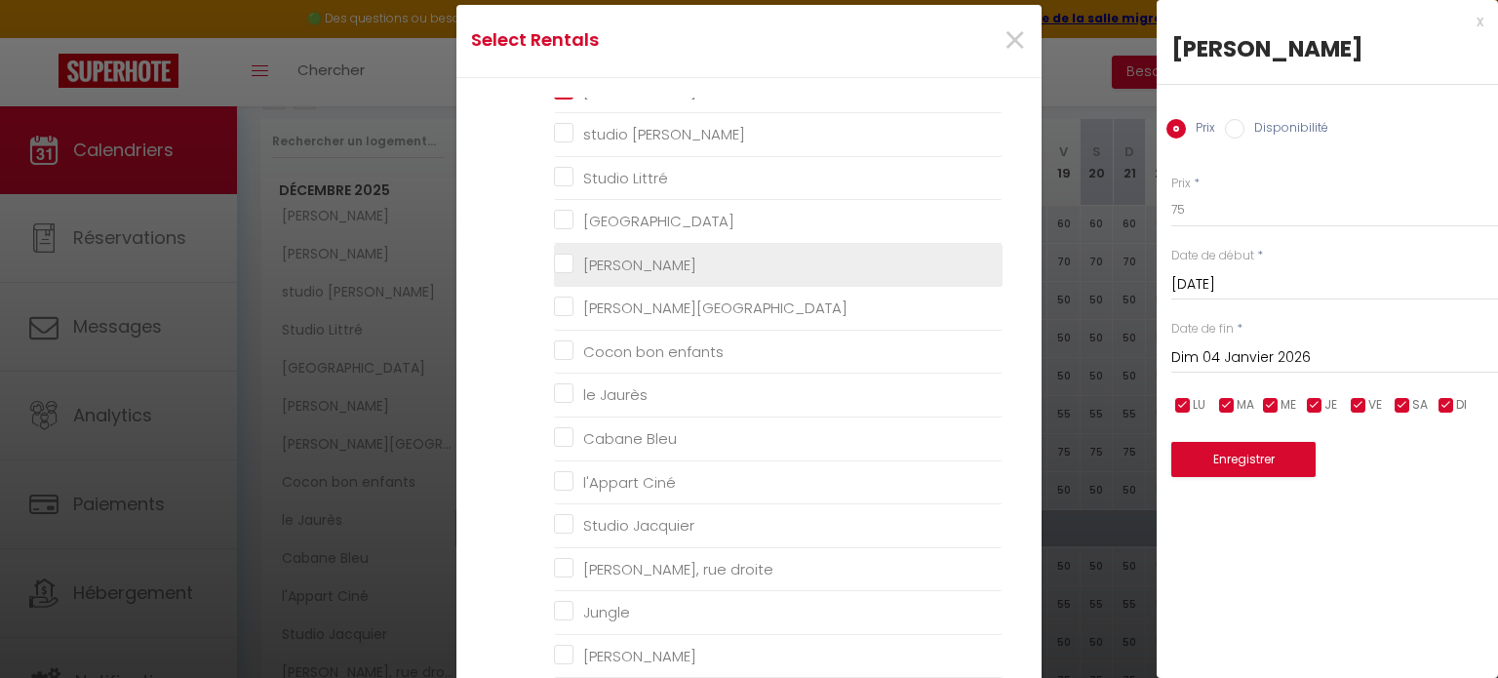
click at [569, 269] on Mistal "[PERSON_NAME]" at bounding box center [778, 265] width 449 height 20
checkbox Mistal "true"
checkbox chennebier "false"
checkbox Littré "false"
checkbox Fossés "false"
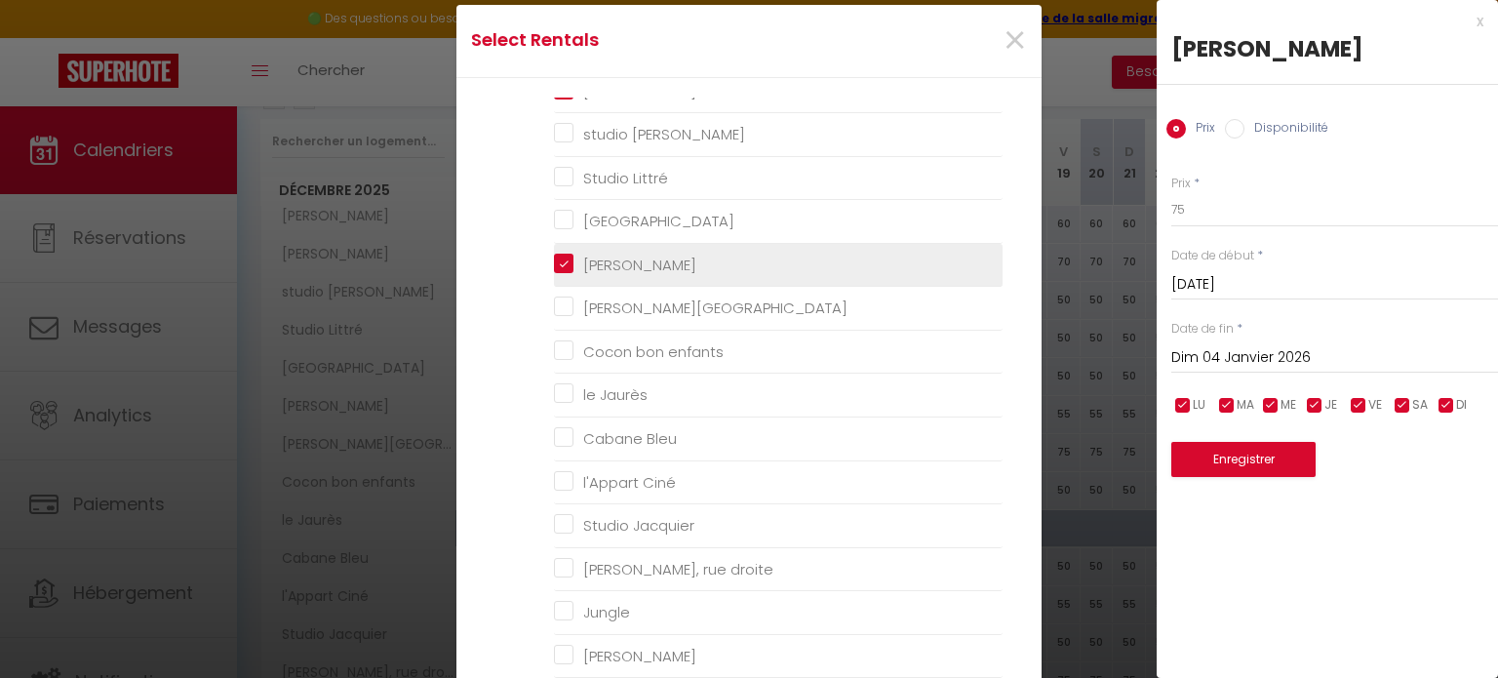
checkbox France "false"
checkbox enfants "false"
checkbox Jaurès "false"
checkbox Bleu "false"
checkbox Ciné "false"
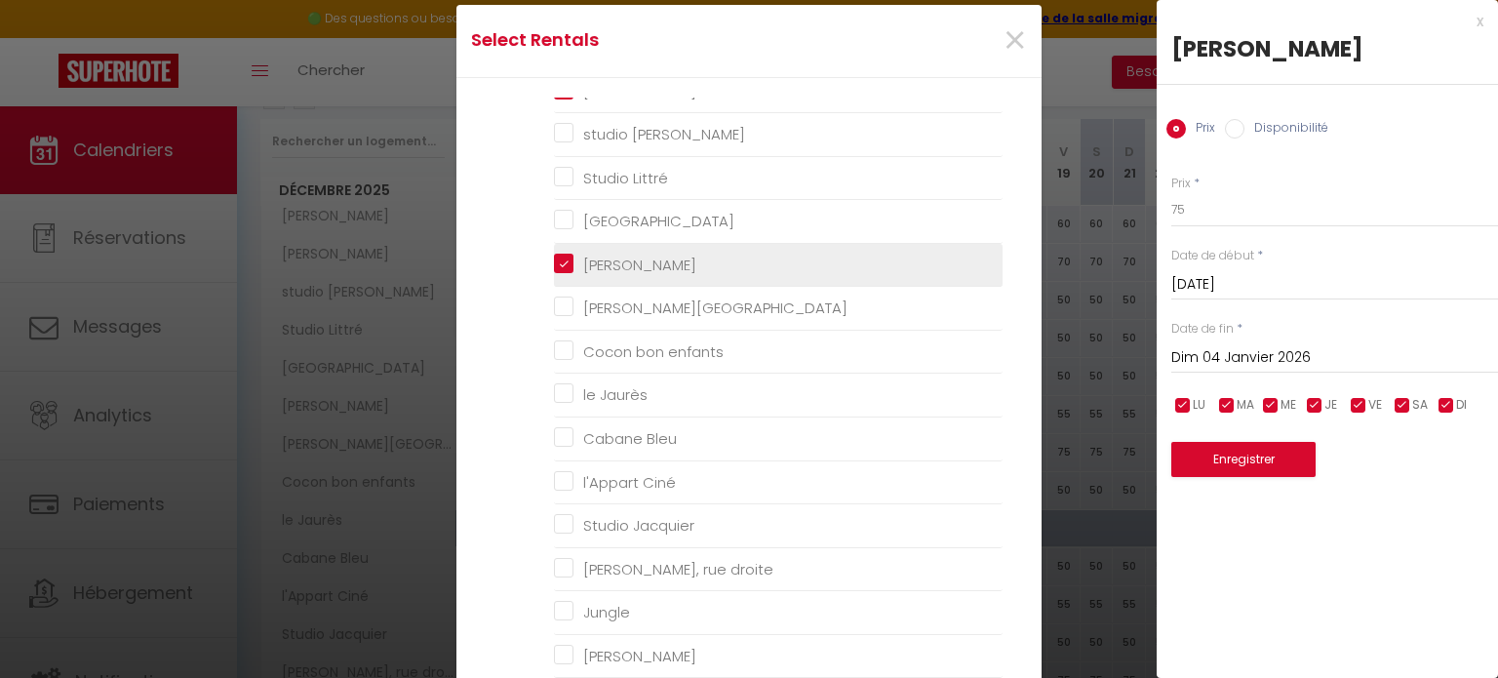
checkbox Jacquier "false"
checkbox droite "false"
checkbox input "false"
checkbox Lattre "false"
checkbox input "false"
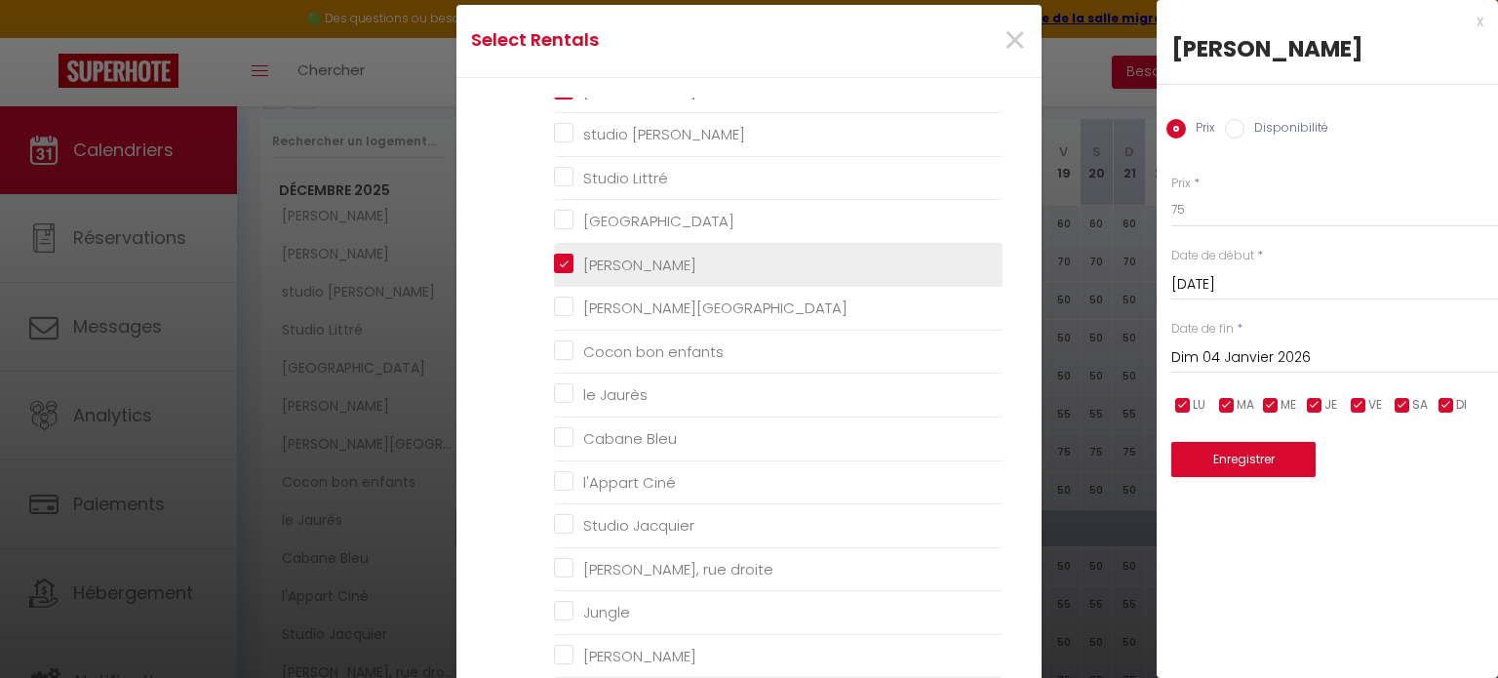
checkbox input "false"
checkbox malleus "false"
checkbox gruissan "false"
checkbox Myrtes "false"
checkbox Camelle "false"
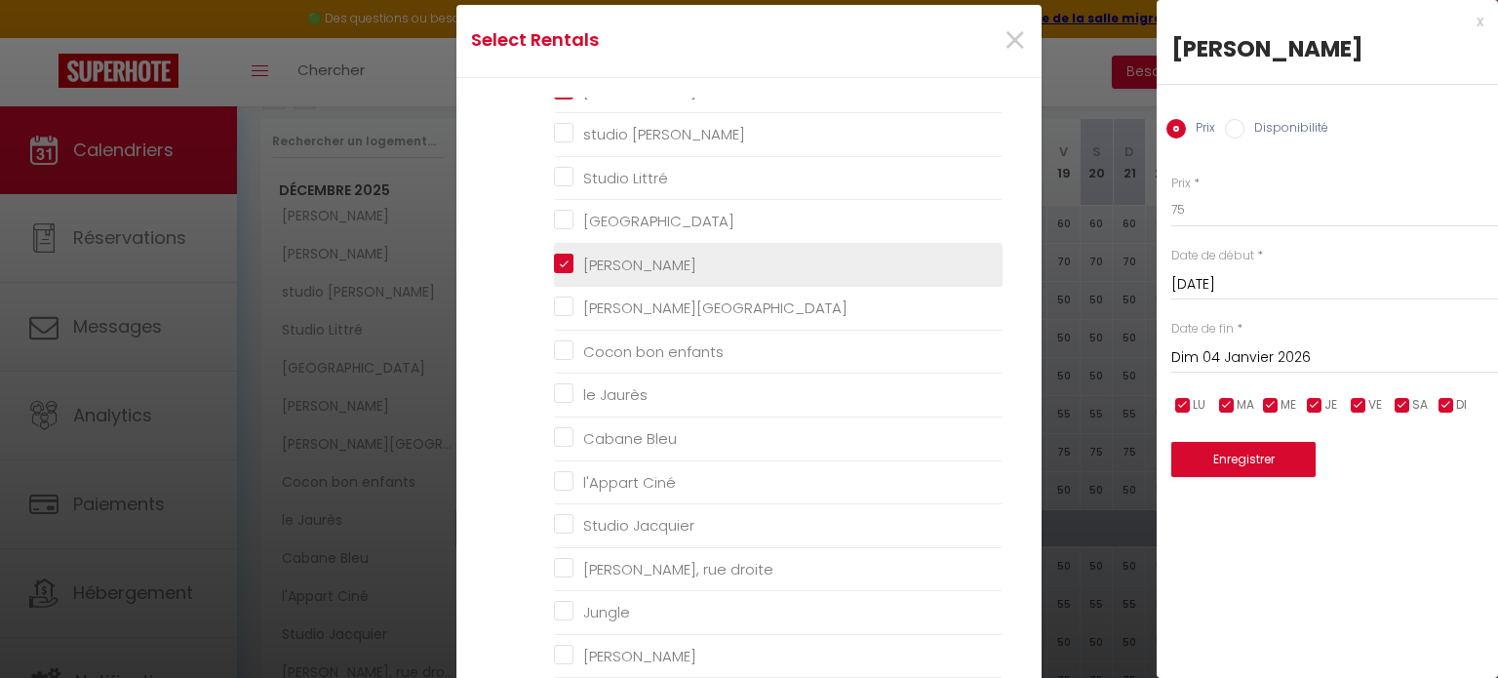
checkbox T3 "false"
checkbox trenet "false"
checkbox Trenet "false"
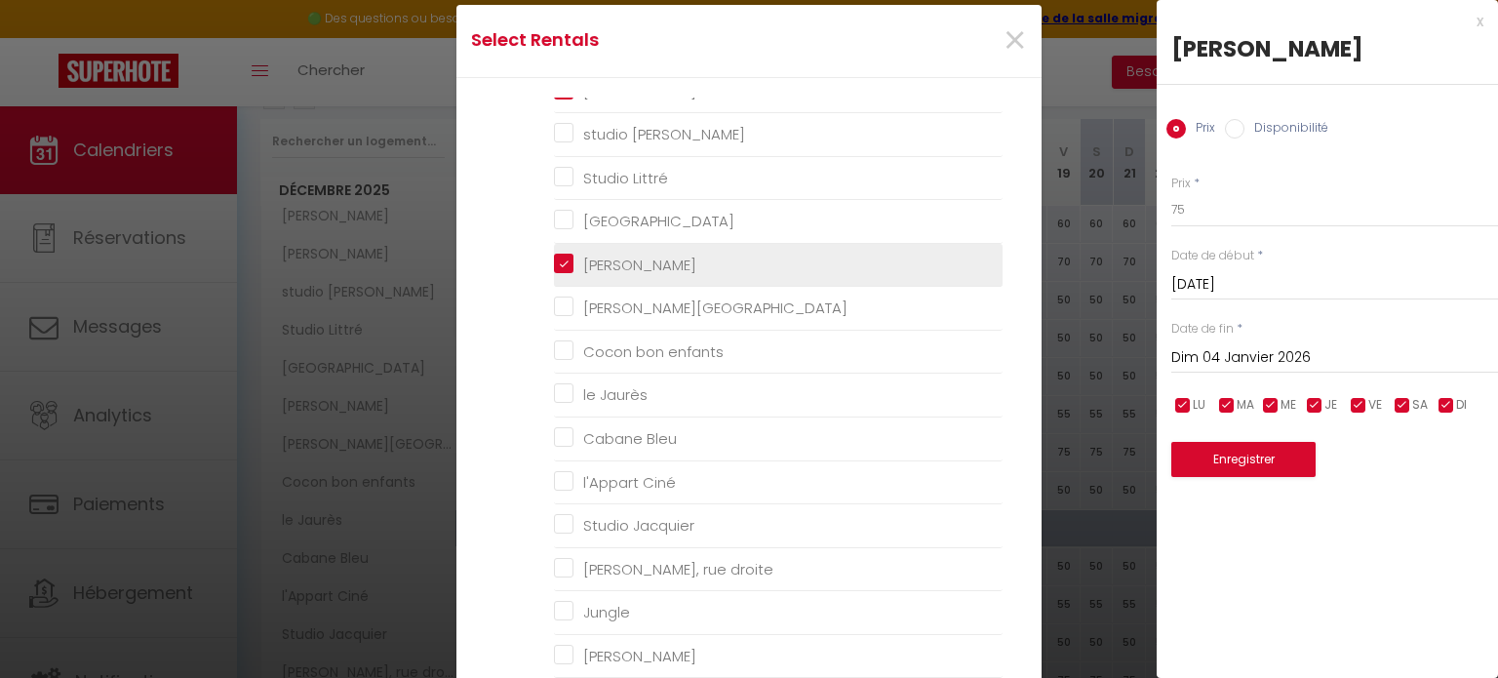
checkbox trenet "false"
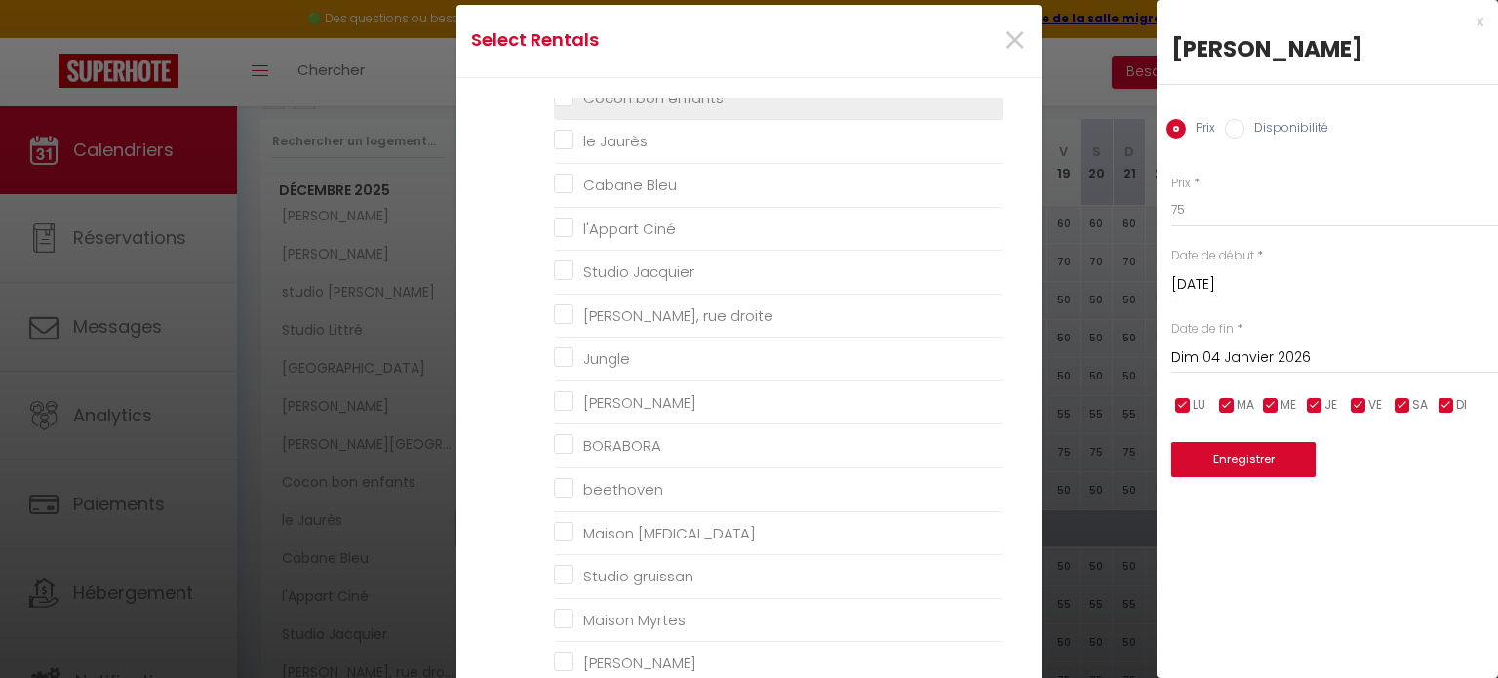
click at [563, 317] on droite "[PERSON_NAME], rue droite" at bounding box center [778, 315] width 449 height 20
checkbox droite "true"
checkbox chennebier "false"
checkbox Littré "false"
checkbox Fossés "false"
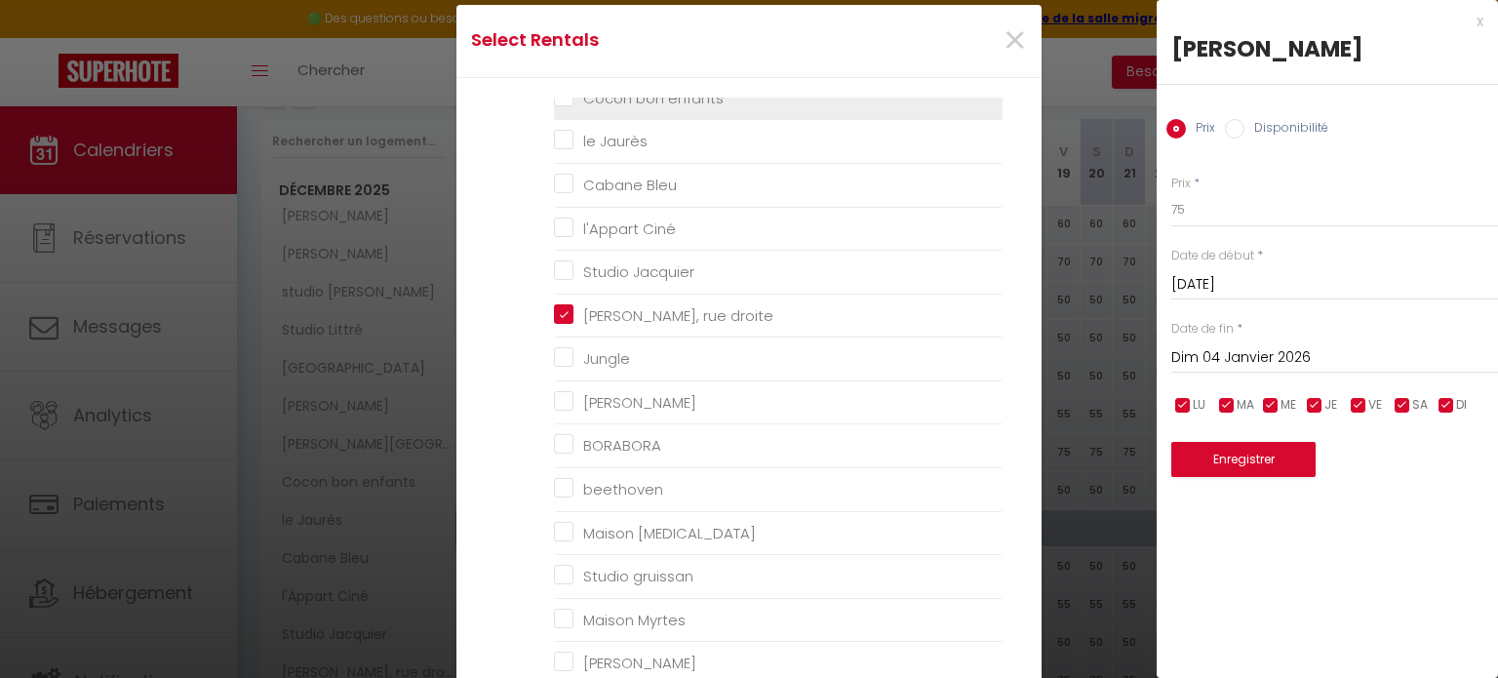
checkbox France "false"
checkbox enfants "false"
checkbox Jaurès "false"
checkbox Bleu "false"
checkbox Ciné "false"
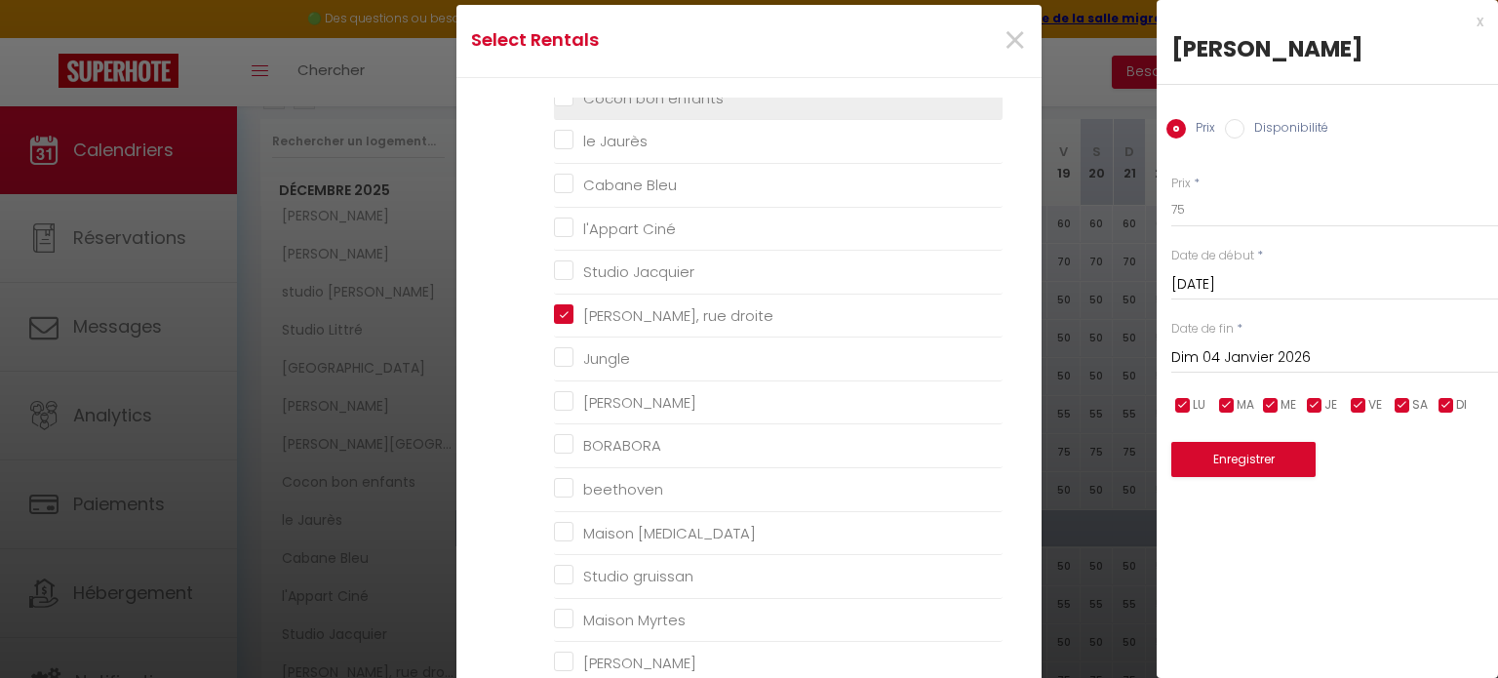
checkbox Jacquier "false"
checkbox input "false"
checkbox Lattre "false"
checkbox input "false"
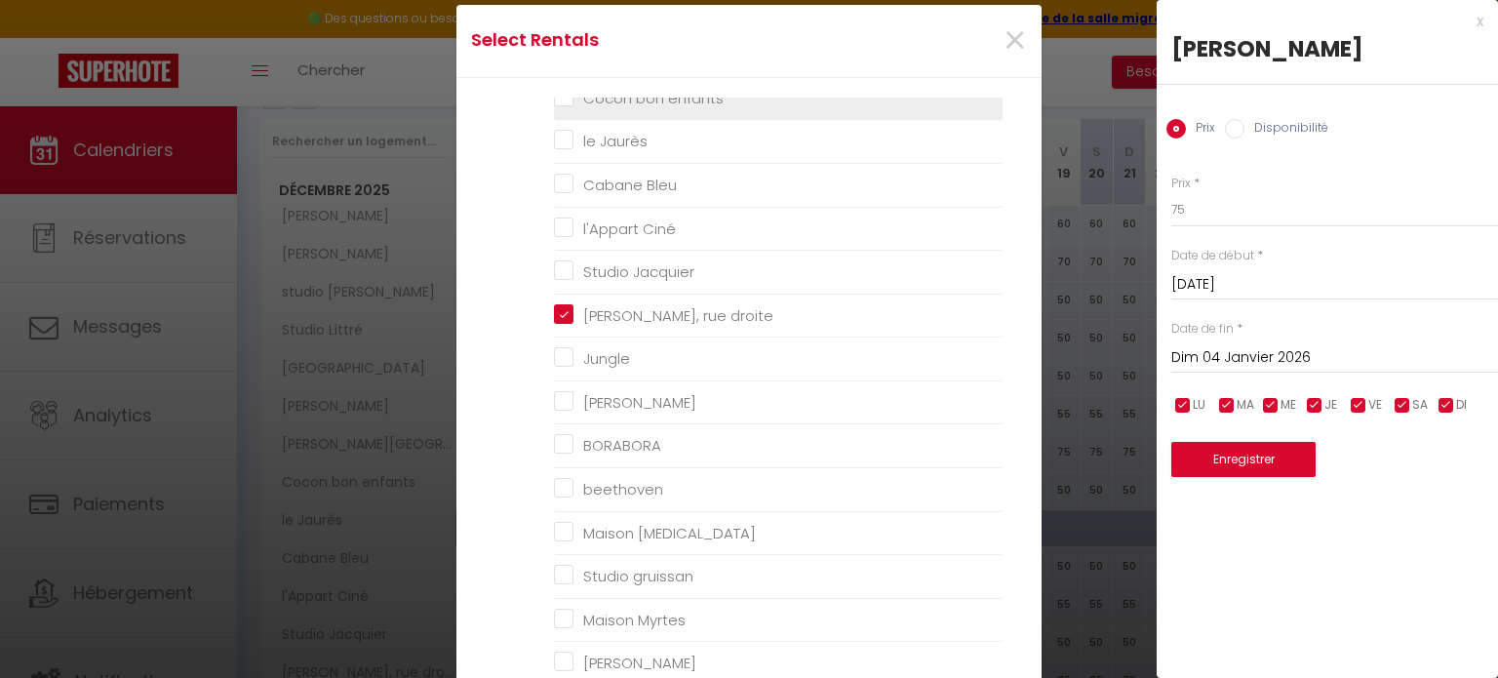
checkbox malleus "false"
checkbox gruissan "false"
checkbox Myrtes "false"
checkbox Camelle "false"
checkbox T3 "false"
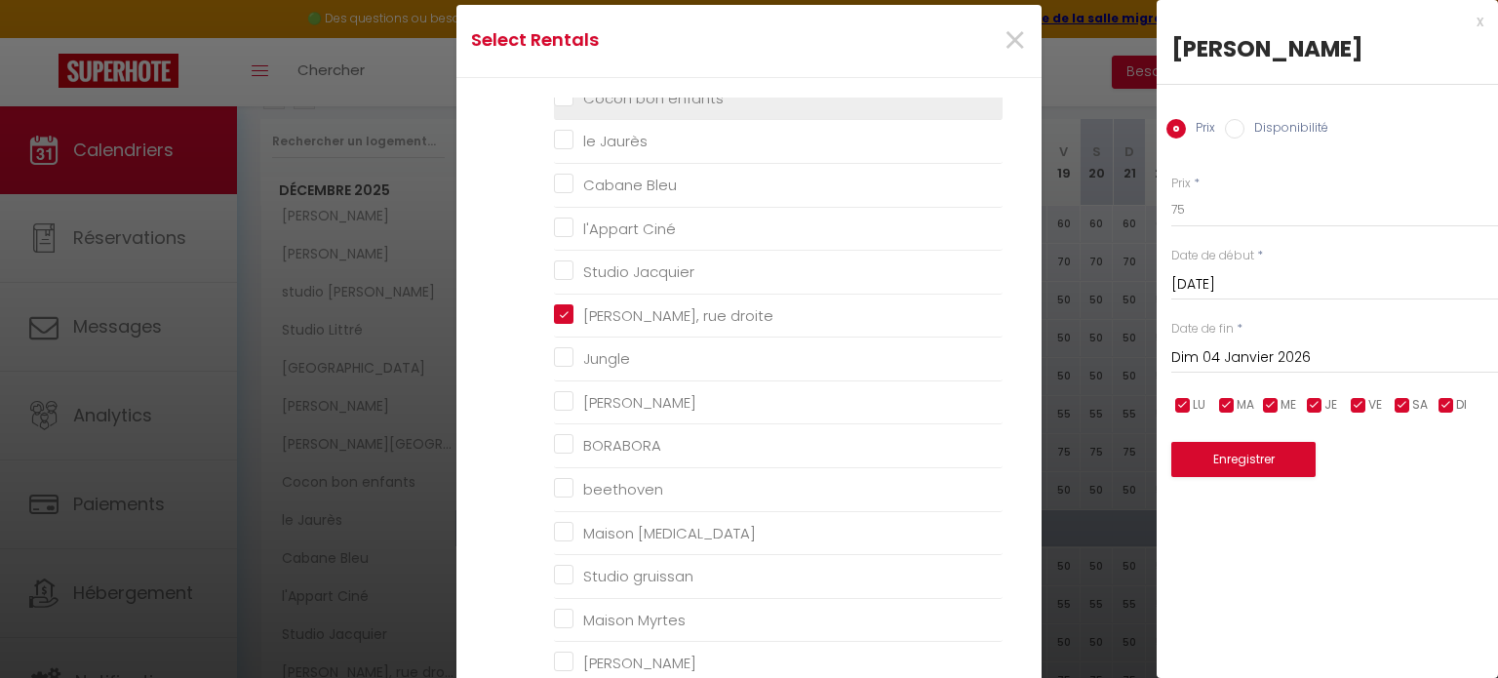
checkbox trenet "false"
checkbox Trenet "false"
checkbox trenet "false"
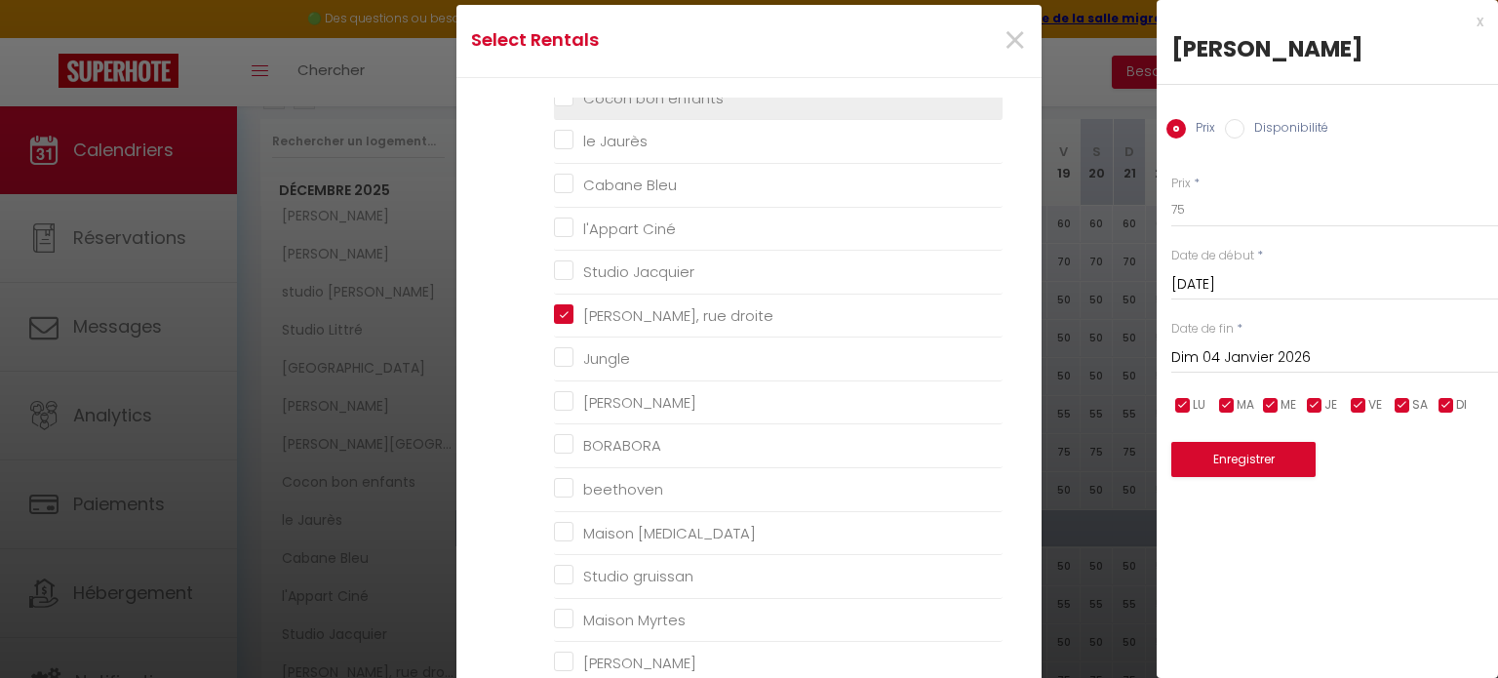
checkbox trenet "false"
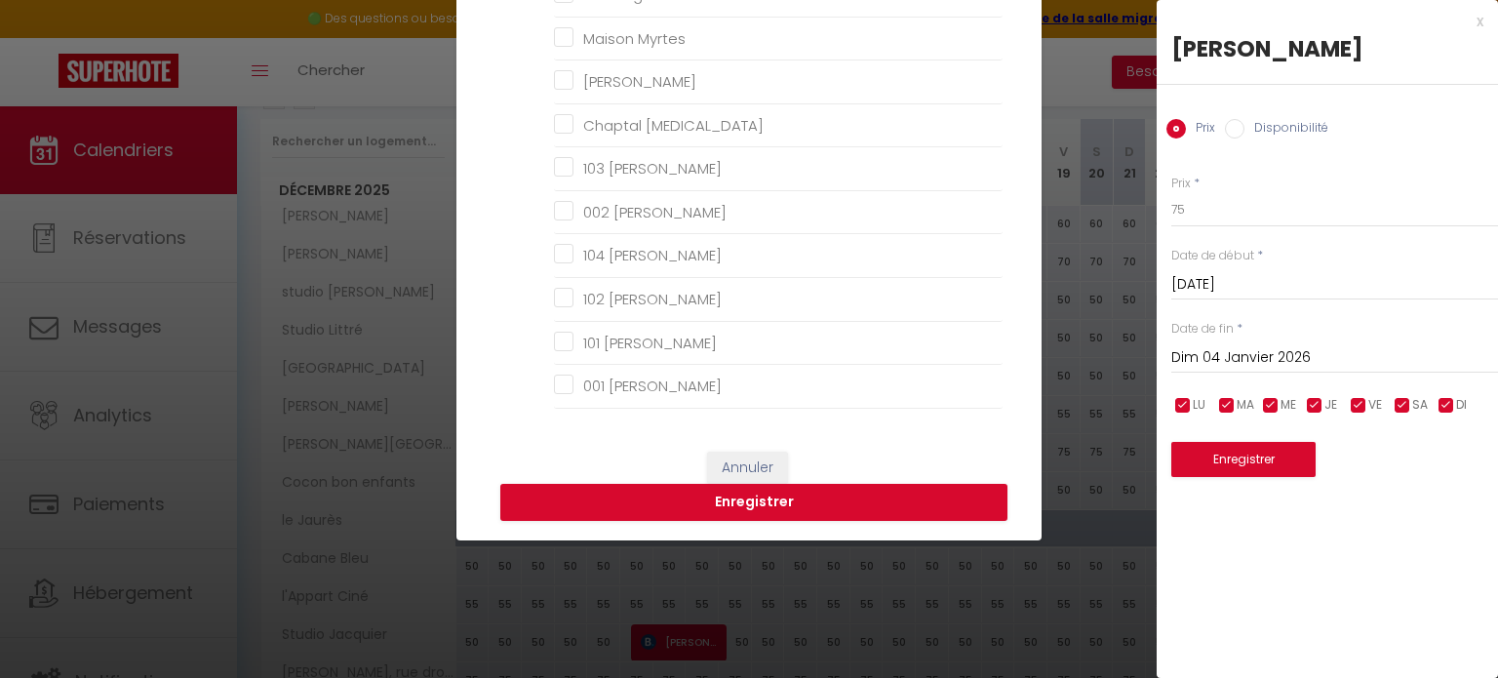
scroll to position [277, 0]
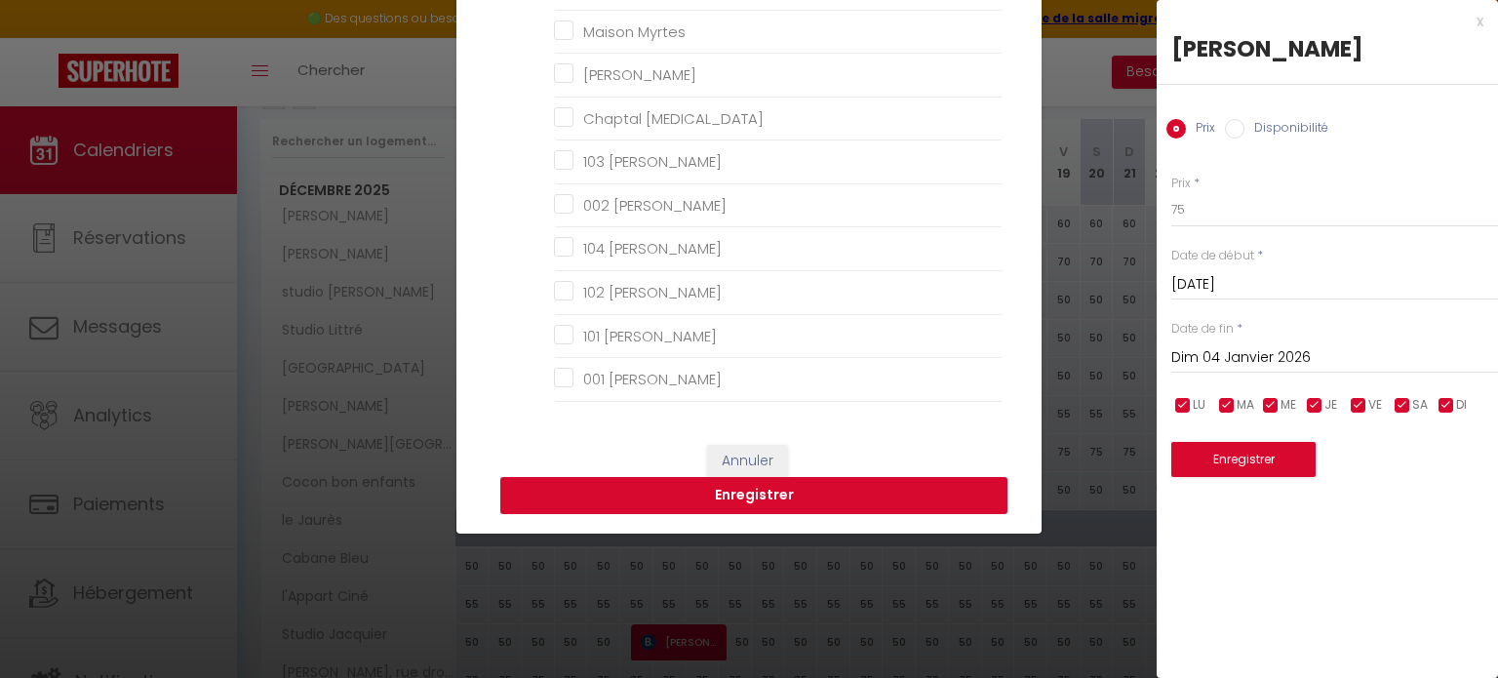
click at [597, 484] on button "Enregistrer" at bounding box center [753, 495] width 507 height 37
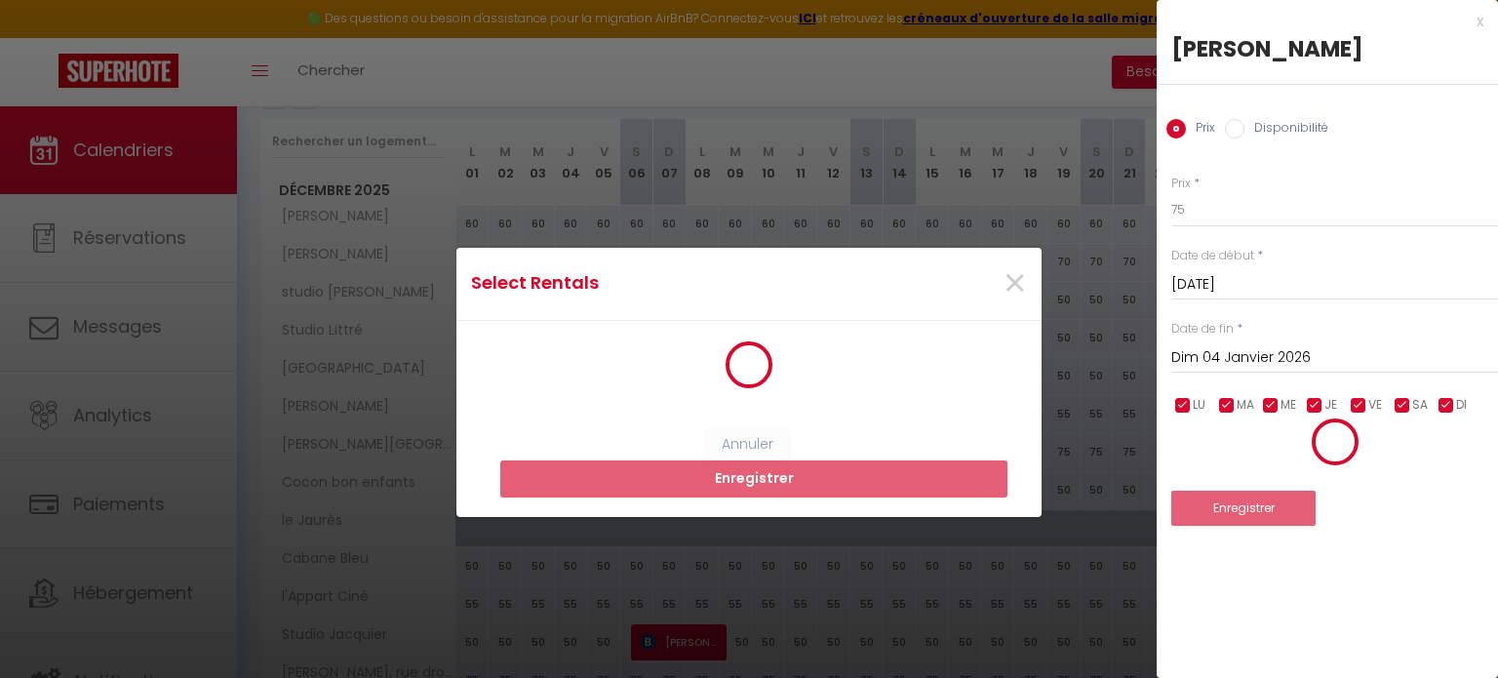
scroll to position [0, 0]
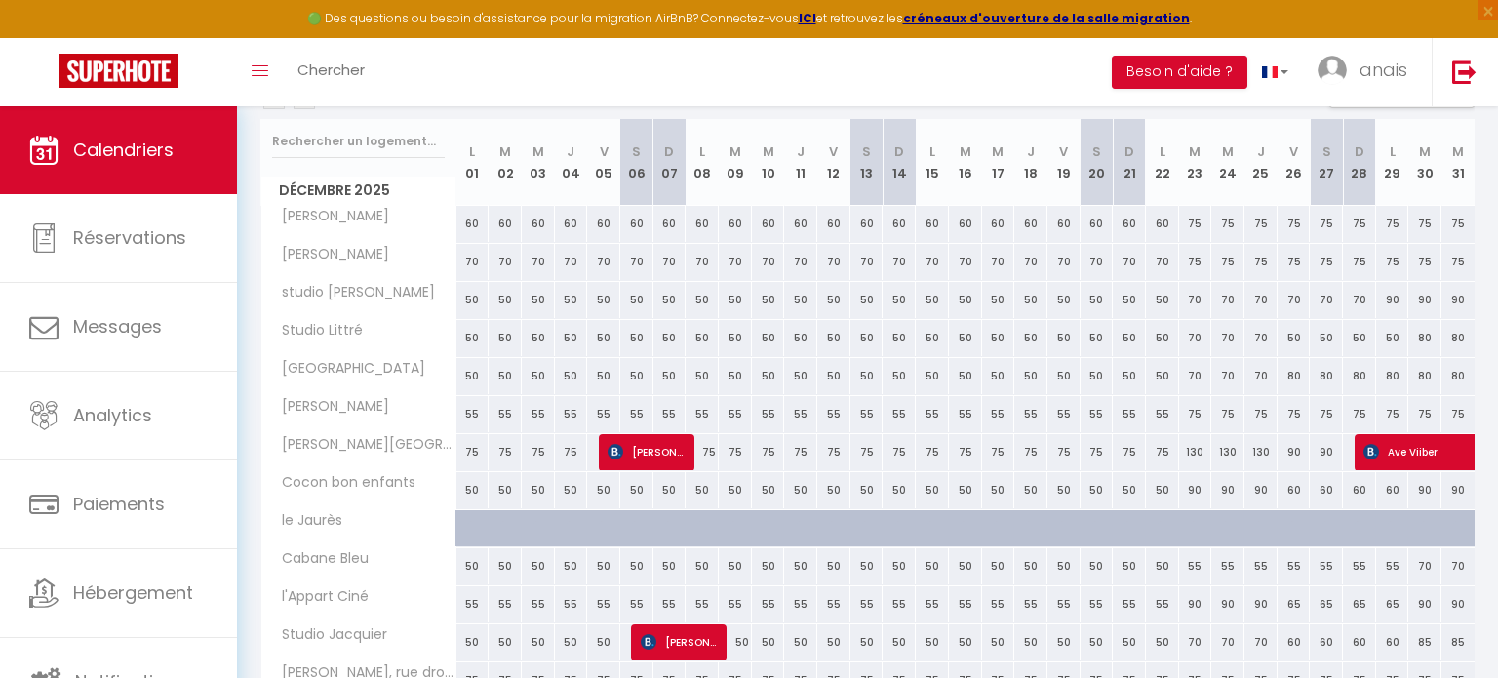
click at [1191, 452] on div "130" at bounding box center [1195, 452] width 33 height 36
type input "130"
type input "[DATE] Décembre 2025"
type input "Mer 24 Décembre 2025"
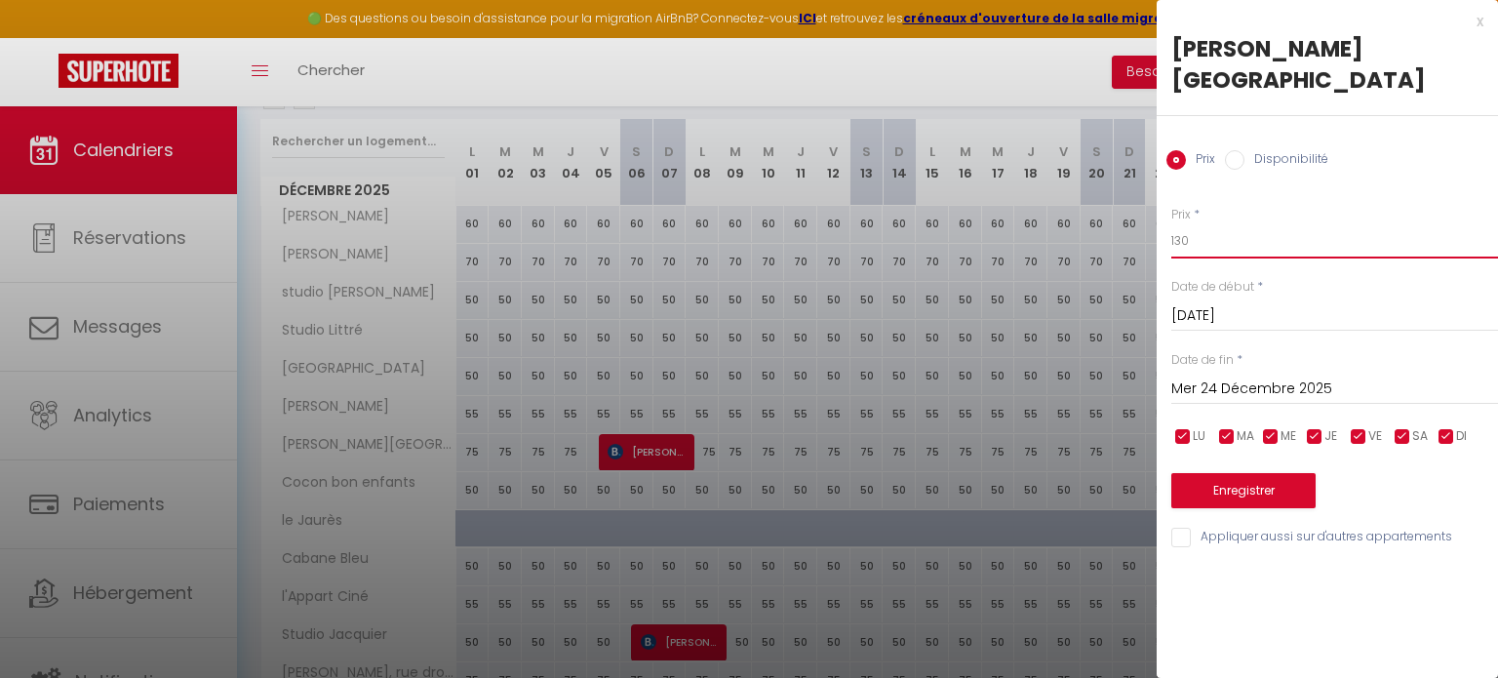
click at [1203, 223] on input "130" at bounding box center [1334, 240] width 327 height 35
type input "1"
type input "90"
click at [1213, 376] on input "Mer 24 Décembre 2025" at bounding box center [1334, 388] width 327 height 25
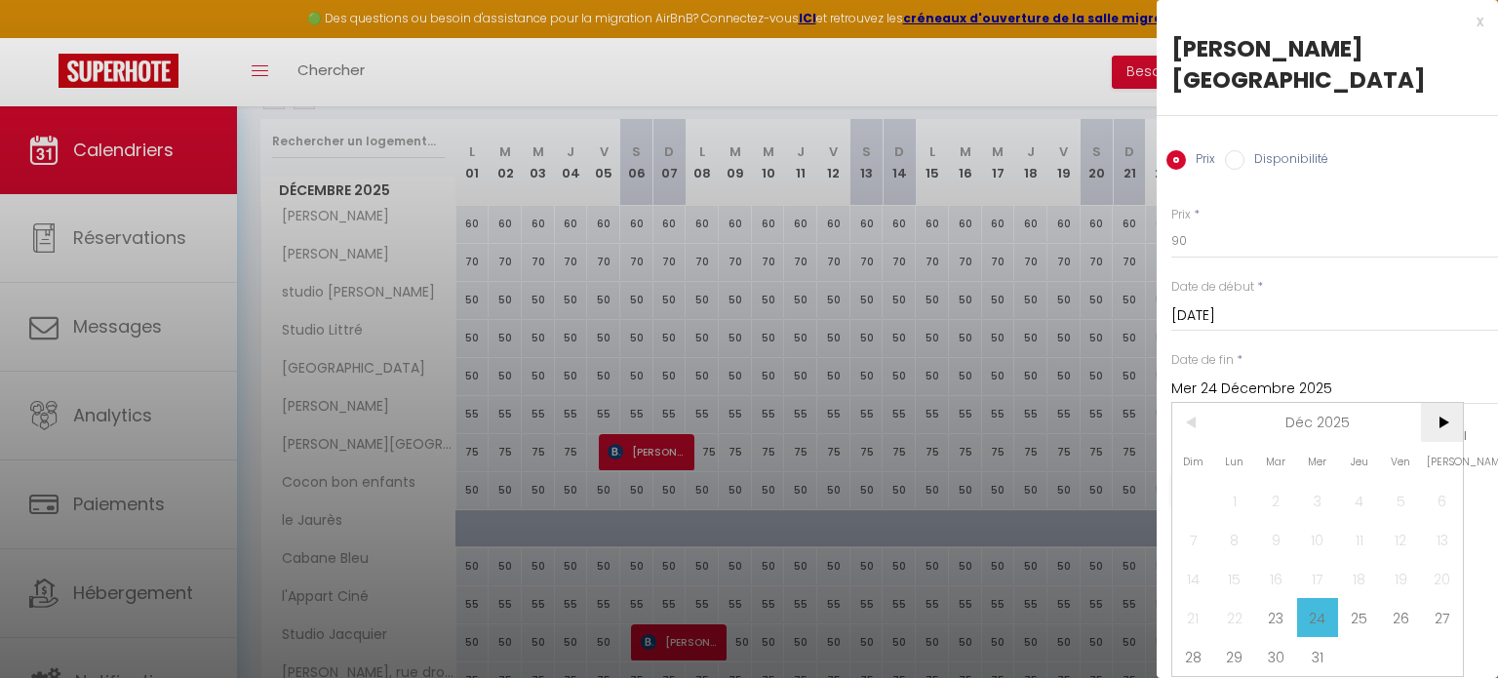
click at [1434, 403] on span ">" at bounding box center [1442, 422] width 42 height 39
click at [1191, 520] on span "4" at bounding box center [1193, 539] width 42 height 39
type input "Dim 04 Janvier 2026"
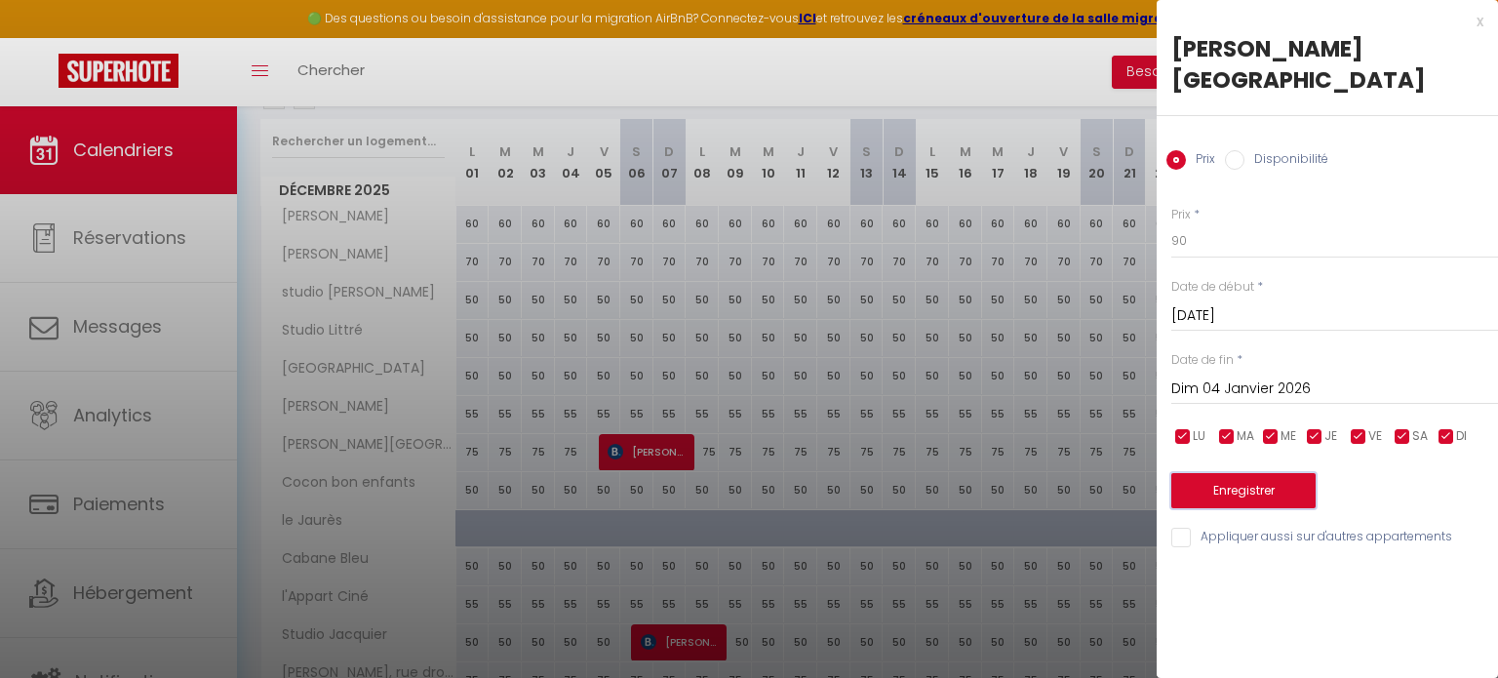
click at [1210, 473] on button "Enregistrer" at bounding box center [1243, 490] width 144 height 35
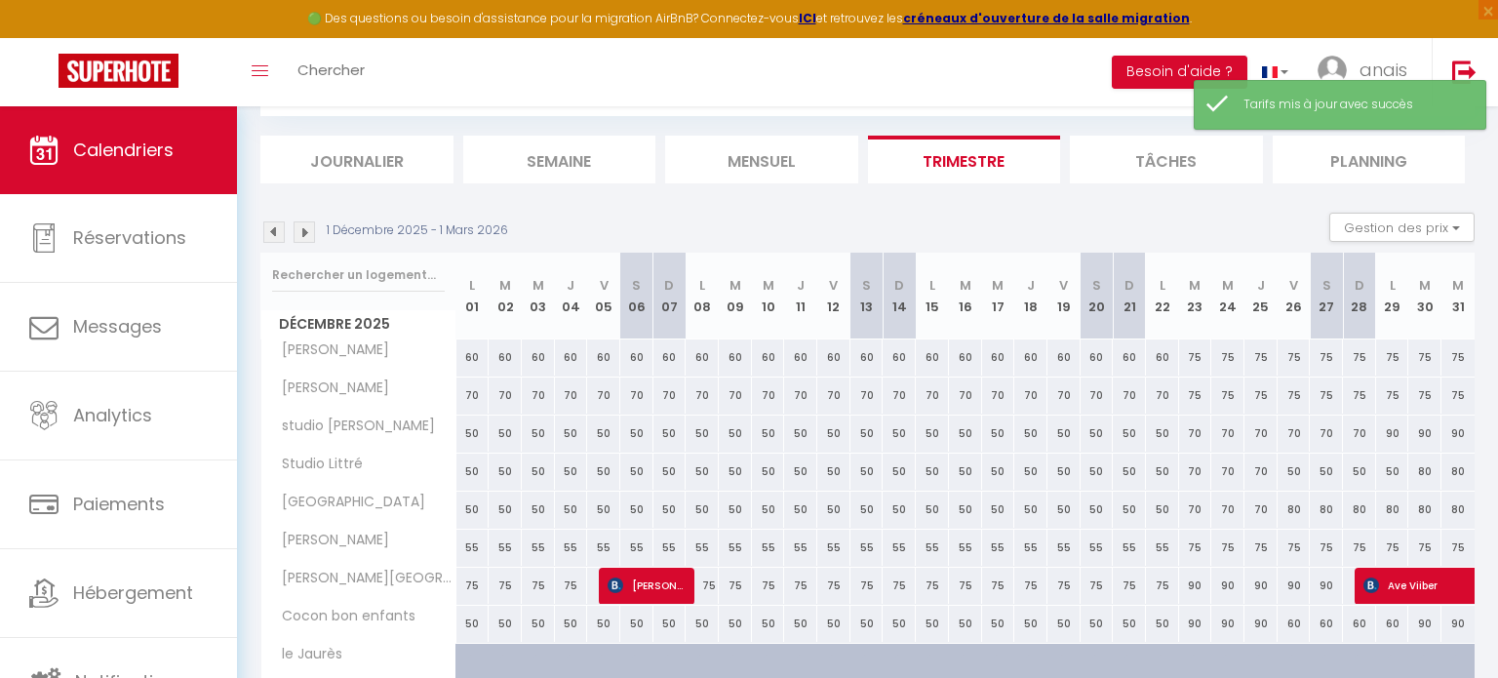
scroll to position [239, 0]
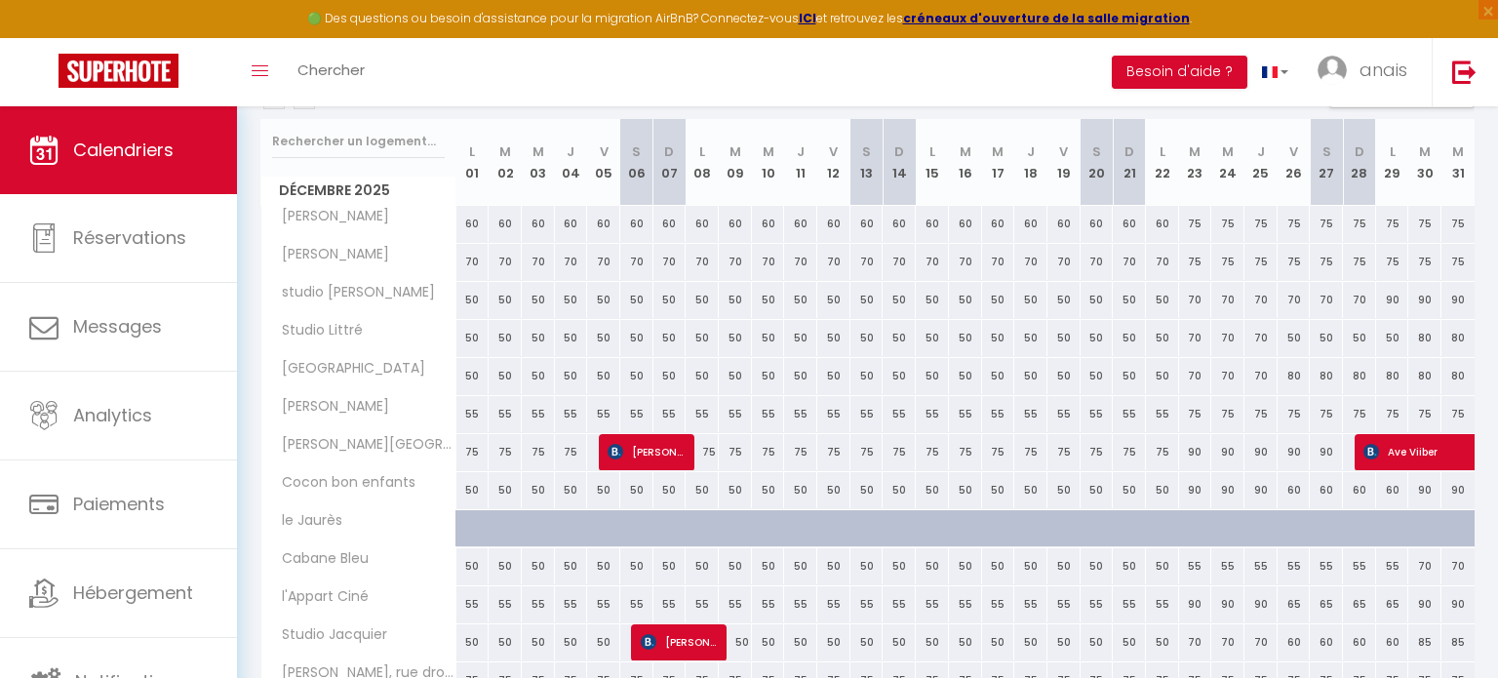
click at [1194, 298] on div "70" at bounding box center [1195, 300] width 33 height 36
type input "70"
type input "[DATE] Décembre 2025"
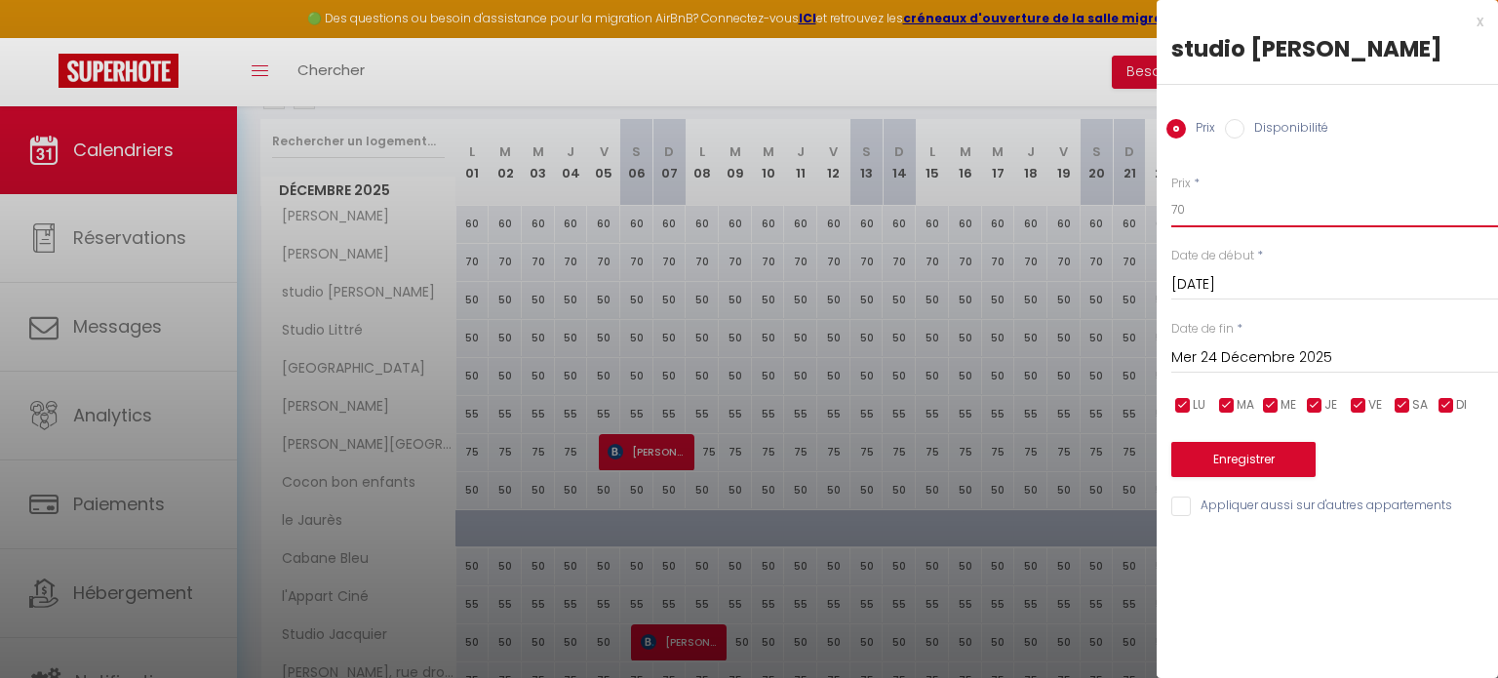
click at [1222, 214] on input "70" at bounding box center [1334, 209] width 327 height 35
click at [1236, 358] on input "Mer 24 Décembre 2025" at bounding box center [1334, 357] width 327 height 25
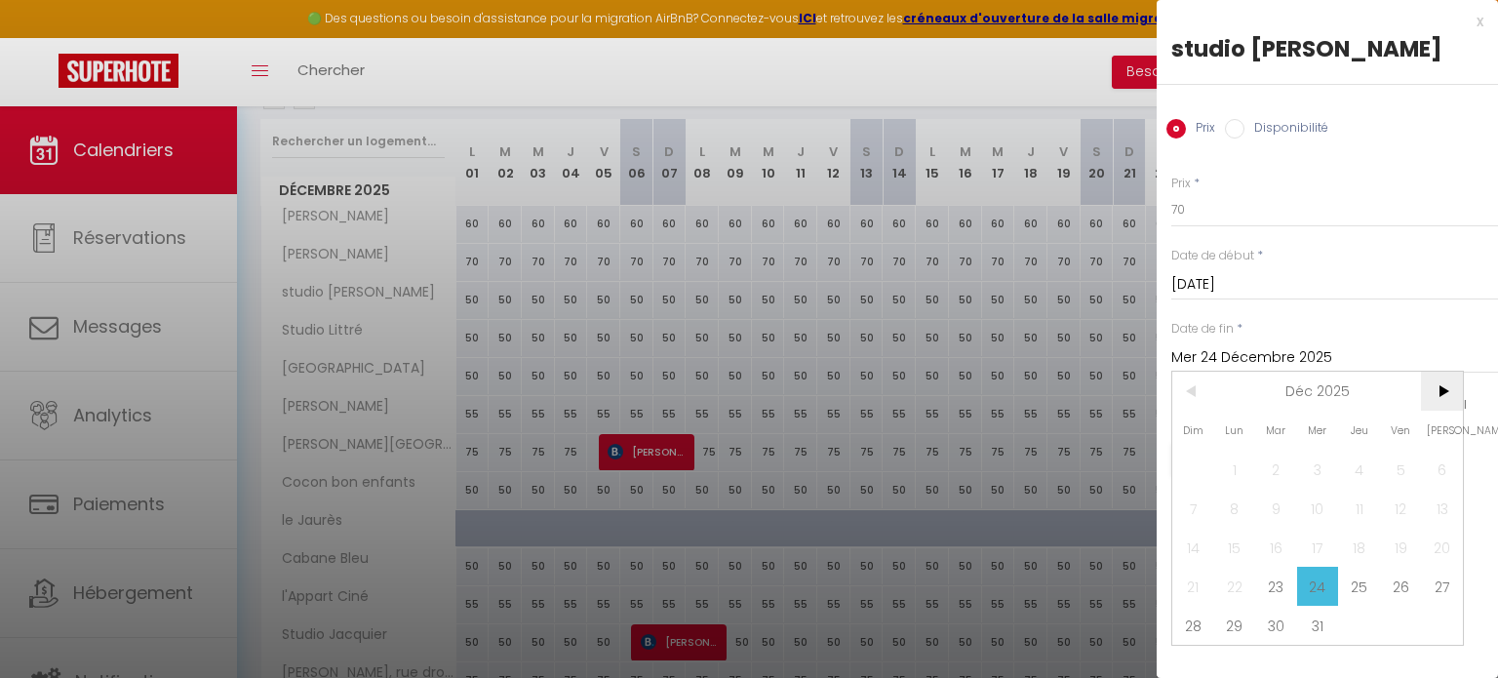
click at [1455, 393] on span ">" at bounding box center [1442, 390] width 42 height 39
drag, startPoint x: 1218, startPoint y: 507, endPoint x: 1196, endPoint y: 507, distance: 21.5
click at [1217, 507] on span "5" at bounding box center [1235, 507] width 42 height 39
type input "Lun 05 Janvier 2026"
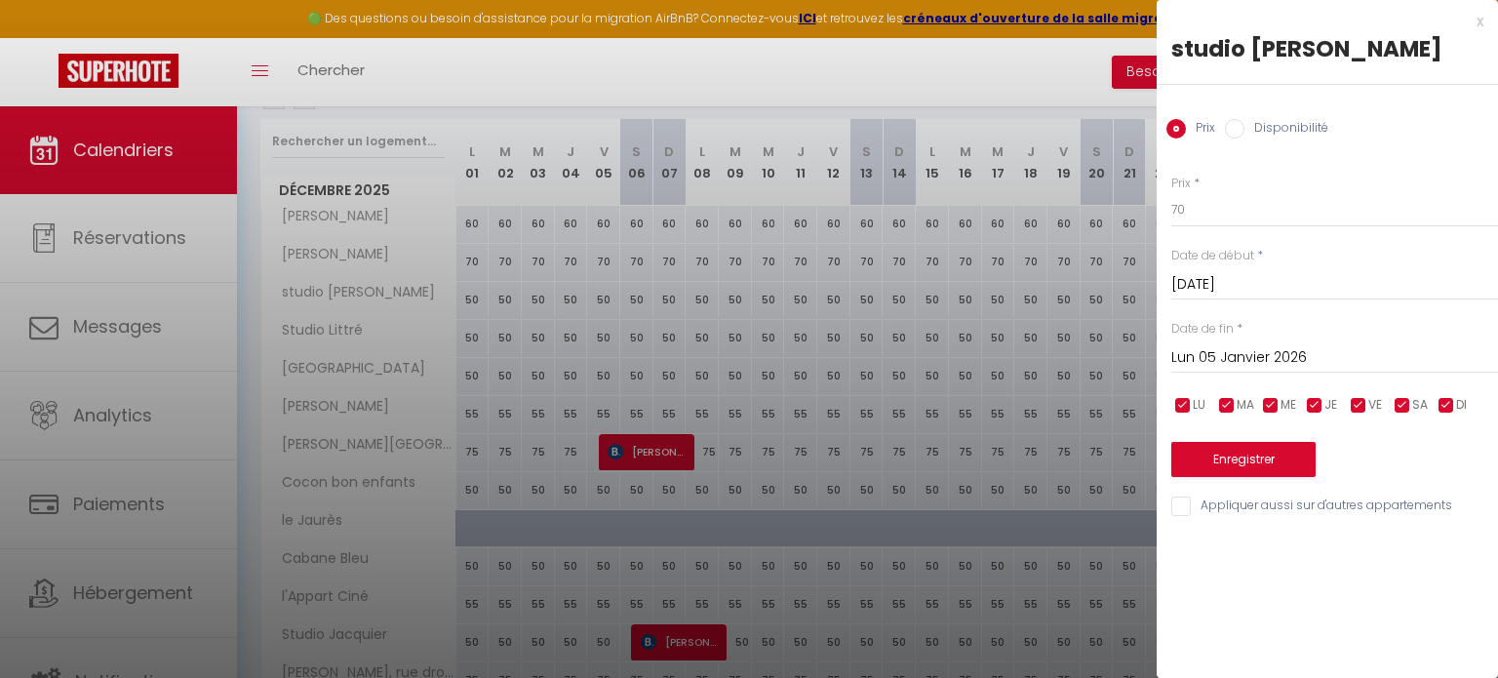
click at [1181, 507] on input "Appliquer aussi sur d'autres appartements" at bounding box center [1334, 506] width 327 height 20
click at [1211, 461] on button "Enregistrer" at bounding box center [1243, 459] width 144 height 35
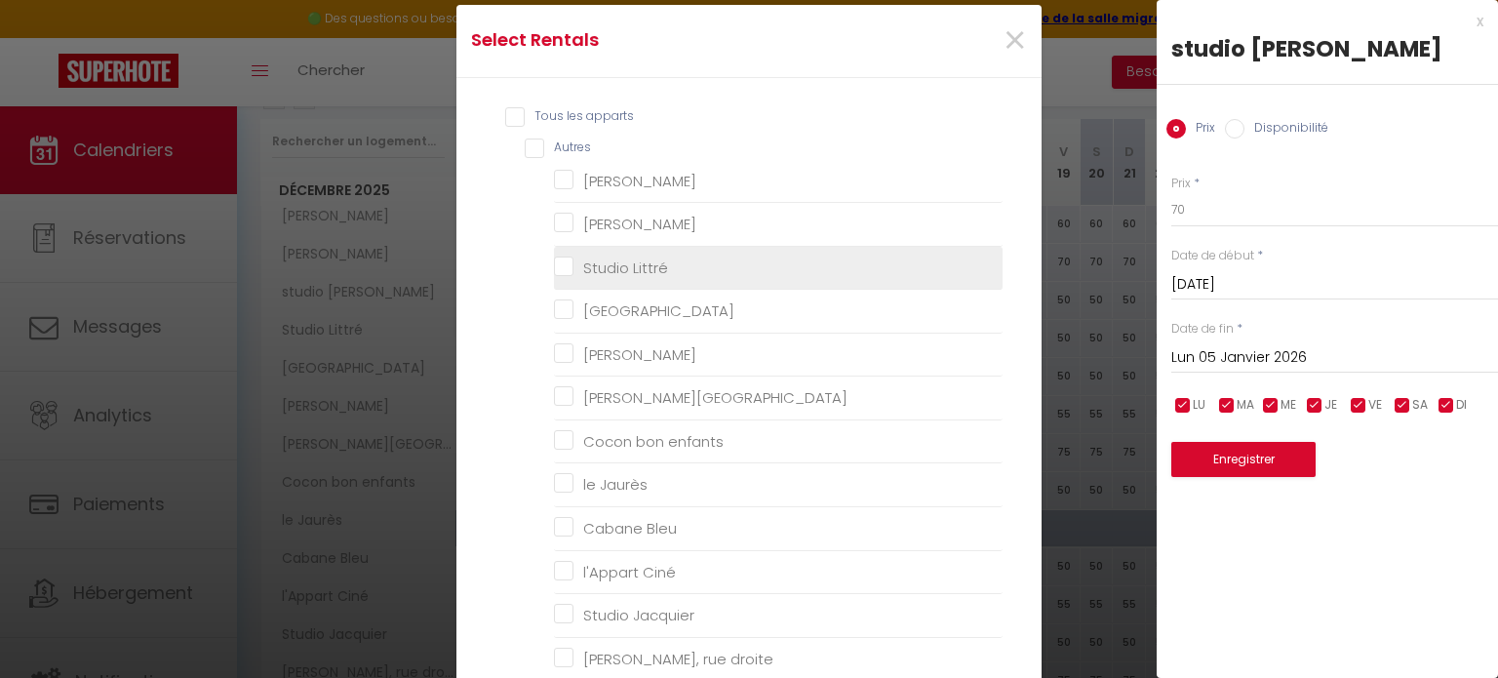
click at [564, 272] on Littré "Studio Littré" at bounding box center [778, 267] width 449 height 20
checkbox Littré "true"
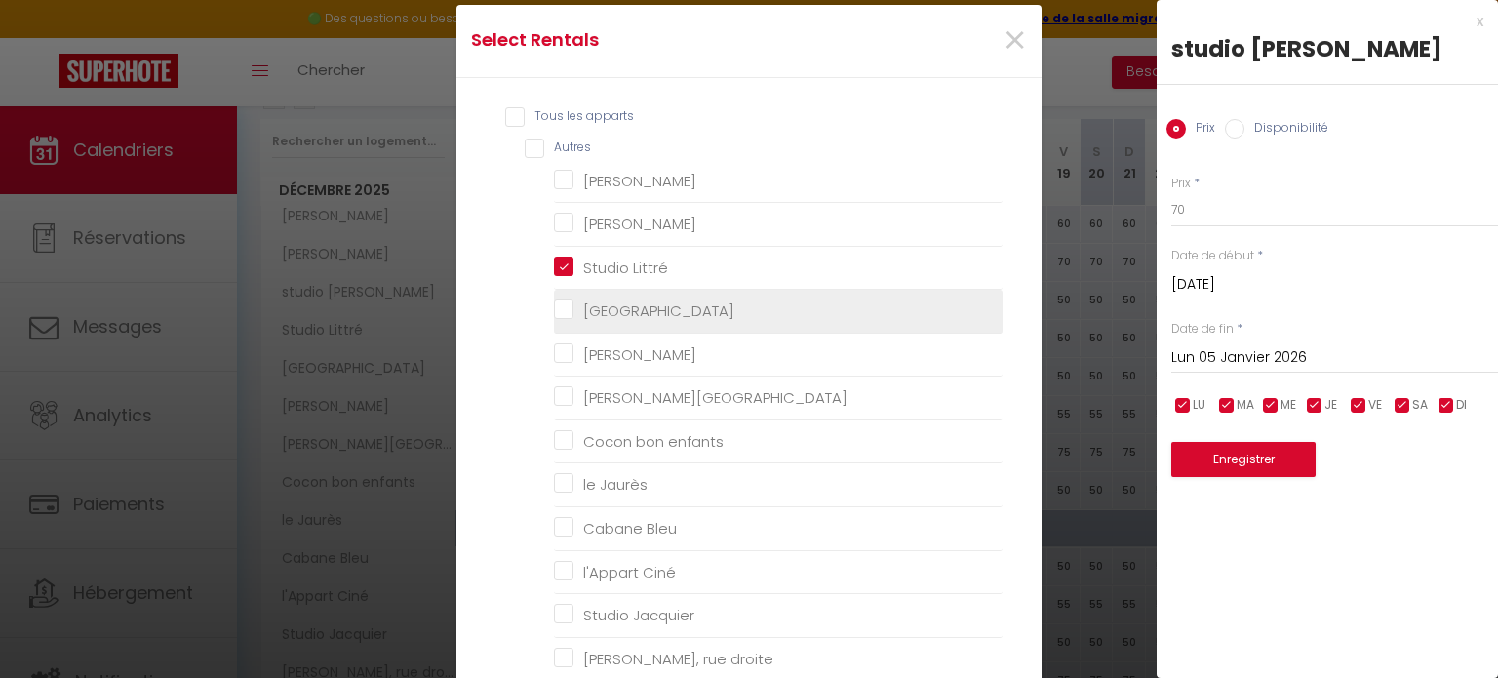
checkbox Camp "false"
checkbox chennebier "false"
checkbox Fossés "false"
checkbox Mistal "false"
checkbox France "false"
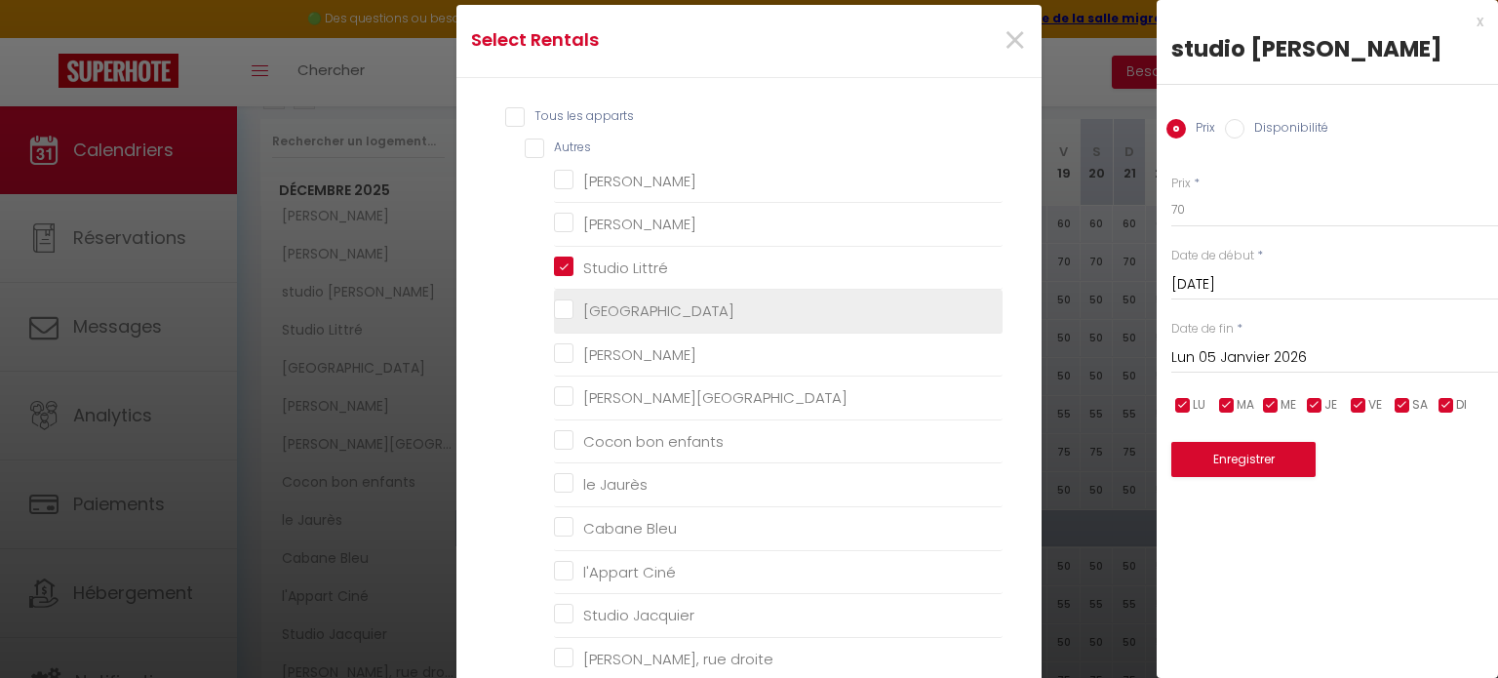
checkbox enfants "false"
checkbox Jaurès "false"
checkbox Bleu "false"
checkbox Ciné "false"
checkbox Jacquier "false"
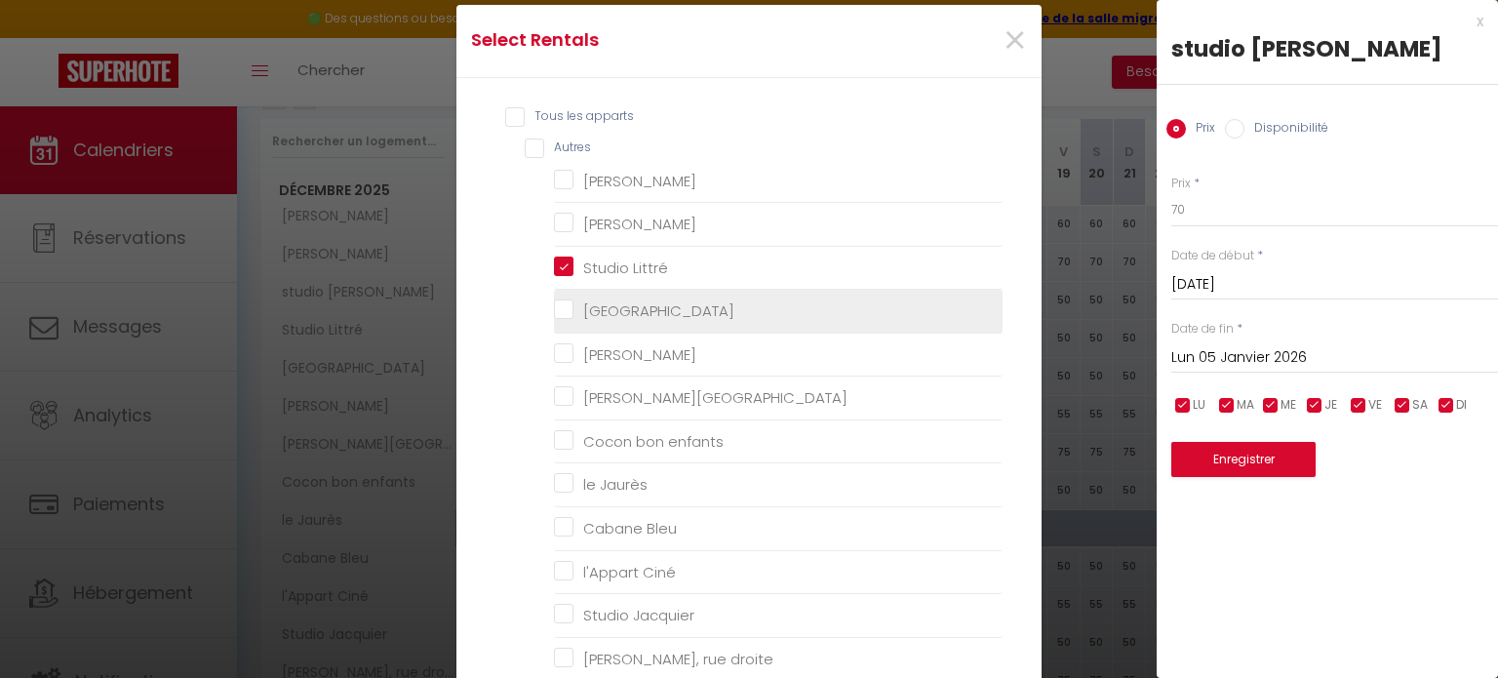
checkbox droite "false"
checkbox input "false"
checkbox Lattre "false"
checkbox input "false"
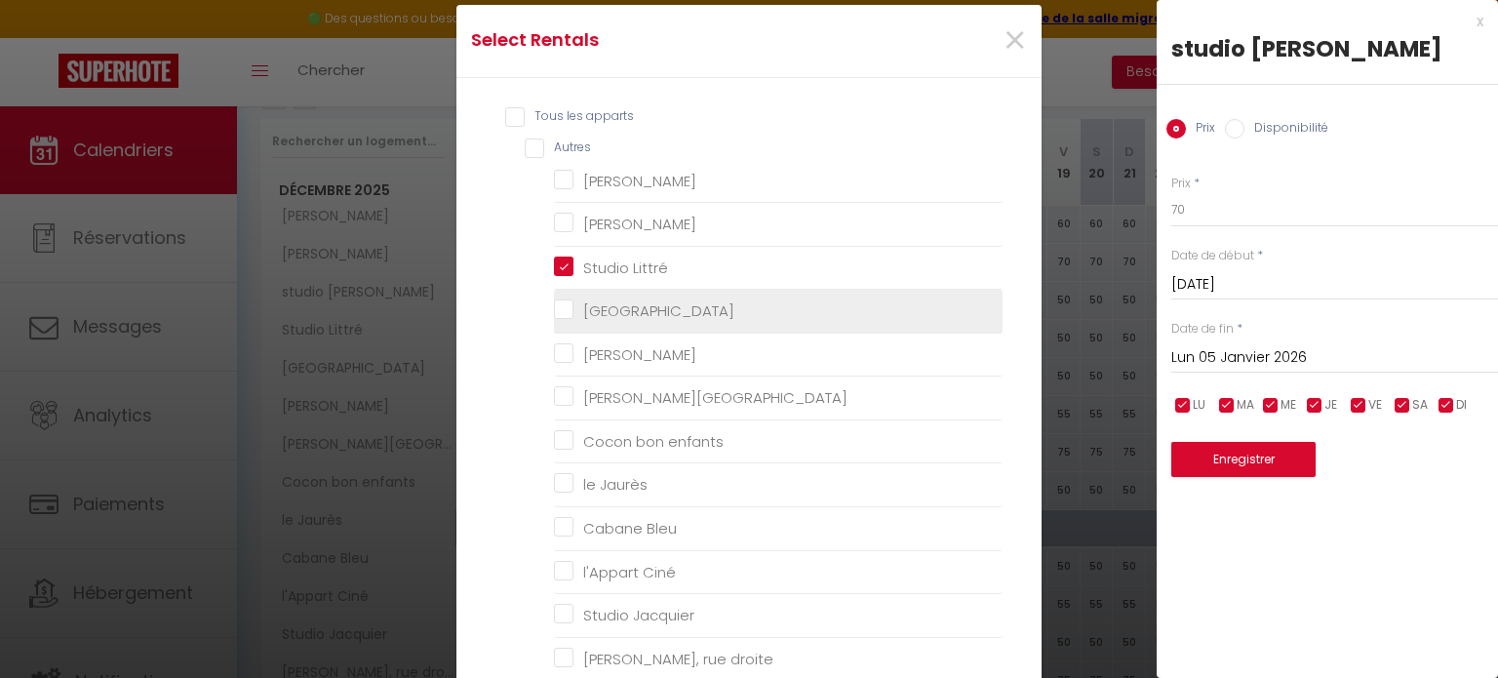
checkbox malleus "false"
checkbox gruissan "false"
checkbox Myrtes "false"
checkbox Camelle "false"
checkbox T3 "false"
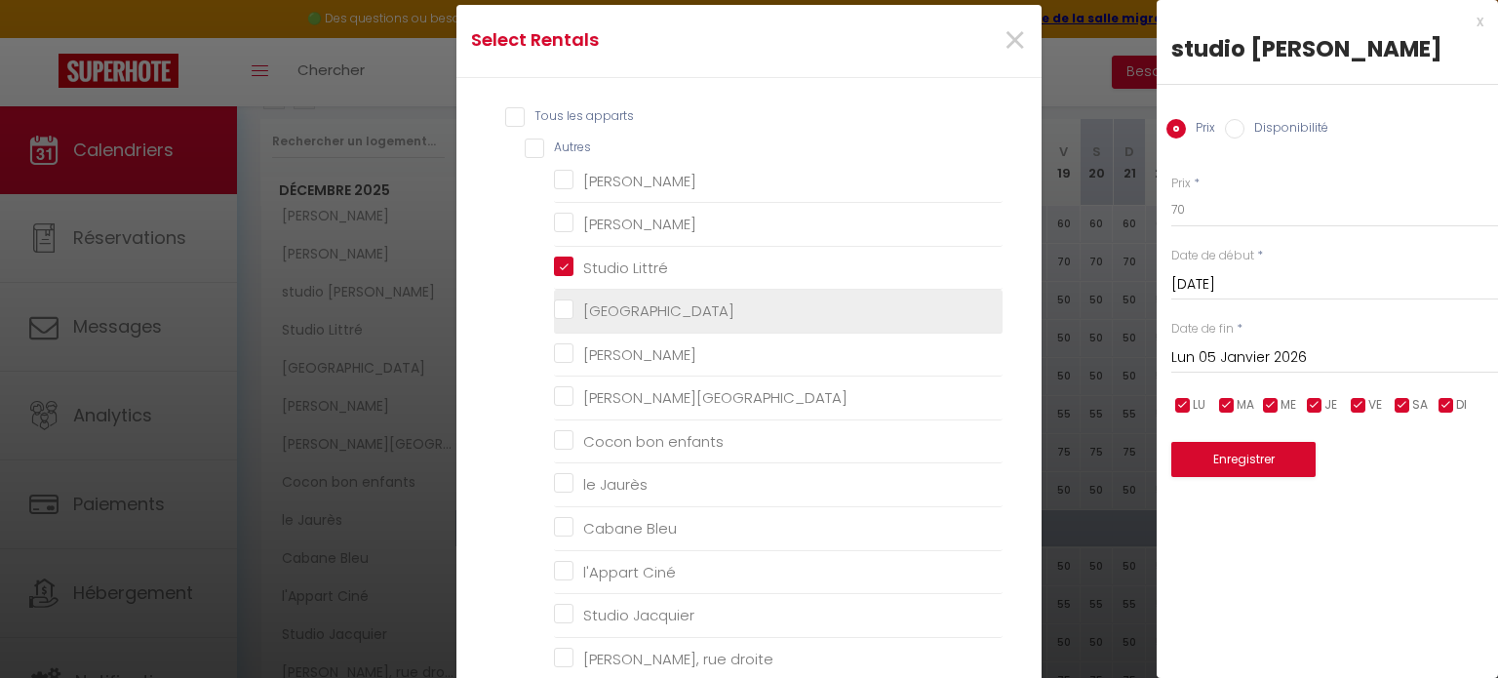
checkbox trenet "false"
checkbox Trenet "false"
checkbox trenet "false"
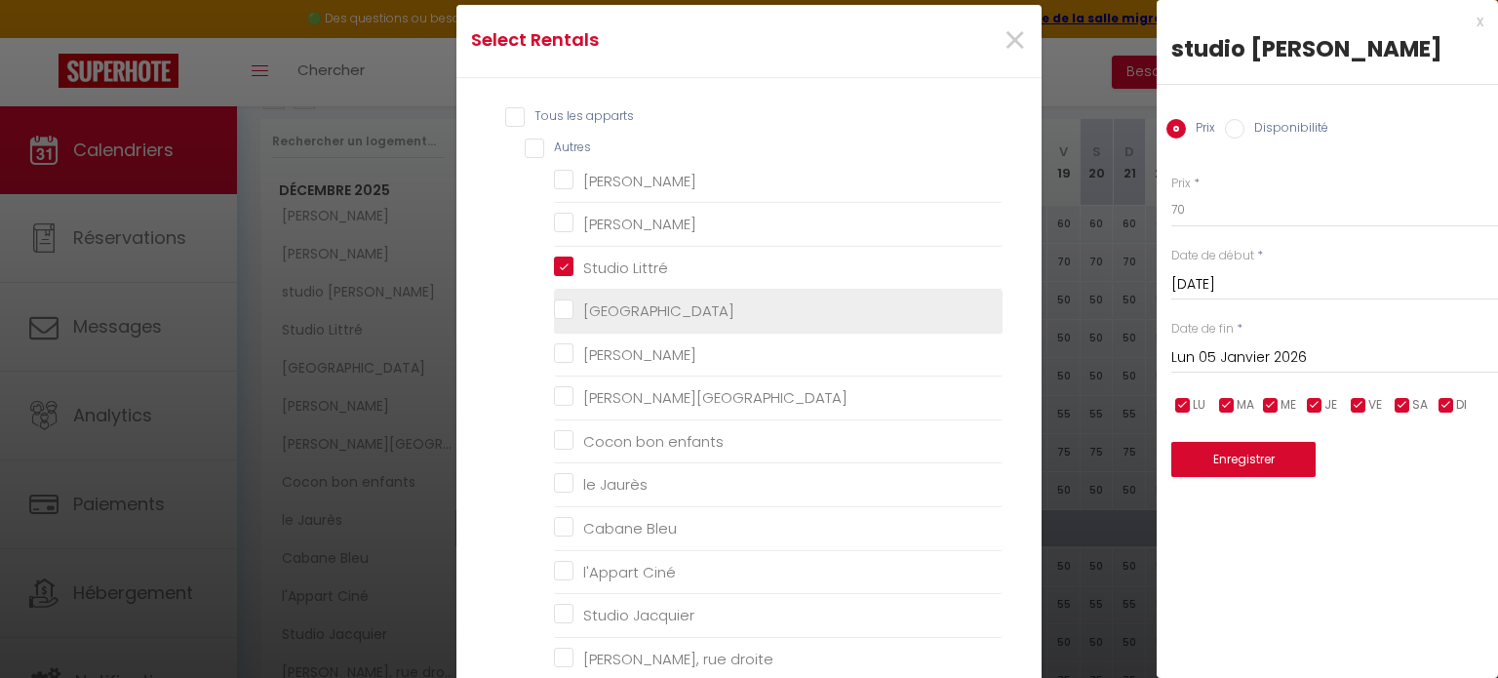
checkbox trenet "false"
click at [566, 317] on Fossés "[GEOGRAPHIC_DATA]" at bounding box center [778, 311] width 449 height 20
checkbox Fossés "true"
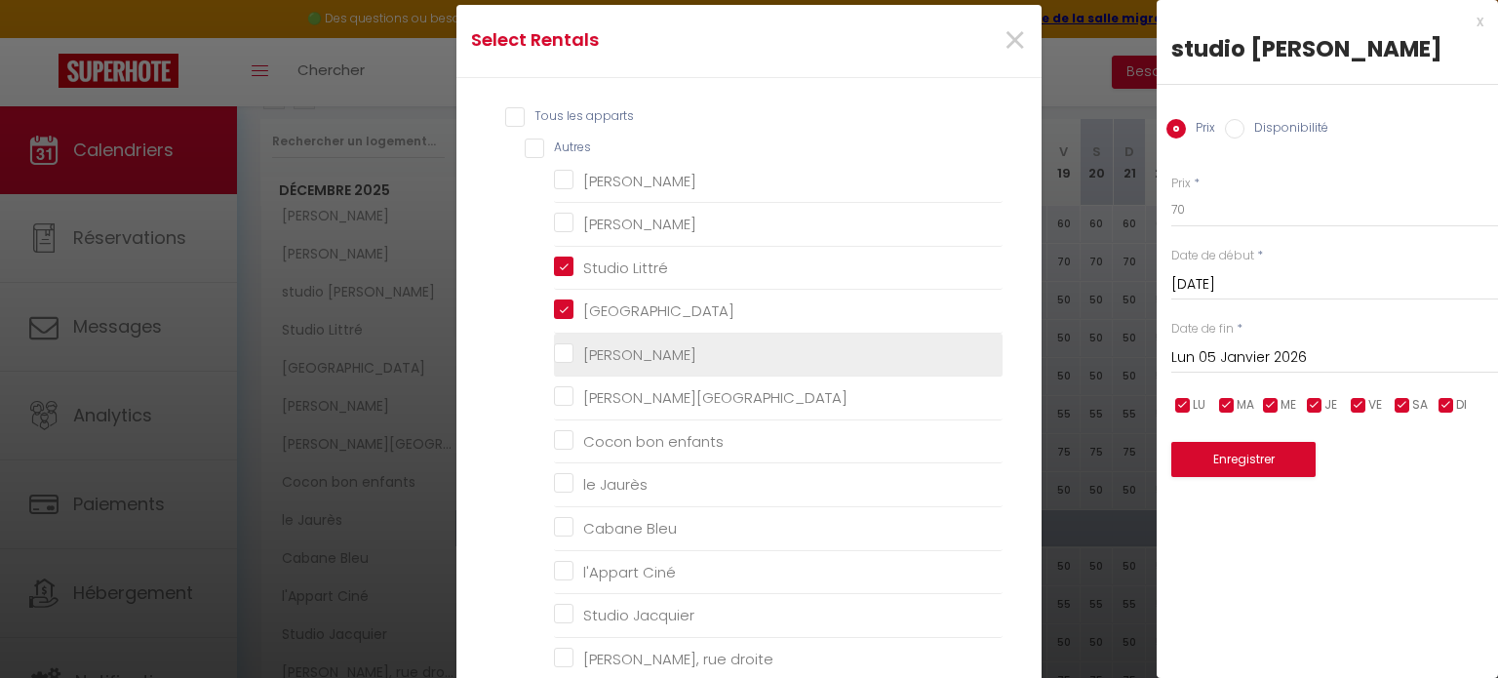
checkbox Camp "false"
checkbox chennebier "false"
checkbox Mistal "false"
checkbox France "false"
checkbox enfants "false"
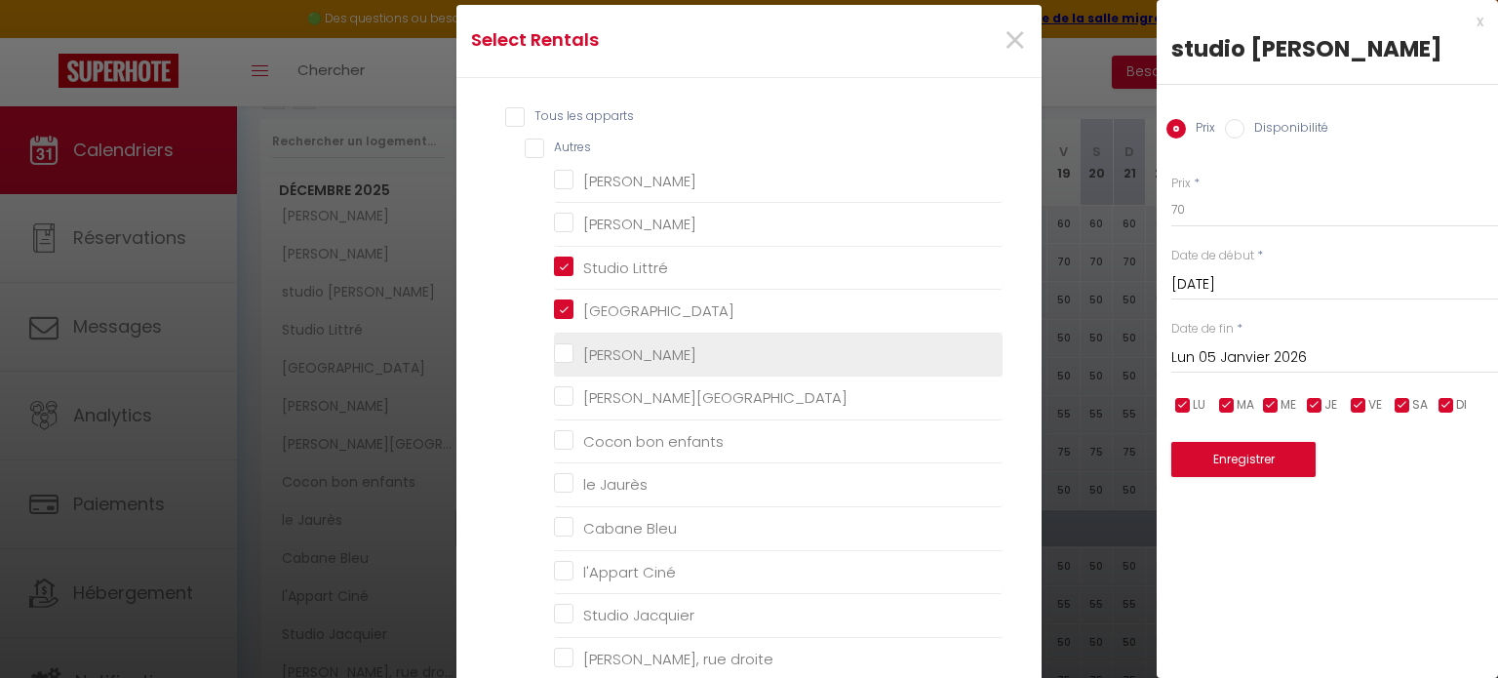
checkbox Jaurès "false"
checkbox Bleu "false"
checkbox Ciné "false"
checkbox Jacquier "false"
checkbox droite "false"
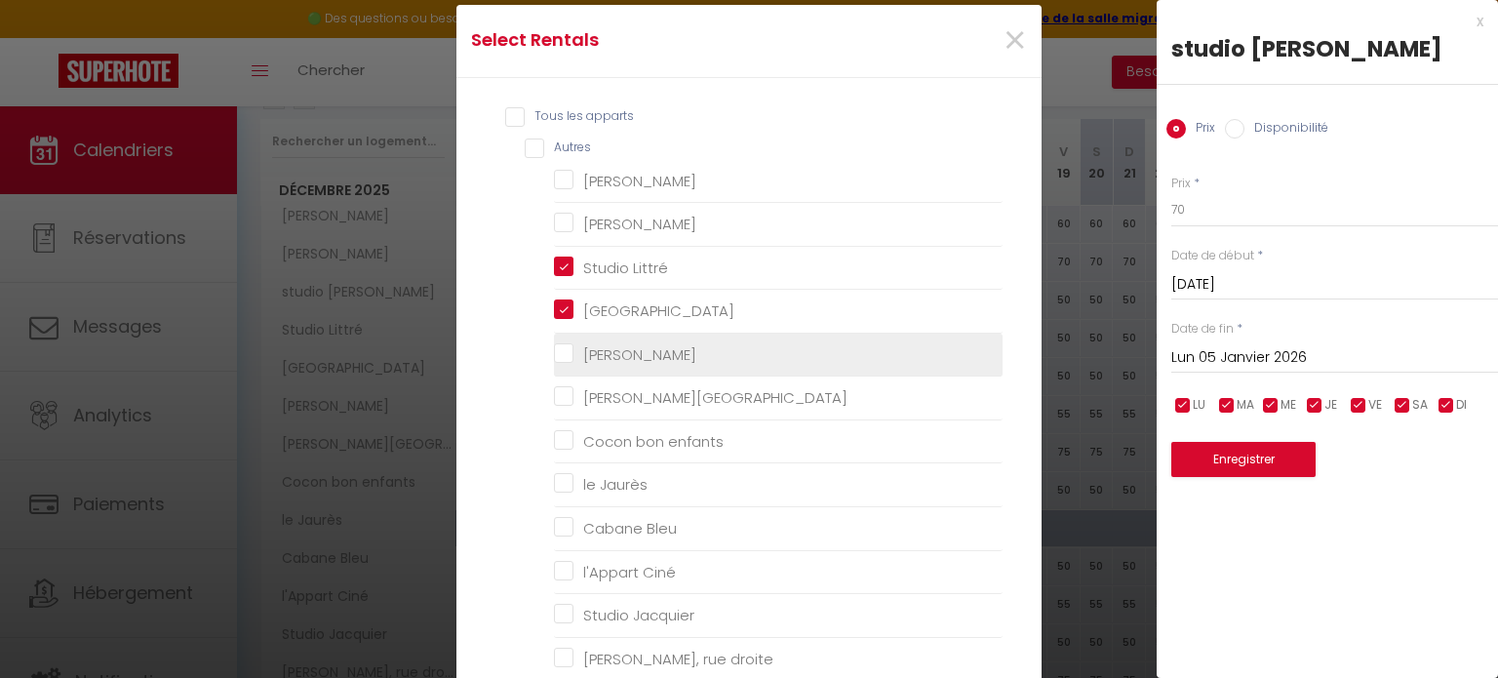
checkbox input "false"
checkbox Lattre "false"
checkbox input "false"
checkbox malleus "false"
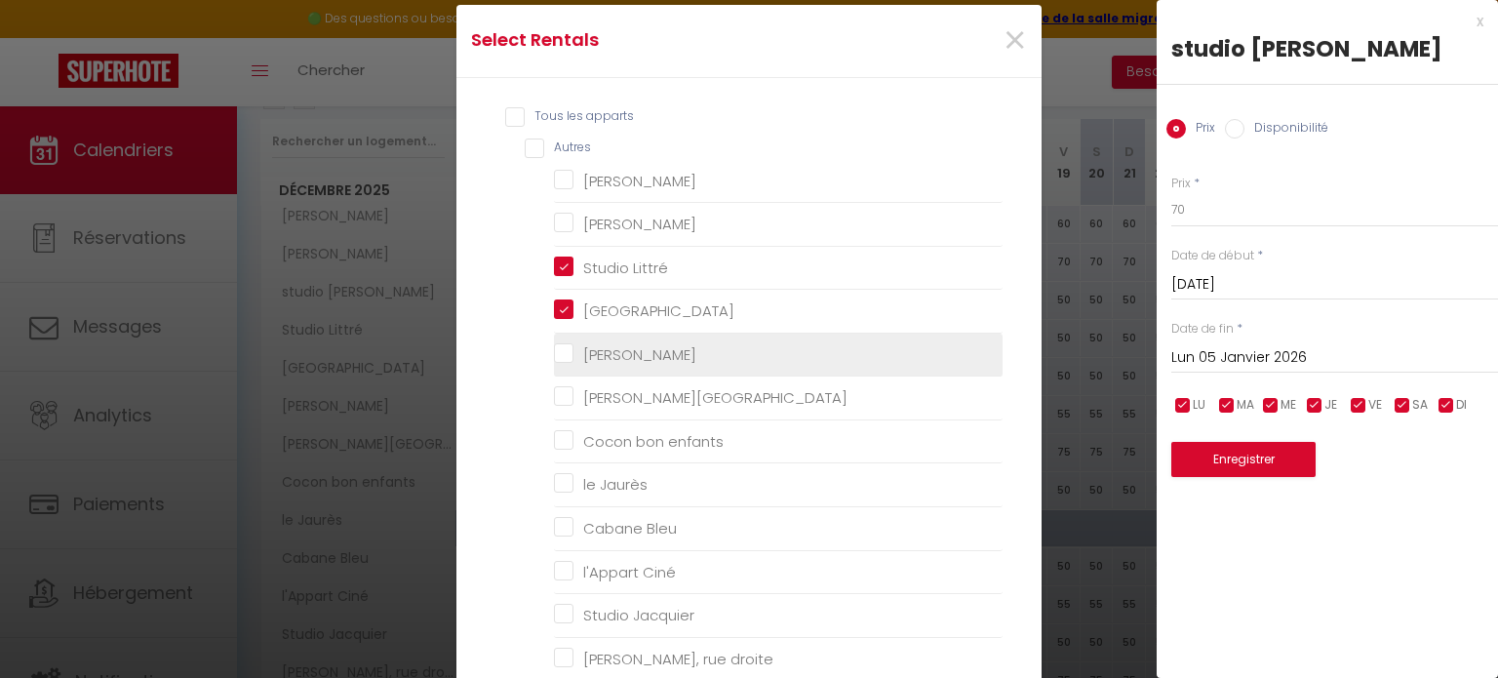
checkbox gruissan "false"
checkbox Myrtes "false"
checkbox Camelle "false"
checkbox T3 "false"
checkbox trenet "false"
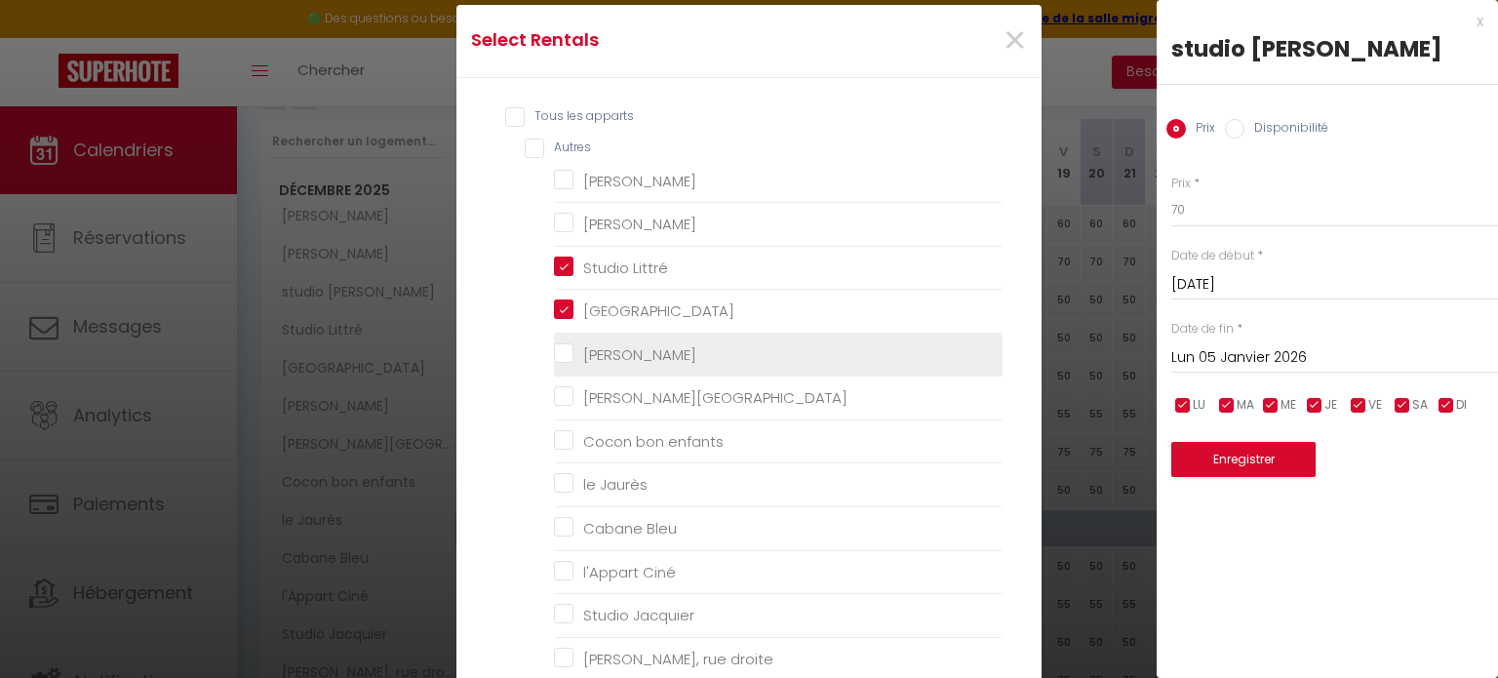
checkbox Trenet "false"
checkbox trenet "false"
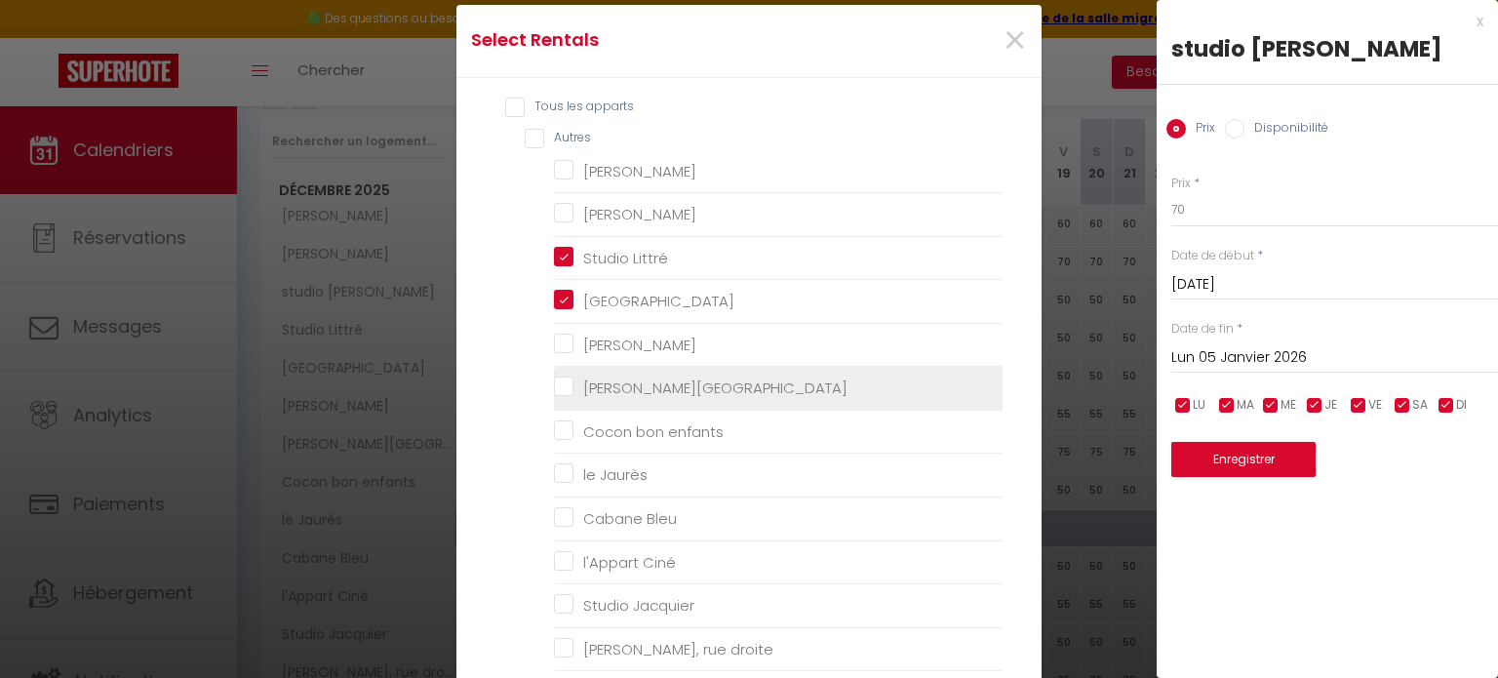
scroll to position [30, 0]
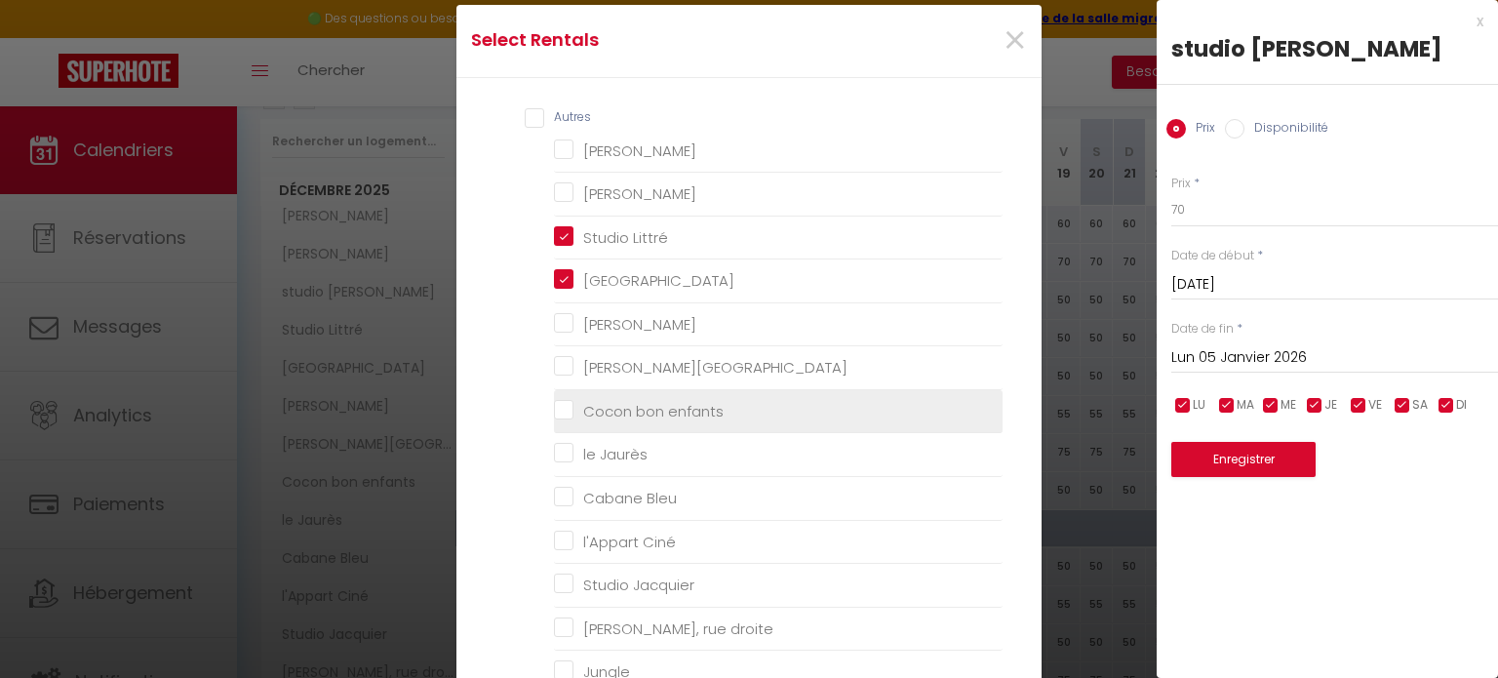
click at [572, 408] on enfants "Cocon bon enfants" at bounding box center [778, 412] width 449 height 20
checkbox enfants "true"
checkbox Camp "false"
checkbox chennebier "false"
checkbox Mistal "false"
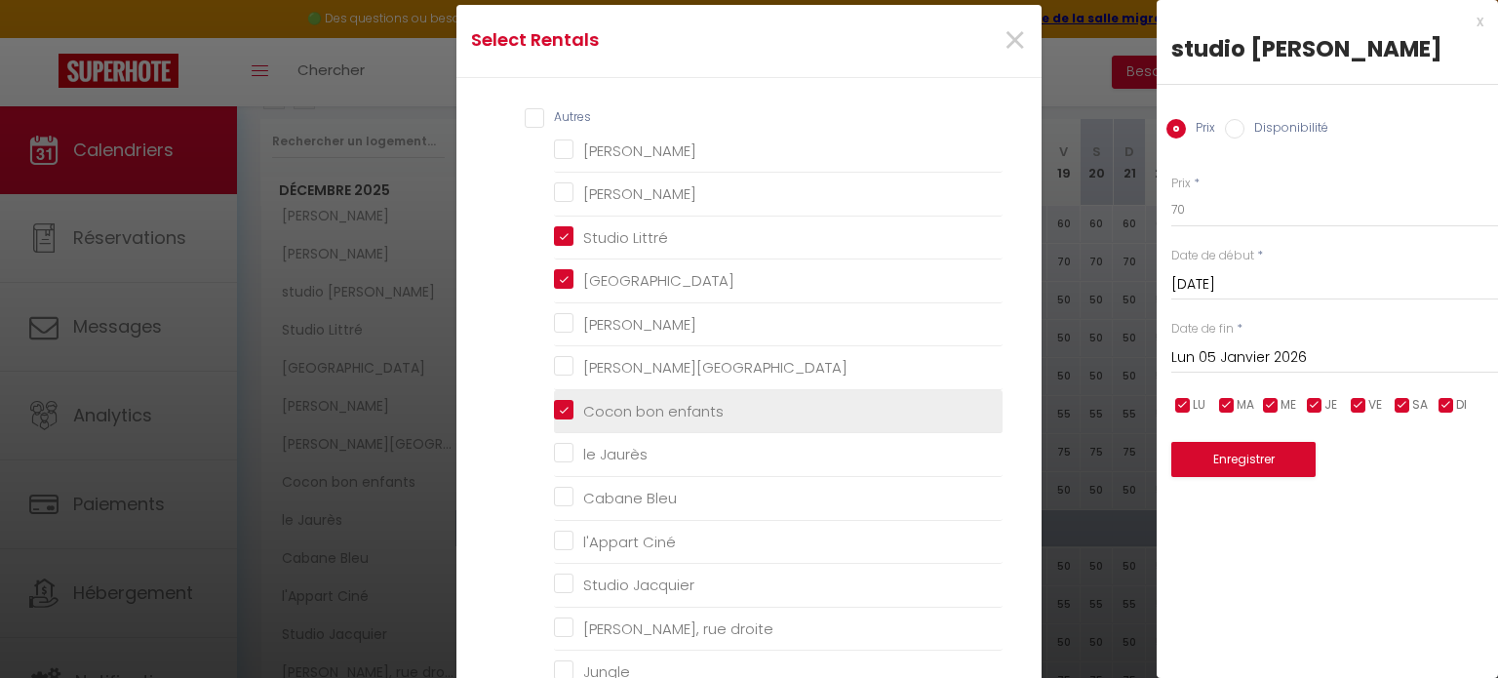
checkbox France "false"
checkbox Jaurès "false"
checkbox Bleu "false"
checkbox Ciné "false"
checkbox Jacquier "false"
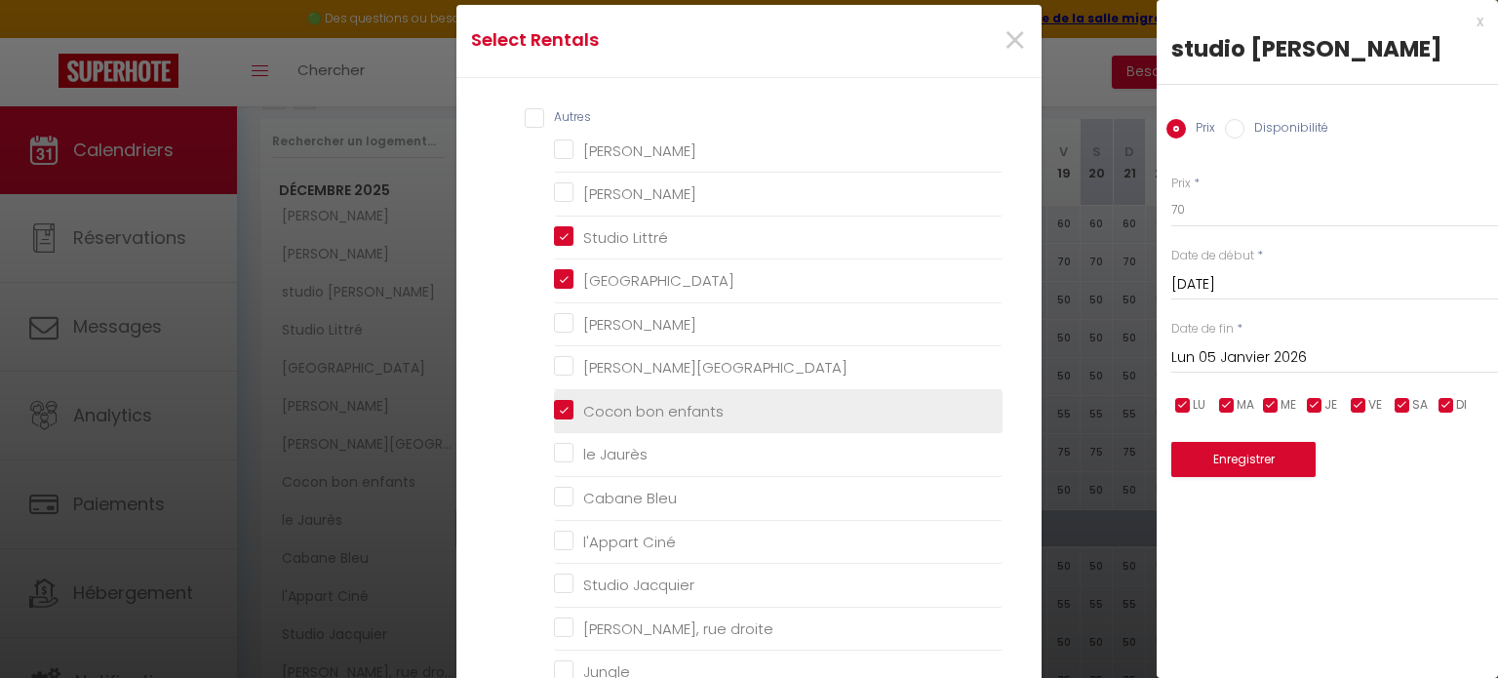
checkbox droite "false"
checkbox input "false"
checkbox Lattre "false"
checkbox input "false"
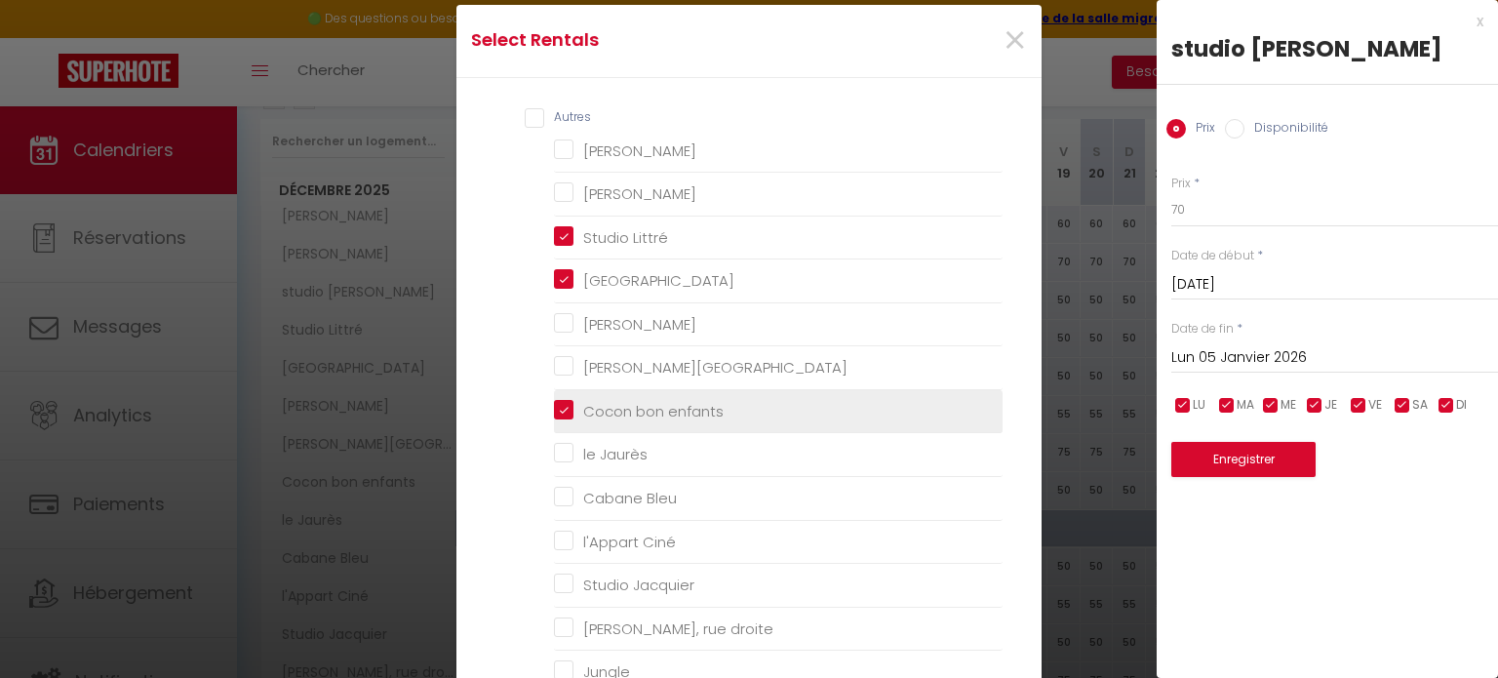
checkbox malleus "false"
checkbox gruissan "false"
checkbox Myrtes "false"
checkbox Camelle "false"
checkbox T3 "false"
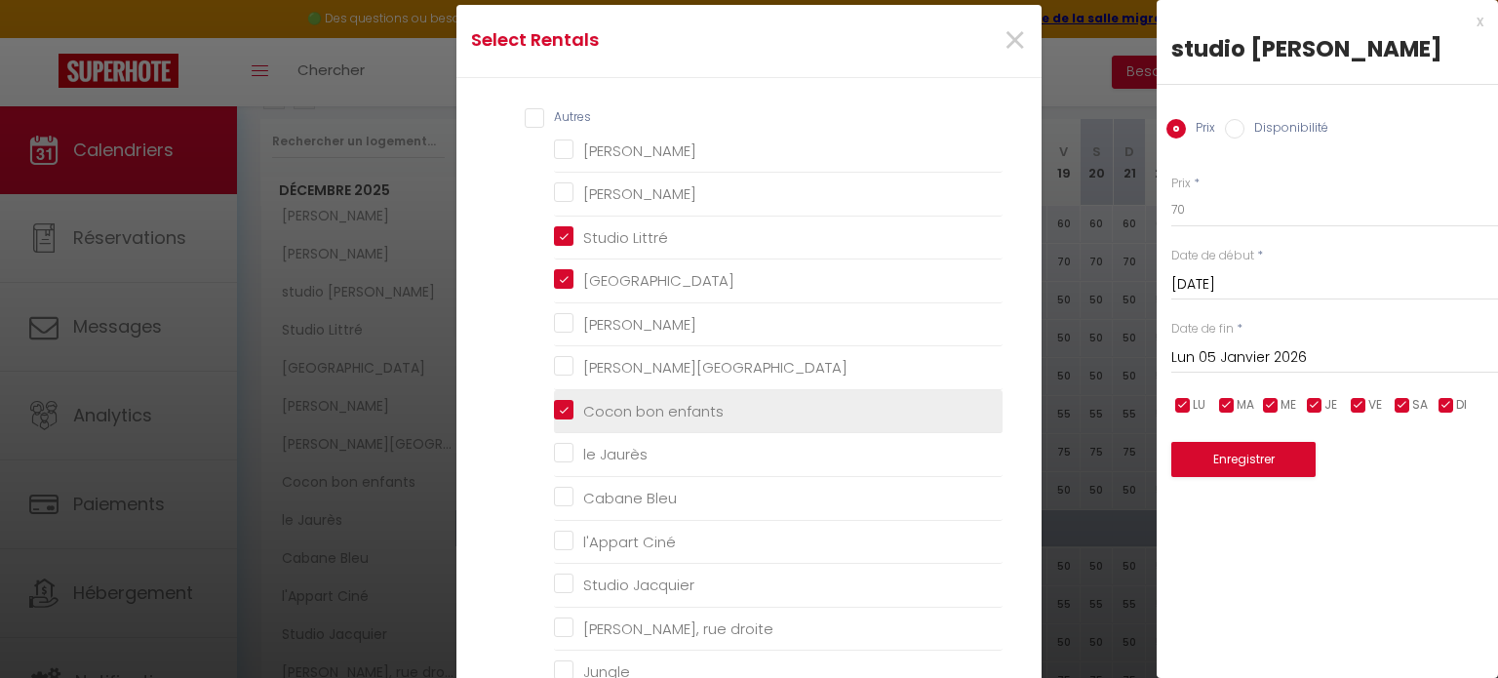
checkbox trenet "false"
checkbox Trenet "false"
checkbox trenet "false"
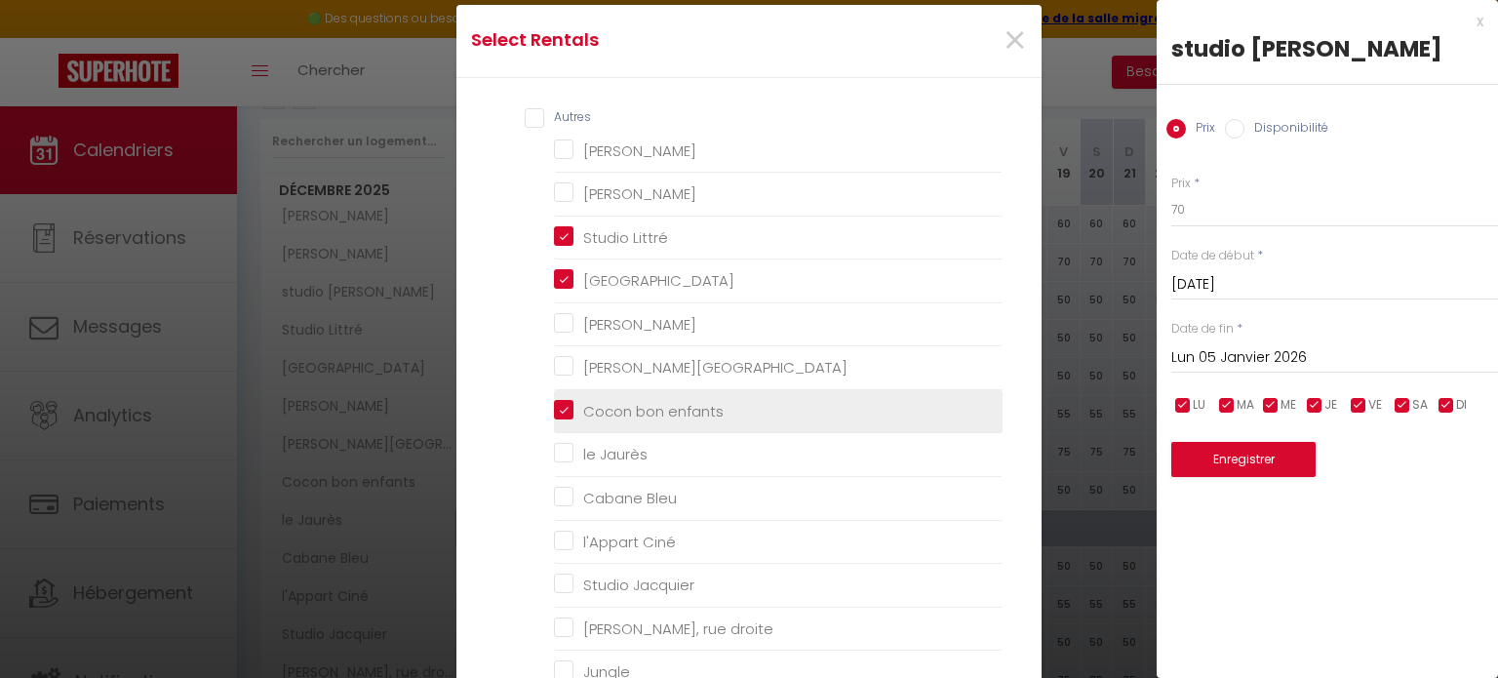
checkbox trenet "false"
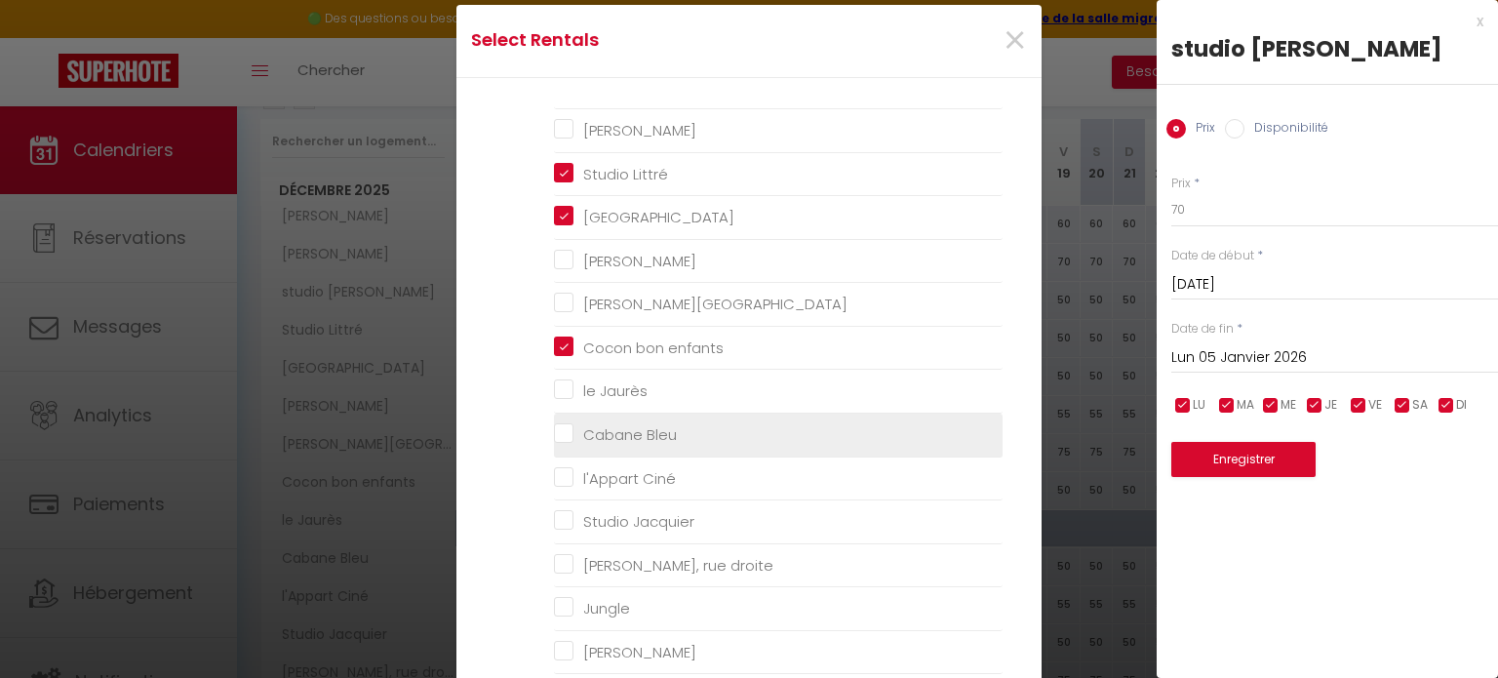
click at [569, 435] on Bleu "Cabane Bleu" at bounding box center [778, 435] width 449 height 20
checkbox Bleu "true"
checkbox Camp "false"
checkbox chennebier "false"
checkbox Mistal "false"
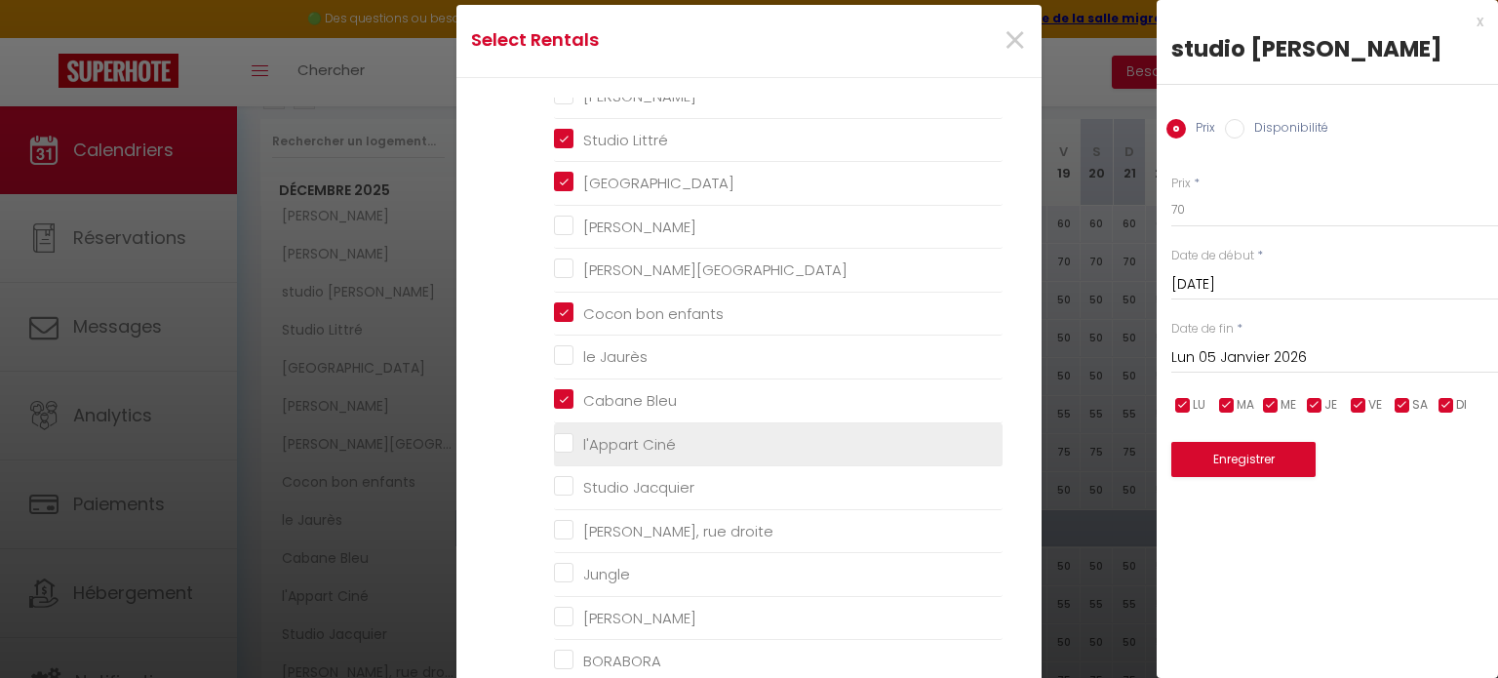
click at [566, 441] on Ciné "l'Appart Ciné" at bounding box center [778, 444] width 449 height 20
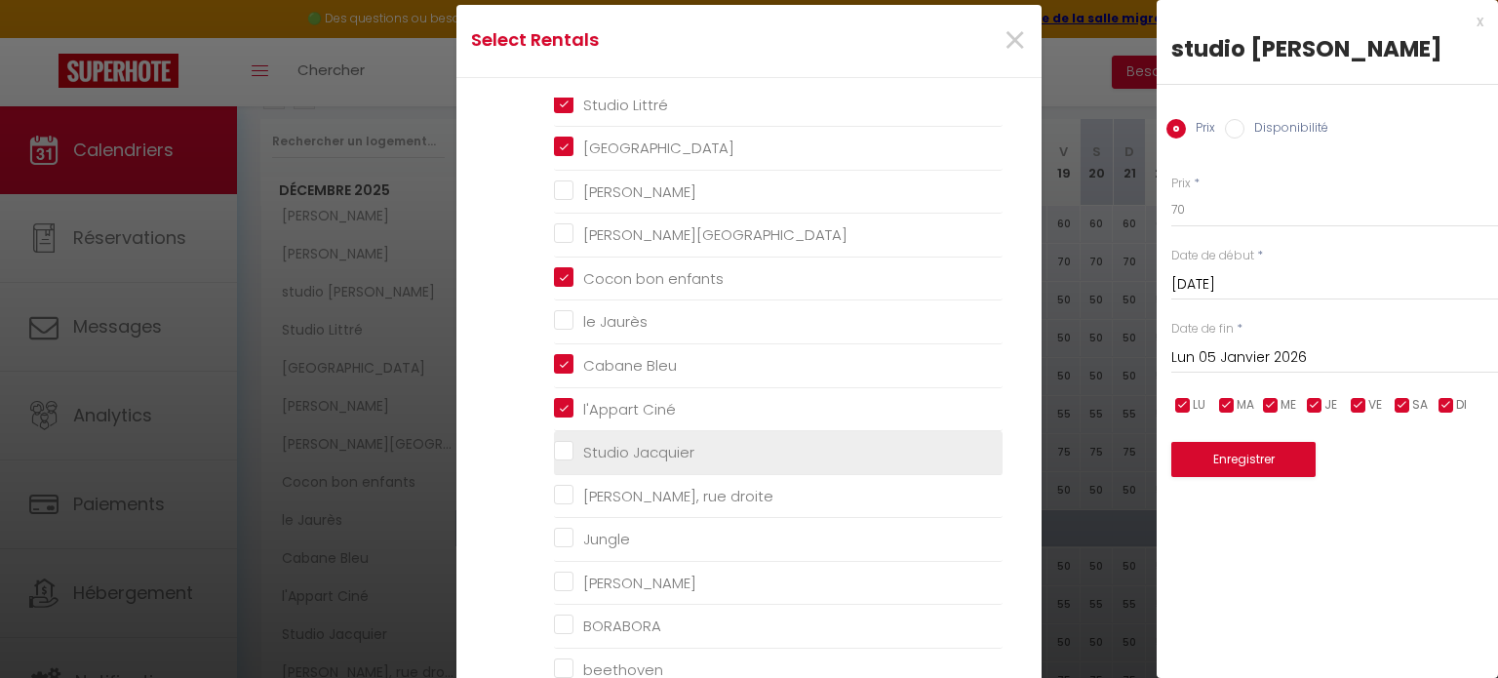
click at [569, 444] on Jacquier "Studio Jacquier" at bounding box center [778, 453] width 449 height 20
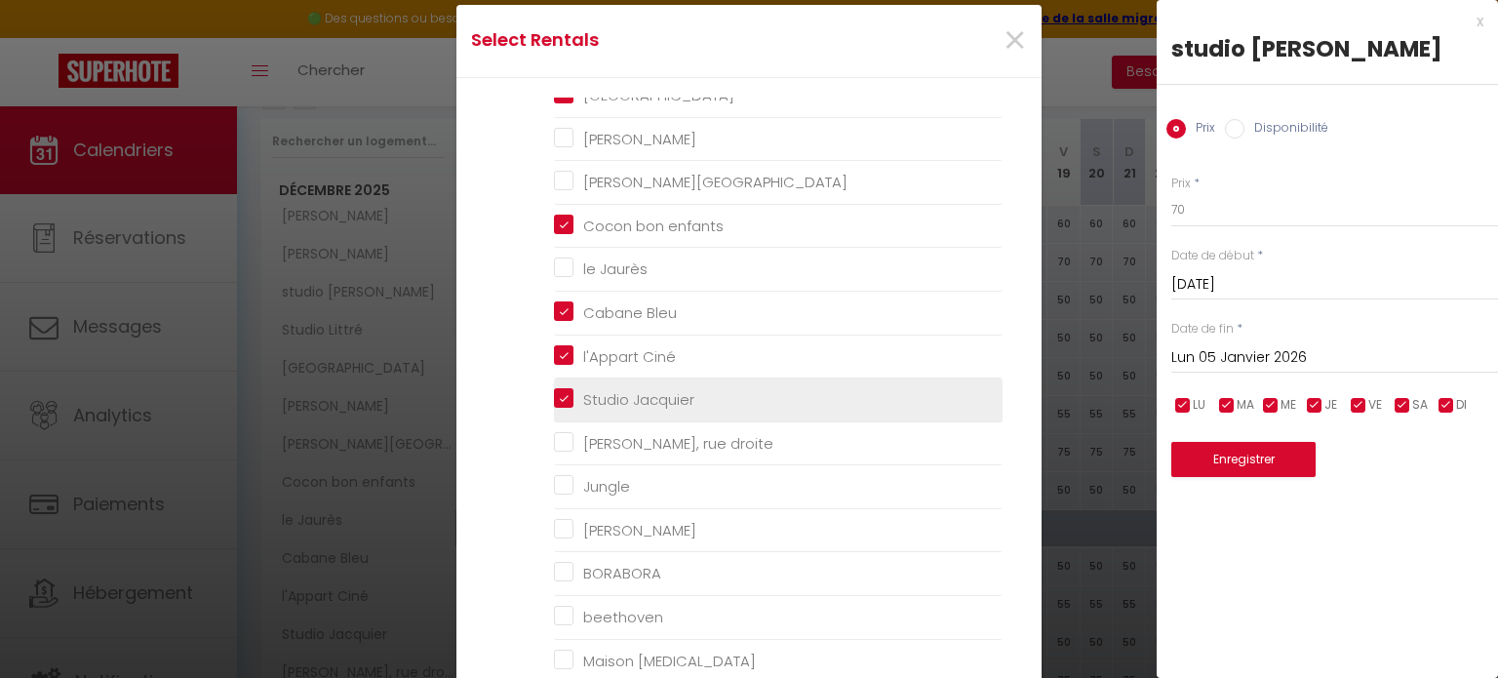
scroll to position [230, 0]
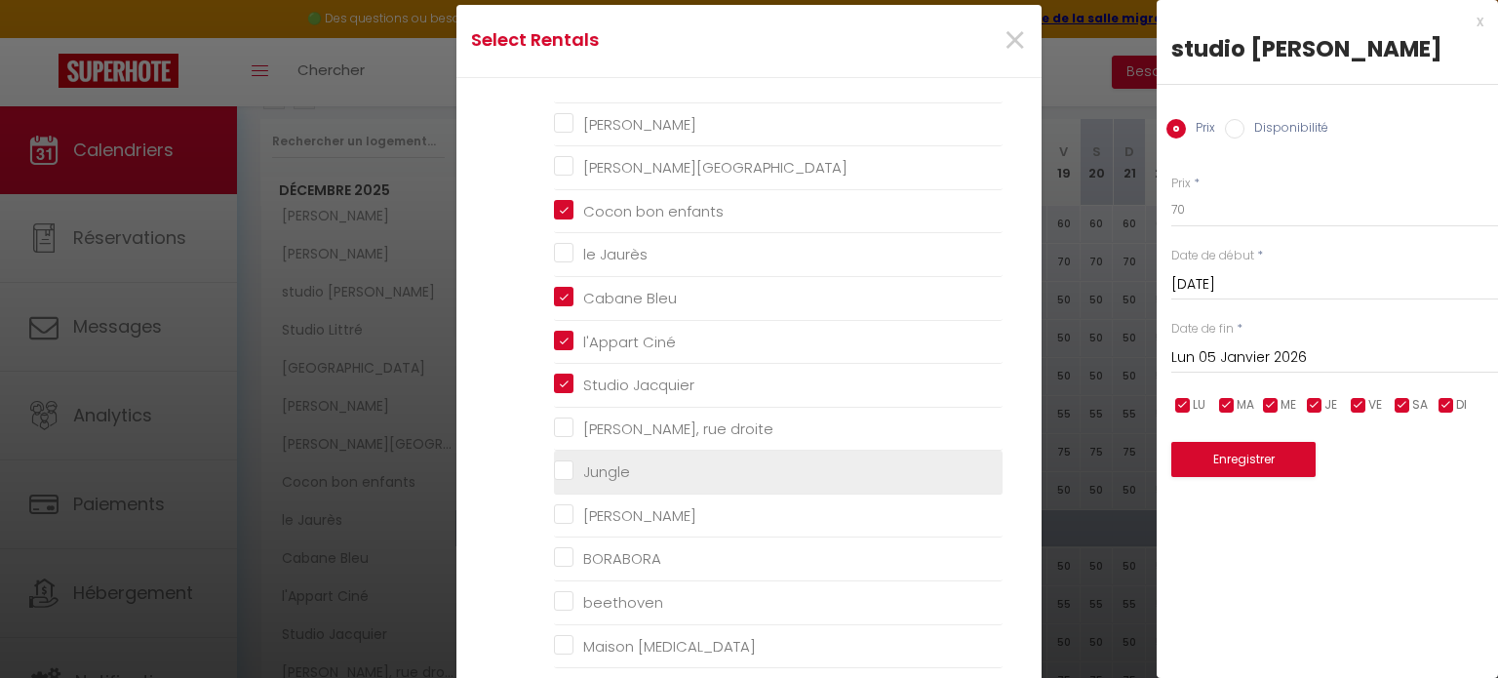
click at [566, 463] on input "Jungle" at bounding box center [778, 472] width 449 height 20
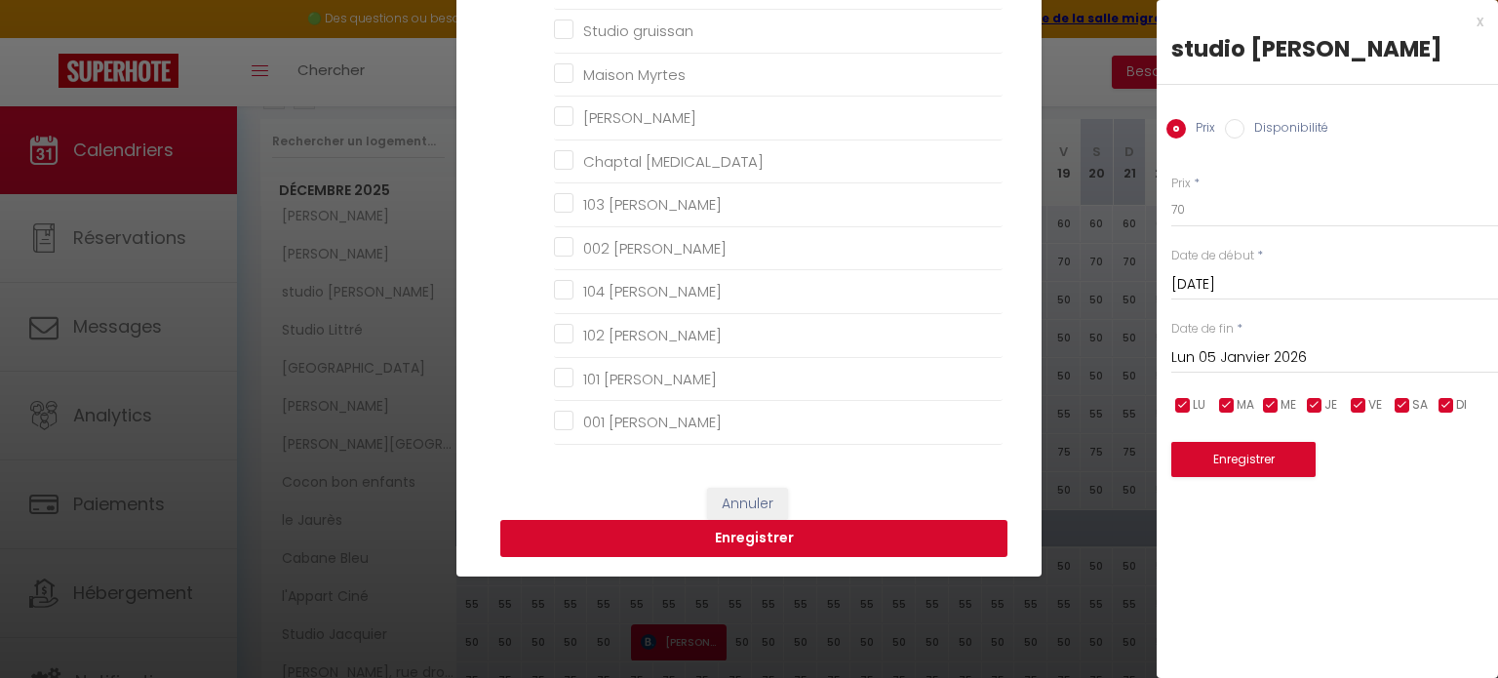
scroll to position [265, 0]
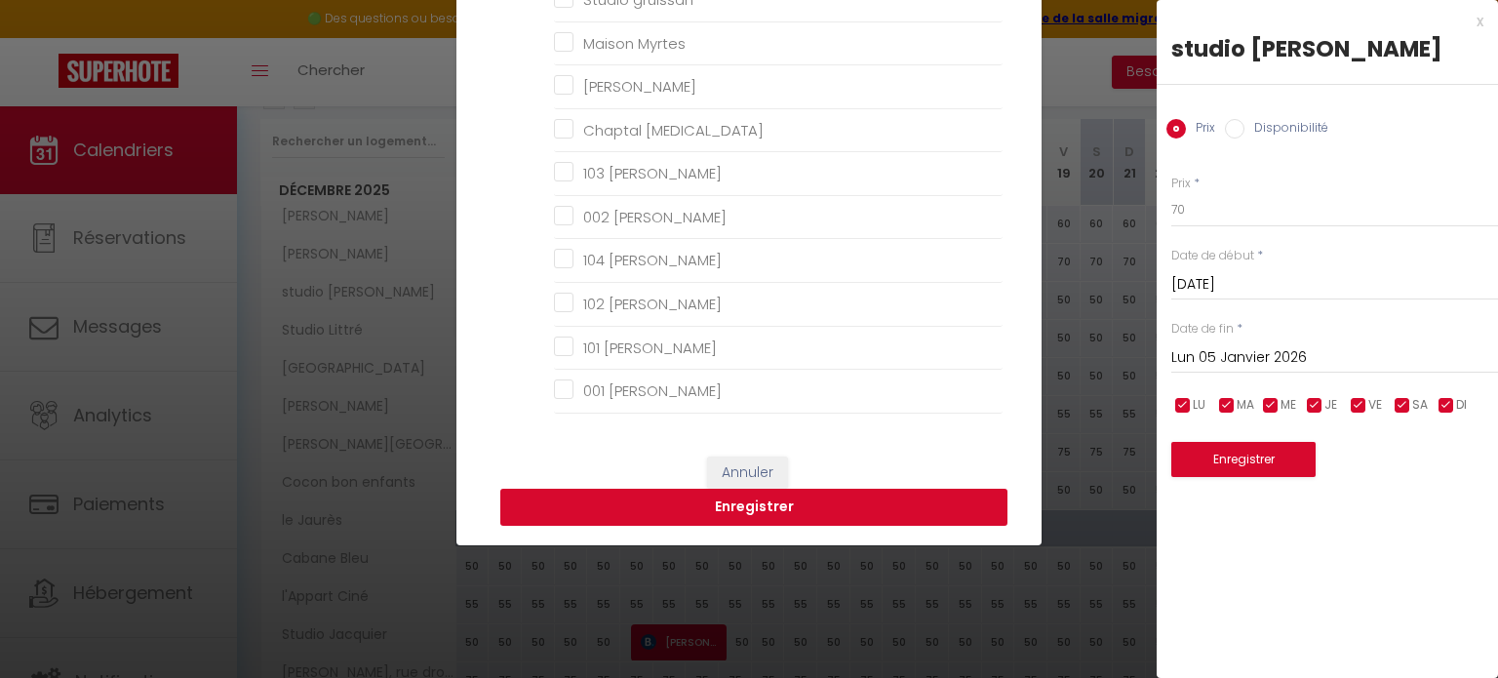
click at [627, 516] on button "Enregistrer" at bounding box center [753, 506] width 507 height 37
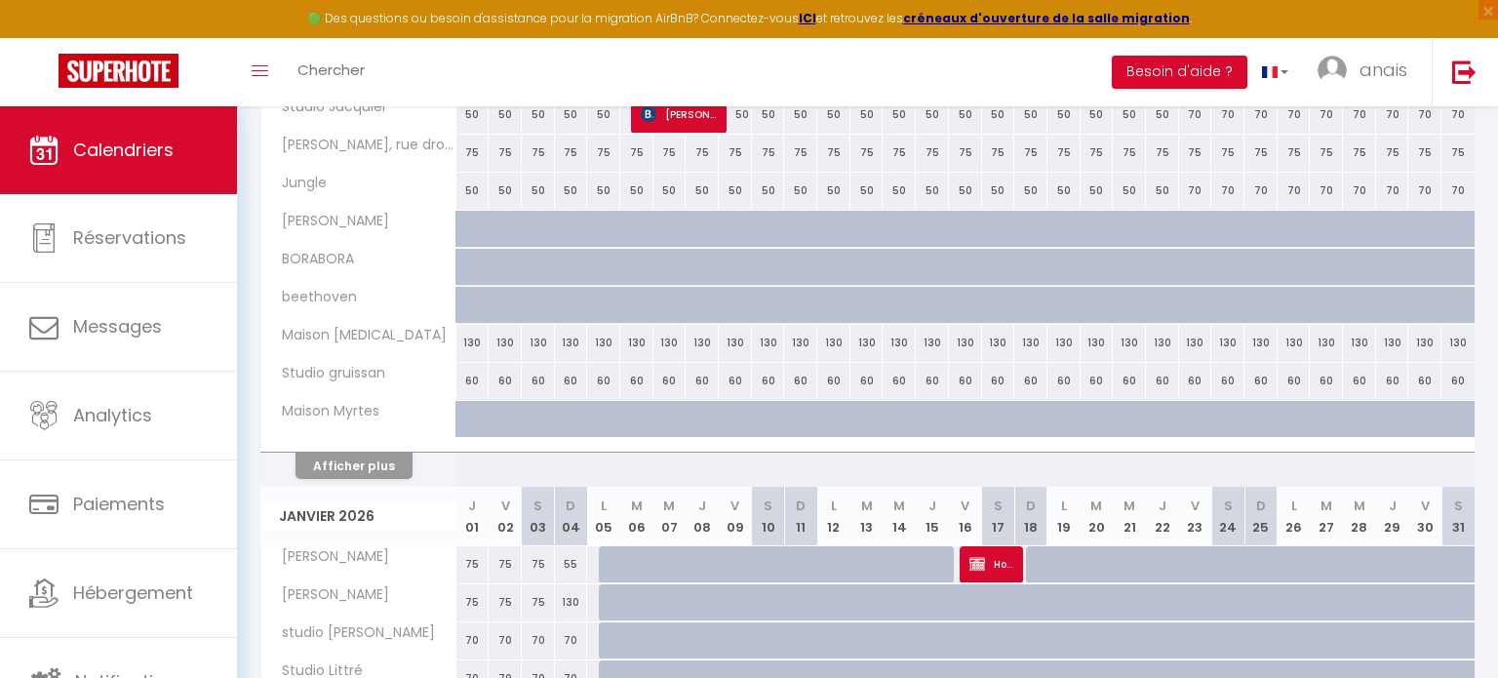
scroll to position [0, 0]
